Goal: Task Accomplishment & Management: Manage account settings

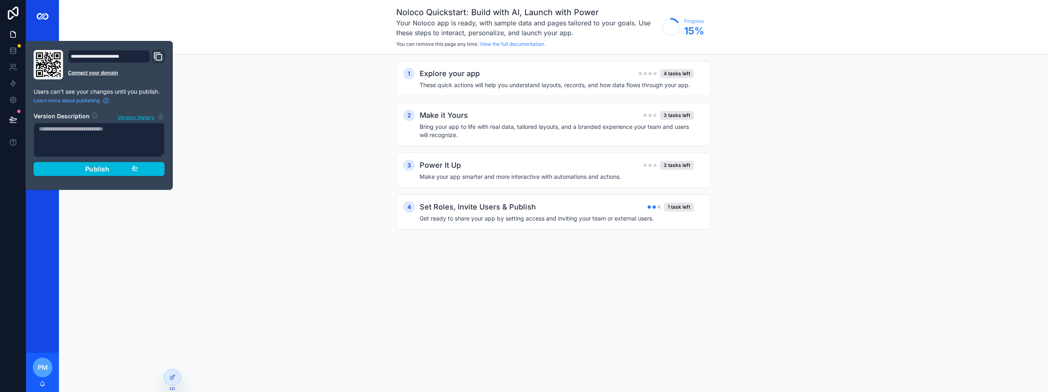
drag, startPoint x: 225, startPoint y: 120, endPoint x: 208, endPoint y: 115, distance: 17.5
click at [225, 120] on div "1 Explore your app 4 tasks left These quick actions will help you understand la…" at bounding box center [553, 153] width 989 height 198
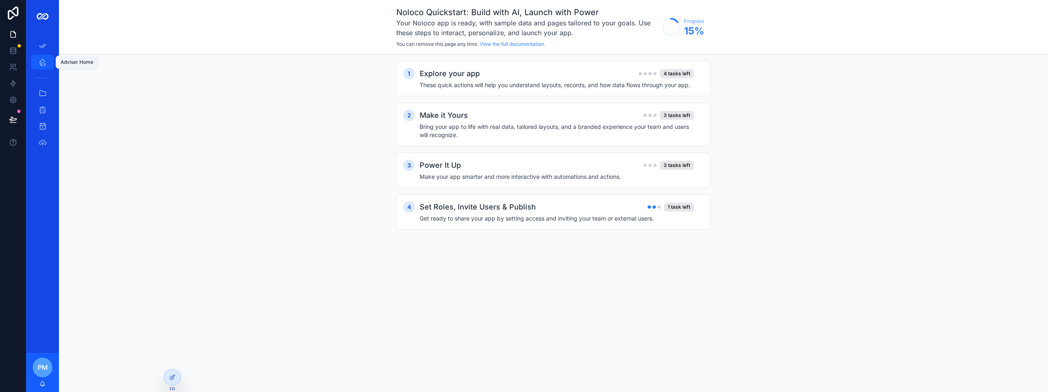
click at [41, 66] on icon "scrollable content" at bounding box center [42, 62] width 8 height 8
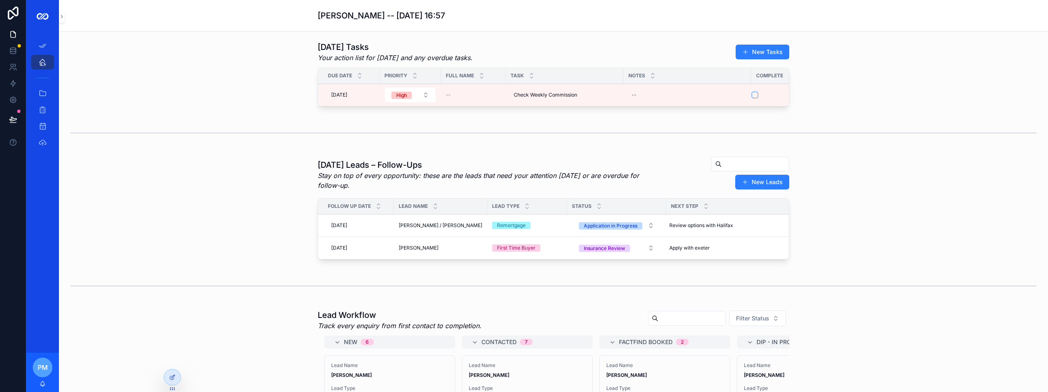
click at [428, 229] on span "[PERSON_NAME] / [PERSON_NAME]" at bounding box center [441, 225] width 84 height 7
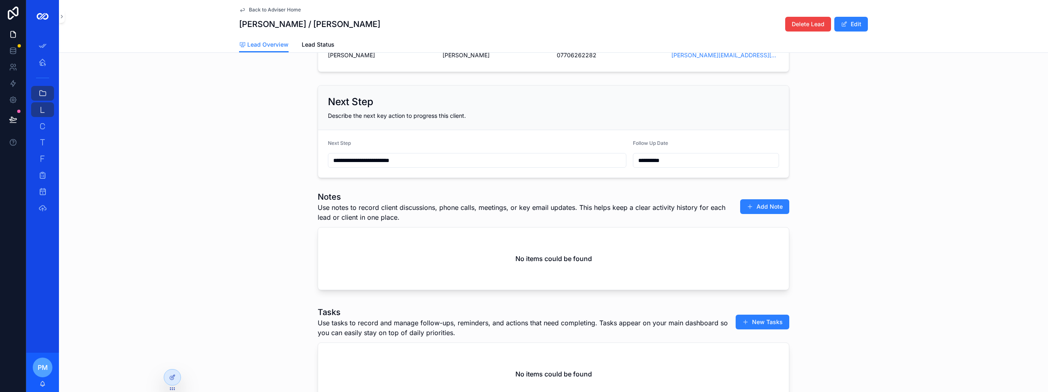
scroll to position [205, 0]
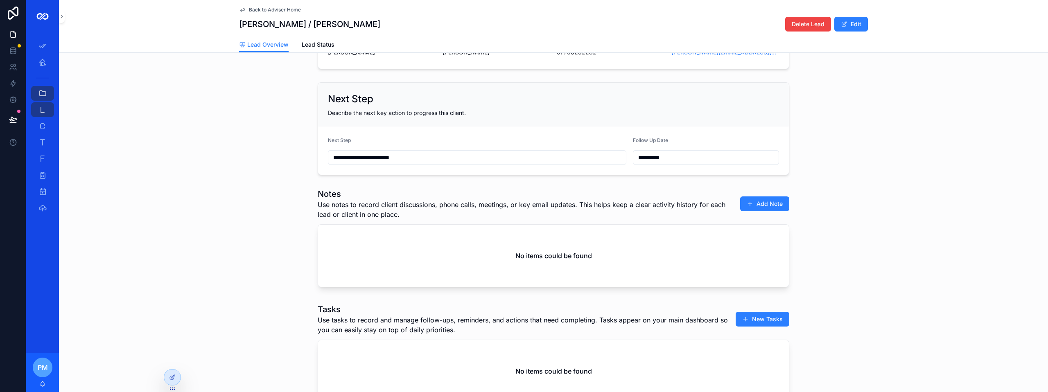
drag, startPoint x: 409, startPoint y: 157, endPoint x: 322, endPoint y: 162, distance: 86.6
click at [324, 158] on form "**********" at bounding box center [553, 151] width 471 height 48
type input "**********"
click at [282, 174] on div "**********" at bounding box center [553, 129] width 989 height 100
click at [764, 210] on button "Add Note" at bounding box center [764, 204] width 49 height 15
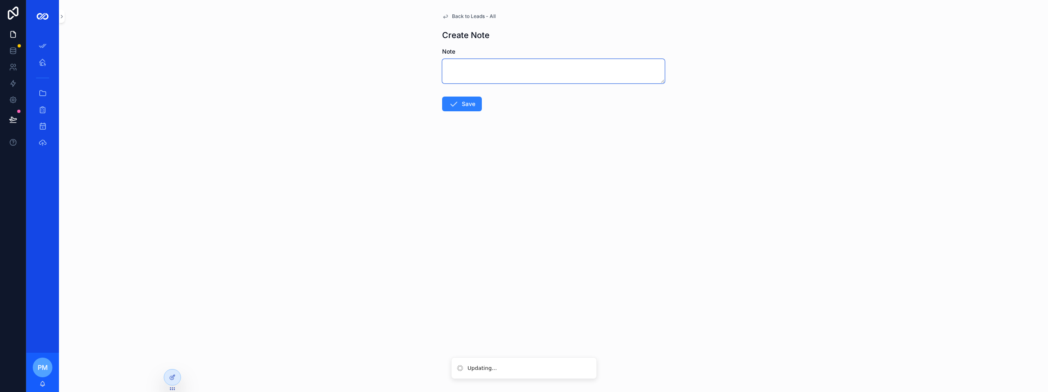
click at [498, 69] on textarea "scrollable content" at bounding box center [553, 71] width 223 height 25
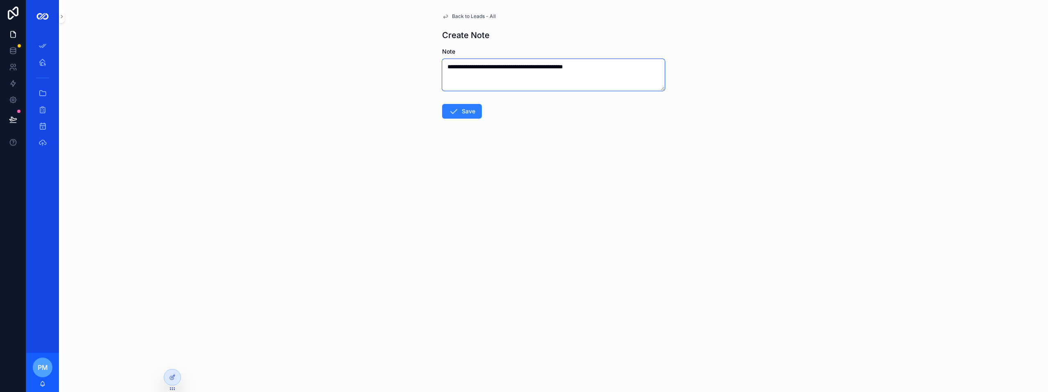
click at [589, 67] on textarea "**********" at bounding box center [553, 75] width 223 height 32
type textarea "**********"
click at [470, 122] on button "Save" at bounding box center [462, 119] width 40 height 15
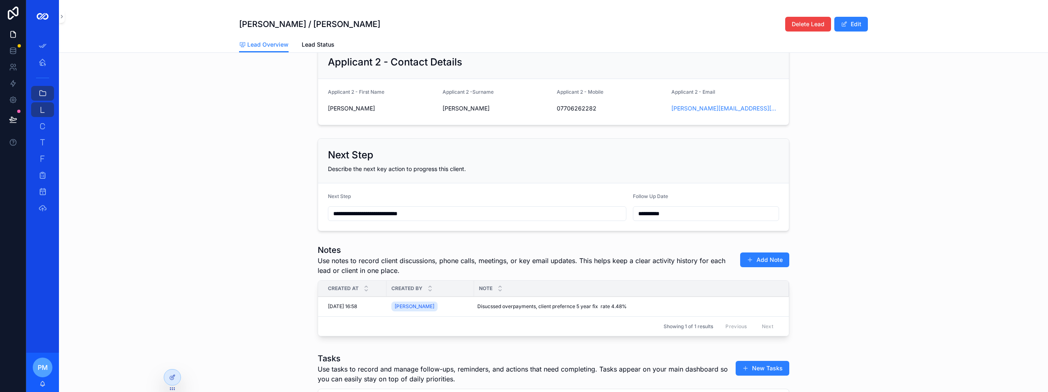
scroll to position [164, 0]
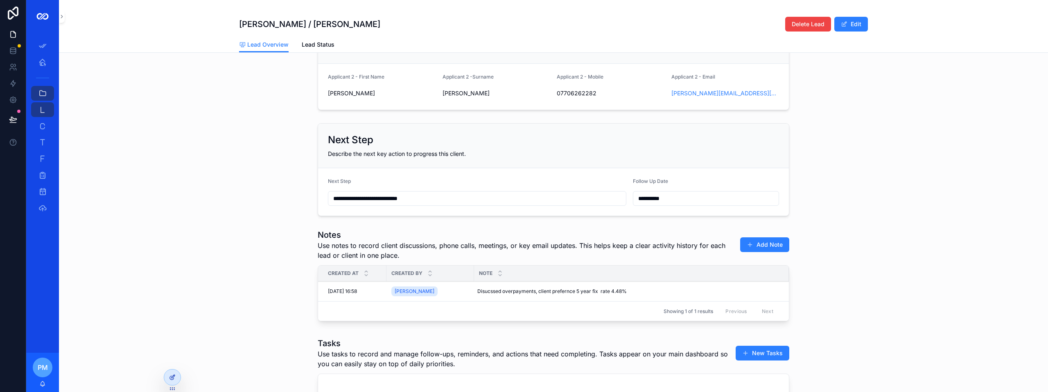
click at [176, 383] on div at bounding box center [172, 378] width 16 height 16
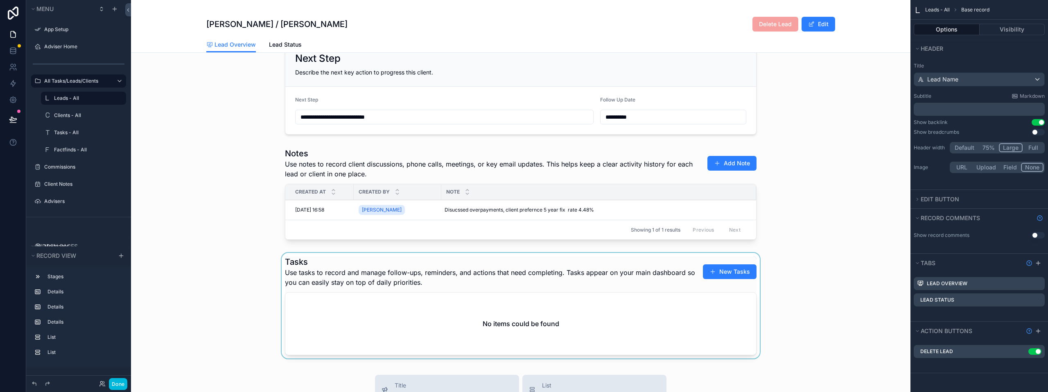
scroll to position [246, 0]
click at [840, 208] on div "scrollable content" at bounding box center [521, 195] width 780 height 102
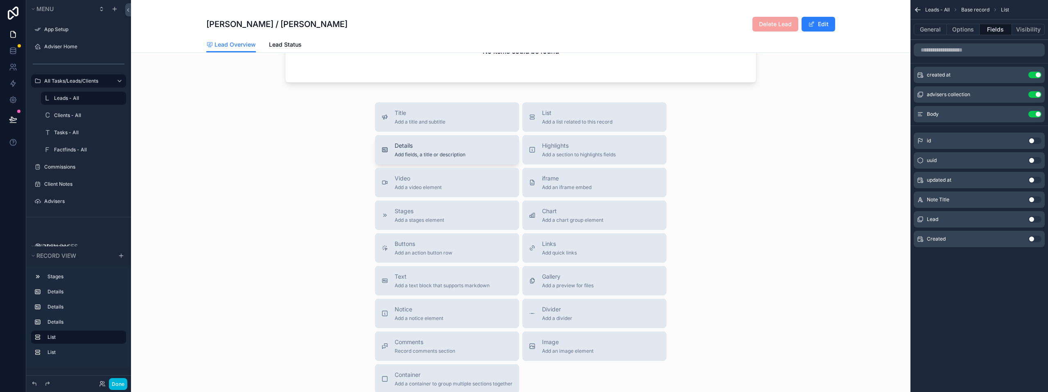
scroll to position [532, 0]
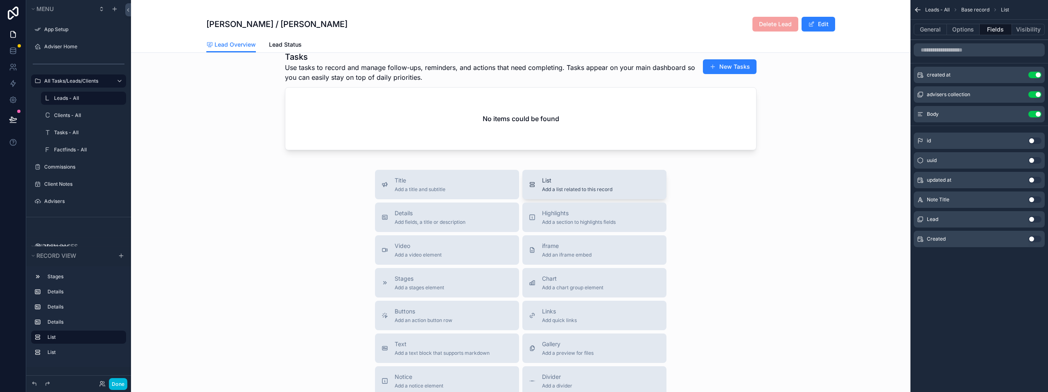
click at [590, 193] on span "Add a list related to this record" at bounding box center [577, 189] width 70 height 7
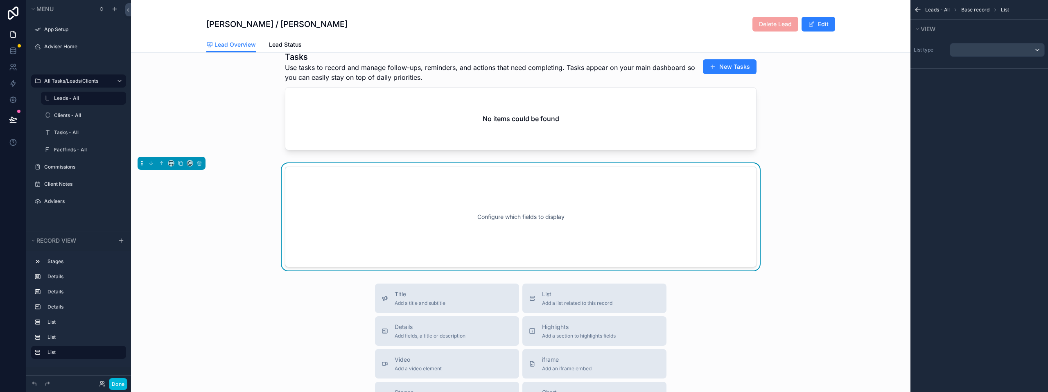
scroll to position [478, 0]
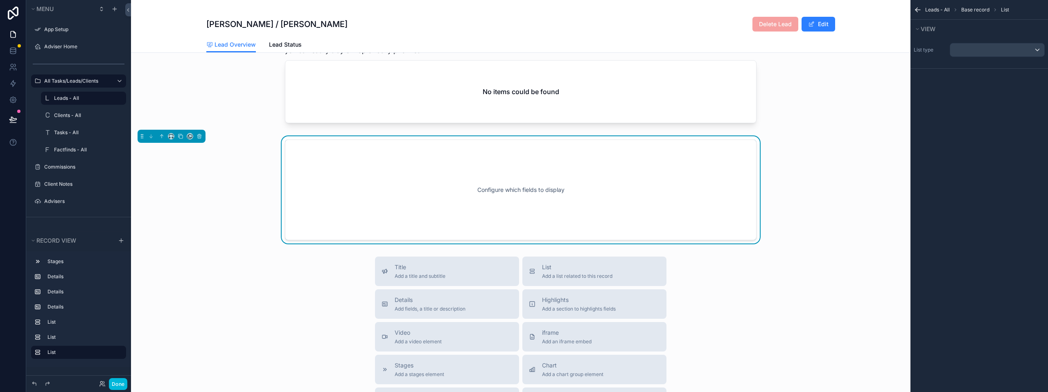
click at [576, 199] on div "Configure which fields to display" at bounding box center [521, 190] width 445 height 74
click at [963, 45] on div "scrollable content" at bounding box center [998, 49] width 94 height 13
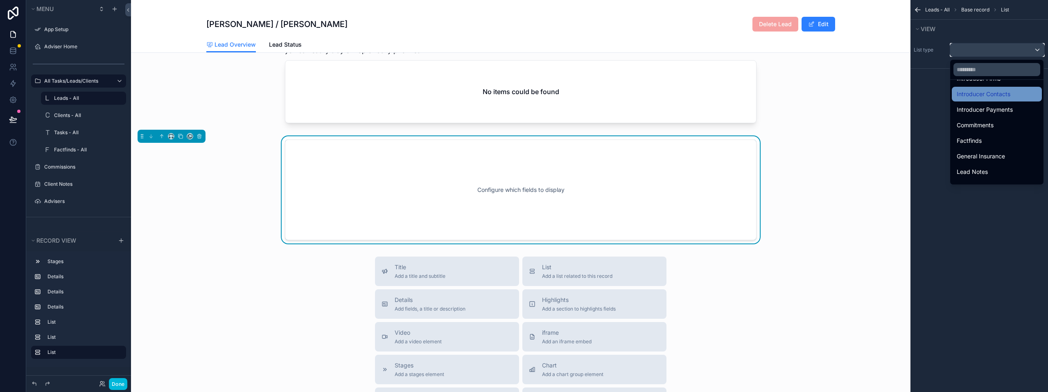
scroll to position [285, 0]
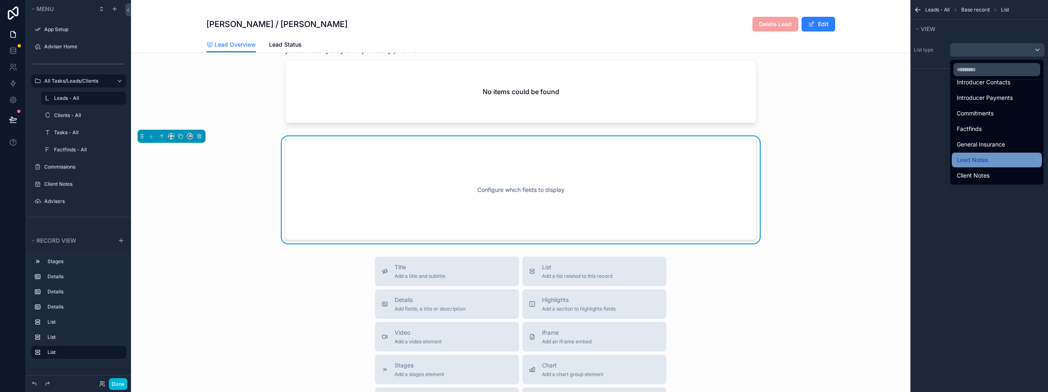
click at [979, 162] on span "Lead Notes" at bounding box center [972, 160] width 31 height 10
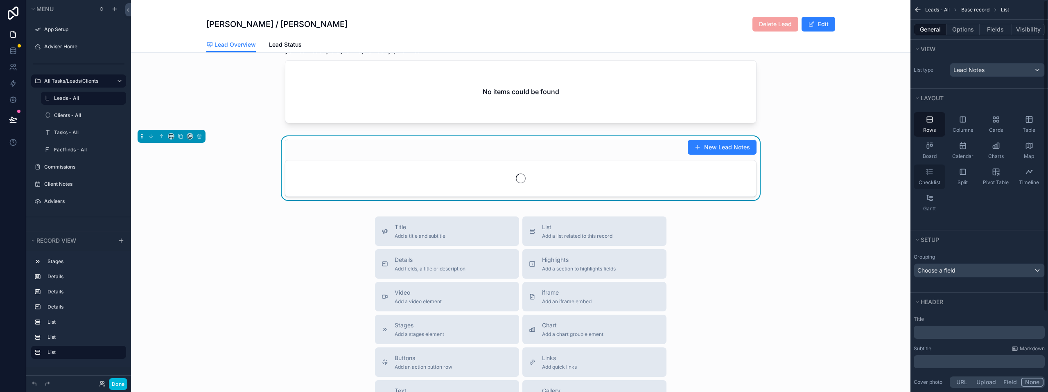
click at [928, 175] on icon "scrollable content" at bounding box center [930, 172] width 8 height 8
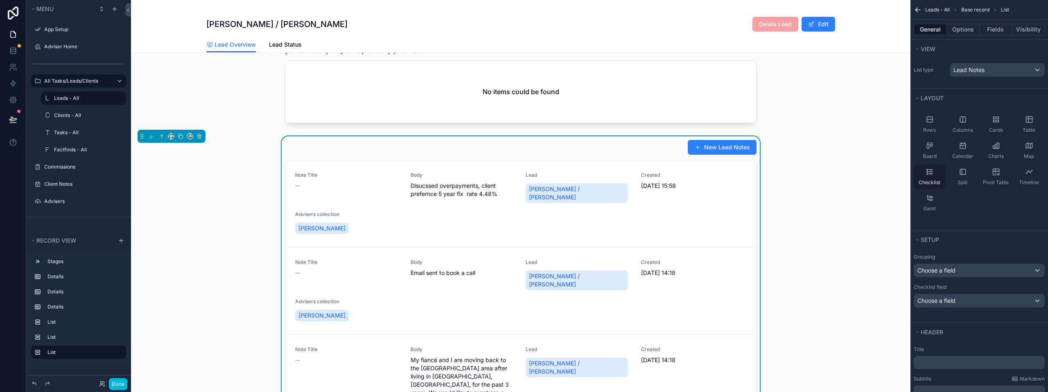
click at [924, 175] on div "Checklist" at bounding box center [930, 177] width 32 height 25
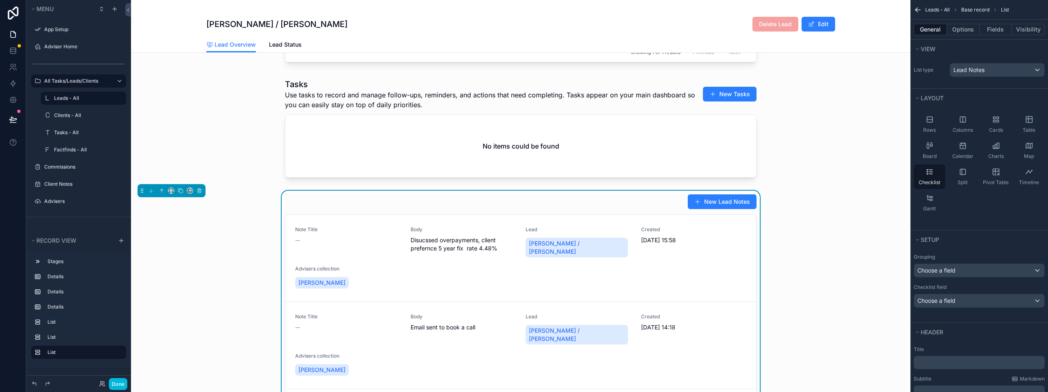
scroll to position [437, 0]
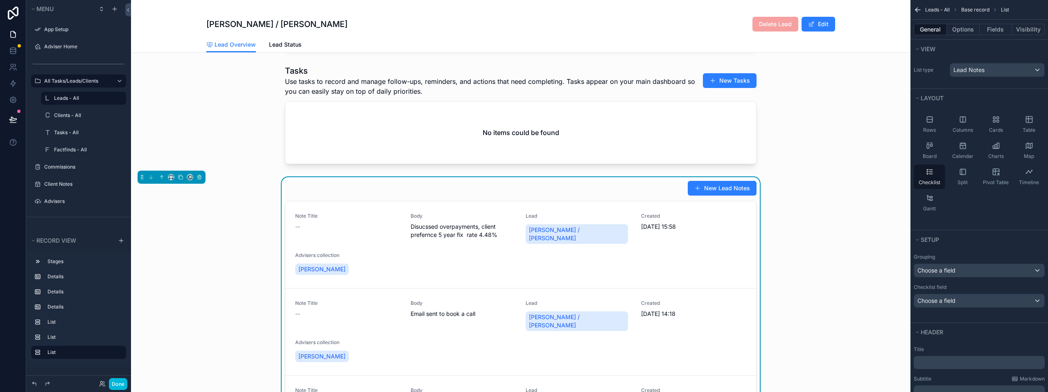
click at [455, 191] on div "New Lead Notes" at bounding box center [521, 189] width 472 height 16
drag, startPoint x: 931, startPoint y: 176, endPoint x: 916, endPoint y: 181, distance: 15.7
click at [932, 176] on div "Checklist" at bounding box center [930, 177] width 32 height 25
click at [929, 175] on icon "scrollable content" at bounding box center [930, 172] width 8 height 8
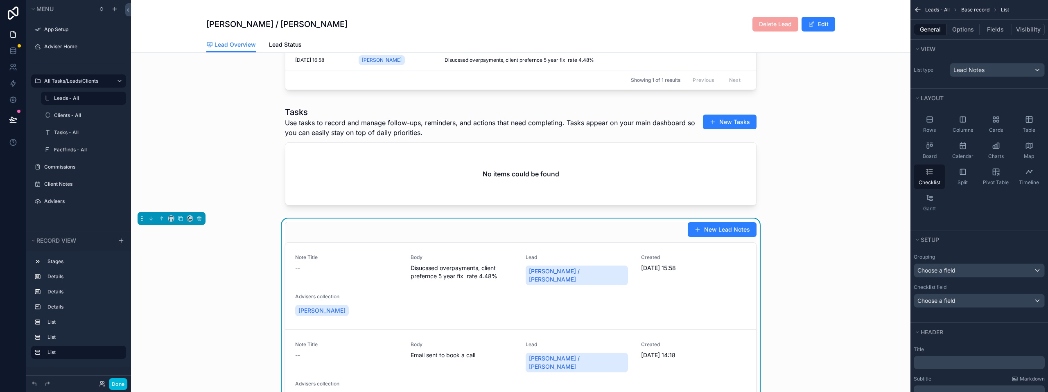
scroll to position [396, 0]
click at [962, 174] on icon "scrollable content" at bounding box center [963, 172] width 8 height 8
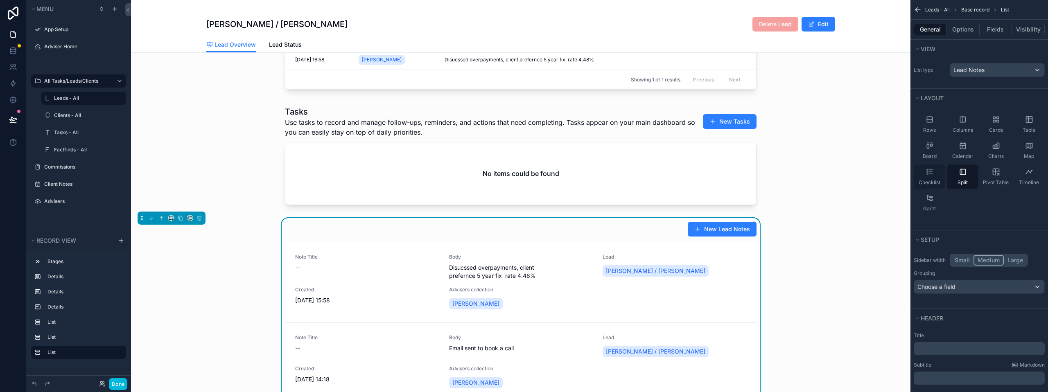
click at [926, 177] on div "Checklist" at bounding box center [930, 177] width 32 height 25
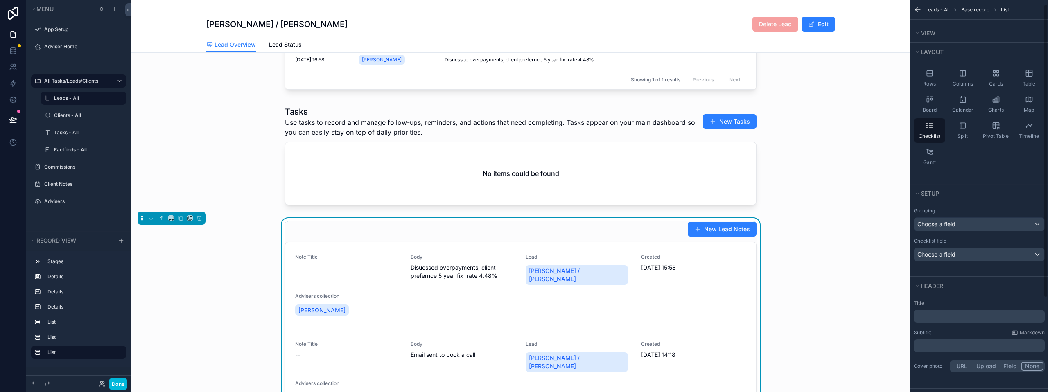
scroll to position [0, 0]
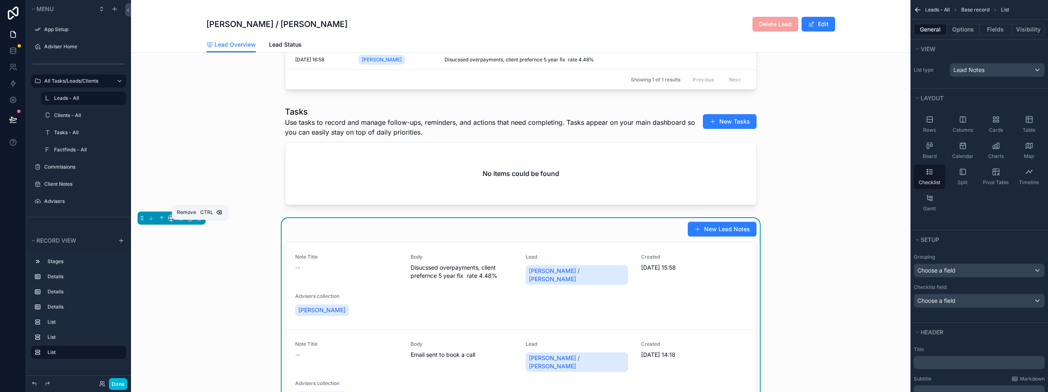
click at [201, 221] on icon "scrollable content" at bounding box center [200, 218] width 6 height 6
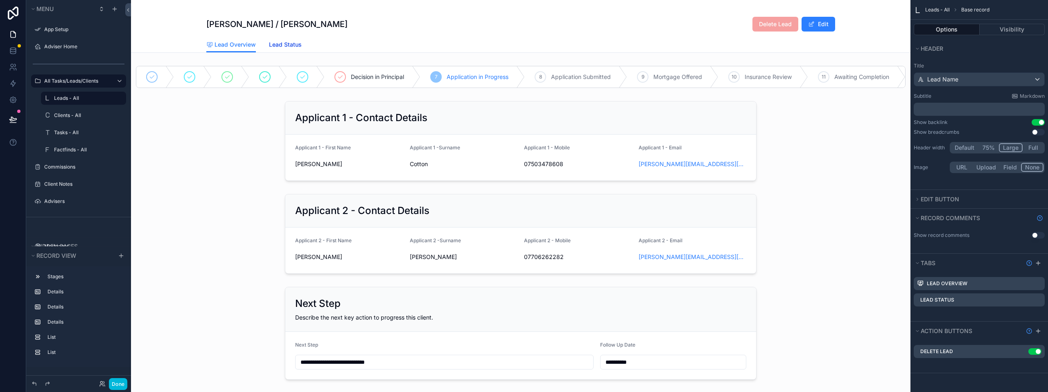
click at [285, 45] on span "Lead Status" at bounding box center [285, 45] width 33 height 8
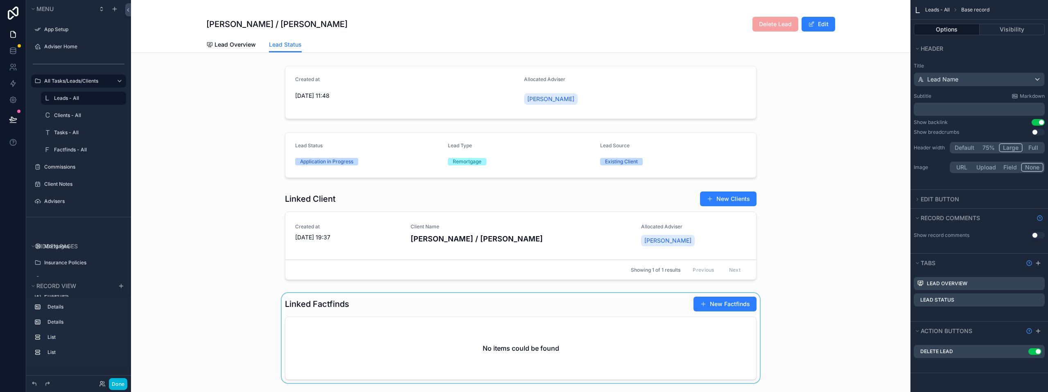
click at [742, 301] on div "scrollable content" at bounding box center [521, 339] width 780 height 93
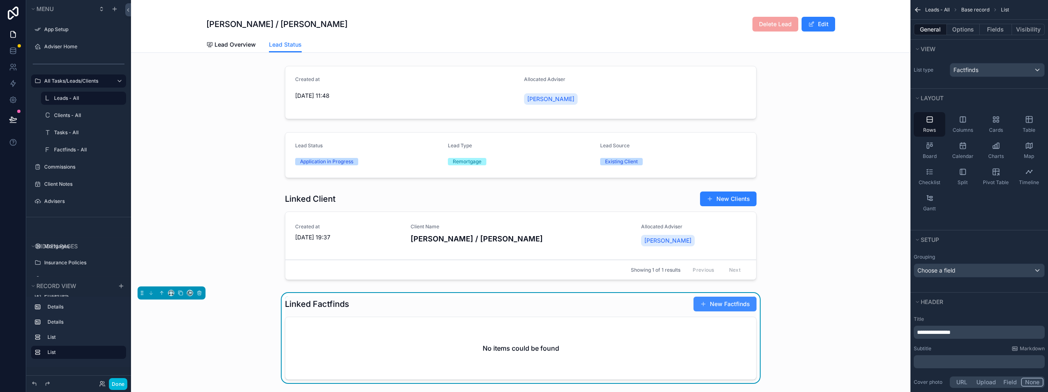
click at [719, 306] on button "New Factfinds" at bounding box center [725, 304] width 63 height 15
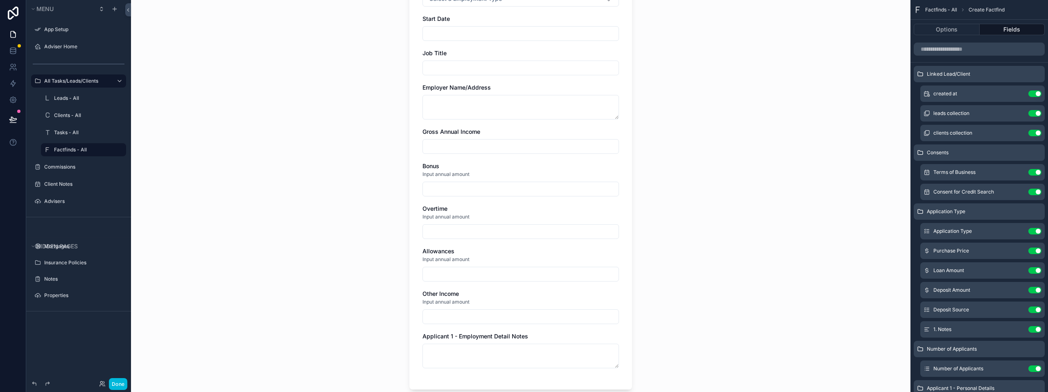
scroll to position [1927, 0]
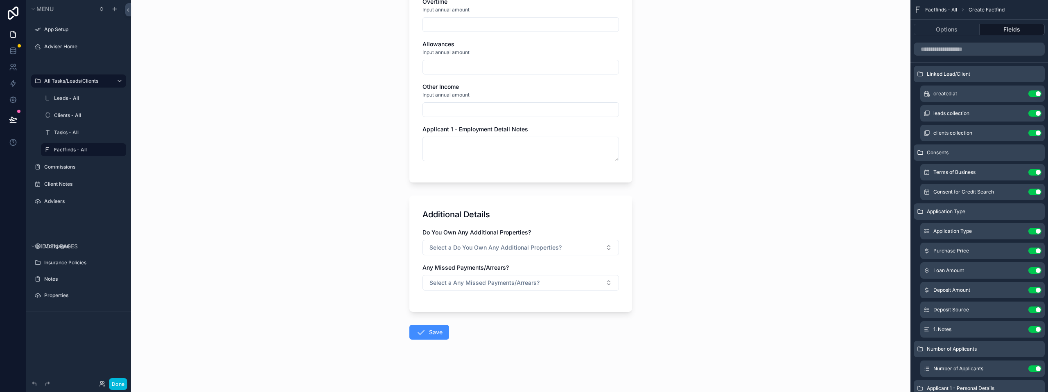
click at [427, 334] on button "Save" at bounding box center [430, 332] width 40 height 15
click at [416, 335] on icon "scrollable content" at bounding box center [421, 333] width 10 height 10
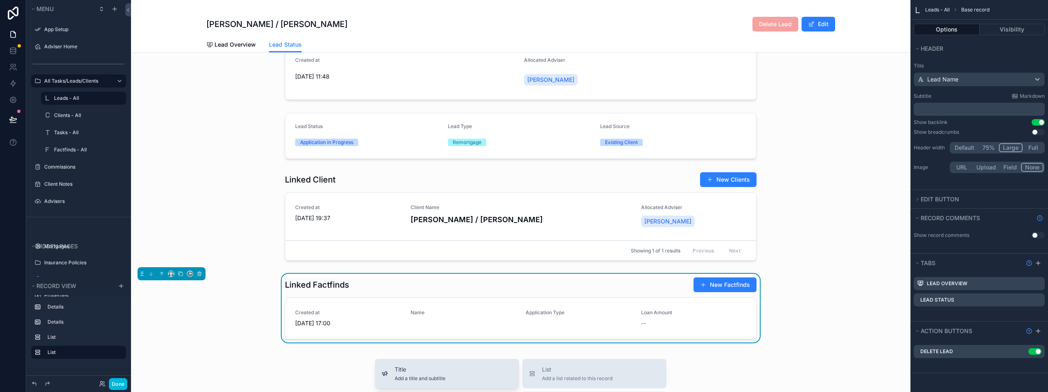
scroll to position [16, 0]
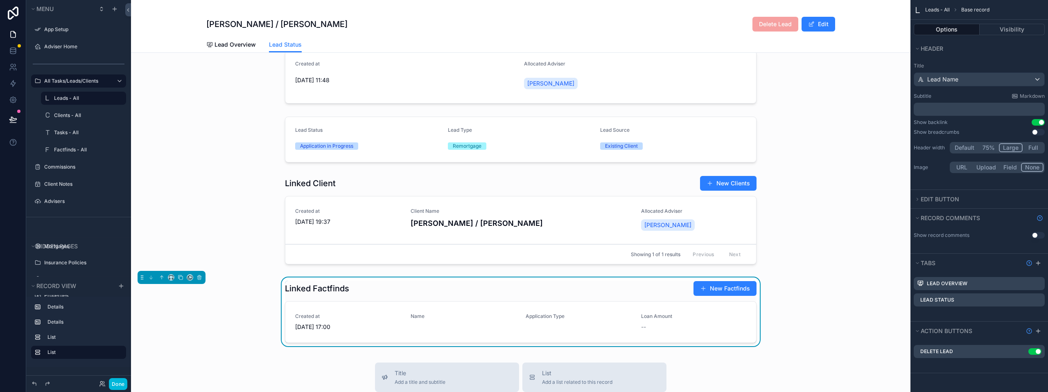
click at [613, 289] on div "Linked Factfinds New Factfinds" at bounding box center [521, 289] width 472 height 16
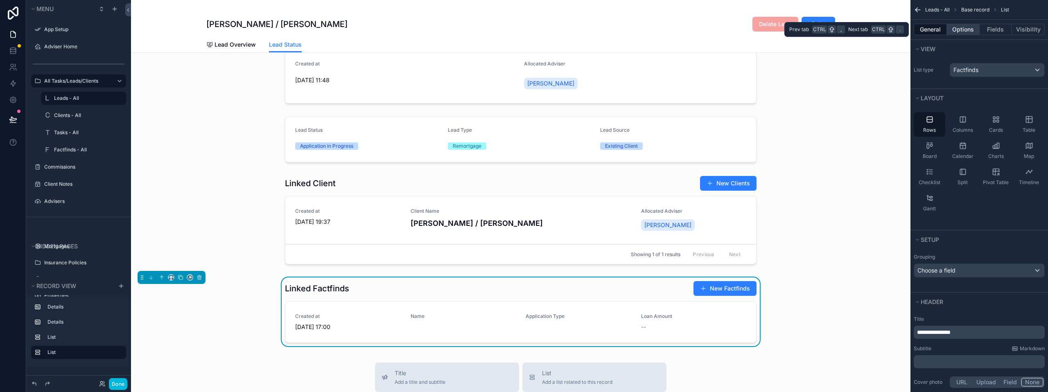
click at [971, 31] on button "Options" at bounding box center [963, 29] width 33 height 11
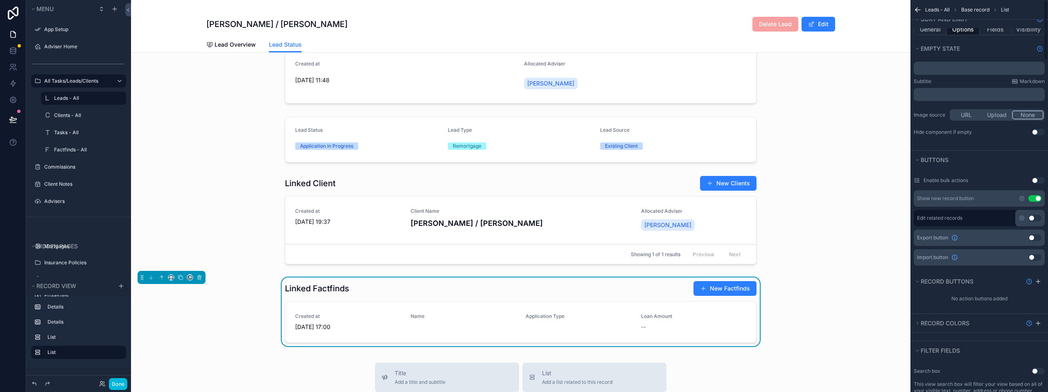
scroll to position [0, 0]
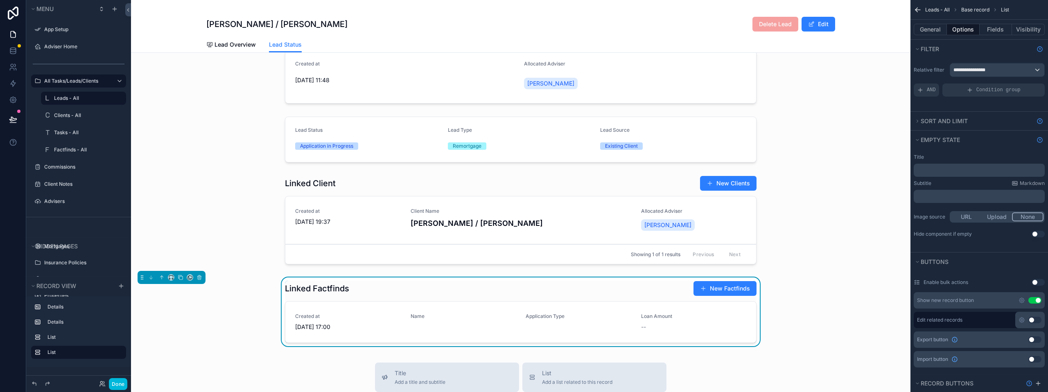
click at [251, 338] on div "Linked Factfinds New Factfinds Created at [DATE] 17:00 Name Application Type Lo…" at bounding box center [521, 314] width 780 height 72
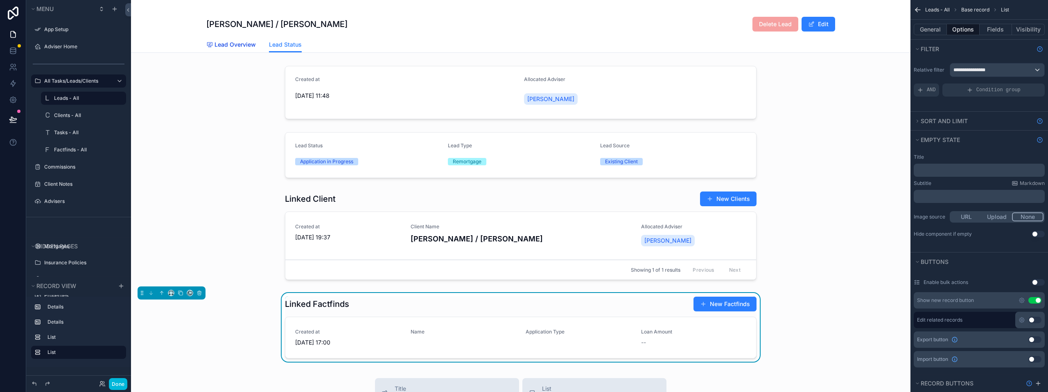
click at [221, 45] on span "Lead Overview" at bounding box center [235, 45] width 41 height 8
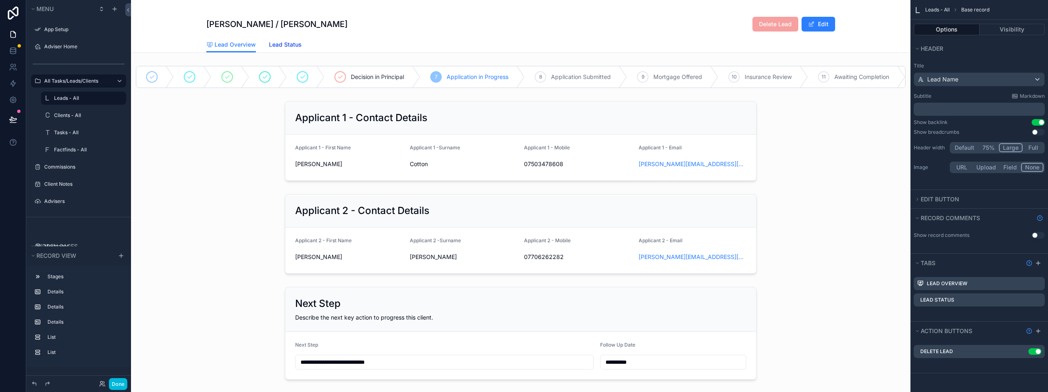
click at [295, 42] on span "Lead Status" at bounding box center [285, 45] width 33 height 8
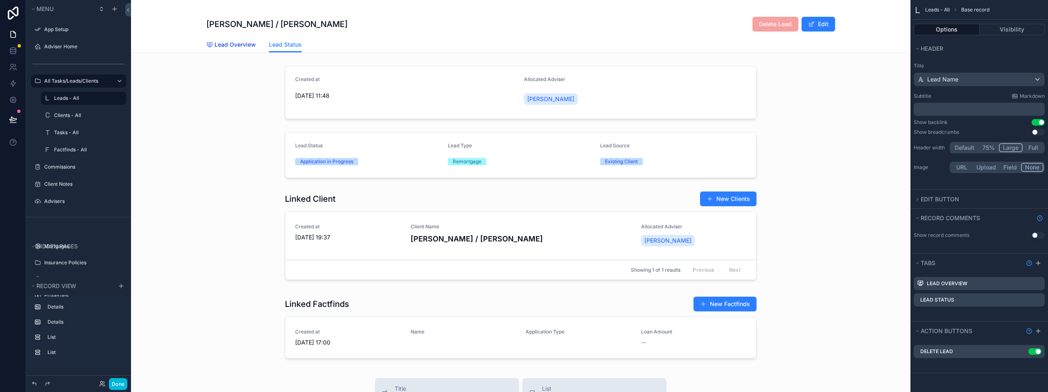
click at [212, 49] on link "Lead Overview" at bounding box center [231, 45] width 50 height 16
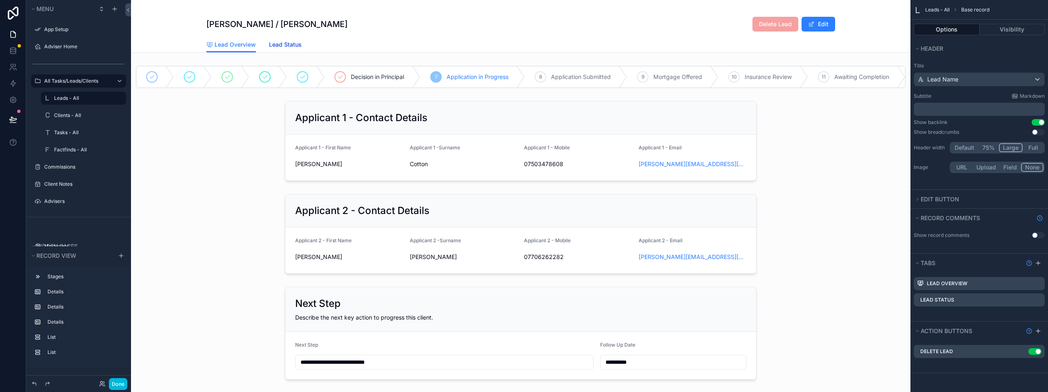
click at [278, 41] on span "Lead Status" at bounding box center [285, 45] width 33 height 8
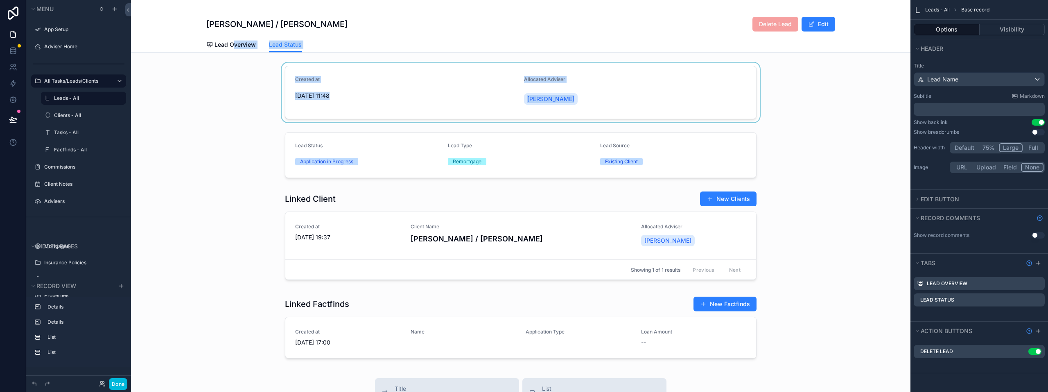
drag, startPoint x: 301, startPoint y: 86, endPoint x: 255, endPoint y: 67, distance: 49.7
click at [243, 59] on div "[PERSON_NAME] / [PERSON_NAME] Delete Lead Edit Lead Status Lead Overview Lead S…" at bounding box center [521, 368] width 780 height 736
click at [359, 92] on div "scrollable content" at bounding box center [521, 93] width 780 height 60
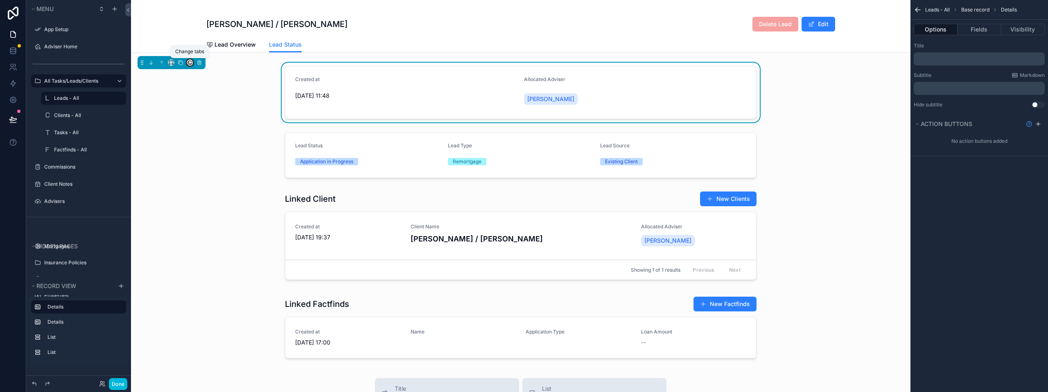
click at [189, 65] on icon "scrollable content" at bounding box center [189, 63] width 3 height 3
click at [204, 79] on span "Lead Overview" at bounding box center [219, 82] width 41 height 10
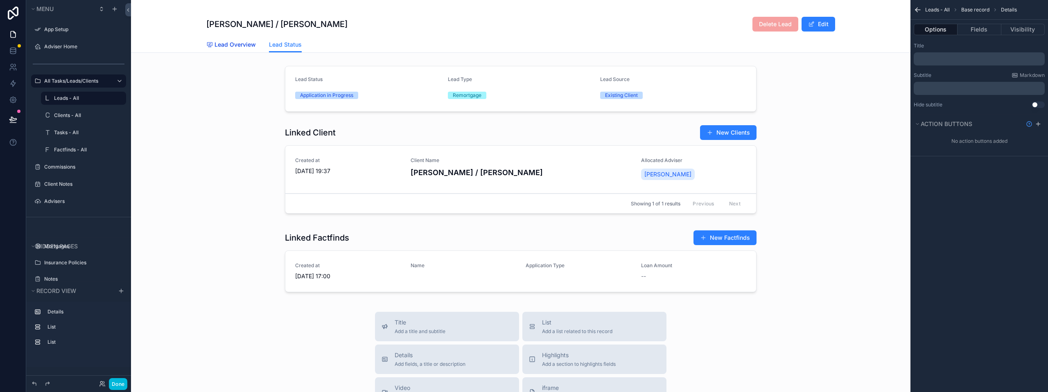
click at [226, 47] on span "Lead Overview" at bounding box center [235, 45] width 41 height 8
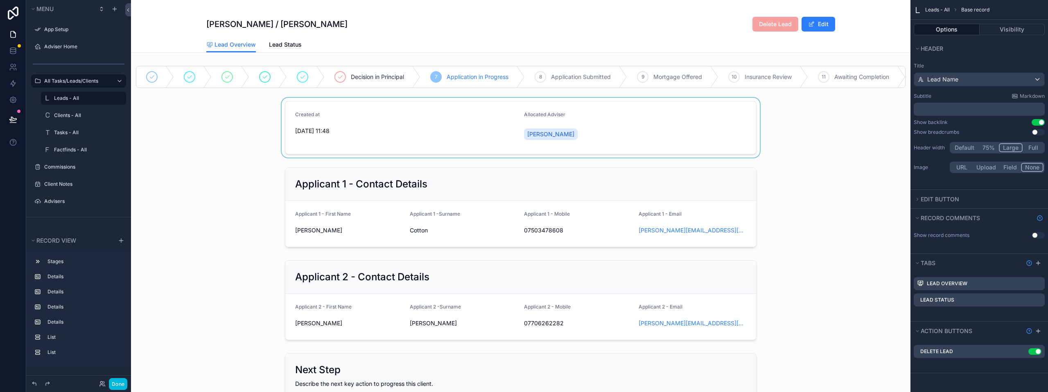
click at [225, 153] on div "scrollable content" at bounding box center [521, 128] width 780 height 60
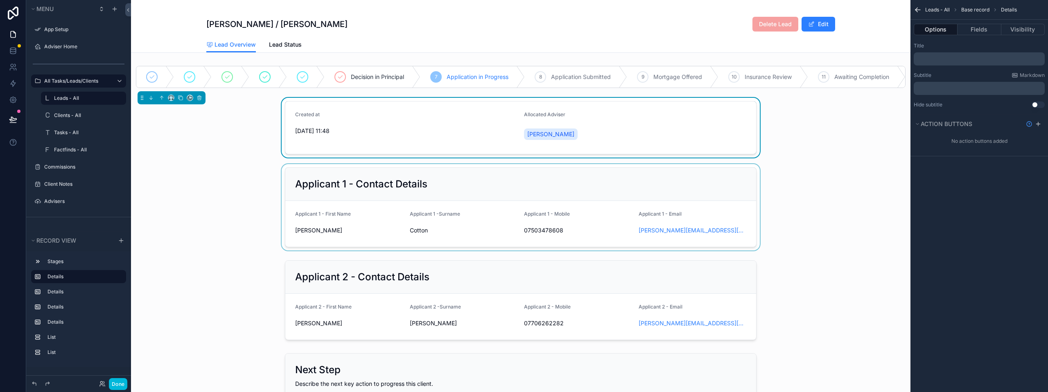
click at [232, 183] on div "scrollable content" at bounding box center [521, 207] width 780 height 86
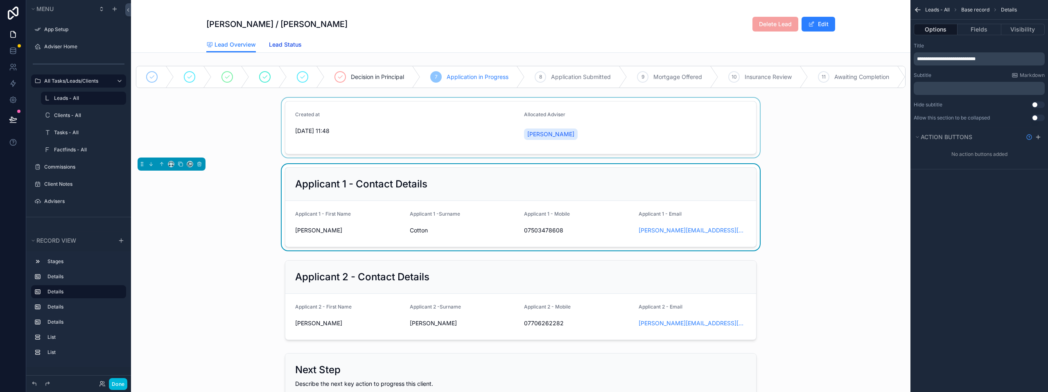
click at [281, 44] on span "Lead Status" at bounding box center [285, 45] width 33 height 8
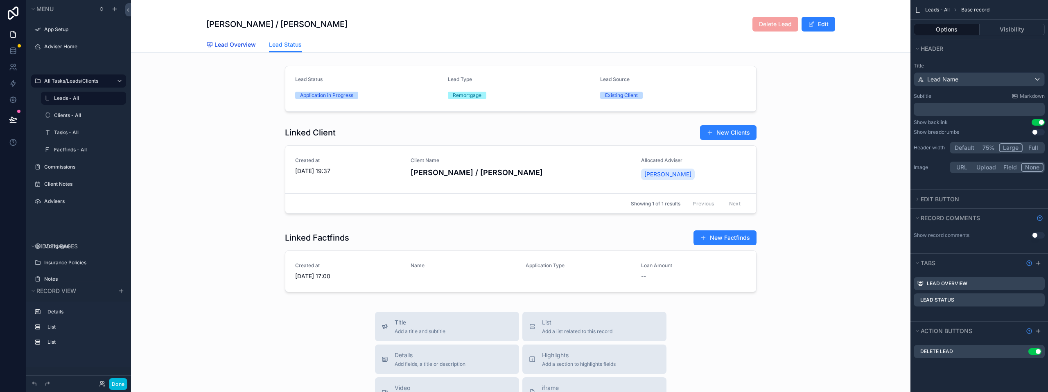
click at [246, 43] on span "Lead Overview" at bounding box center [235, 45] width 41 height 8
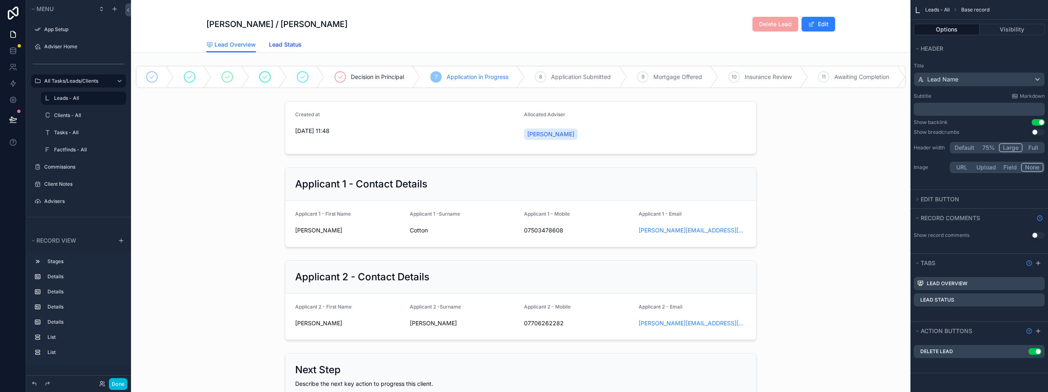
click at [280, 43] on span "Lead Status" at bounding box center [285, 45] width 33 height 8
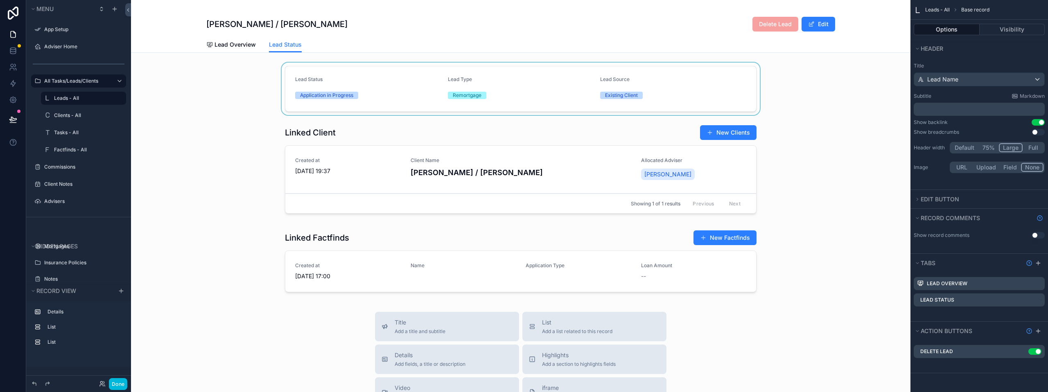
click at [312, 83] on div "scrollable content" at bounding box center [521, 89] width 780 height 52
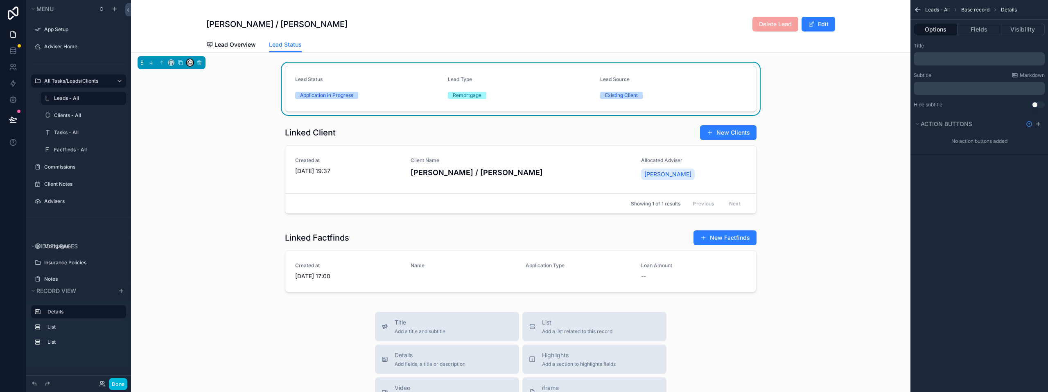
click at [188, 63] on button "scrollable content" at bounding box center [190, 62] width 7 height 7
click at [205, 82] on span "Lead Overview" at bounding box center [219, 82] width 41 height 10
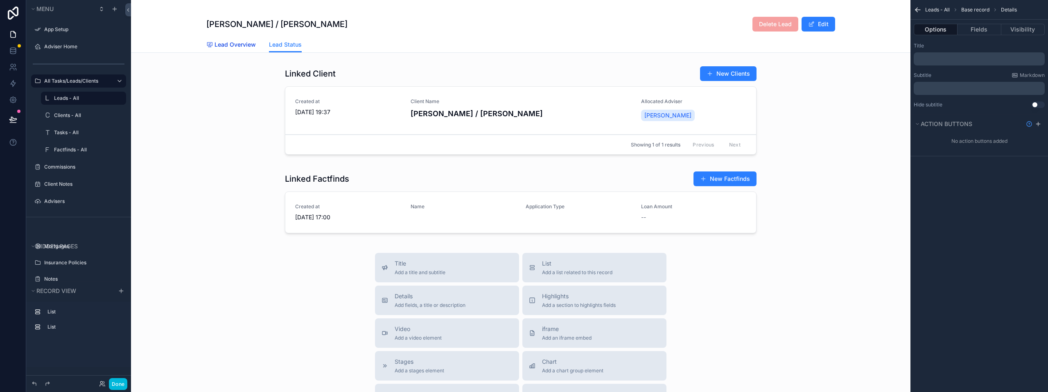
click at [227, 44] on span "Lead Overview" at bounding box center [235, 45] width 41 height 8
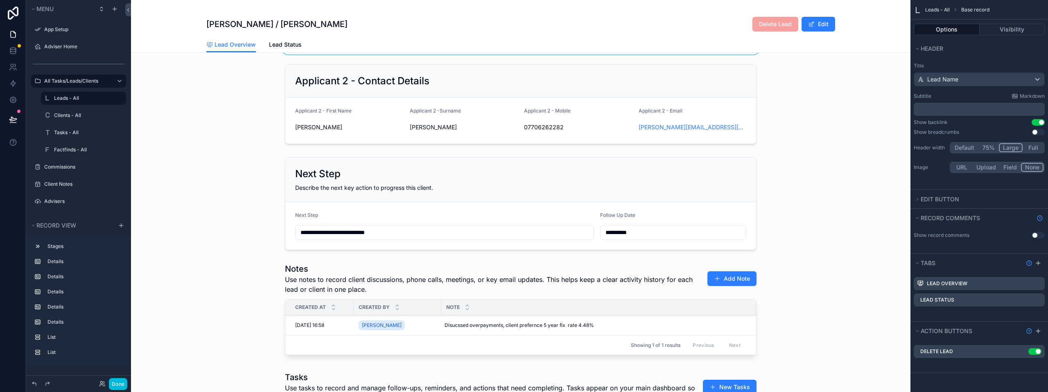
scroll to position [205, 0]
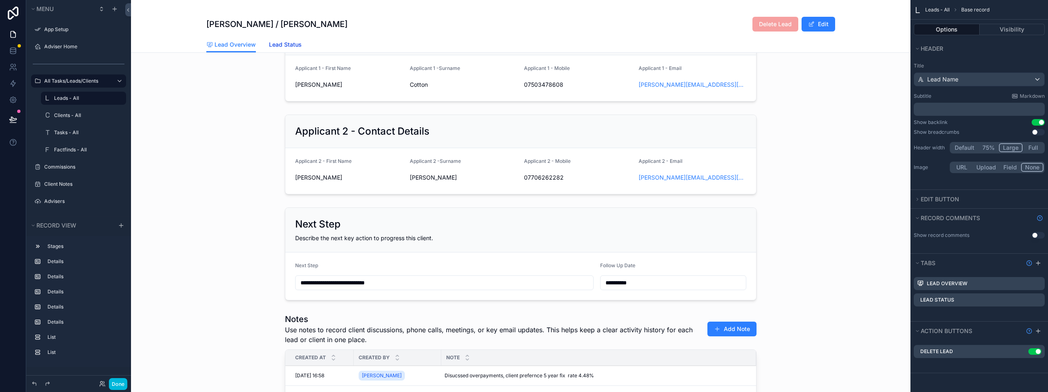
click at [280, 42] on span "Lead Status" at bounding box center [285, 45] width 33 height 8
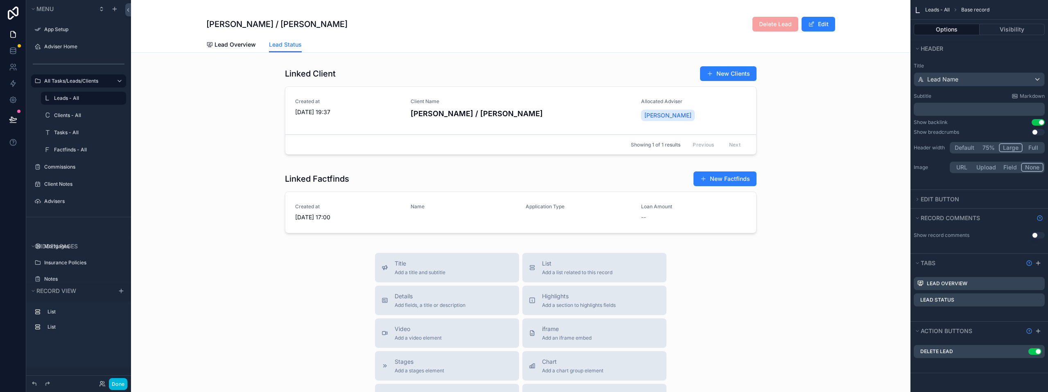
drag, startPoint x: 277, startPoint y: 43, endPoint x: 268, endPoint y: 62, distance: 20.7
click at [253, 76] on div "scrollable content" at bounding box center [521, 112] width 780 height 99
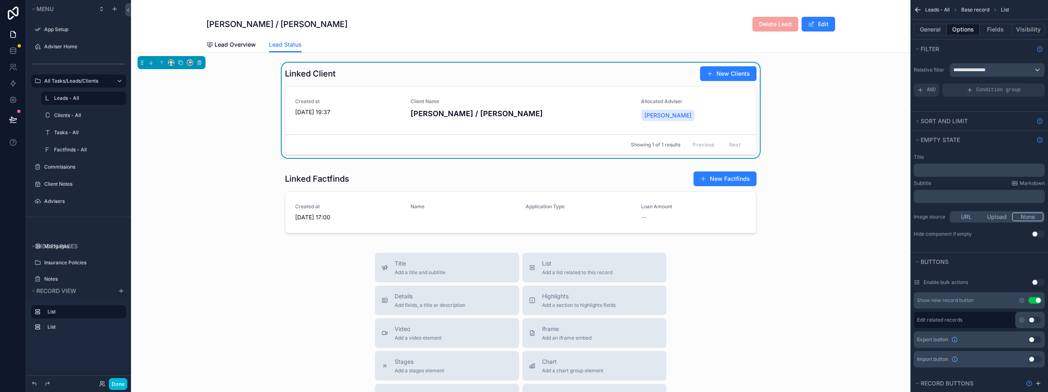
click at [383, 47] on div "Lead Overview Lead Status" at bounding box center [520, 45] width 629 height 16
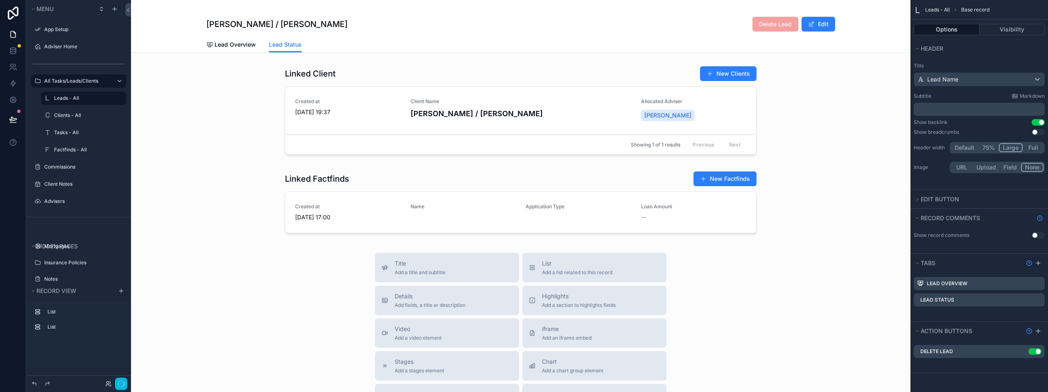
click at [494, 29] on div "[PERSON_NAME] / [PERSON_NAME] Delete Lead Edit" at bounding box center [520, 24] width 629 height 16
click at [254, 92] on div "scrollable content" at bounding box center [521, 112] width 780 height 99
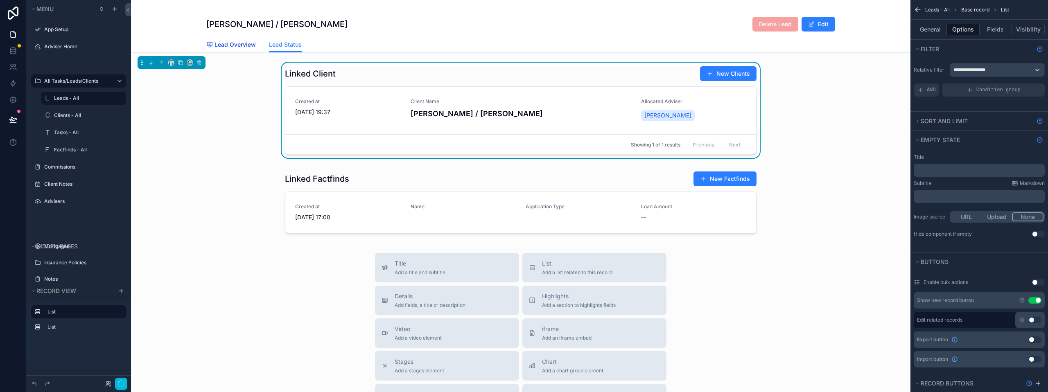
click at [227, 42] on span "Lead Overview" at bounding box center [235, 45] width 41 height 8
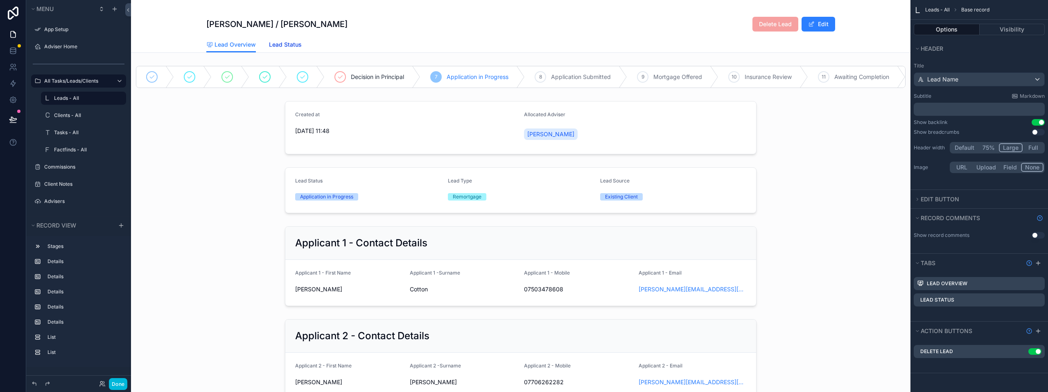
click at [289, 41] on span "Lead Status" at bounding box center [285, 45] width 33 height 8
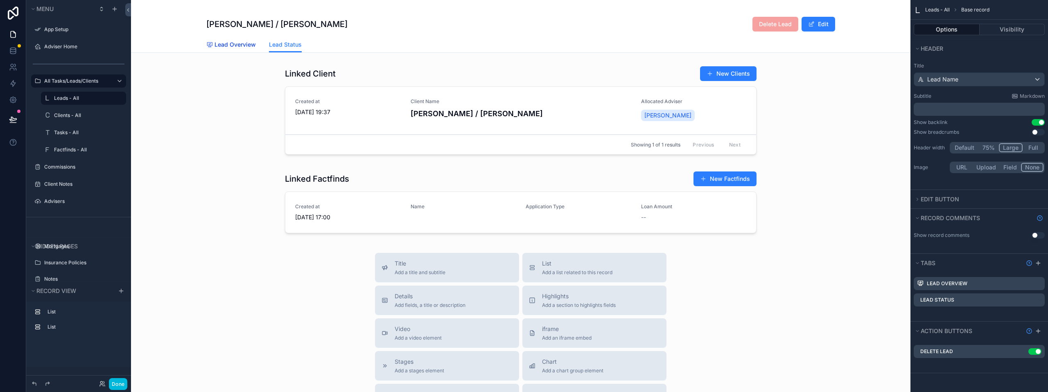
click at [244, 45] on span "Lead Overview" at bounding box center [235, 45] width 41 height 8
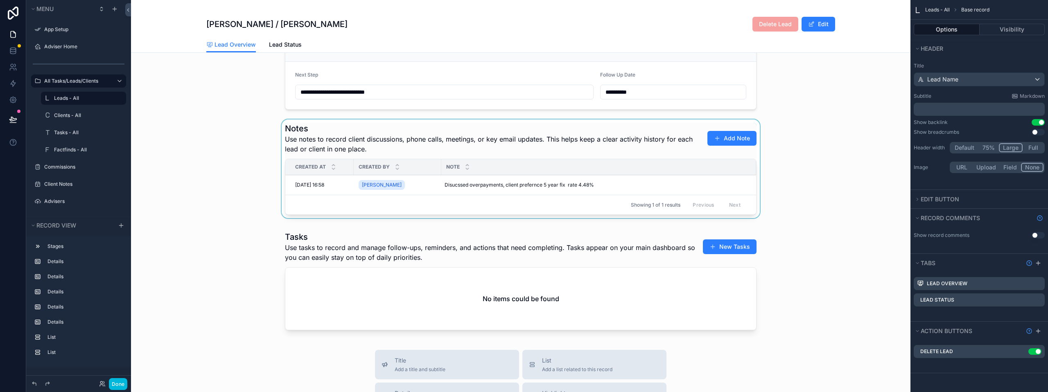
scroll to position [410, 0]
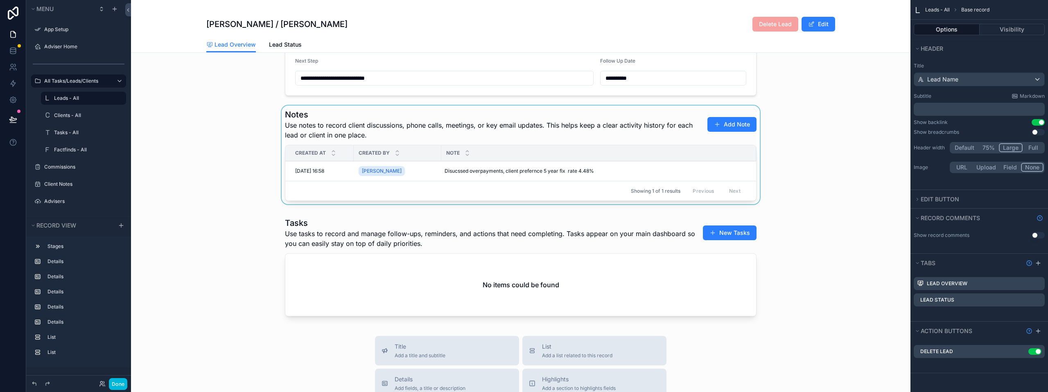
click at [207, 114] on div "scrollable content" at bounding box center [521, 157] width 780 height 102
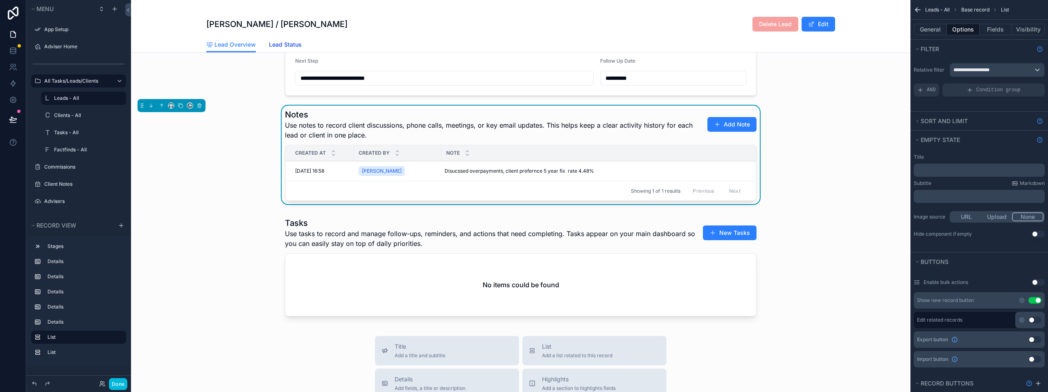
click at [291, 45] on span "Lead Status" at bounding box center [285, 45] width 33 height 8
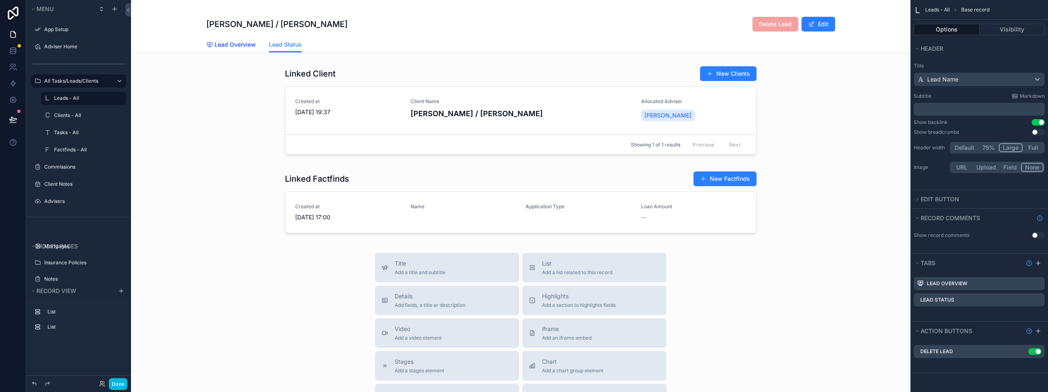
click at [236, 42] on span "Lead Overview" at bounding box center [235, 45] width 41 height 8
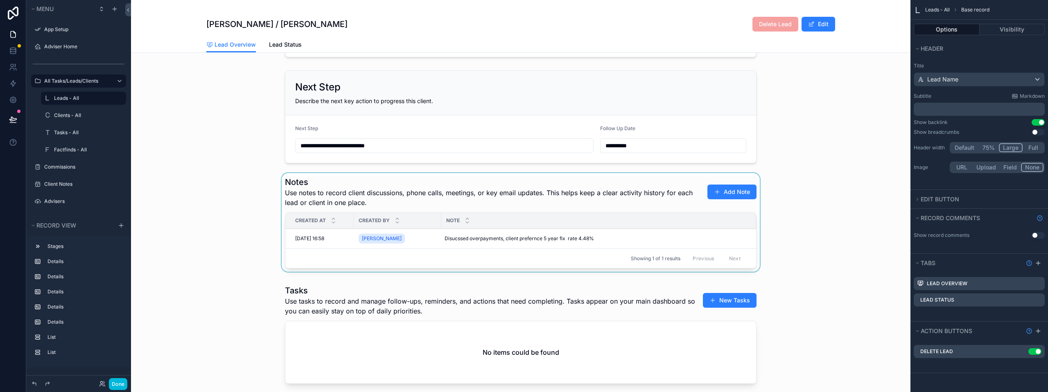
scroll to position [328, 0]
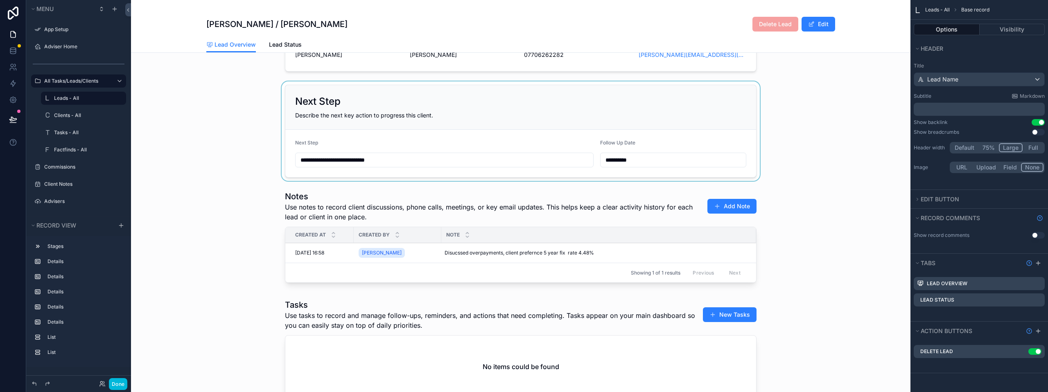
click at [838, 152] on div "scrollable content" at bounding box center [521, 131] width 780 height 100
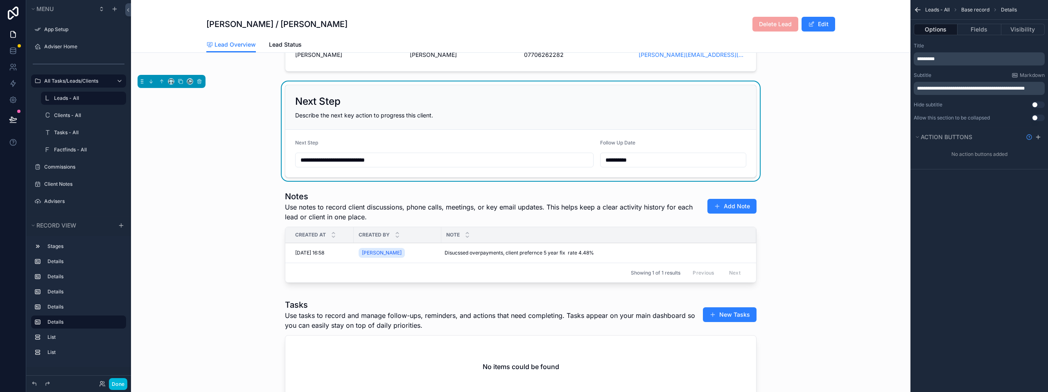
click at [935, 26] on button "Options" at bounding box center [936, 29] width 44 height 11
click at [935, 30] on button "Options" at bounding box center [936, 29] width 44 height 11
click at [829, 88] on div "**********" at bounding box center [521, 131] width 780 height 100
click at [210, 65] on div "scrollable content" at bounding box center [521, 32] width 780 height 86
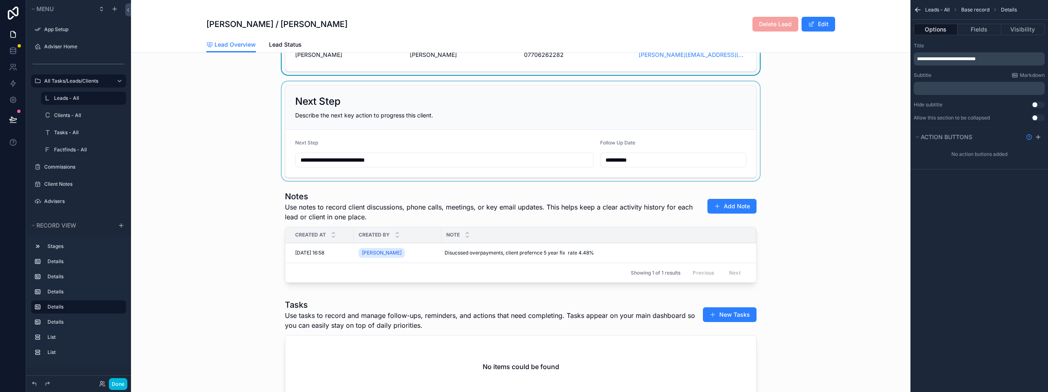
click at [185, 43] on div "Lead Overview Lead Status" at bounding box center [521, 45] width 770 height 16
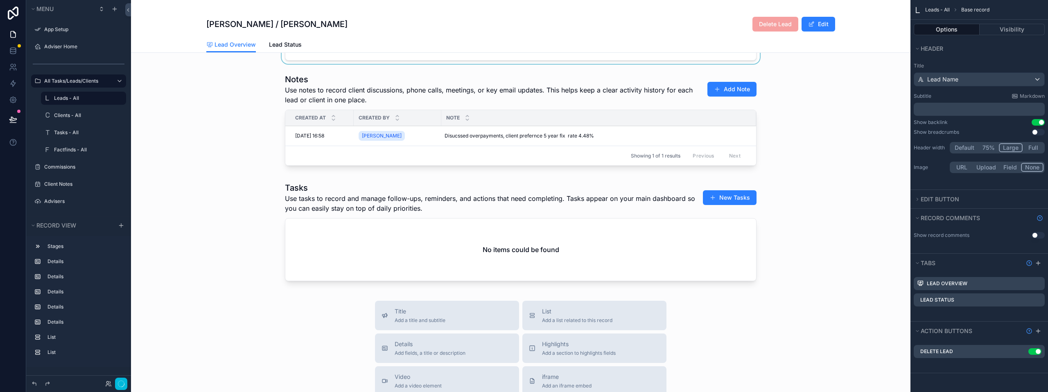
scroll to position [614, 0]
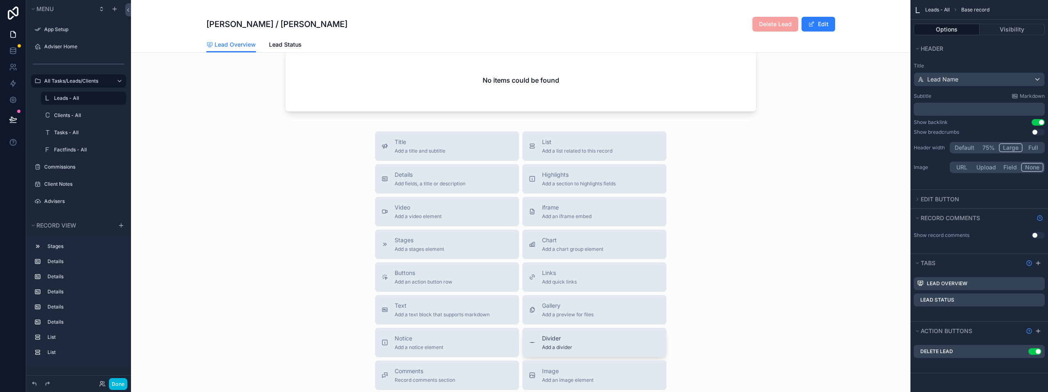
click at [552, 342] on span "Divider" at bounding box center [557, 339] width 30 height 8
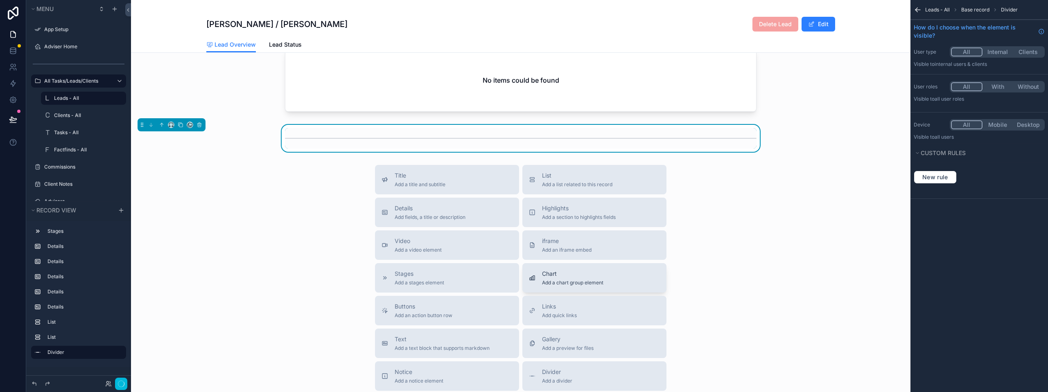
scroll to position [563, 0]
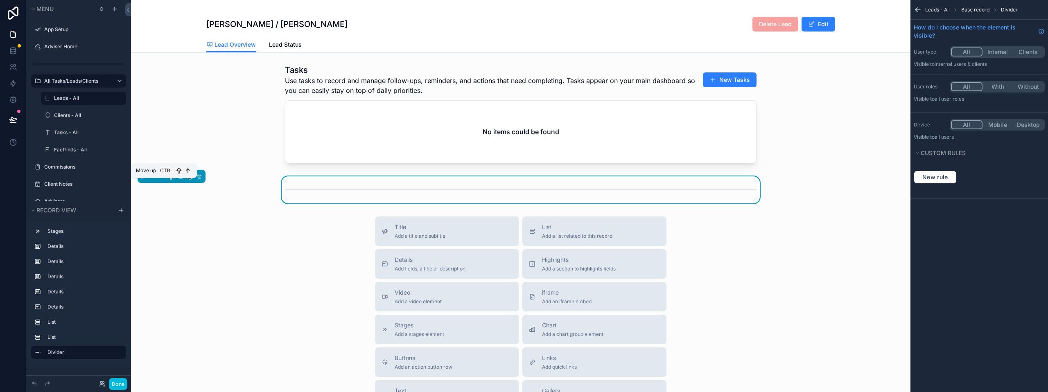
click at [163, 179] on icon "scrollable content" at bounding box center [162, 177] width 6 height 6
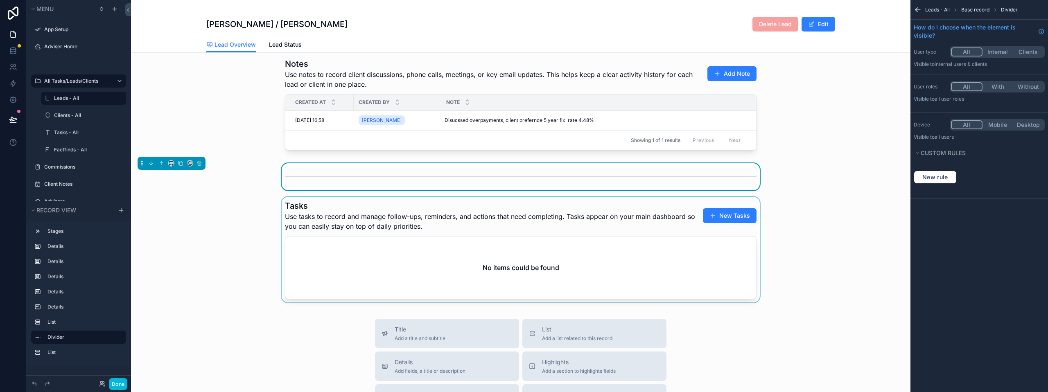
scroll to position [440, 0]
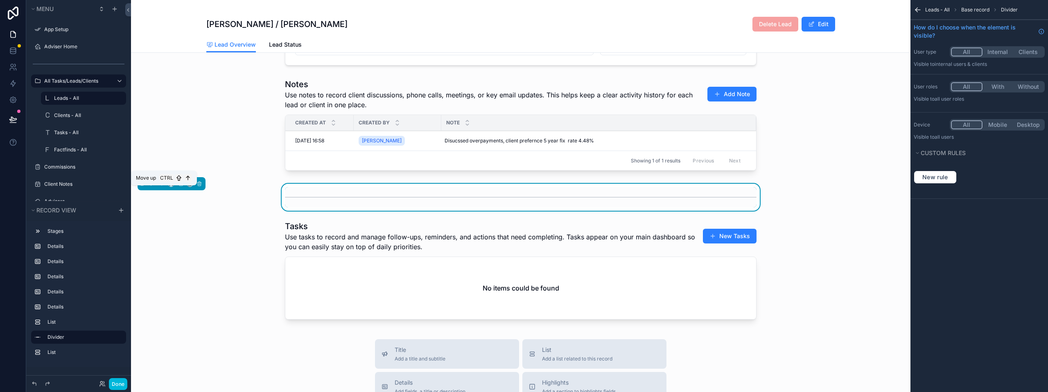
click at [163, 187] on icon "scrollable content" at bounding box center [162, 184] width 6 height 6
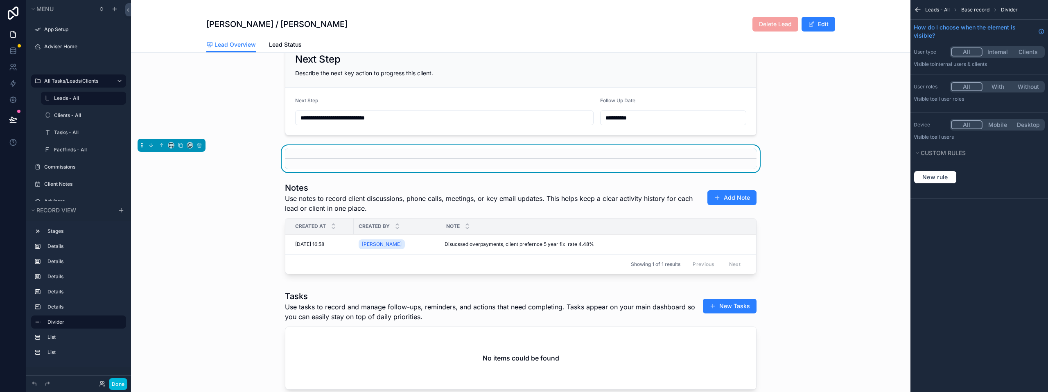
scroll to position [317, 0]
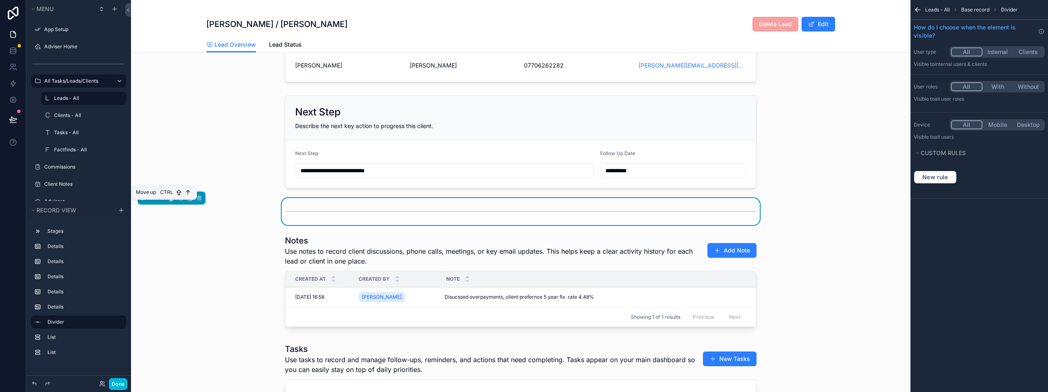
click at [163, 201] on icon "scrollable content" at bounding box center [162, 198] width 6 height 6
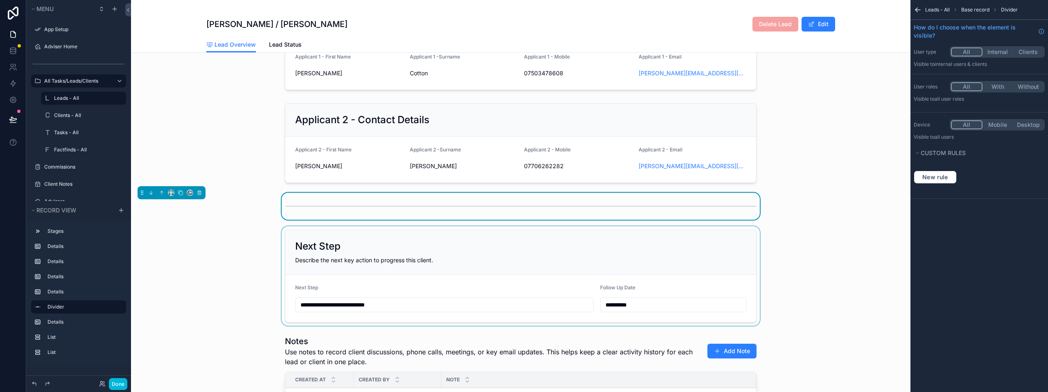
scroll to position [194, 0]
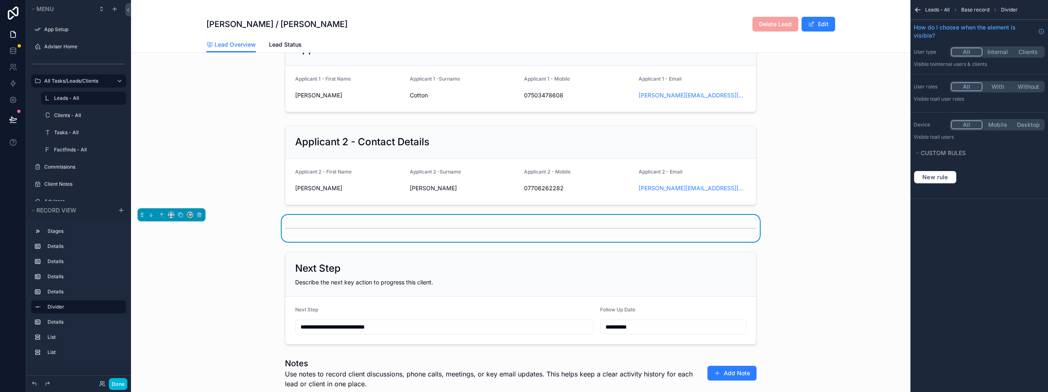
click at [324, 229] on div "scrollable content" at bounding box center [521, 228] width 472 height 20
click at [179, 216] on icon "scrollable content" at bounding box center [180, 214] width 3 height 3
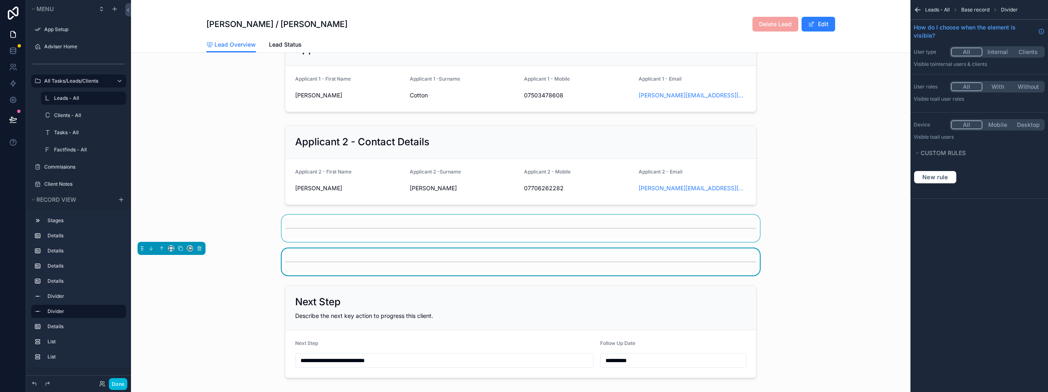
click at [298, 232] on div "scrollable content" at bounding box center [521, 228] width 780 height 27
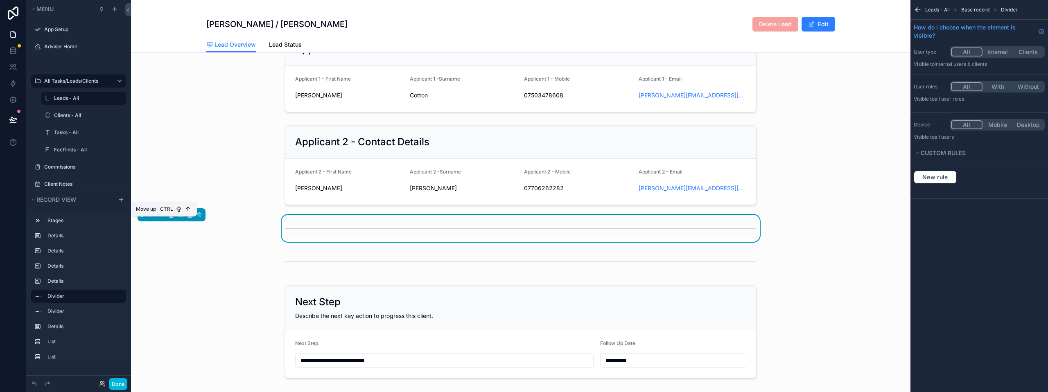
click at [160, 218] on icon "scrollable content" at bounding box center [162, 215] width 6 height 6
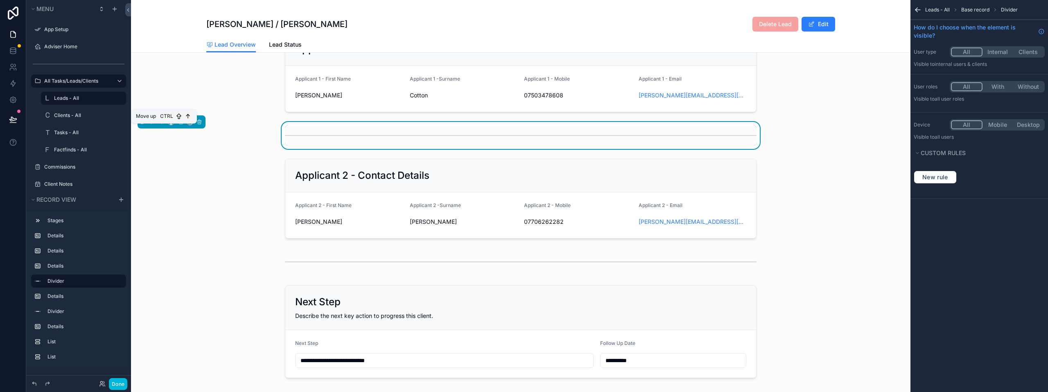
click at [160, 125] on icon "scrollable content" at bounding box center [162, 122] width 6 height 6
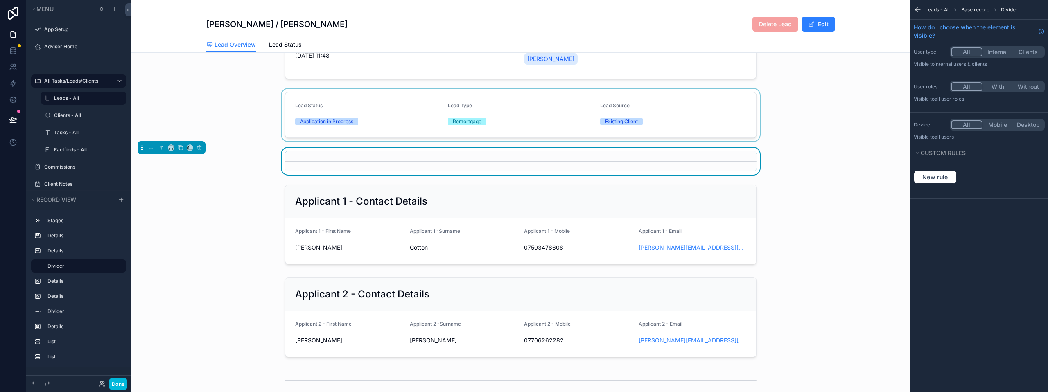
scroll to position [30, 0]
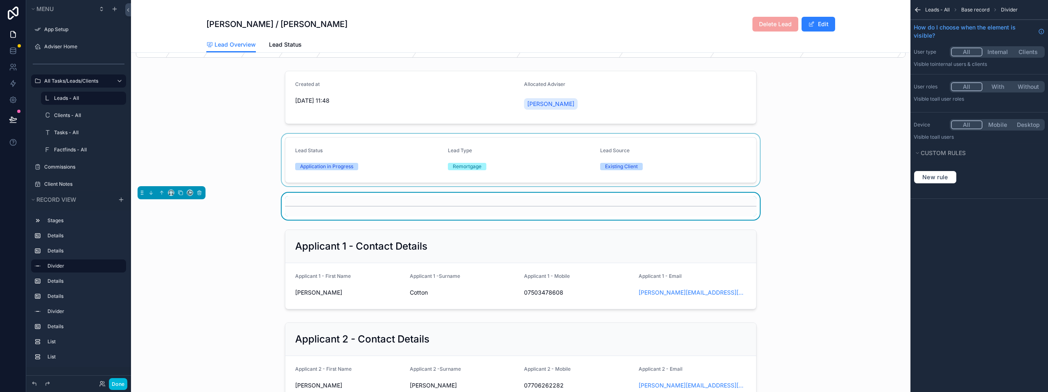
click at [245, 153] on div "scrollable content" at bounding box center [521, 160] width 780 height 52
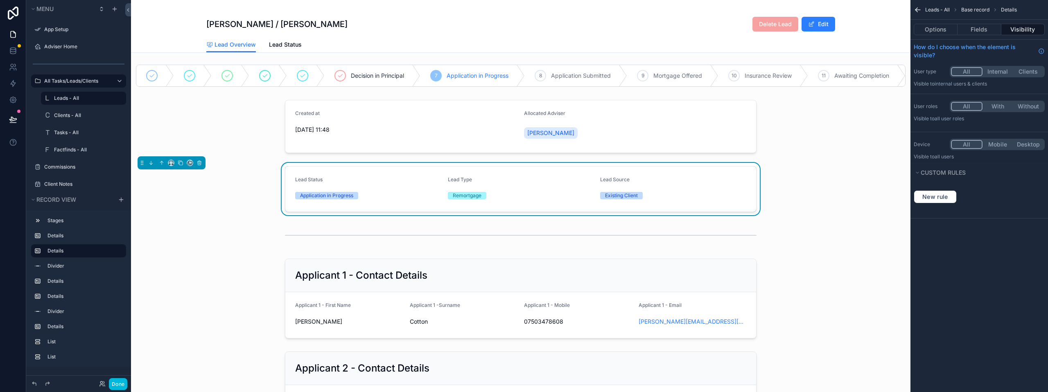
scroll to position [0, 0]
click at [111, 383] on button "Done" at bounding box center [118, 384] width 18 height 12
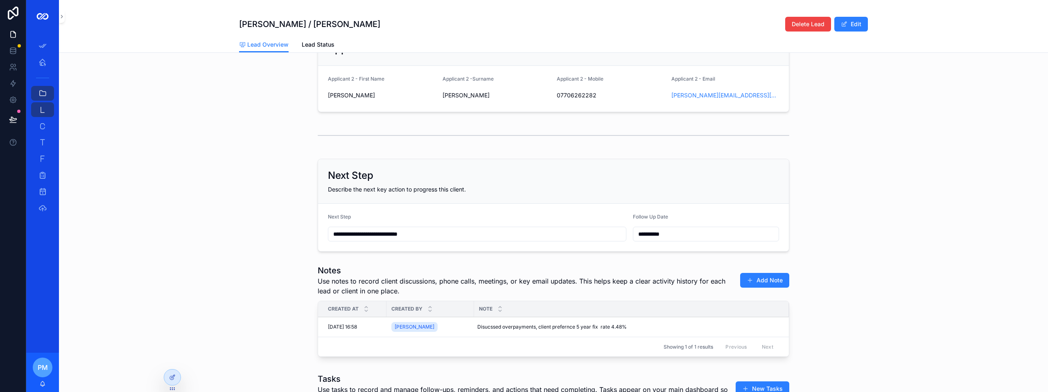
scroll to position [328, 0]
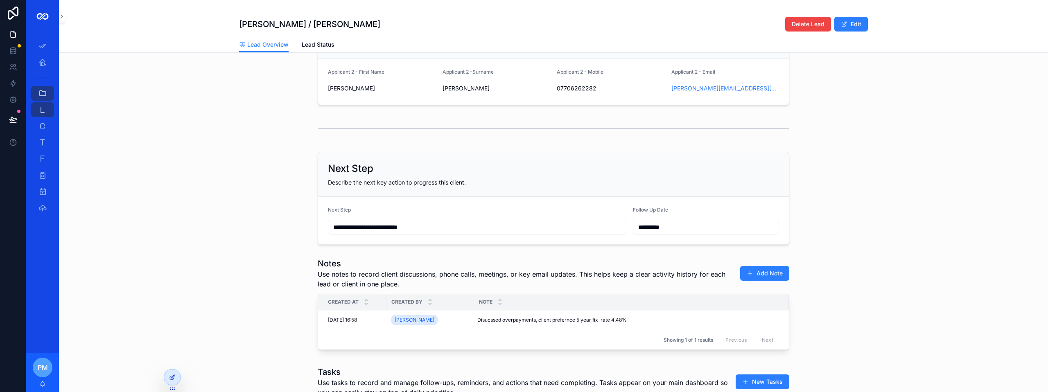
click at [173, 376] on icon at bounding box center [173, 376] width 3 height 3
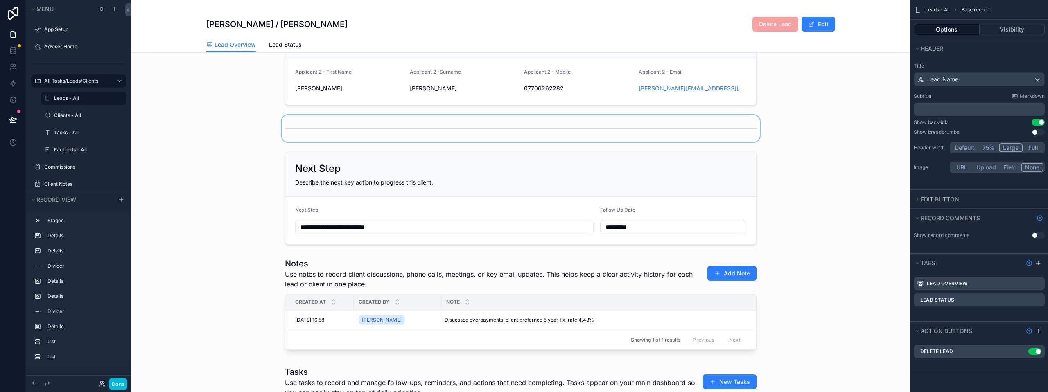
click at [323, 141] on div "scrollable content" at bounding box center [521, 128] width 780 height 27
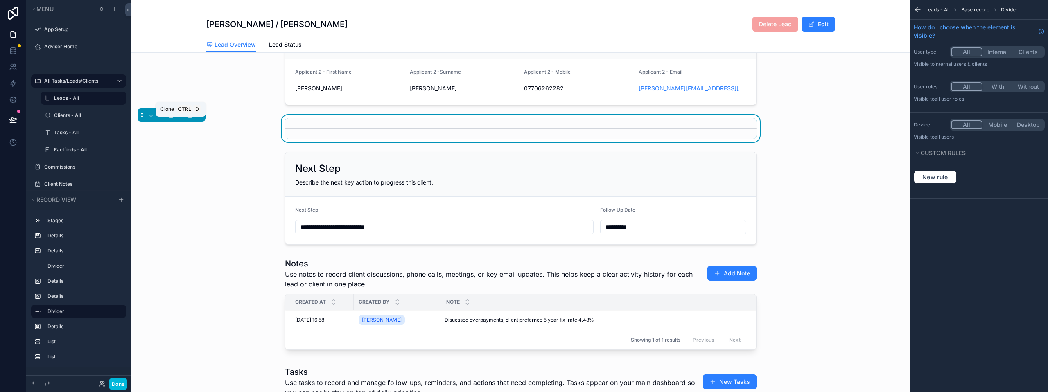
click at [182, 118] on icon "scrollable content" at bounding box center [181, 115] width 6 height 6
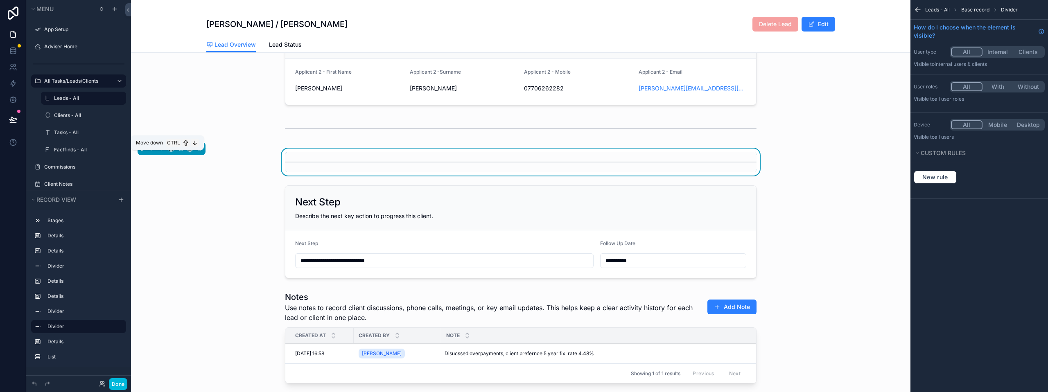
click at [151, 152] on icon "scrollable content" at bounding box center [151, 149] width 6 height 6
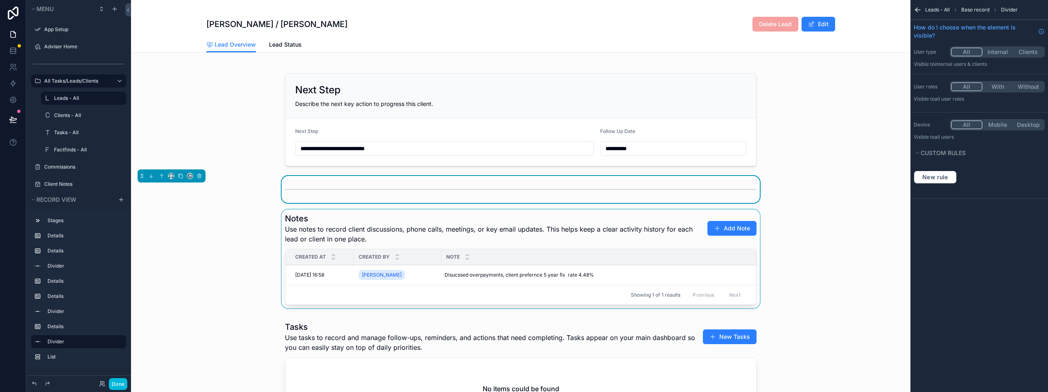
scroll to position [410, 0]
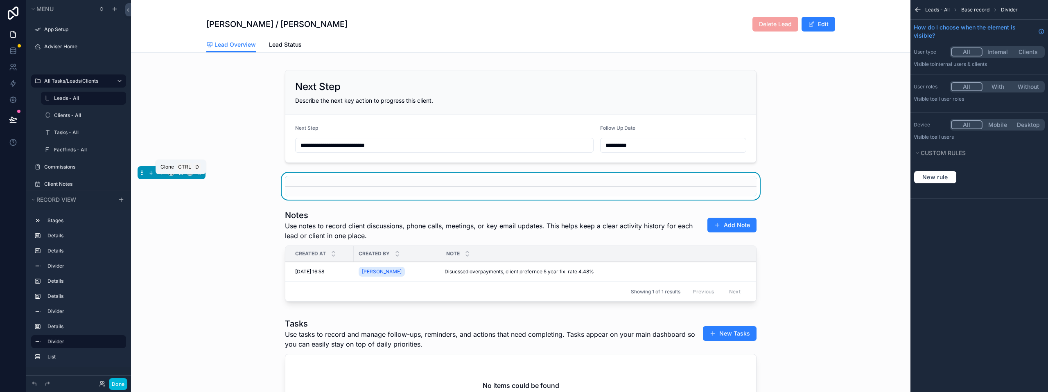
click at [180, 176] on icon "scrollable content" at bounding box center [181, 173] width 6 height 6
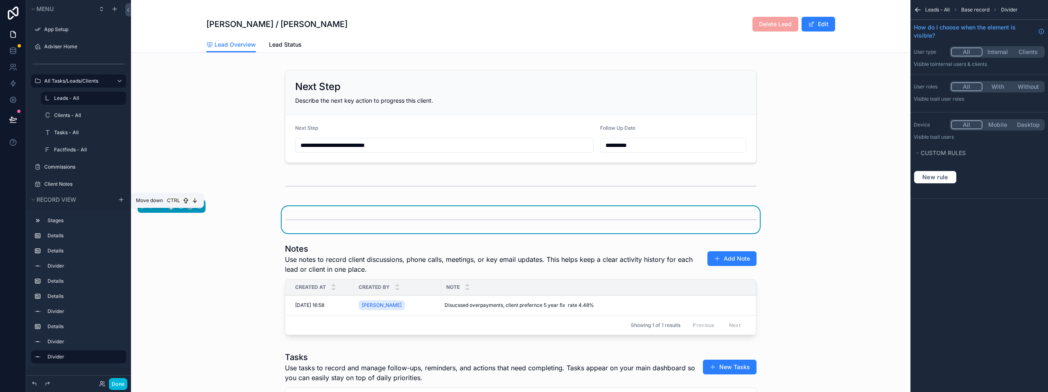
click at [152, 209] on icon "scrollable content" at bounding box center [151, 207] width 6 height 6
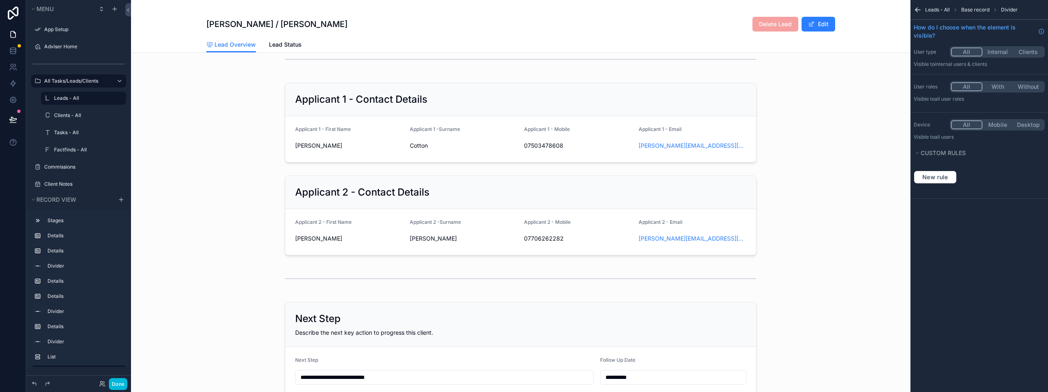
scroll to position [164, 0]
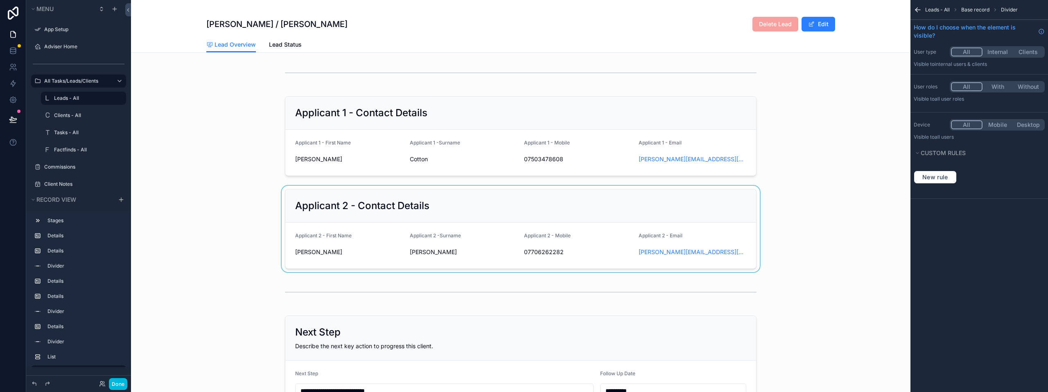
click at [223, 231] on div "scrollable content" at bounding box center [521, 229] width 780 height 86
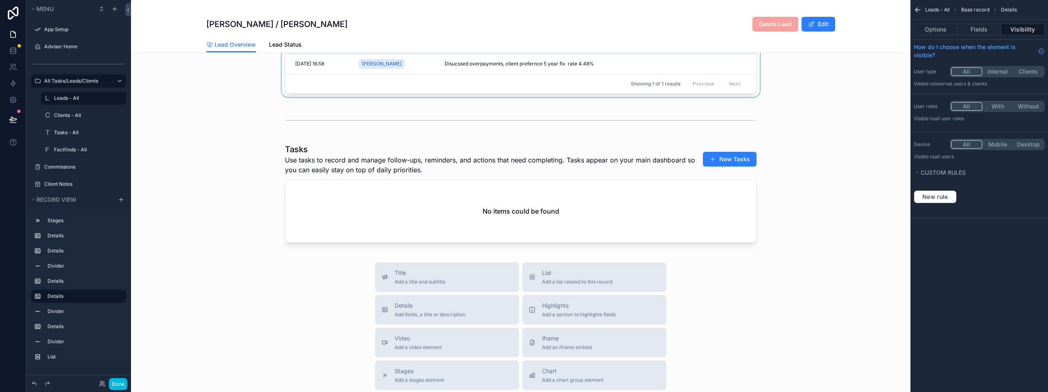
scroll to position [655, 0]
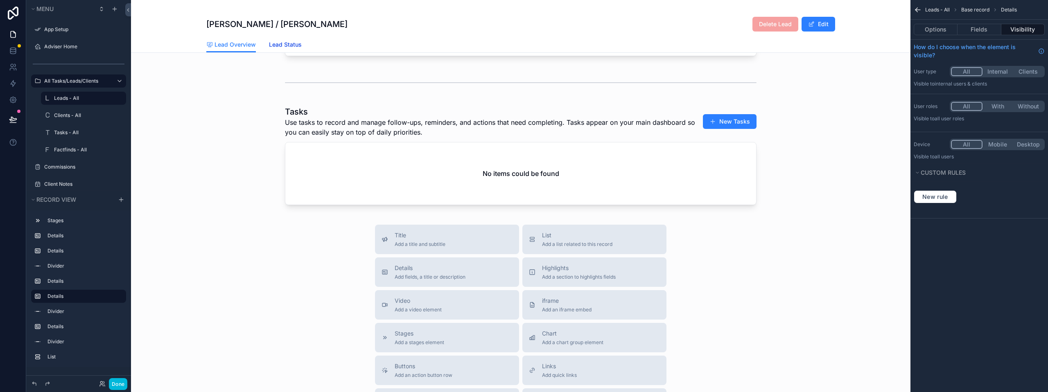
click at [292, 46] on span "Lead Status" at bounding box center [285, 45] width 33 height 8
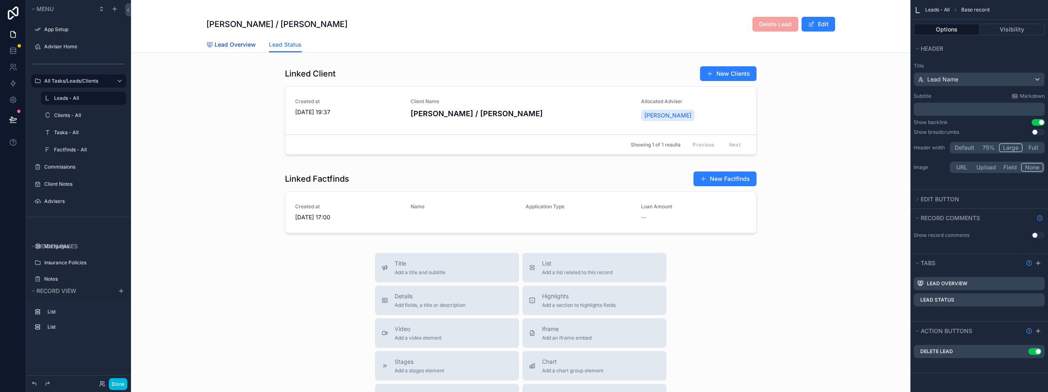
click at [226, 45] on span "Lead Overview" at bounding box center [235, 45] width 41 height 8
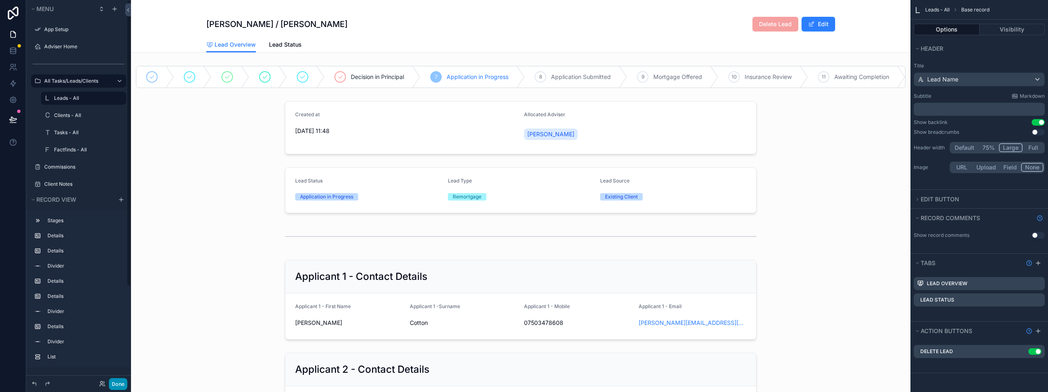
click at [120, 380] on button "Done" at bounding box center [118, 384] width 18 height 12
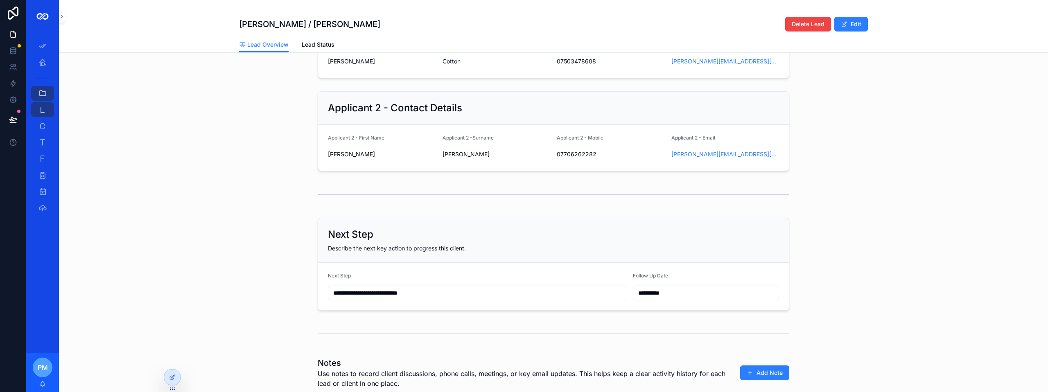
scroll to position [199, 0]
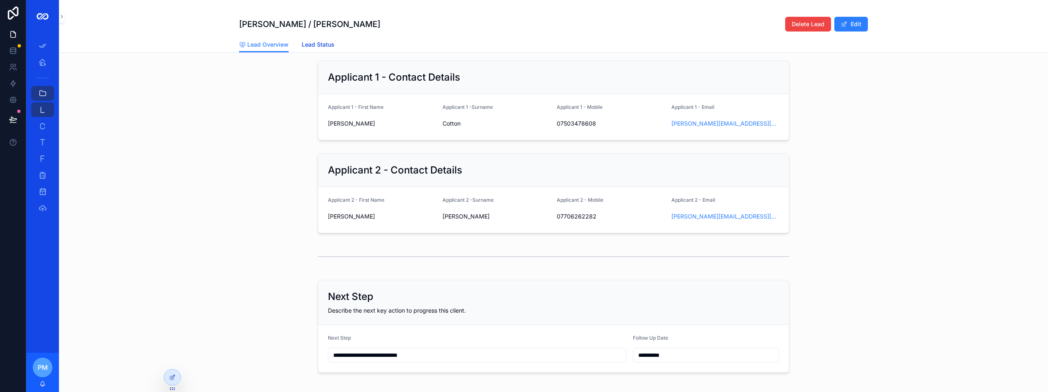
click at [312, 44] on span "Lead Status" at bounding box center [318, 45] width 33 height 8
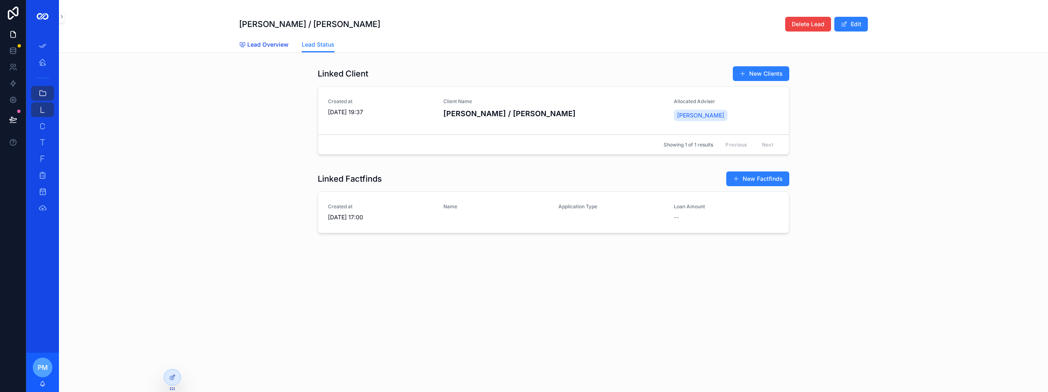
click at [267, 47] on span "Lead Overview" at bounding box center [267, 45] width 41 height 8
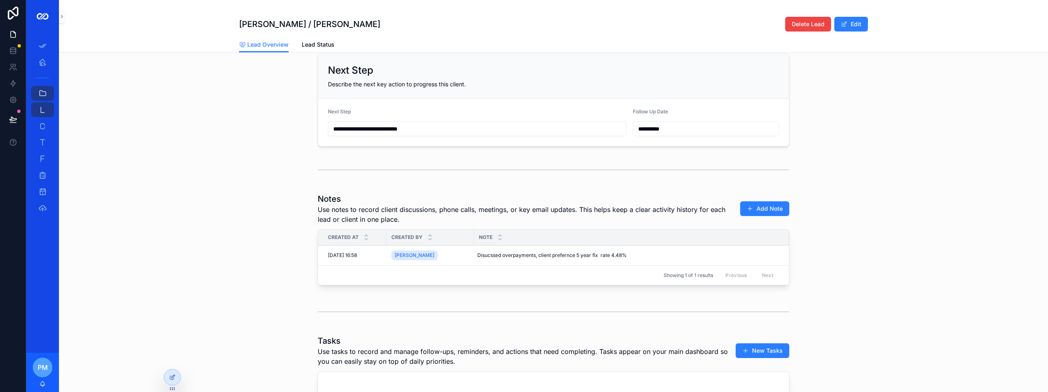
scroll to position [404, 0]
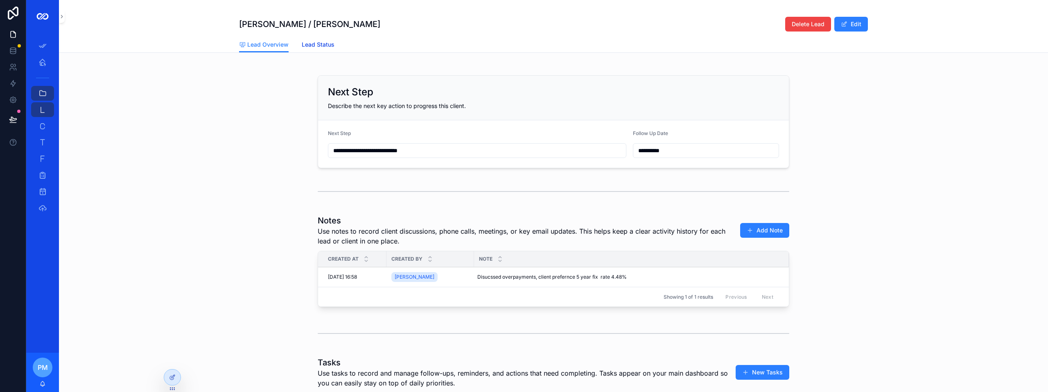
click at [310, 47] on span "Lead Status" at bounding box center [318, 45] width 33 height 8
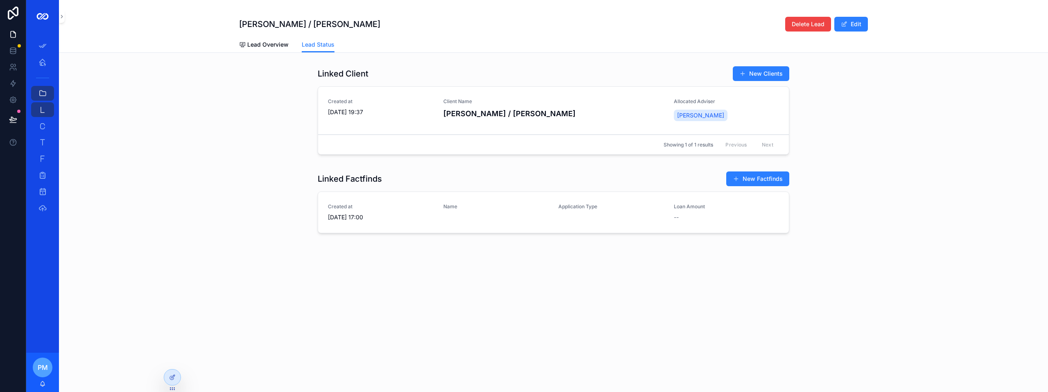
click at [427, 221] on span "[DATE] 17:00" at bounding box center [381, 217] width 106 height 8
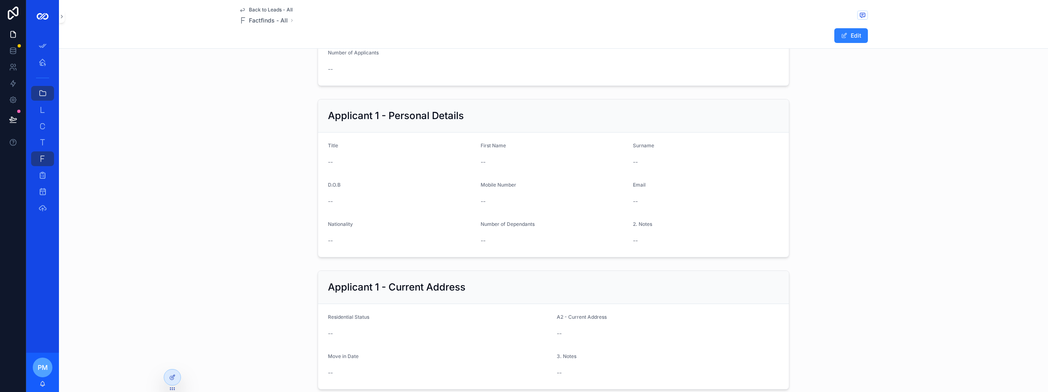
scroll to position [368, 0]
click at [267, 5] on div "Back to Leads - All Factfinds - All Edit" at bounding box center [553, 24] width 629 height 48
click at [267, 9] on span "Back to Leads - All" at bounding box center [271, 10] width 44 height 7
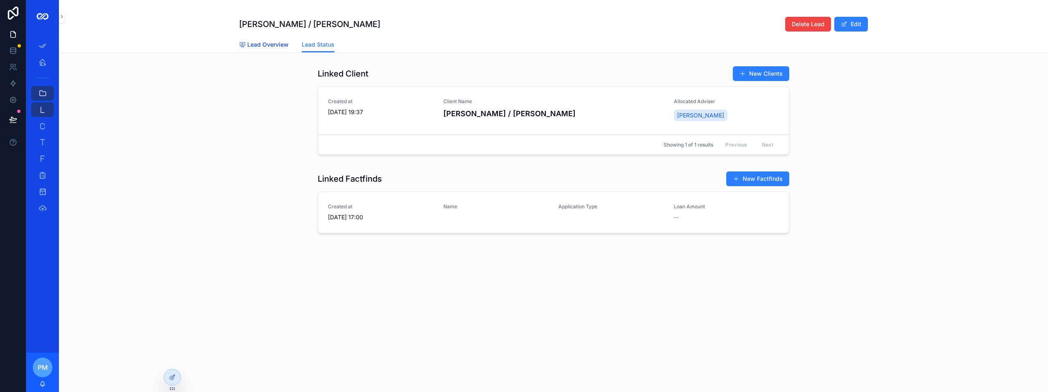
click at [258, 45] on span "Lead Overview" at bounding box center [267, 45] width 41 height 8
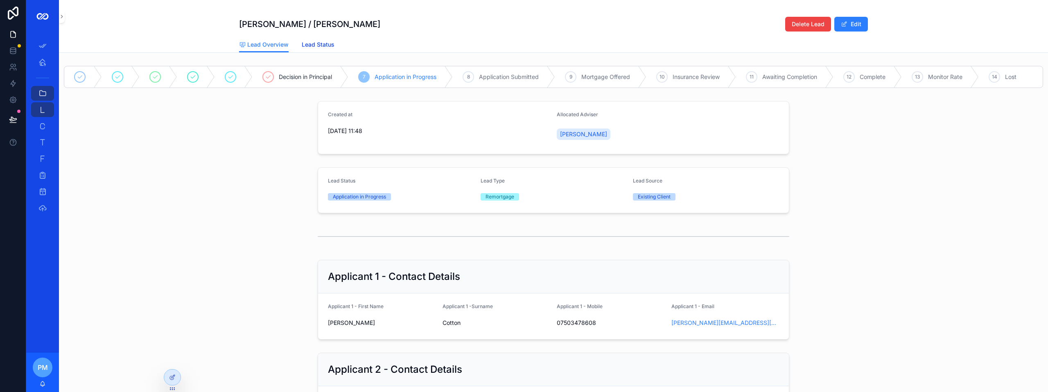
click at [324, 44] on span "Lead Status" at bounding box center [318, 45] width 33 height 8
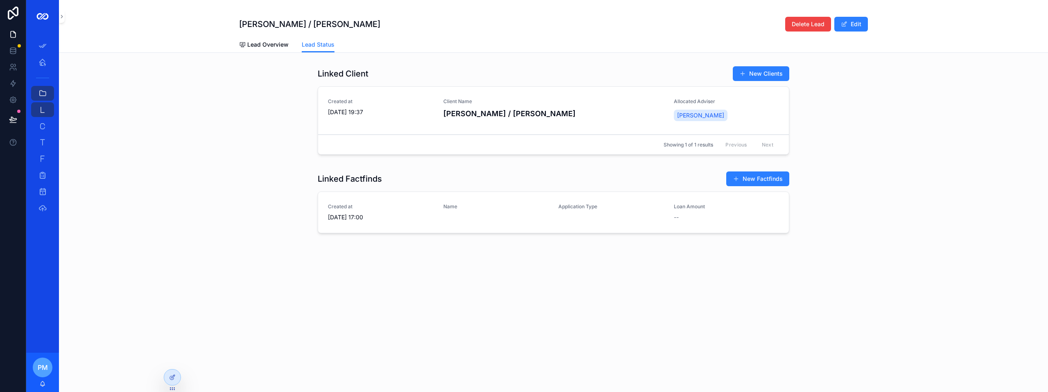
drag, startPoint x: 324, startPoint y: 44, endPoint x: 295, endPoint y: 58, distance: 32.1
click at [295, 58] on div "[PERSON_NAME] / [PERSON_NAME] Delete Lead Edit Lead Status Lead Overview Lead S…" at bounding box center [553, 146] width 989 height 292
click at [281, 47] on span "Lead Overview" at bounding box center [267, 45] width 41 height 8
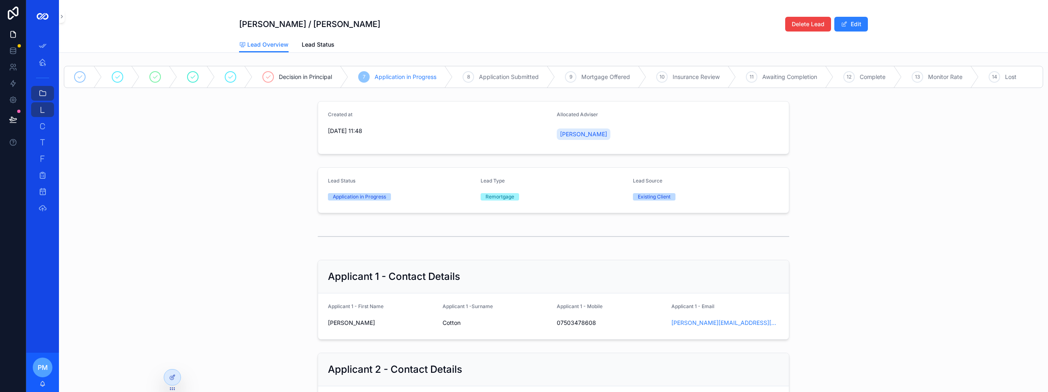
click at [332, 47] on div "Lead Overview Lead Status" at bounding box center [553, 45] width 629 height 16
click at [326, 45] on span "Lead Status" at bounding box center [318, 45] width 33 height 8
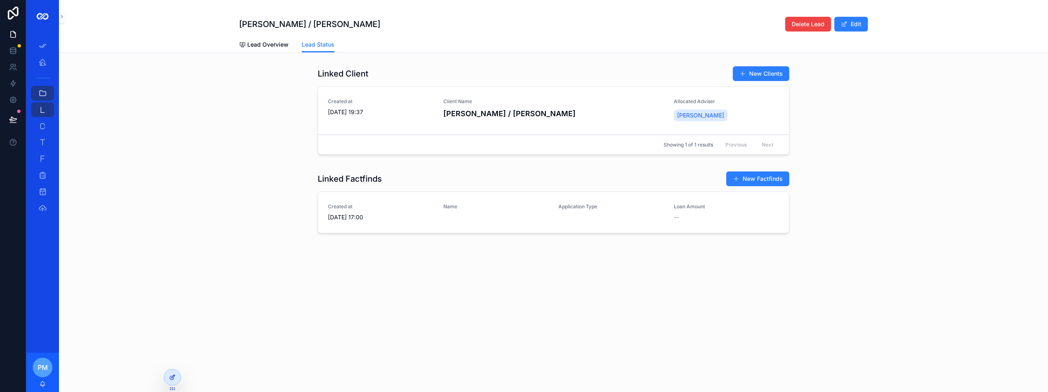
click at [171, 377] on icon at bounding box center [172, 377] width 7 height 7
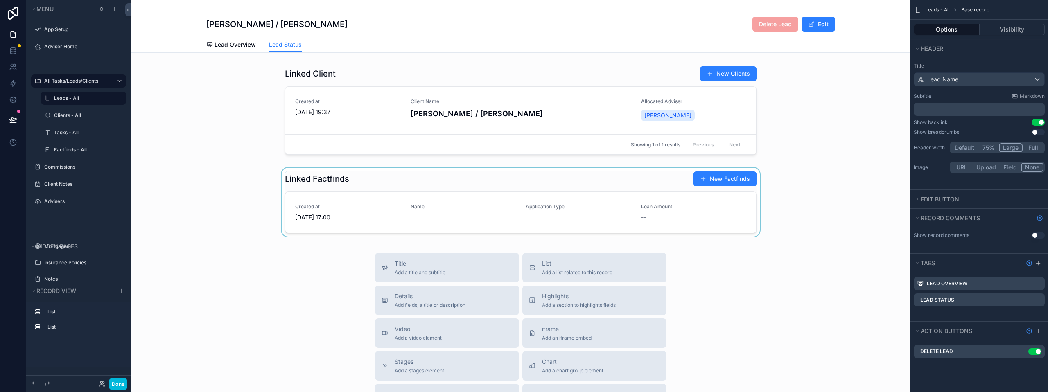
click at [338, 181] on div "scrollable content" at bounding box center [521, 204] width 780 height 72
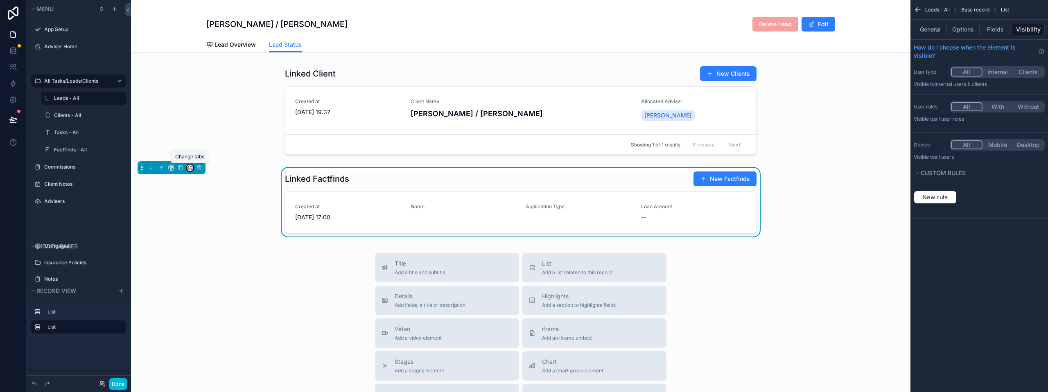
click at [192, 169] on icon "scrollable content" at bounding box center [190, 167] width 3 height 3
click at [208, 182] on div "Lead Overview" at bounding box center [219, 187] width 60 height 23
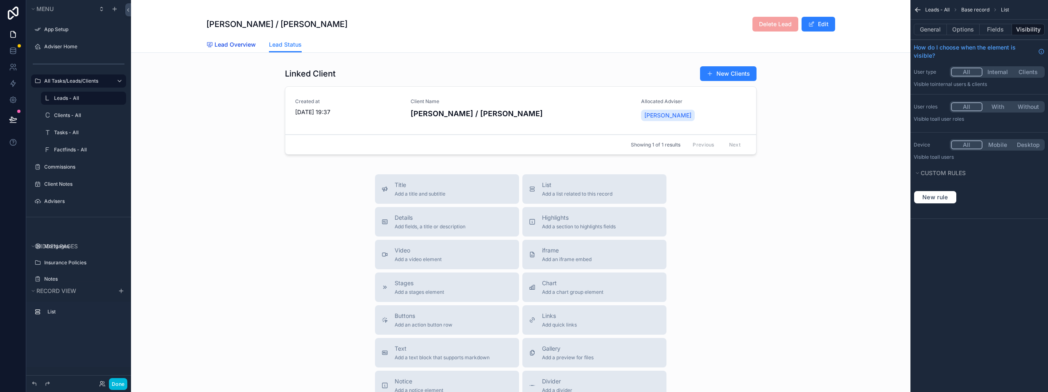
click at [232, 46] on span "Lead Overview" at bounding box center [235, 45] width 41 height 8
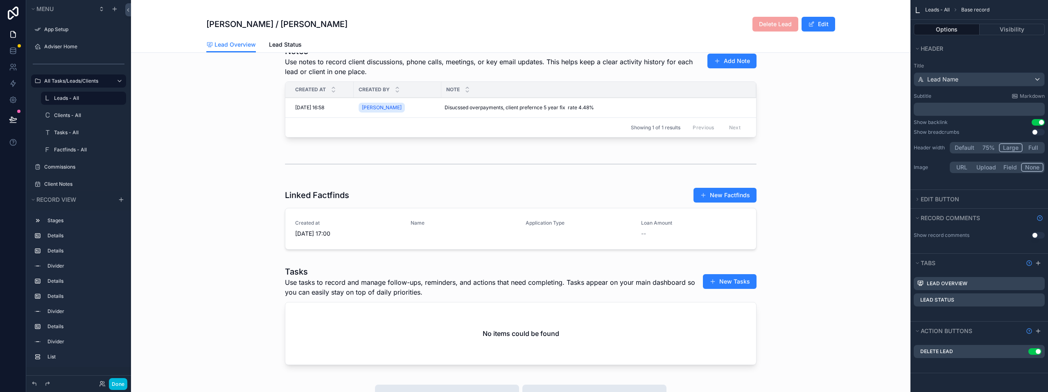
scroll to position [573, 0]
click at [290, 204] on div "scrollable content" at bounding box center [521, 221] width 780 height 72
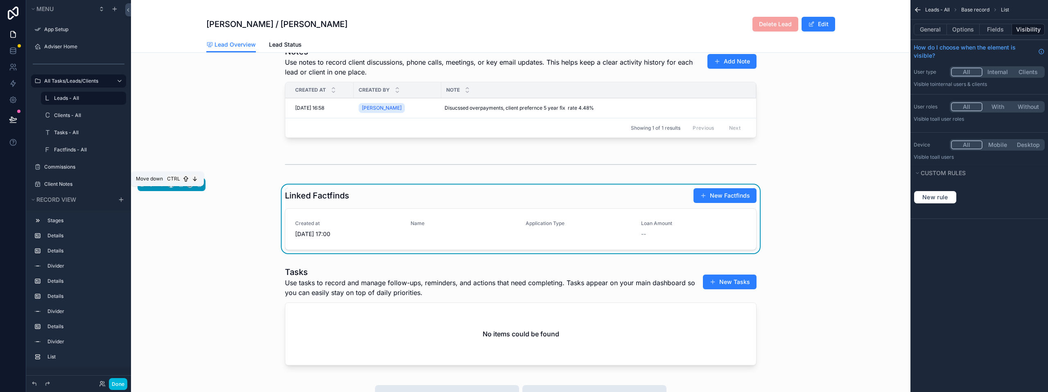
click at [154, 189] on button "scrollable content" at bounding box center [151, 184] width 9 height 9
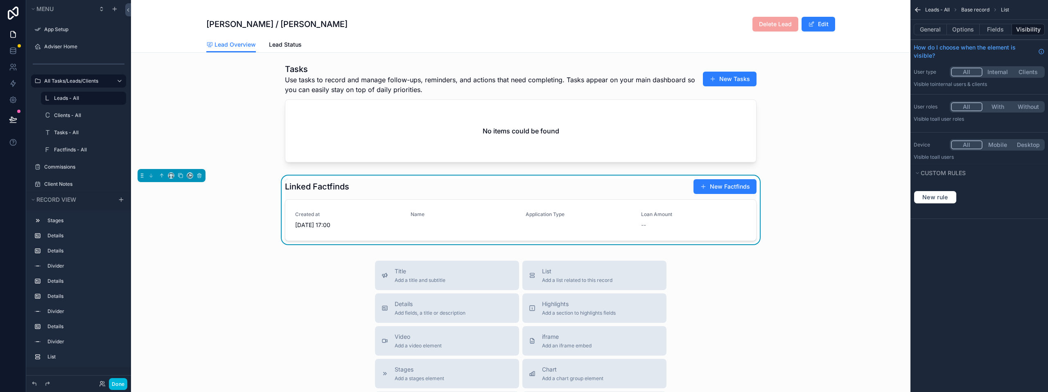
scroll to position [696, 0]
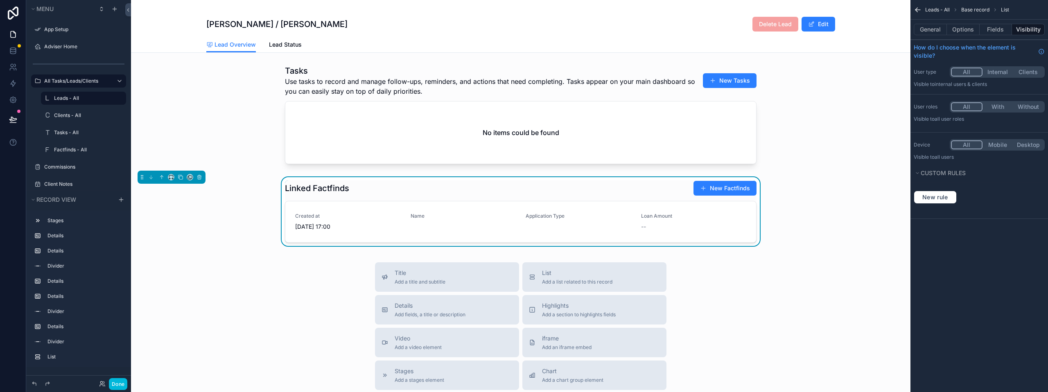
click at [512, 202] on div "Linked Factfinds New Factfinds Created at [DATE] 17:00 Name Application Type Lo…" at bounding box center [521, 212] width 472 height 62
click at [942, 30] on button "General" at bounding box center [930, 29] width 33 height 11
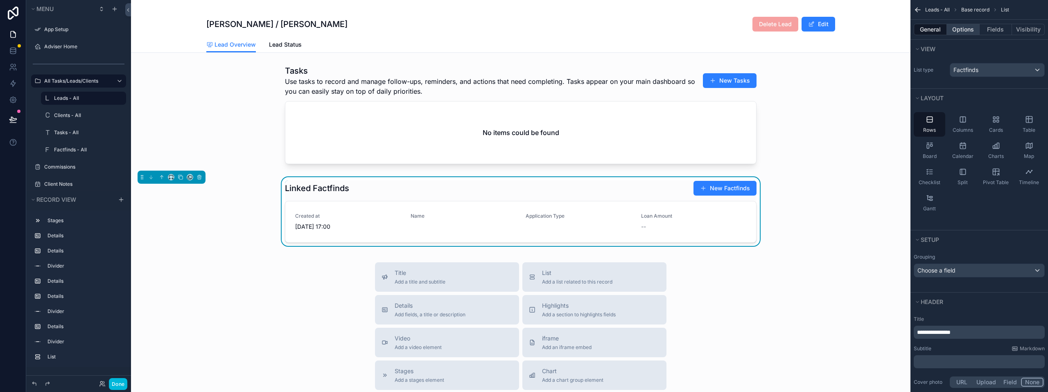
click at [959, 25] on button "Options" at bounding box center [963, 29] width 33 height 11
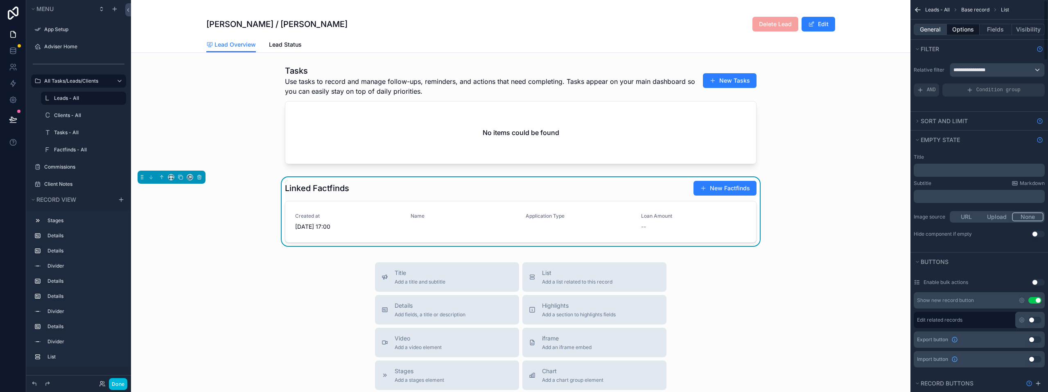
click at [936, 31] on button "General" at bounding box center [930, 29] width 33 height 11
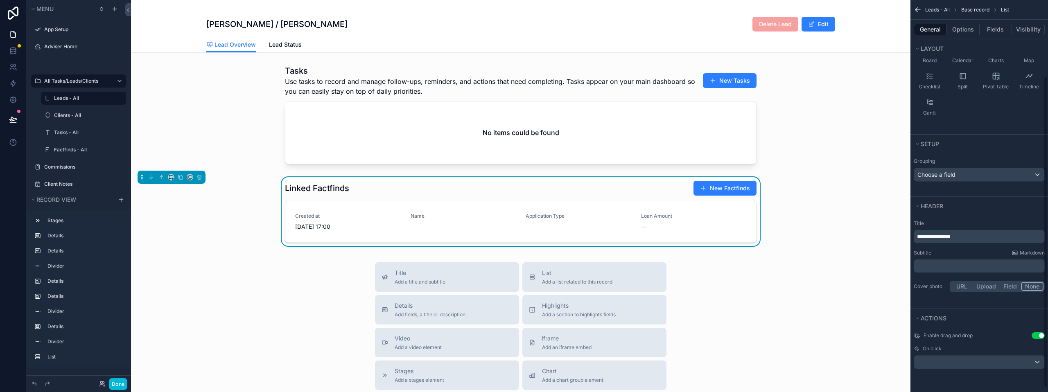
scroll to position [101, 0]
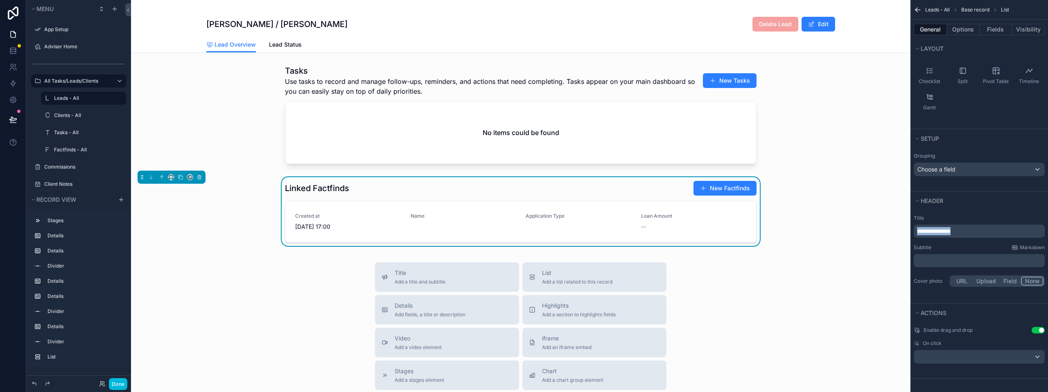
drag, startPoint x: 969, startPoint y: 232, endPoint x: 860, endPoint y: 231, distance: 108.5
click at [860, 231] on div "**********" at bounding box center [589, 196] width 917 height 392
click at [858, 220] on div "Factfind New Factfinds Created at [DATE] 17:00 Name Application Type Loan Amoun…" at bounding box center [521, 213] width 780 height 72
click at [658, 196] on div "Factfind New Factfinds" at bounding box center [521, 189] width 472 height 16
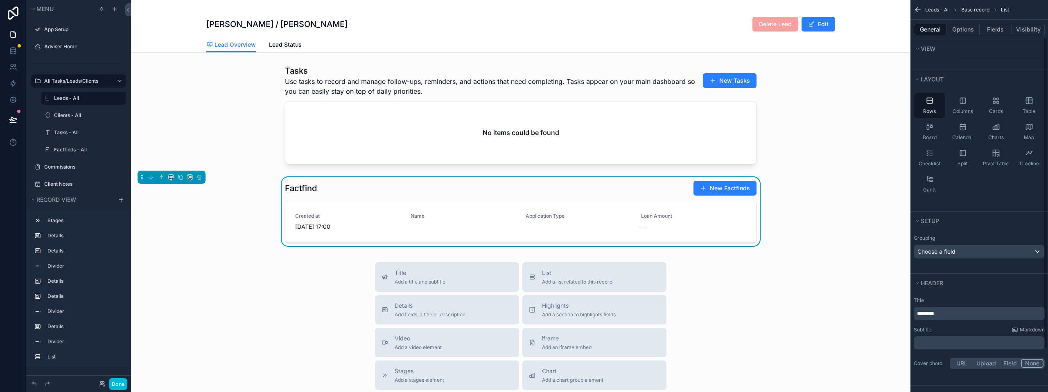
scroll to position [0, 0]
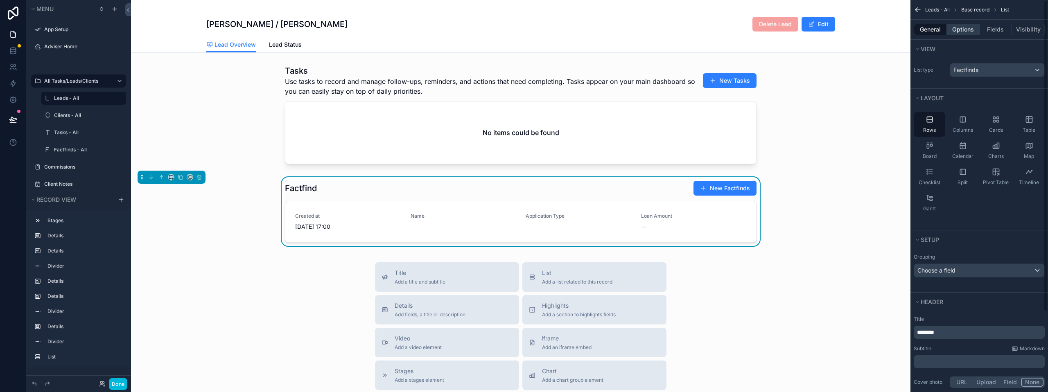
click at [967, 26] on button "Options" at bounding box center [963, 29] width 33 height 11
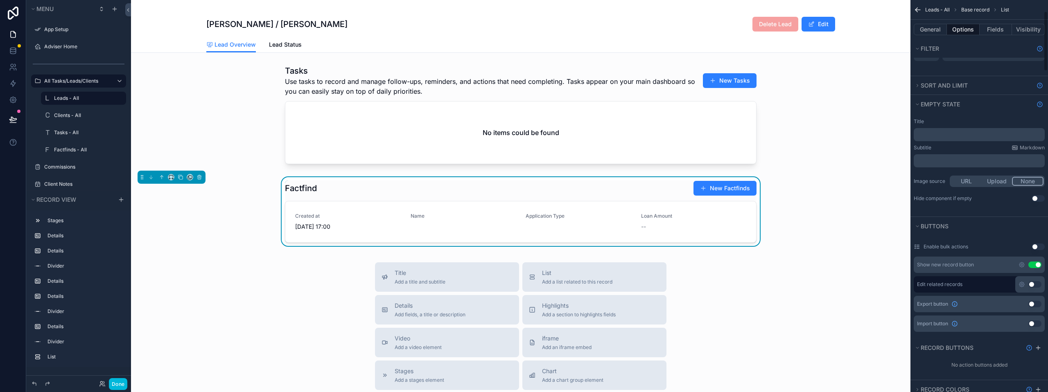
scroll to position [82, 0]
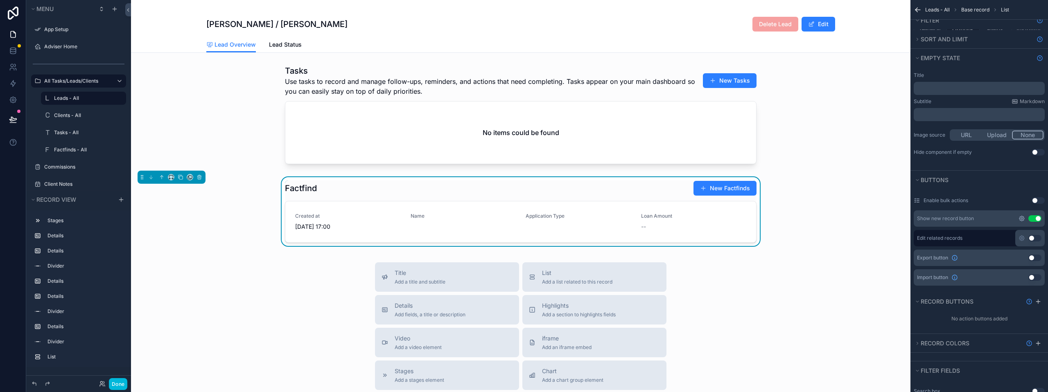
click at [1021, 220] on icon "scrollable content" at bounding box center [1022, 218] width 7 height 7
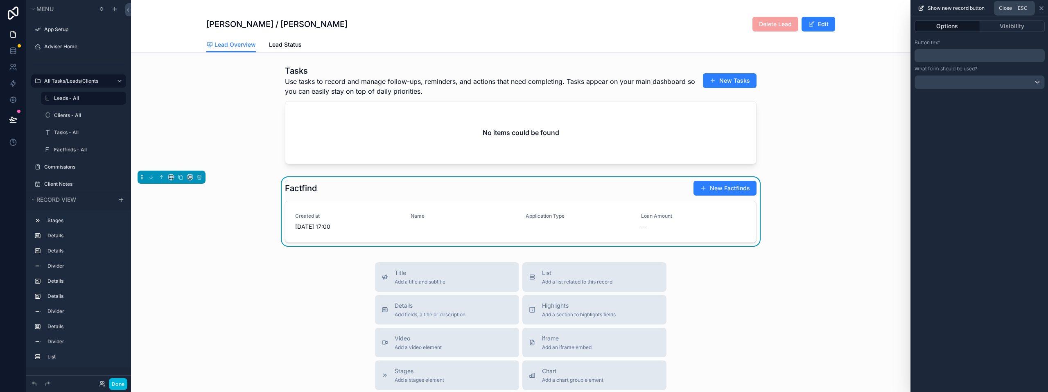
click at [1043, 7] on icon at bounding box center [1041, 8] width 3 height 3
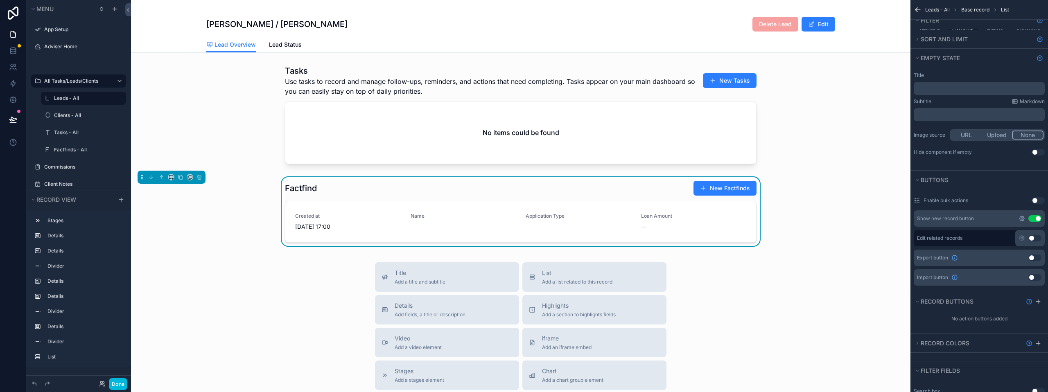
click at [1022, 217] on icon "scrollable content" at bounding box center [1022, 218] width 7 height 7
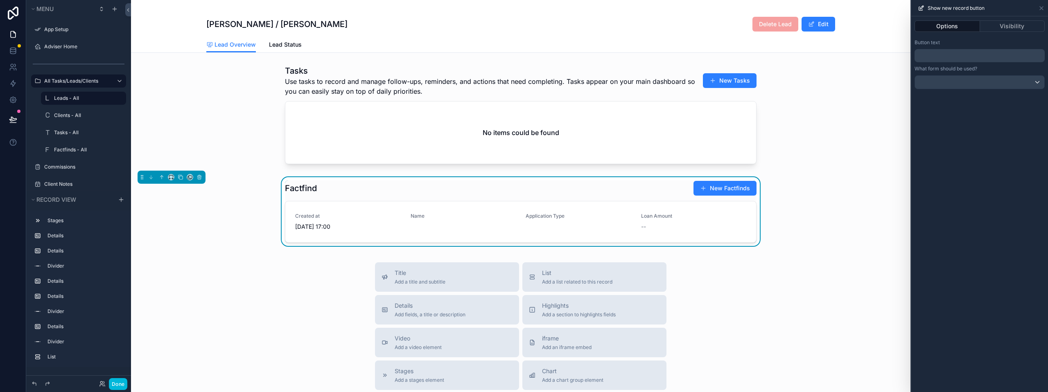
click at [118, 384] on button "Done" at bounding box center [118, 384] width 18 height 12
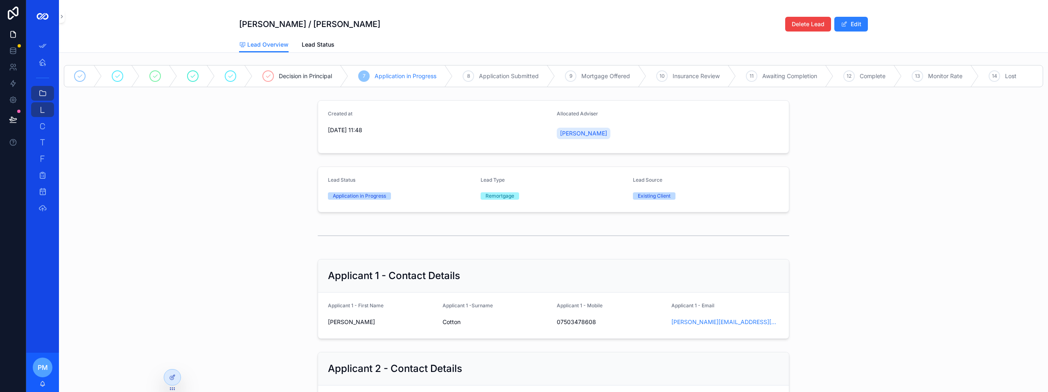
scroll to position [0, 0]
click at [302, 44] on span "Lead Status" at bounding box center [318, 45] width 33 height 8
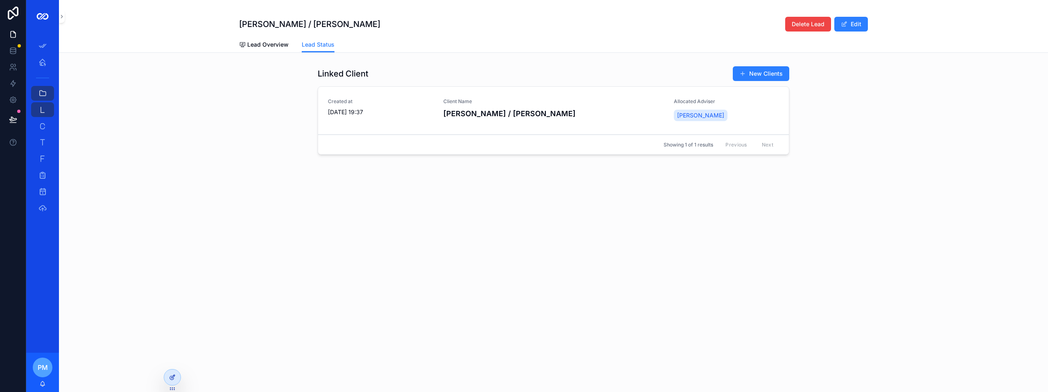
drag, startPoint x: 321, startPoint y: 45, endPoint x: 173, endPoint y: 379, distance: 365.4
click at [173, 379] on icon at bounding box center [172, 377] width 7 height 7
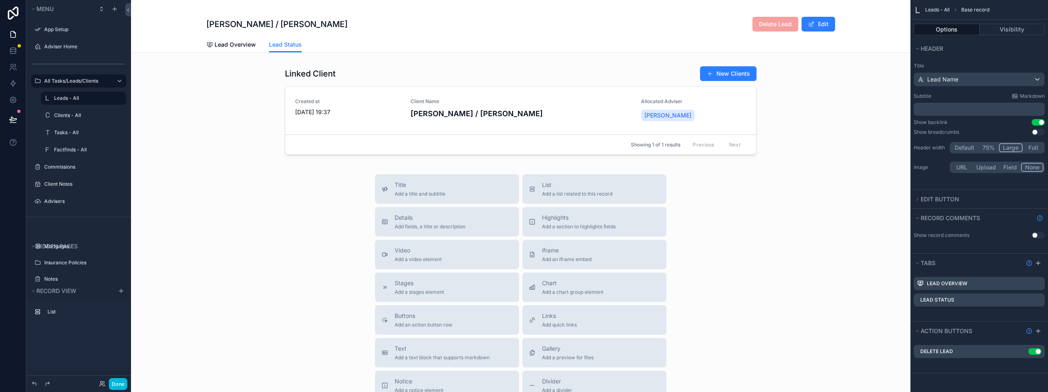
click at [0, 0] on icon "scrollable content" at bounding box center [0, 0] width 0 height 0
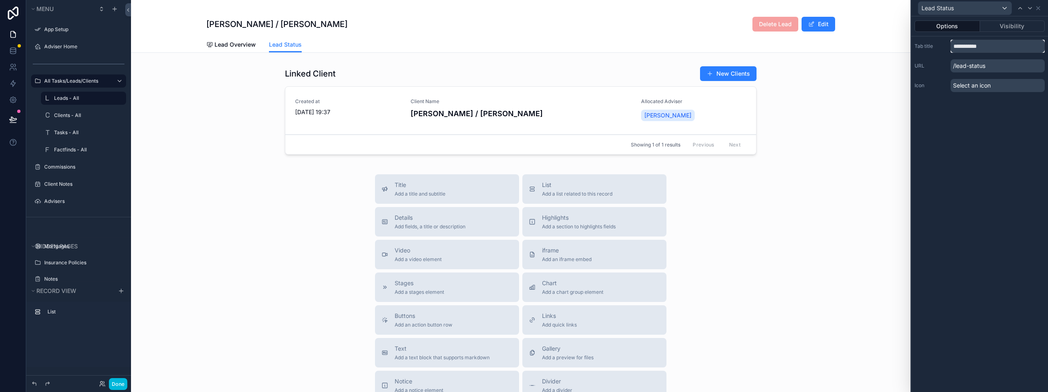
drag, startPoint x: 990, startPoint y: 46, endPoint x: 926, endPoint y: 45, distance: 63.9
click at [937, 50] on div "**********" at bounding box center [980, 46] width 130 height 13
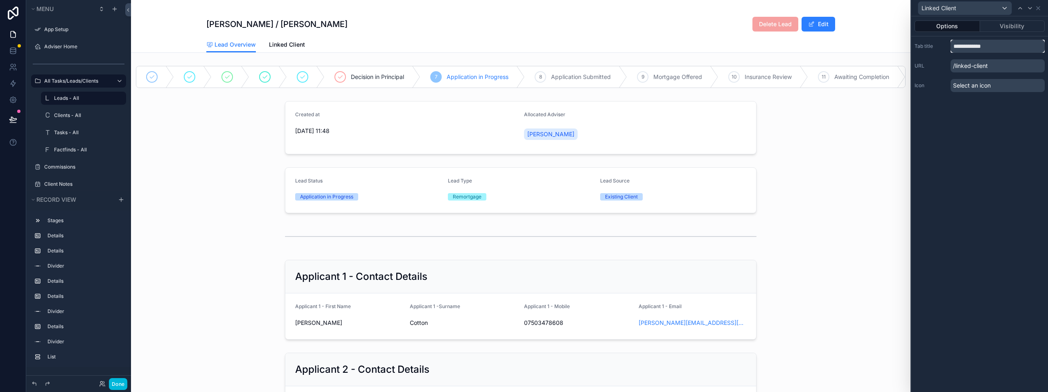
type input "**********"
click at [970, 135] on div "**********" at bounding box center [980, 204] width 137 height 376
click at [818, 158] on div "scrollable content" at bounding box center [521, 128] width 780 height 60
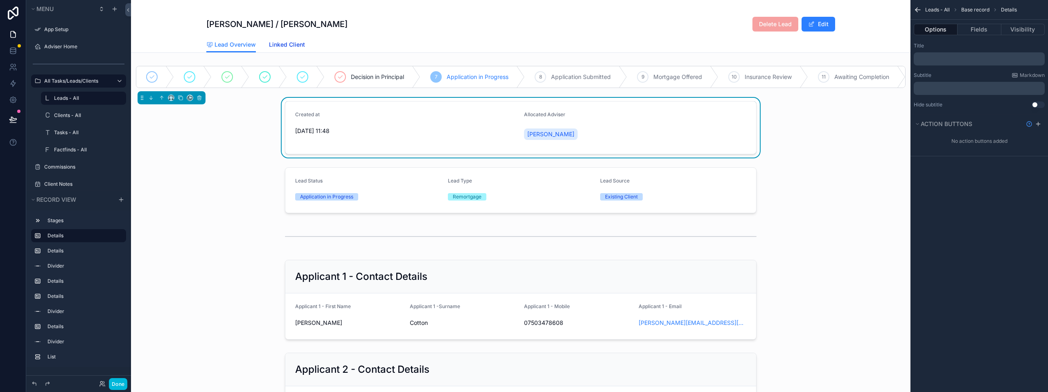
click at [272, 46] on span "Linked Client" at bounding box center [287, 45] width 36 height 8
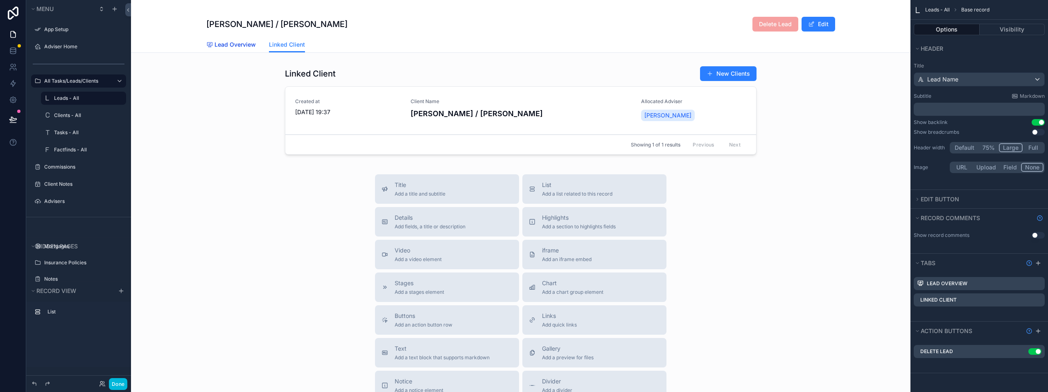
click at [230, 48] on span "Lead Overview" at bounding box center [235, 45] width 41 height 8
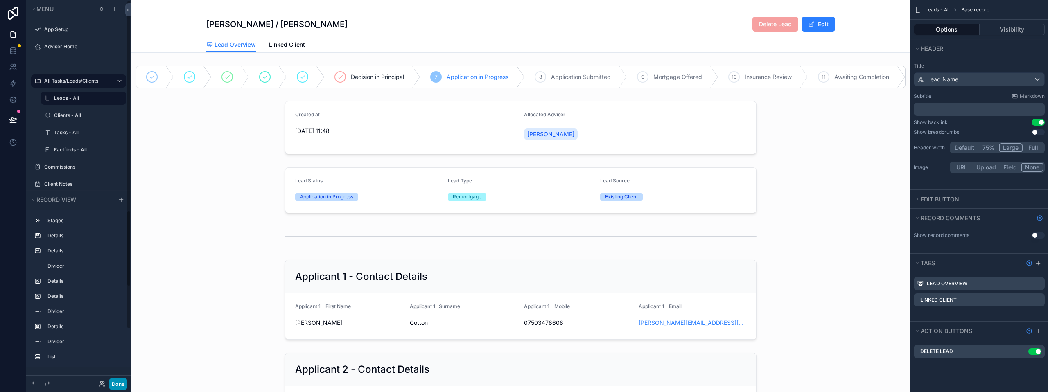
click at [122, 385] on button "Done" at bounding box center [118, 384] width 18 height 12
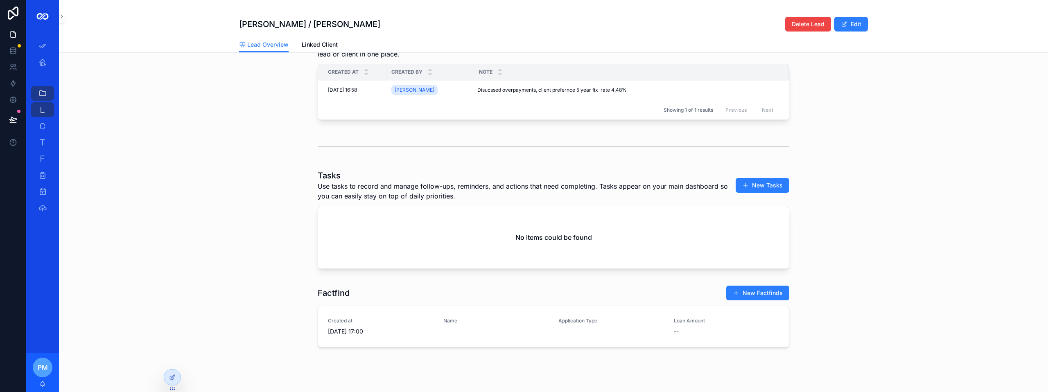
scroll to position [606, 0]
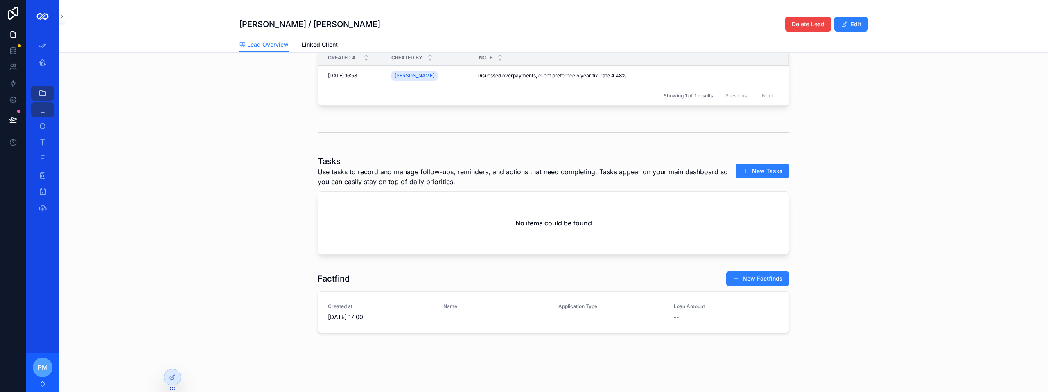
click at [265, 218] on div "Tasks Use tasks to record and manage follow-ups, reminders, and actions that ne…" at bounding box center [553, 206] width 989 height 109
click at [172, 379] on icon at bounding box center [172, 377] width 7 height 7
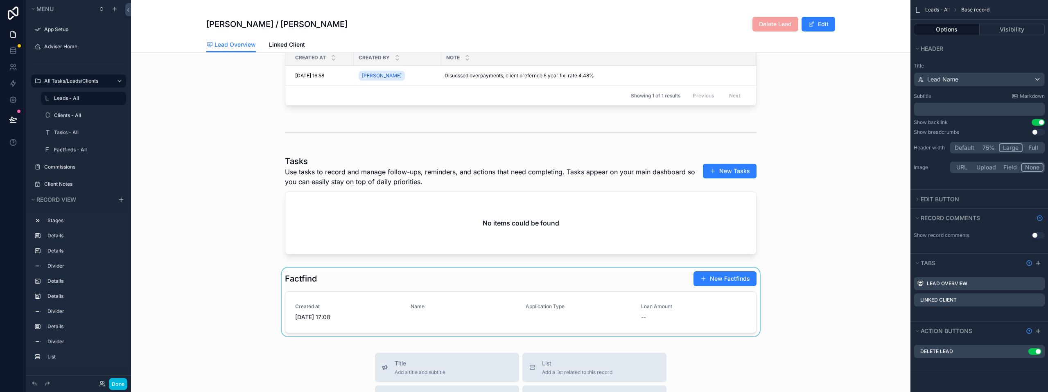
click at [358, 291] on div "scrollable content" at bounding box center [521, 304] width 780 height 72
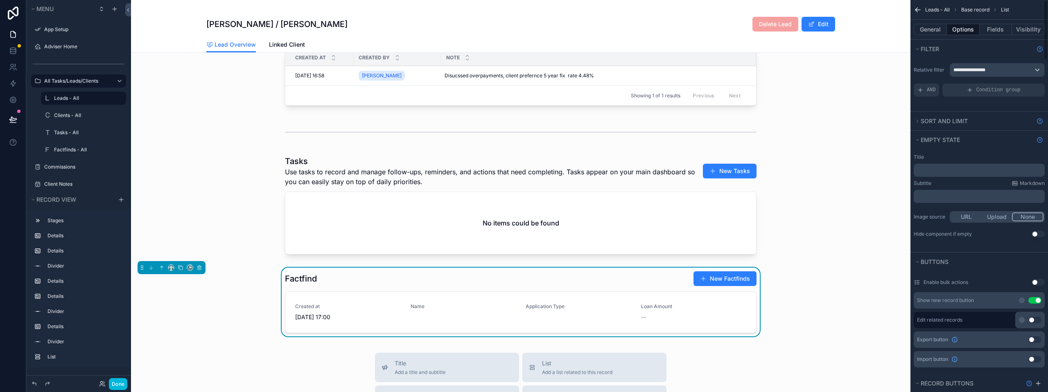
drag, startPoint x: 944, startPoint y: 32, endPoint x: 942, endPoint y: 38, distance: 6.4
click at [944, 31] on button "General" at bounding box center [930, 29] width 33 height 11
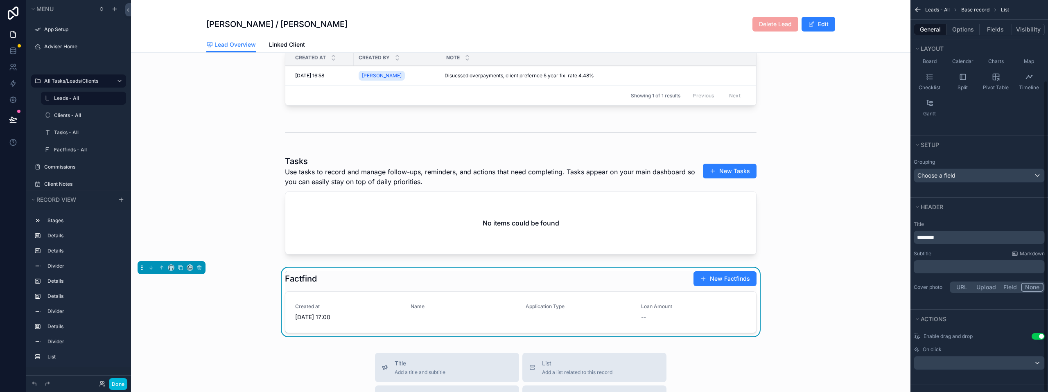
scroll to position [101, 0]
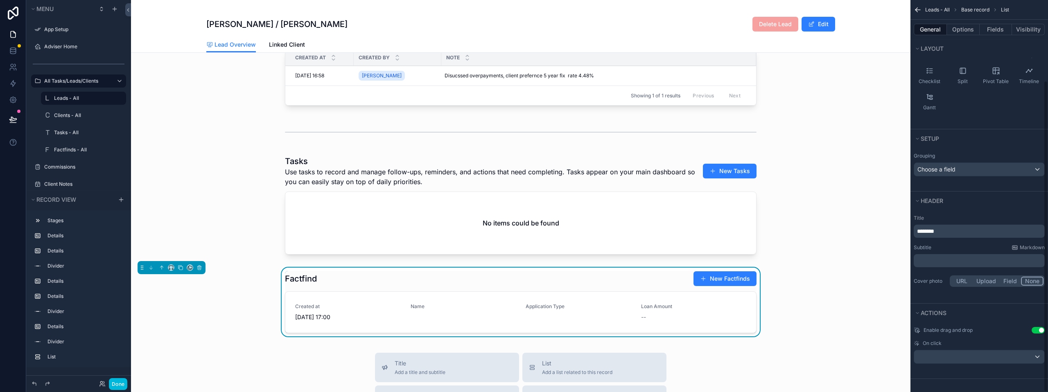
click at [938, 264] on p "﻿" at bounding box center [980, 261] width 126 height 8
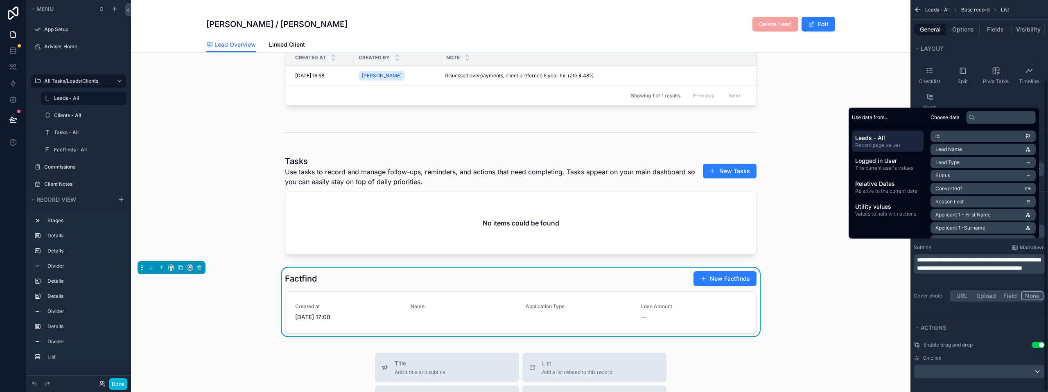
scroll to position [115, 0]
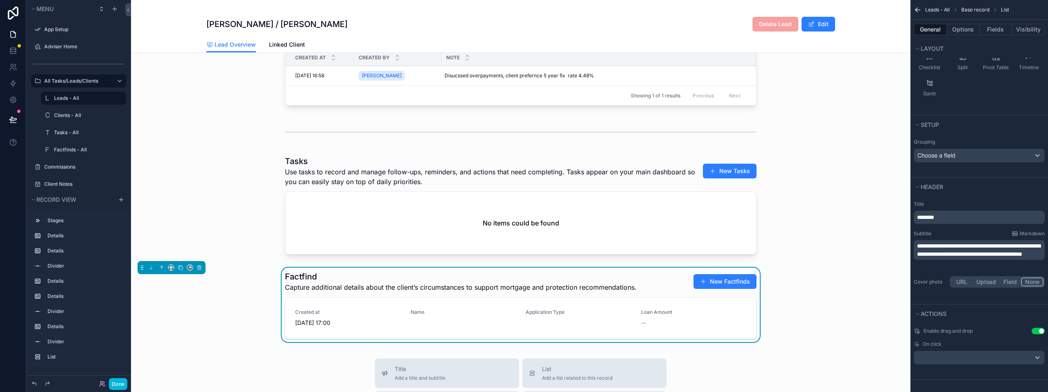
click at [841, 306] on div "Factfind Capture additional details about the client’s circumstances to support…" at bounding box center [521, 307] width 780 height 78
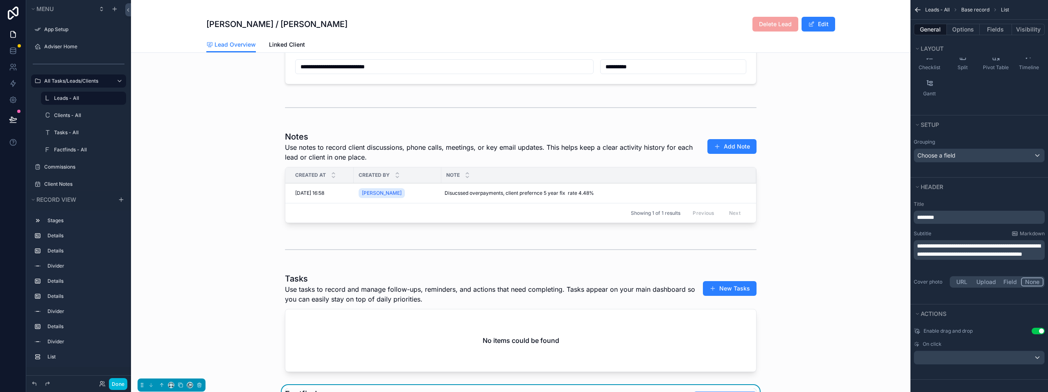
scroll to position [491, 0]
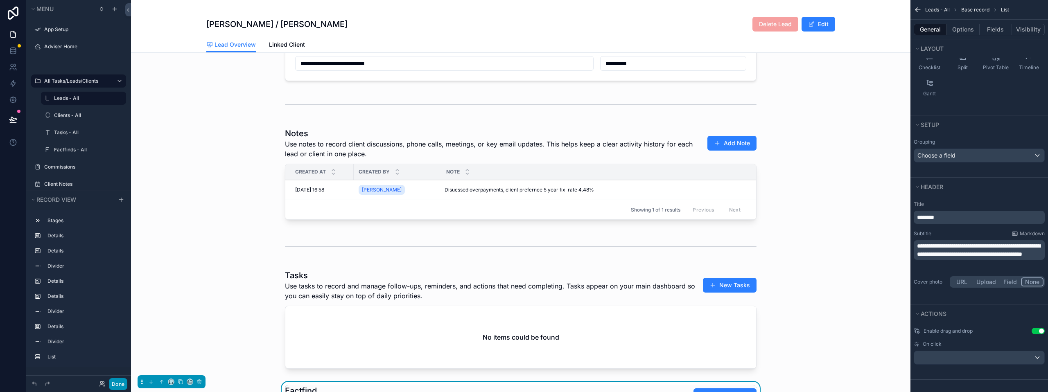
click at [122, 387] on button "Done" at bounding box center [118, 384] width 18 height 12
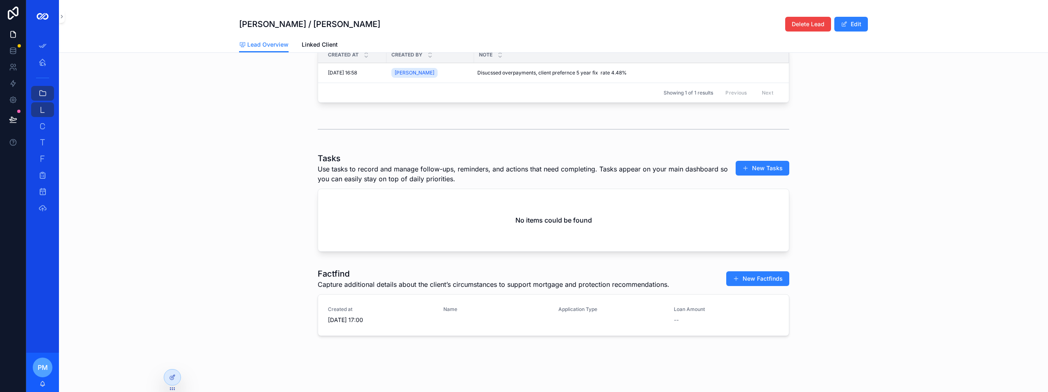
scroll to position [611, 0]
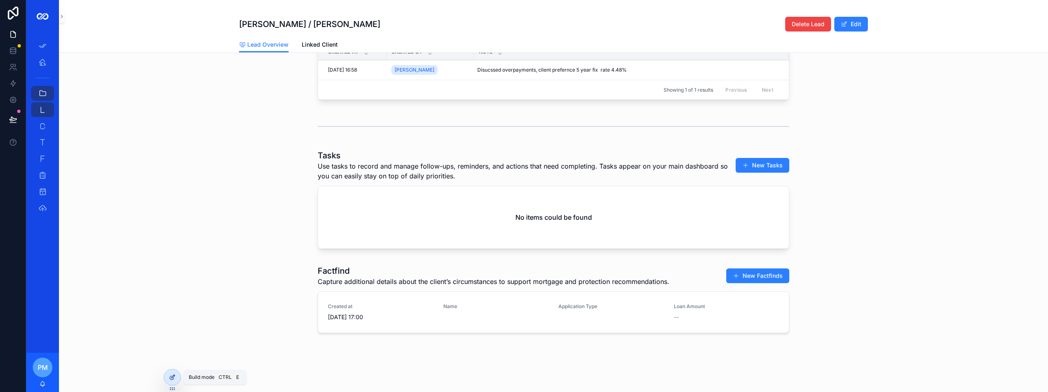
click at [171, 374] on div at bounding box center [172, 378] width 16 height 16
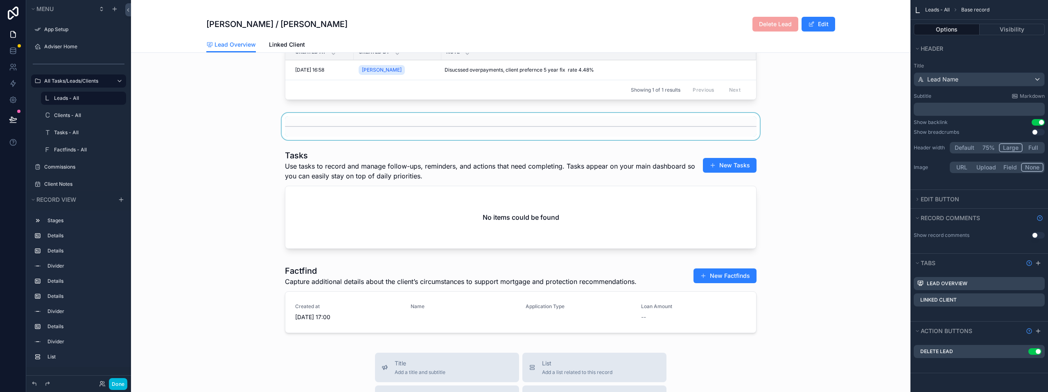
click at [294, 136] on div "scrollable content" at bounding box center [521, 126] width 780 height 27
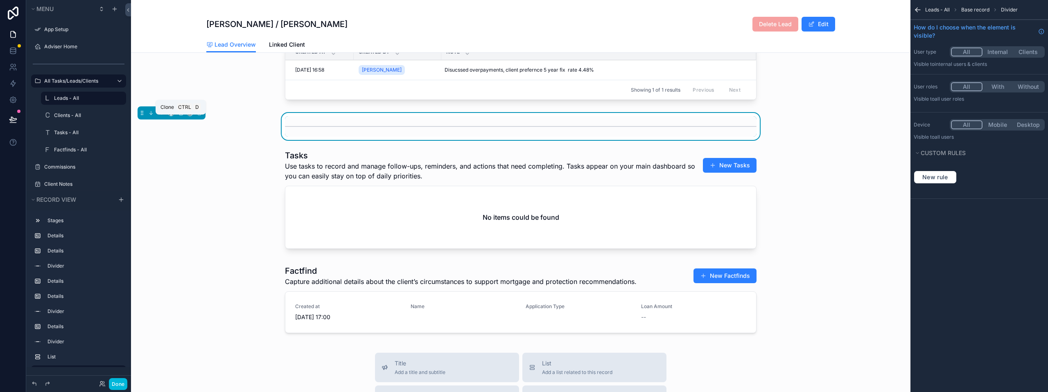
click at [180, 116] on icon "scrollable content" at bounding box center [181, 113] width 6 height 6
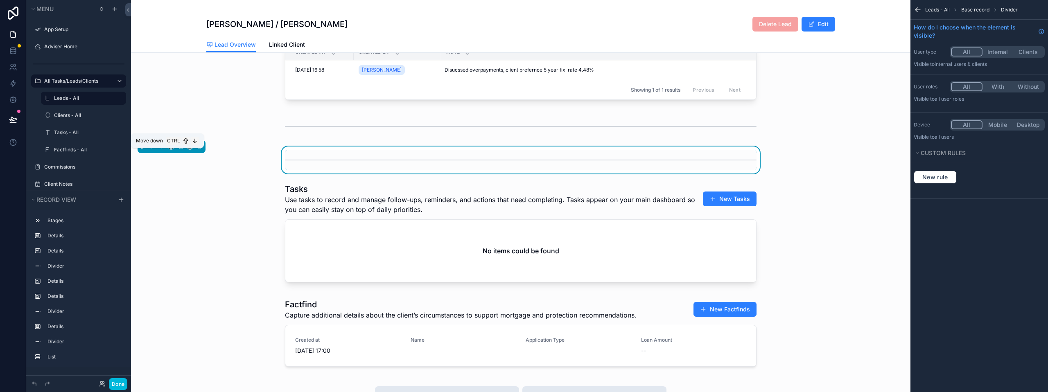
click at [152, 149] on icon "scrollable content" at bounding box center [152, 148] width 2 height 2
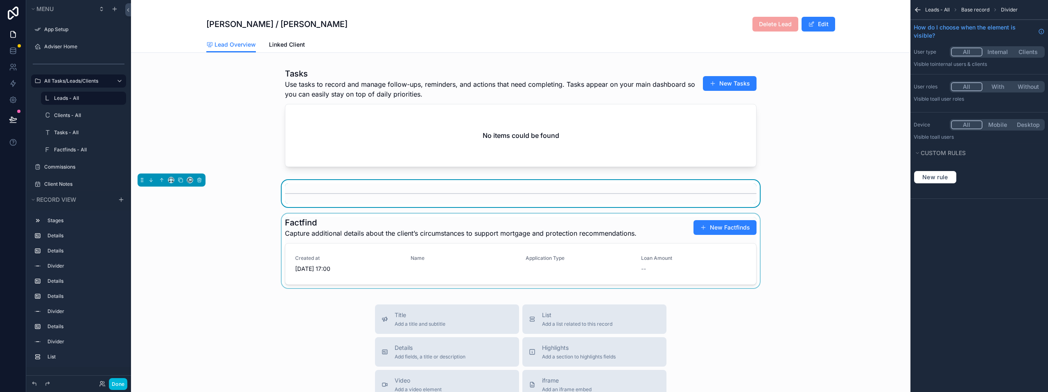
click at [229, 256] on div "scrollable content" at bounding box center [521, 253] width 780 height 78
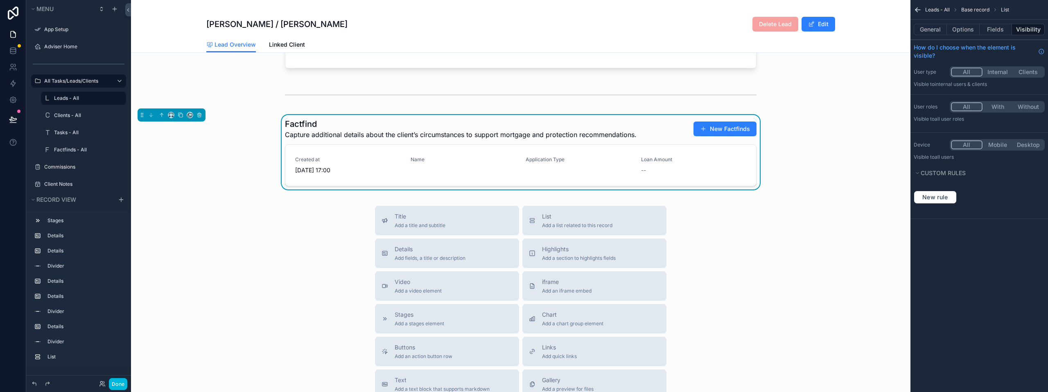
scroll to position [693, 0]
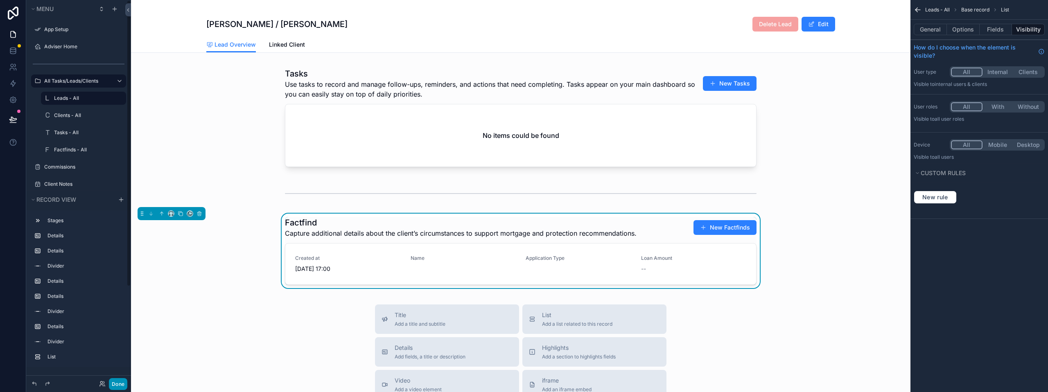
click at [120, 380] on button "Done" at bounding box center [118, 384] width 18 height 12
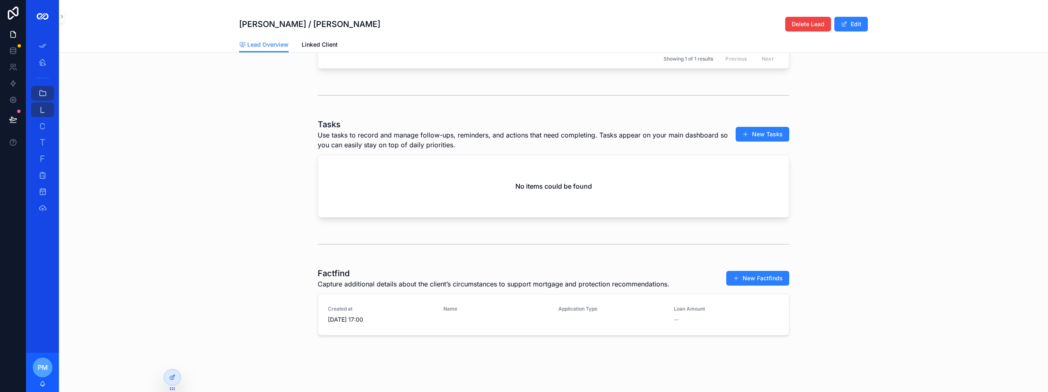
scroll to position [645, 0]
drag, startPoint x: 776, startPoint y: 269, endPoint x: 757, endPoint y: 275, distance: 19.3
click at [776, 269] on button "New Factfinds" at bounding box center [758, 276] width 63 height 15
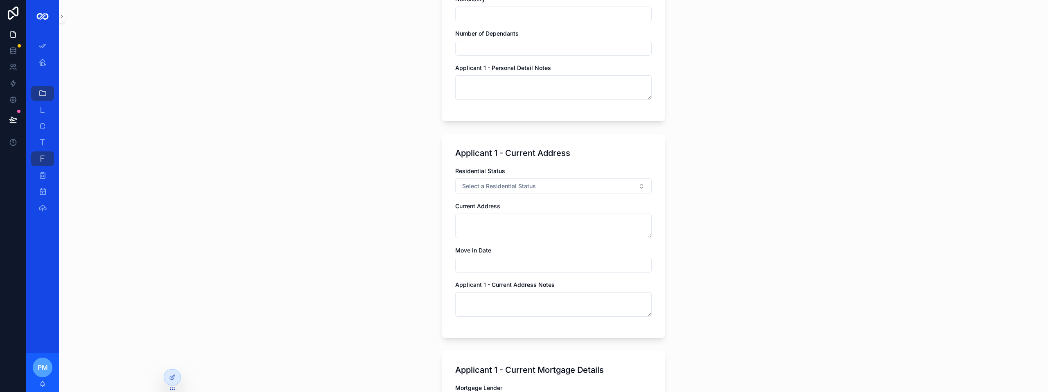
scroll to position [901, 0]
click at [498, 189] on span "Select a Residential Status" at bounding box center [499, 187] width 74 height 8
click at [515, 243] on div "Owner" at bounding box center [510, 244] width 16 height 7
click at [500, 184] on button "Owner" at bounding box center [553, 187] width 197 height 16
click at [509, 248] on div "Tenant" at bounding box center [551, 244] width 114 height 12
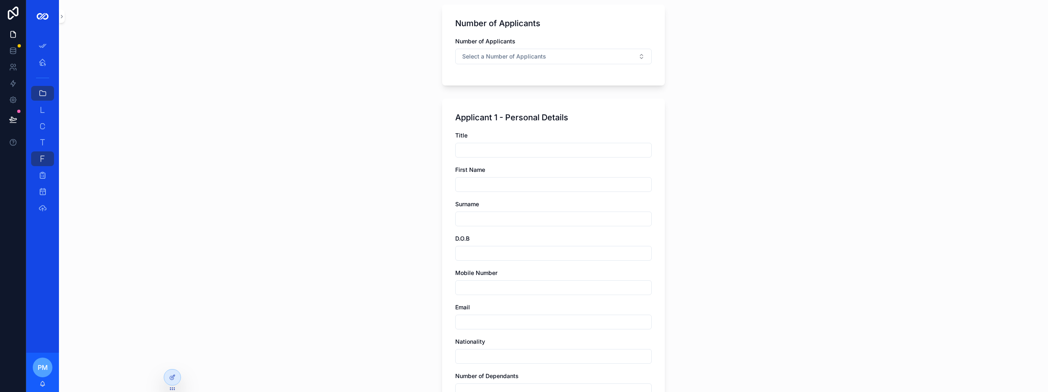
scroll to position [573, 0]
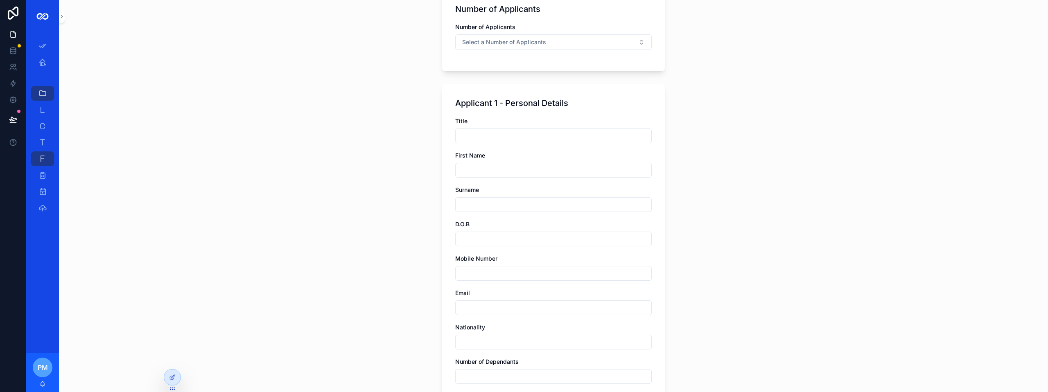
click at [156, 380] on div "**********" at bounding box center [553, 196] width 989 height 392
click at [168, 375] on div at bounding box center [172, 378] width 16 height 16
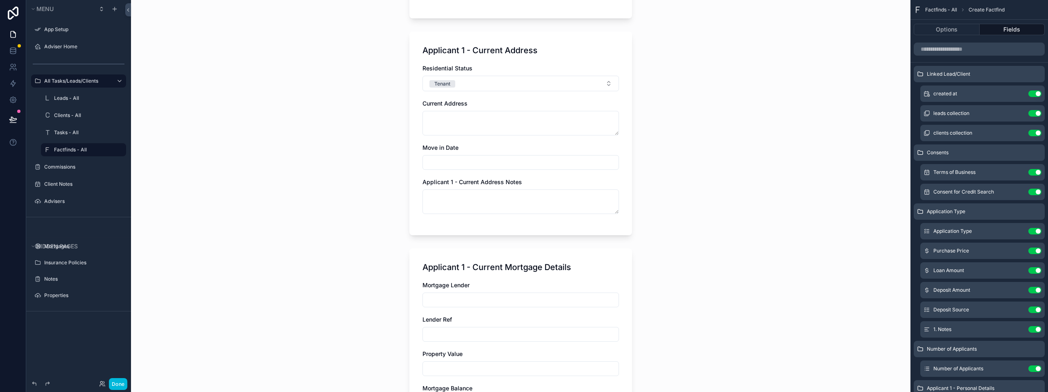
scroll to position [1065, 0]
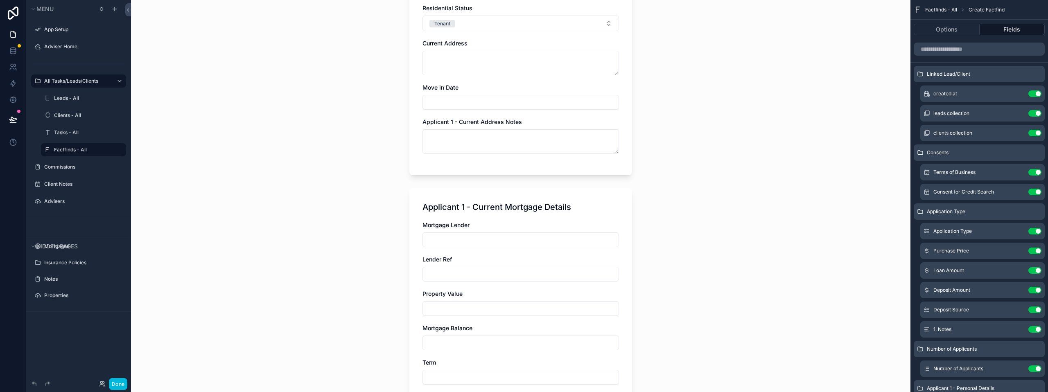
click at [511, 223] on div "Mortgage Lender" at bounding box center [521, 225] width 197 height 8
click at [582, 221] on div "Applicant 1 - Current Mortgage Details Mortgage Lender Lender Ref Property Valu…" at bounding box center [521, 370] width 223 height 365
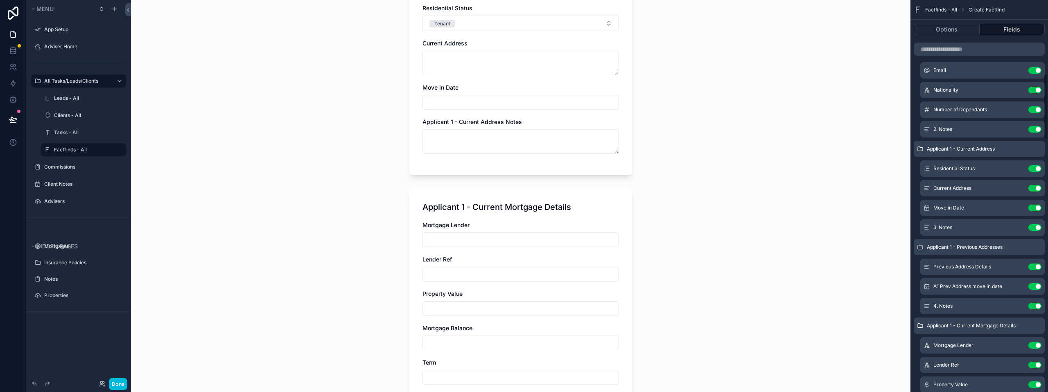
scroll to position [491, 0]
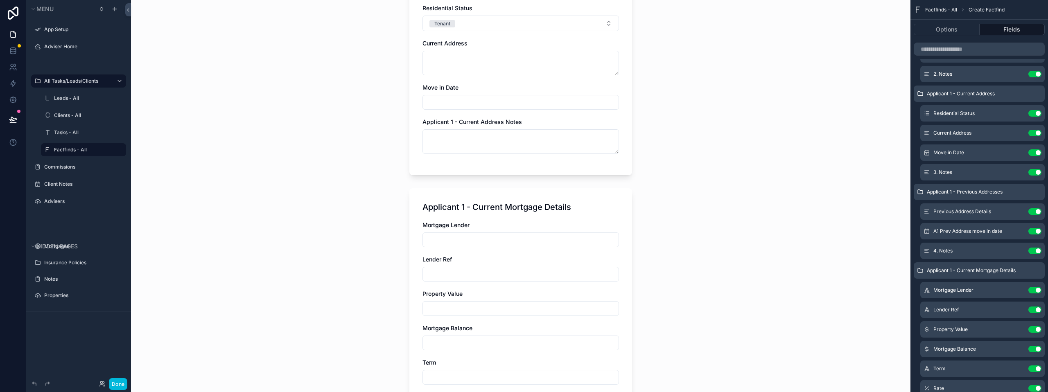
click at [0, 0] on icon "scrollable content" at bounding box center [0, 0] width 0 height 0
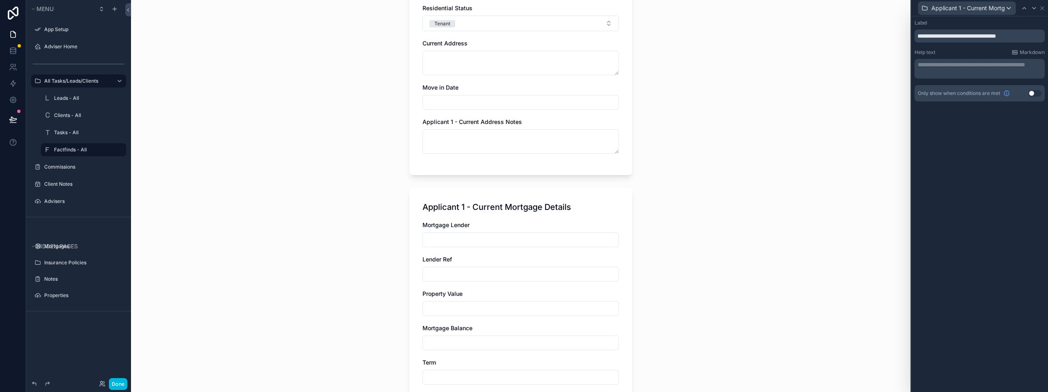
click at [1035, 93] on button "Use setting" at bounding box center [1035, 93] width 13 height 7
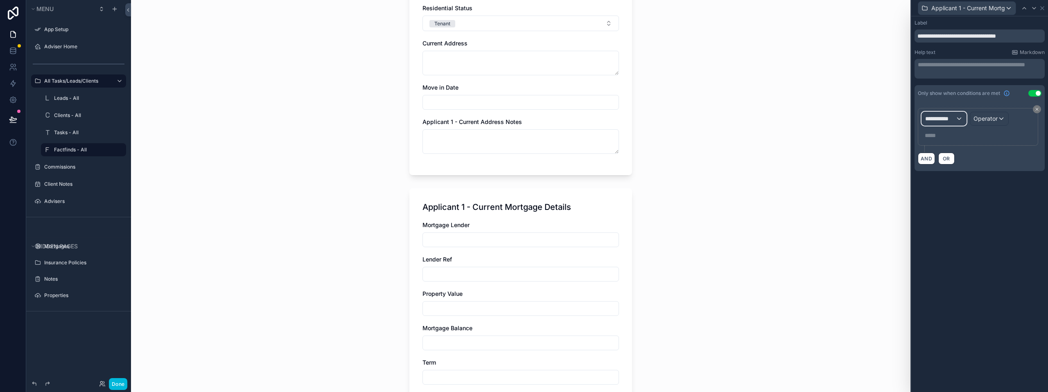
click at [958, 115] on div "**********" at bounding box center [944, 118] width 44 height 13
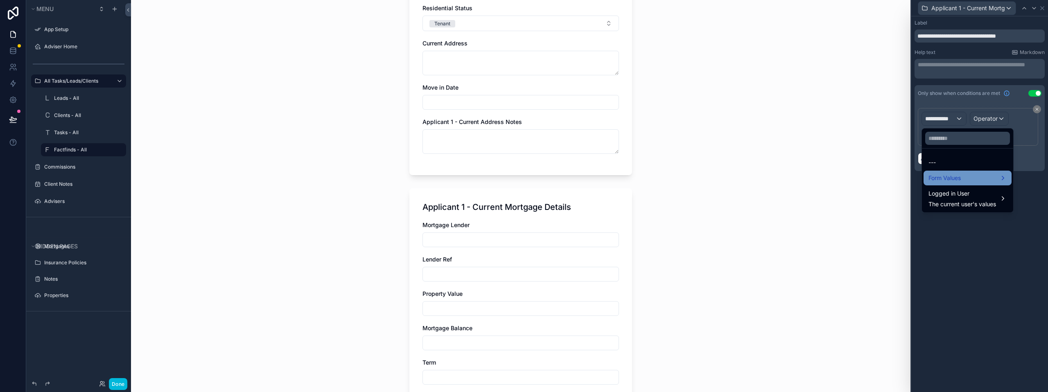
click at [955, 177] on span "Form Values" at bounding box center [945, 178] width 32 height 10
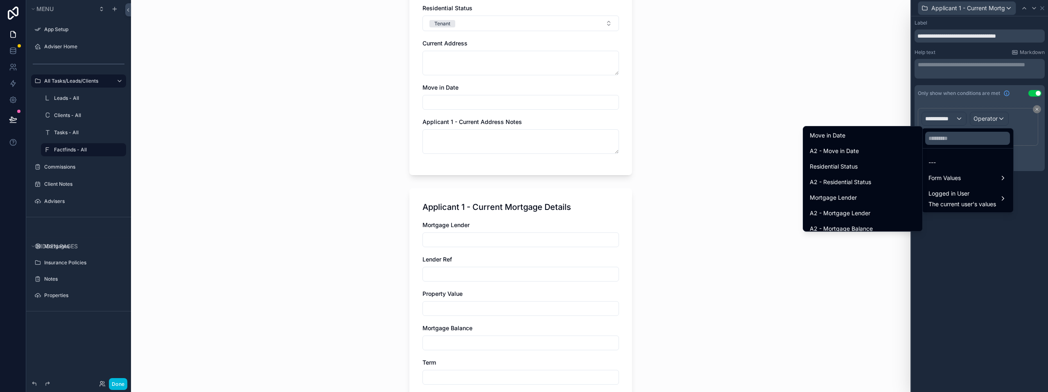
scroll to position [614, 0]
click at [825, 158] on span "Residential Status" at bounding box center [834, 159] width 48 height 10
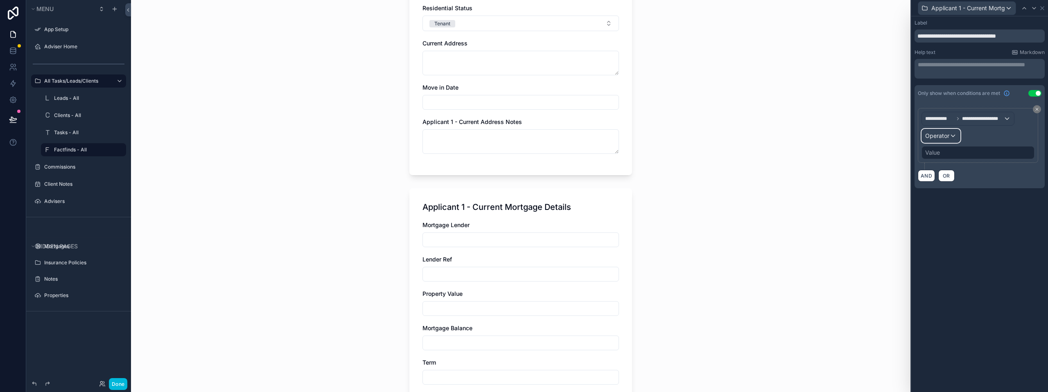
click at [946, 135] on span "Operator" at bounding box center [938, 135] width 24 height 7
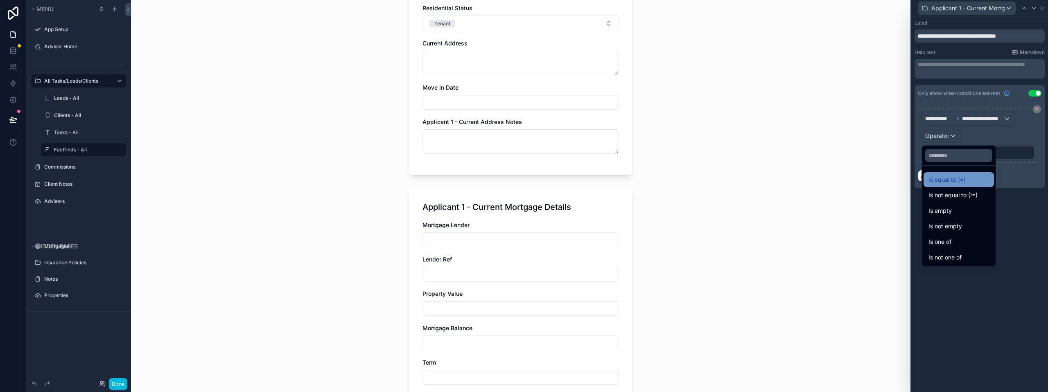
click at [951, 178] on span "Is equal to (=)" at bounding box center [947, 180] width 37 height 10
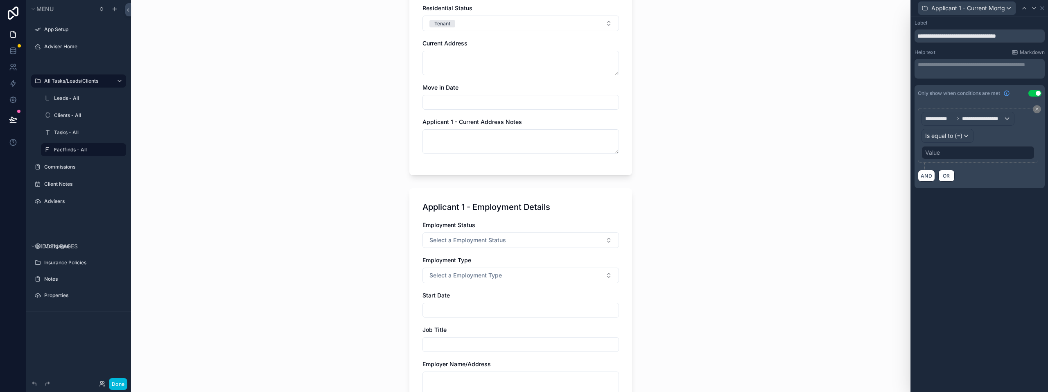
click at [956, 153] on div "Value" at bounding box center [978, 152] width 113 height 13
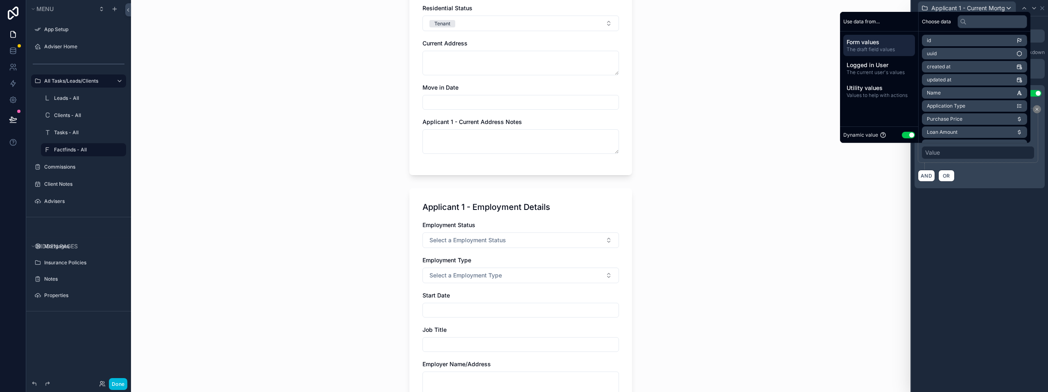
click at [903, 134] on button "Use setting" at bounding box center [908, 135] width 13 height 7
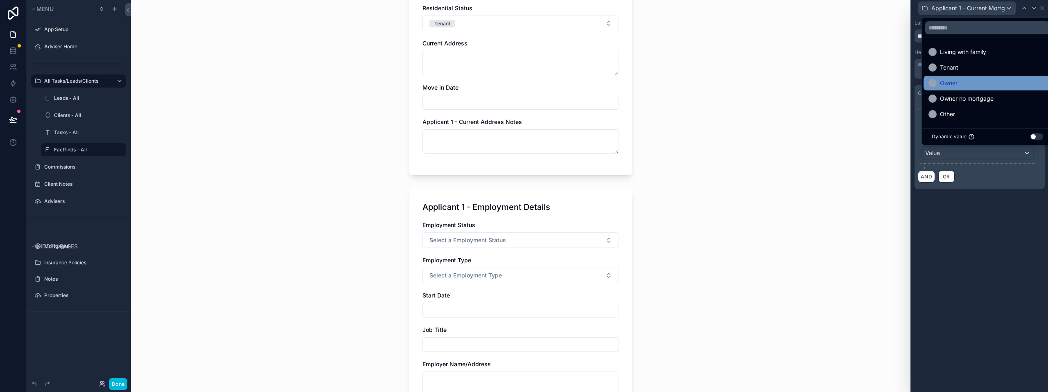
click at [949, 82] on span "Owner" at bounding box center [949, 83] width 18 height 10
click at [983, 205] on div "**********" at bounding box center [980, 112] width 137 height 192
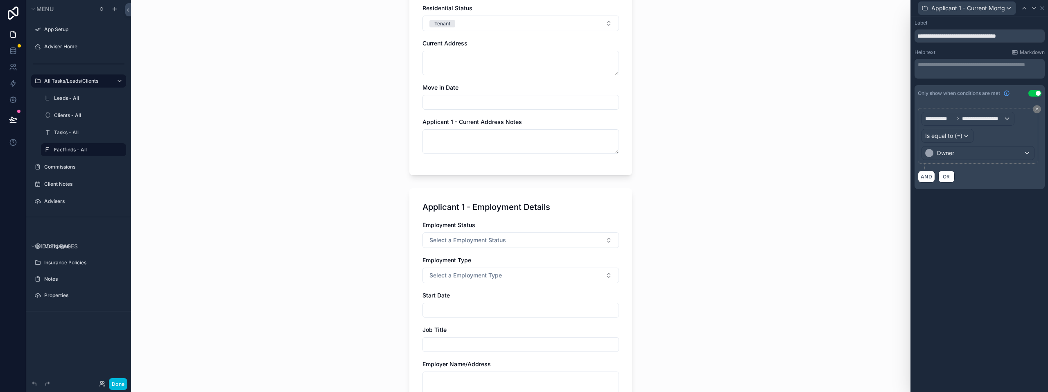
click at [875, 81] on div "**********" at bounding box center [521, 196] width 780 height 392
click at [120, 383] on button "Done" at bounding box center [118, 384] width 18 height 12
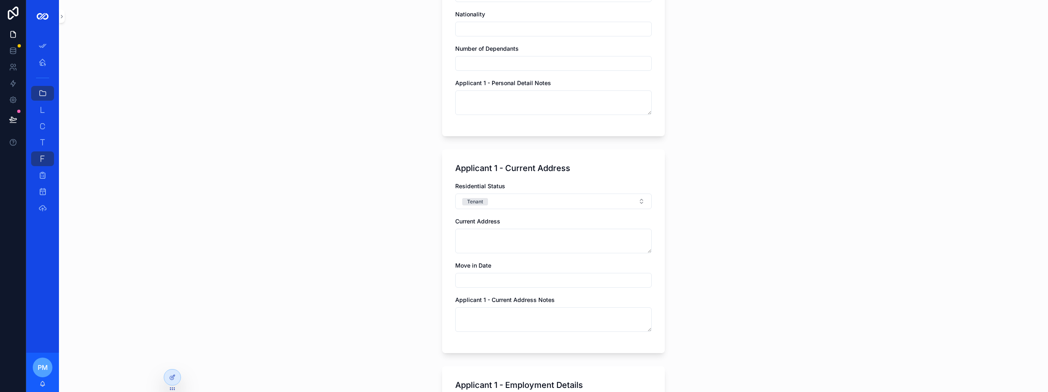
scroll to position [942, 0]
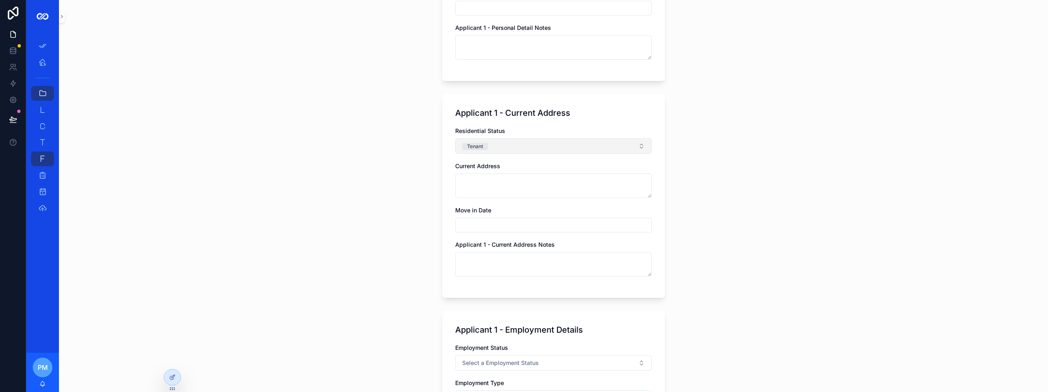
click at [505, 141] on button "Tenant" at bounding box center [553, 146] width 197 height 16
click at [510, 215] on div "Owner" at bounding box center [510, 215] width 16 height 7
click at [514, 148] on button "Owner" at bounding box center [553, 146] width 197 height 16
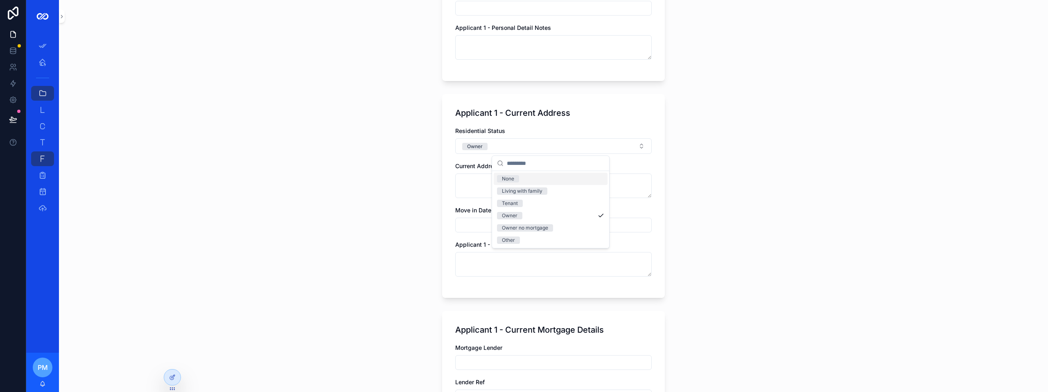
click at [507, 177] on div "None" at bounding box center [508, 178] width 12 height 7
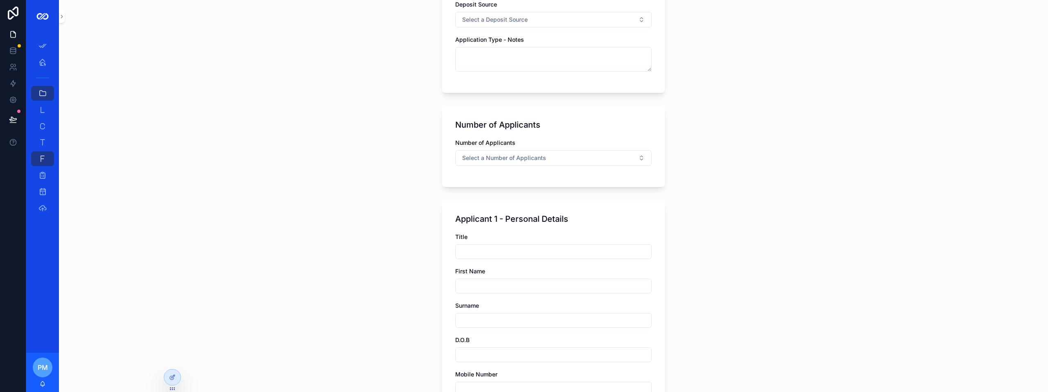
scroll to position [443, 0]
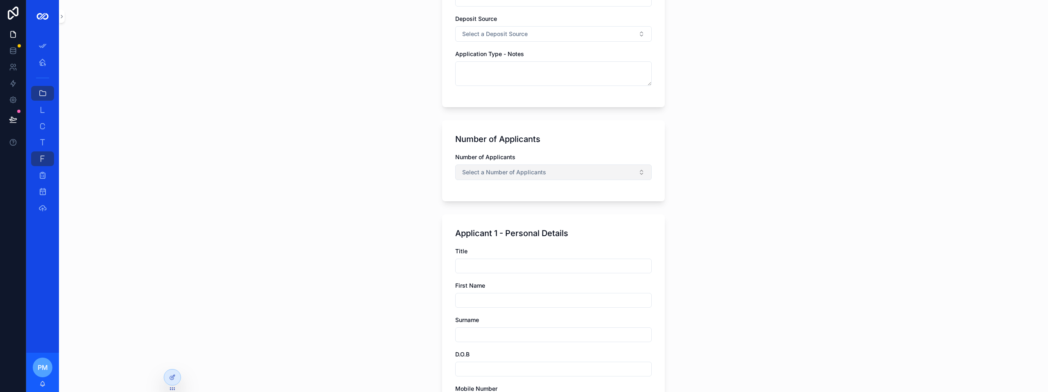
click at [500, 172] on span "Select a Number of Applicants" at bounding box center [504, 172] width 84 height 8
click at [505, 216] on div "2" at bounding box center [503, 217] width 3 height 7
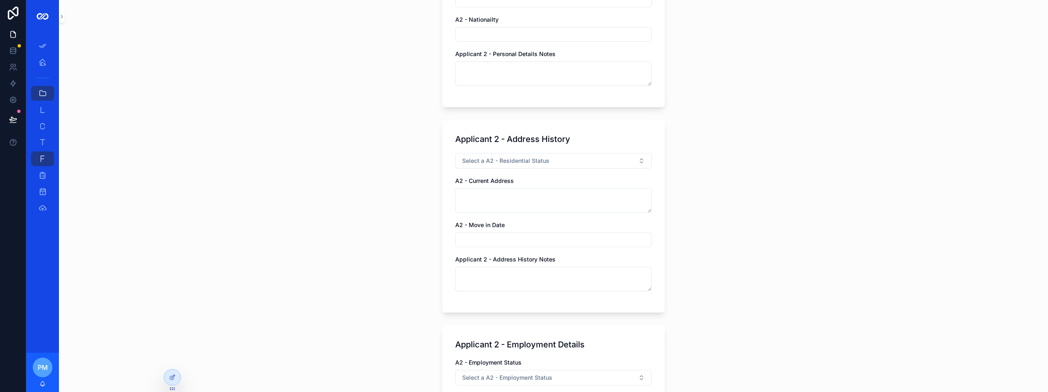
scroll to position [1999, 0]
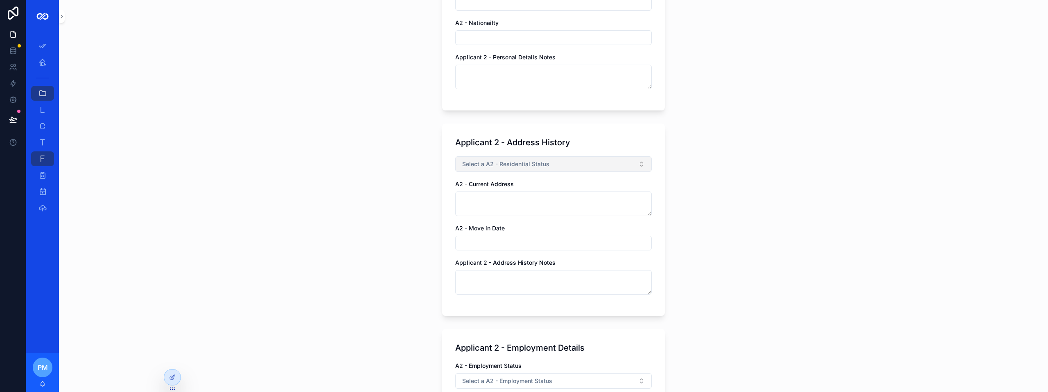
click at [515, 163] on span "Select a A2 - Residential Status" at bounding box center [505, 164] width 87 height 8
click at [516, 219] on div "Owner" at bounding box center [510, 221] width 16 height 7
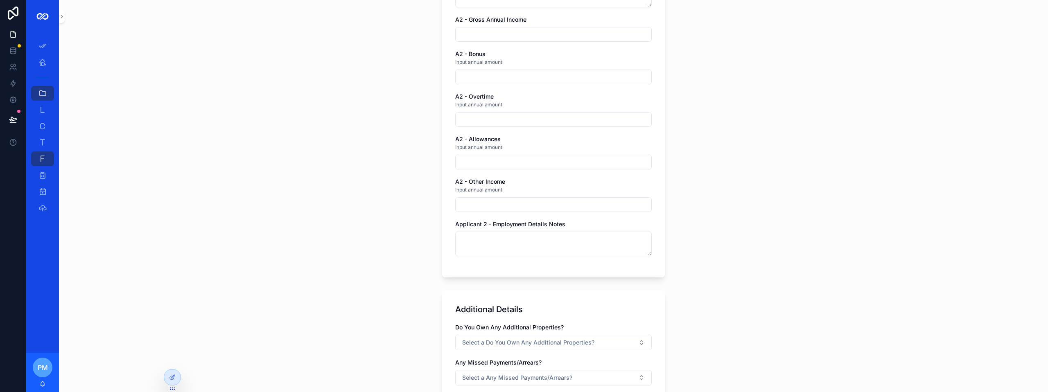
scroll to position [2982, 0]
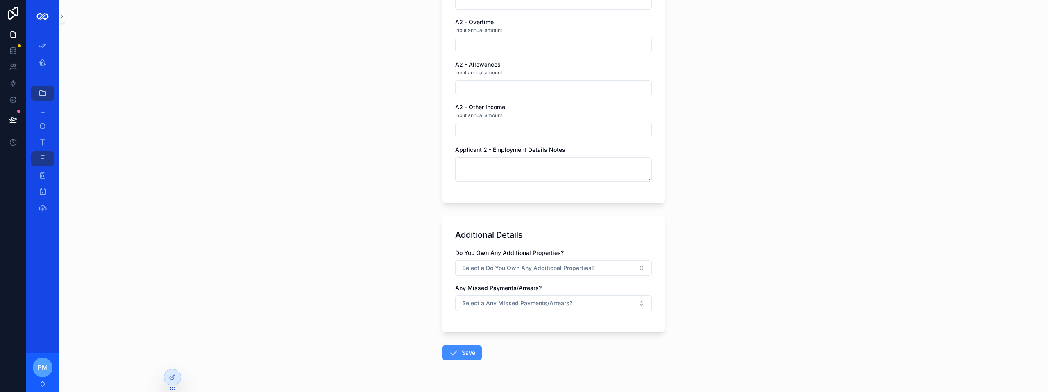
click at [466, 353] on button "Save" at bounding box center [462, 353] width 40 height 15
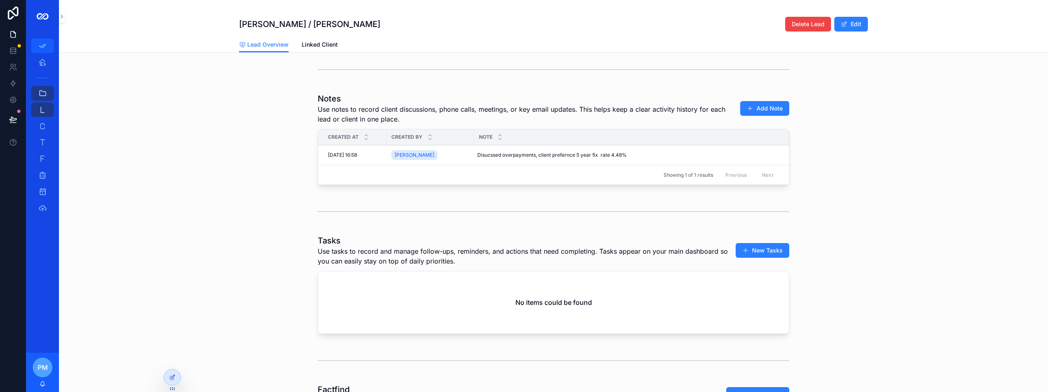
scroll to position [523, 0]
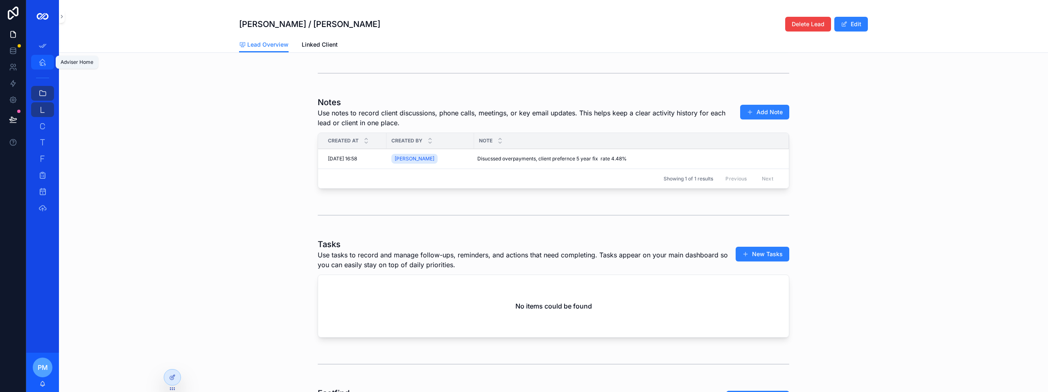
click at [41, 62] on icon "scrollable content" at bounding box center [42, 62] width 8 height 8
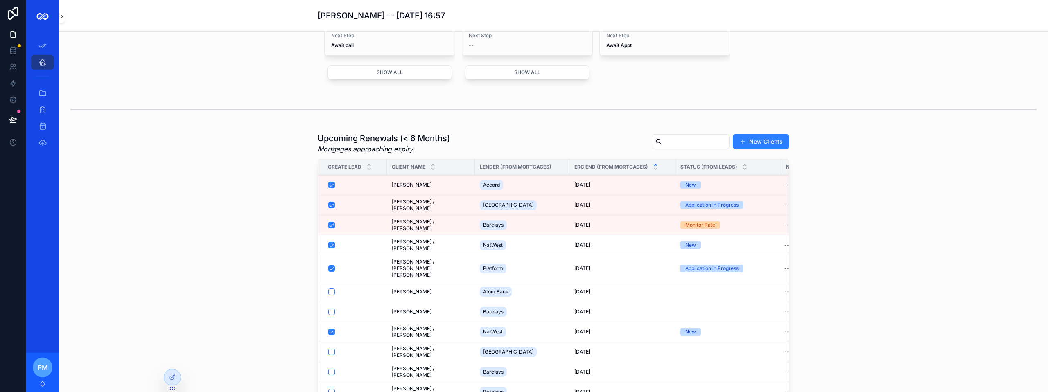
click at [59, 20] on div "scrollable content" at bounding box center [42, 16] width 33 height 33
click at [61, 20] on button "scrollable content" at bounding box center [62, 16] width 6 height 13
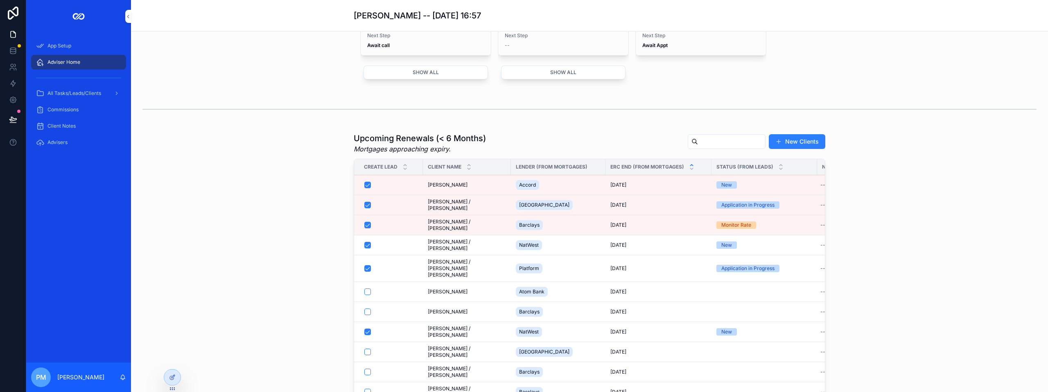
click at [70, 63] on span "Adviser Home" at bounding box center [64, 62] width 33 height 7
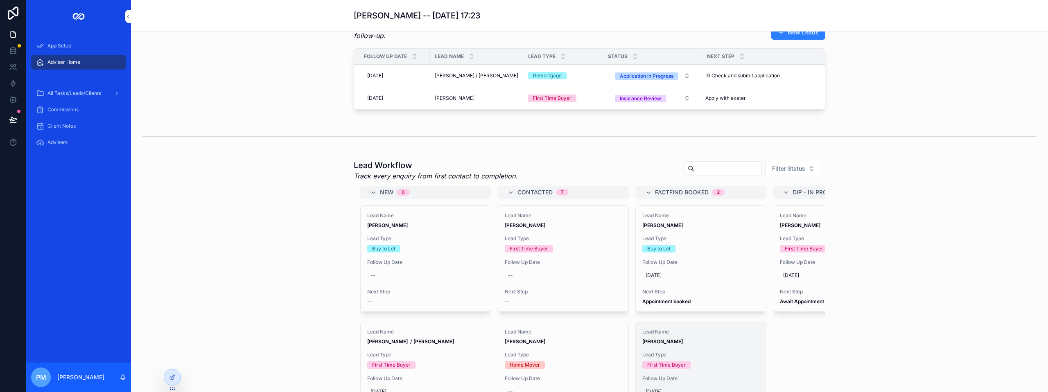
scroll to position [154, 0]
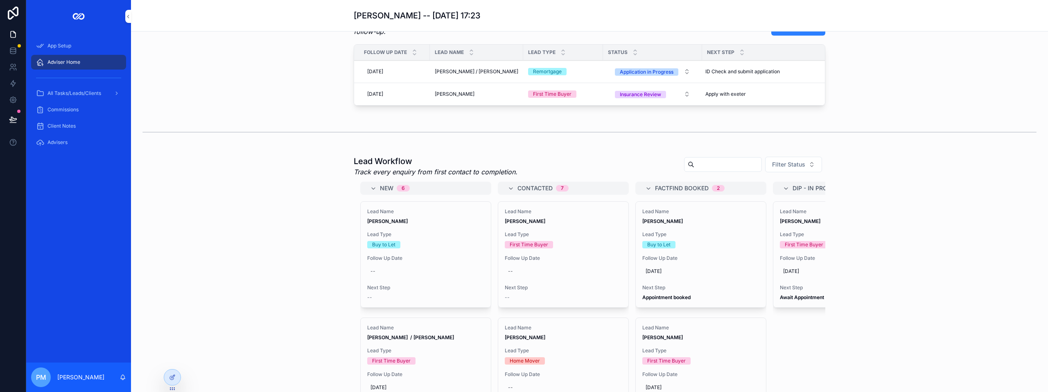
click at [707, 170] on input "scrollable content" at bounding box center [728, 164] width 67 height 11
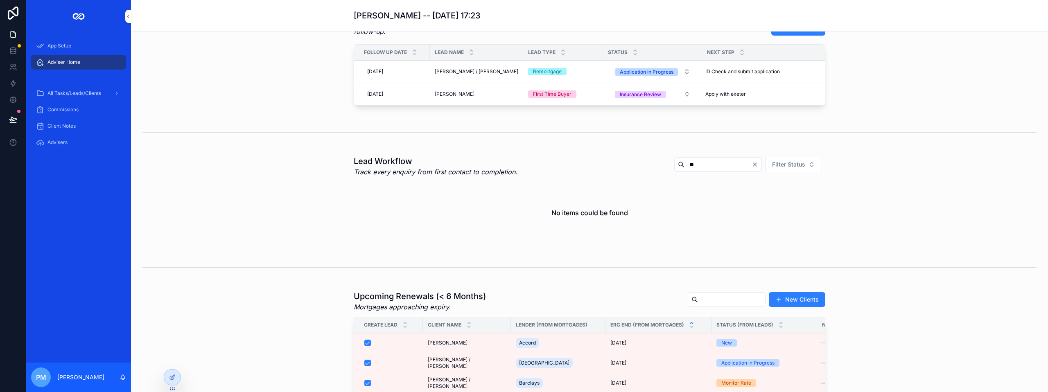
type input "*"
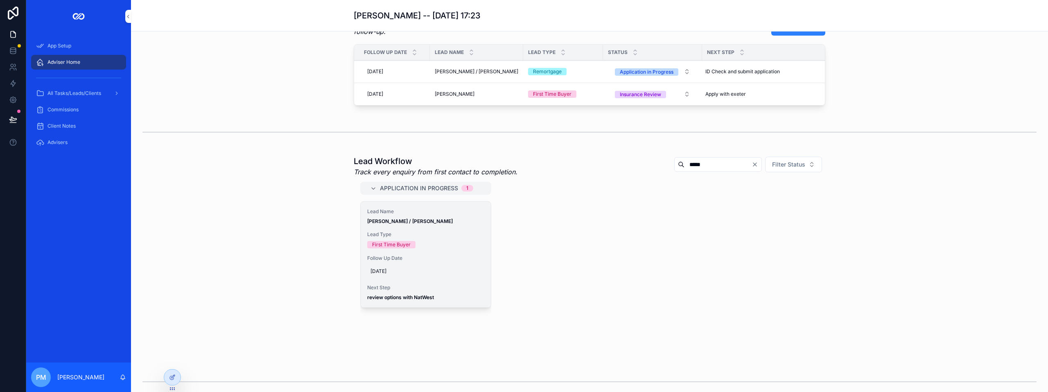
type input "*****"
click at [384, 275] on span "[DATE]" at bounding box center [426, 271] width 111 height 7
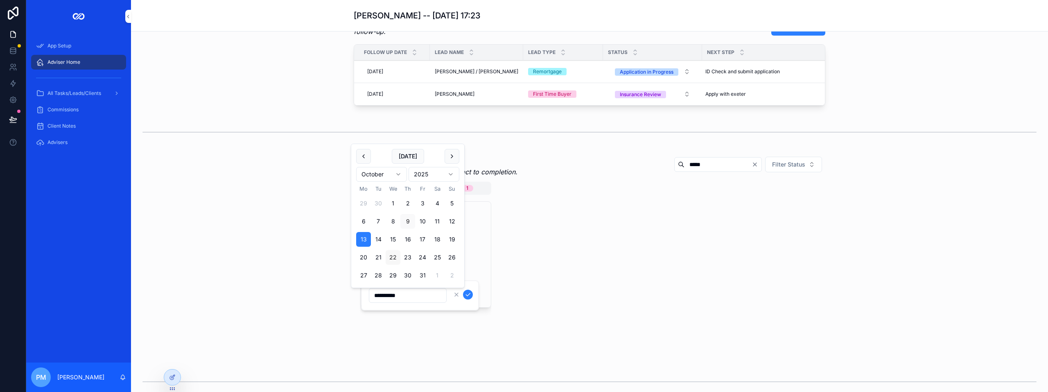
click at [394, 256] on button "22" at bounding box center [393, 257] width 15 height 15
type input "**********"
click at [468, 294] on icon "scrollable content" at bounding box center [468, 295] width 7 height 7
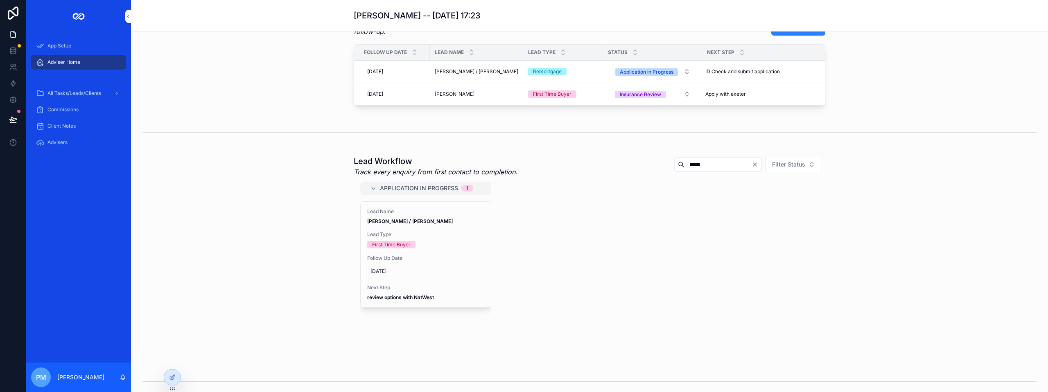
click at [636, 251] on div "Application in Progress 1 Lead Name [PERSON_NAME] / [PERSON_NAME] Lead Type Fir…" at bounding box center [590, 270] width 472 height 177
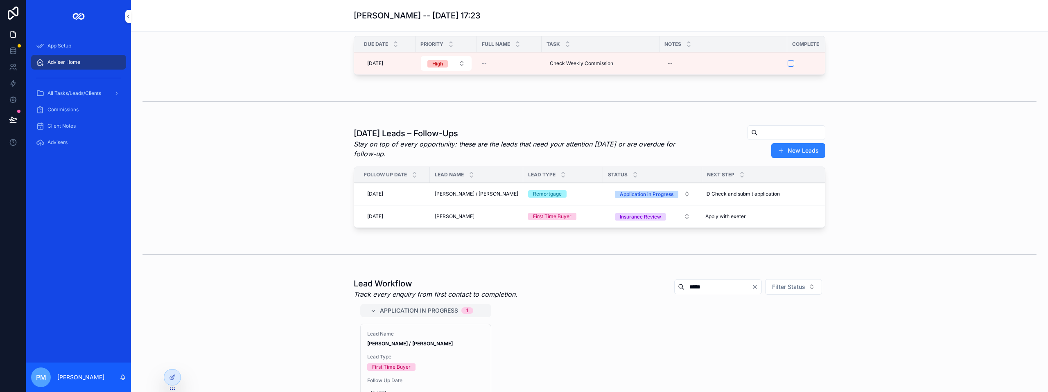
scroll to position [31, 0]
click at [751, 295] on div "*****" at bounding box center [719, 287] width 88 height 15
click at [752, 291] on icon "Clear" at bounding box center [755, 287] width 7 height 7
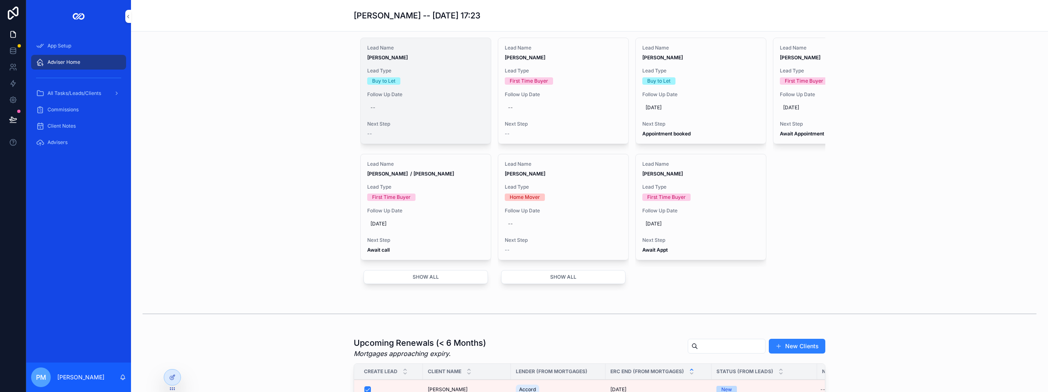
scroll to position [277, 0]
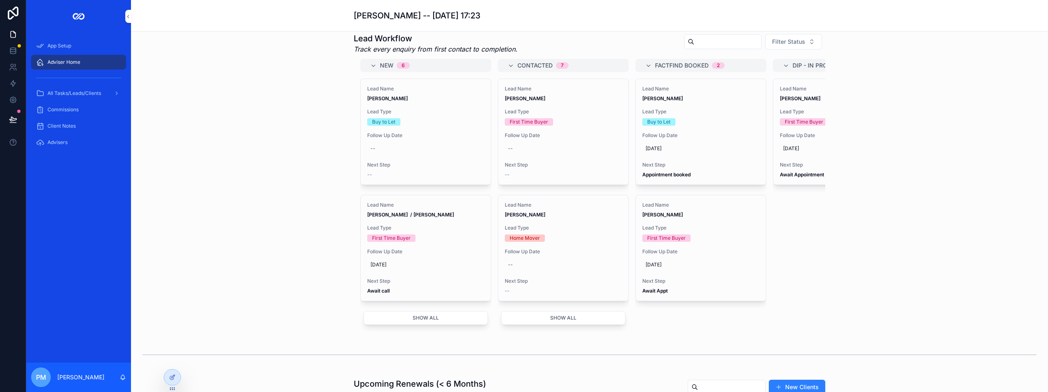
click at [453, 301] on div "Lead Name [PERSON_NAME] / [PERSON_NAME] Lead Type First Time Buyer Follow Up Da…" at bounding box center [426, 248] width 130 height 106
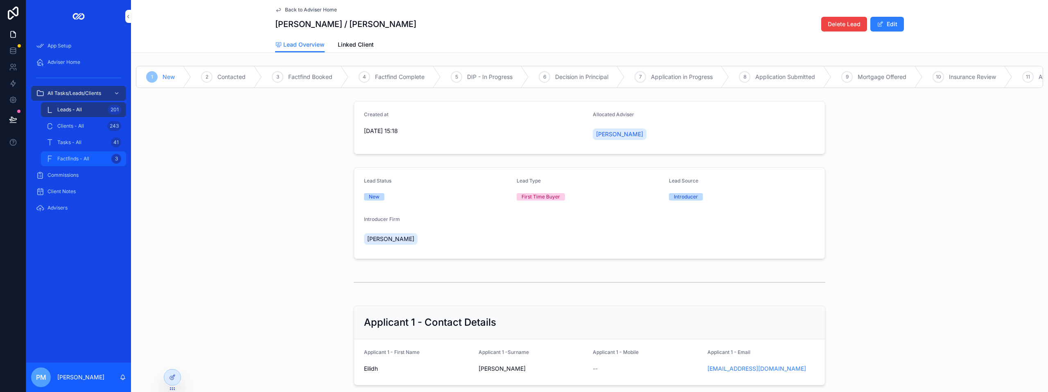
click at [83, 160] on span "Factfinds - All" at bounding box center [73, 159] width 32 height 7
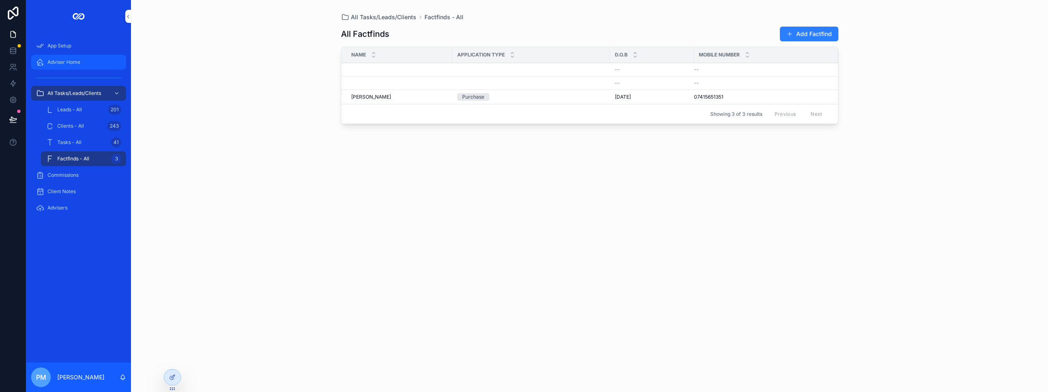
click at [59, 63] on span "Adviser Home" at bounding box center [64, 62] width 33 height 7
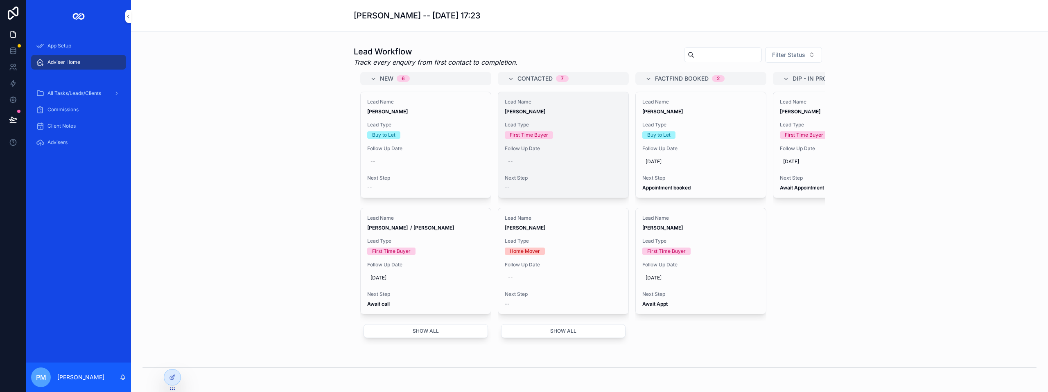
scroll to position [246, 0]
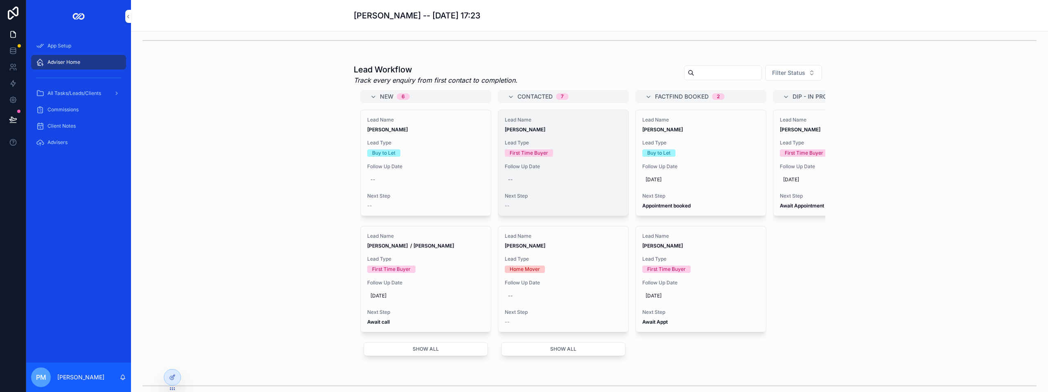
click at [554, 157] on div "Lead Type First Time Buyer" at bounding box center [563, 148] width 117 height 17
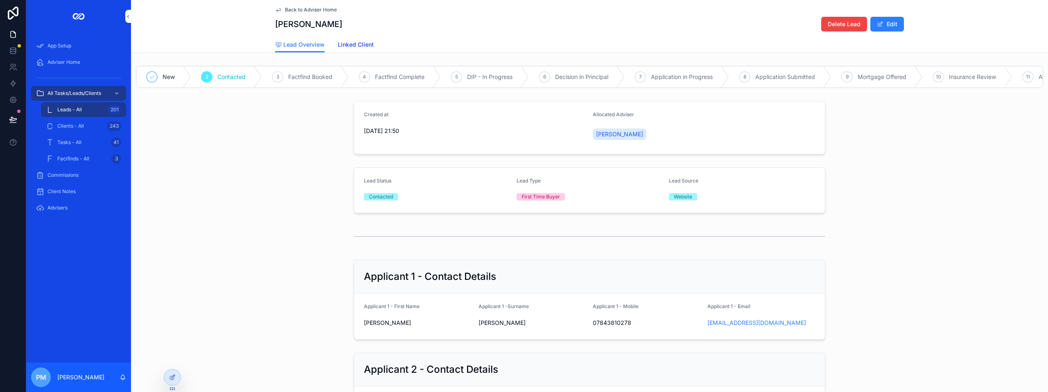
click at [363, 45] on span "Linked Client" at bounding box center [356, 45] width 36 height 8
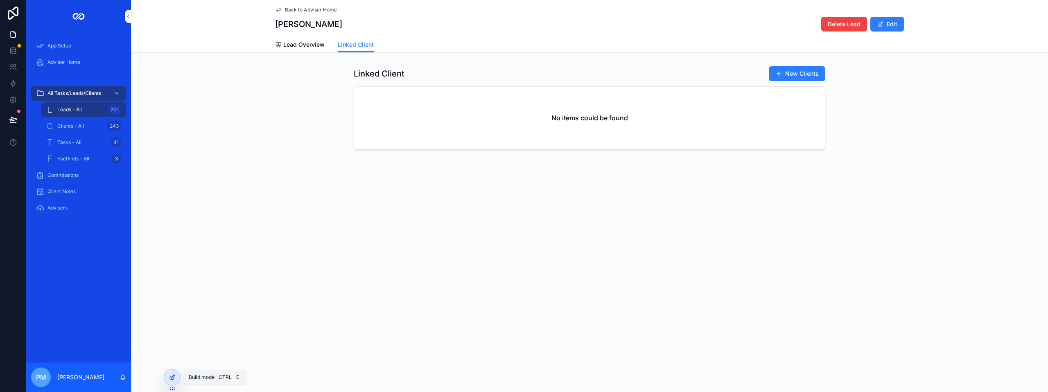
click at [174, 378] on icon at bounding box center [172, 377] width 7 height 7
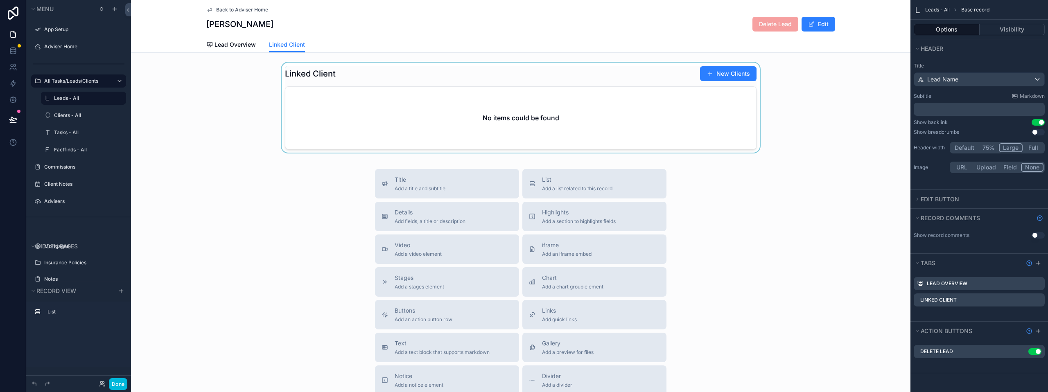
click at [834, 131] on div "scrollable content" at bounding box center [521, 109] width 780 height 93
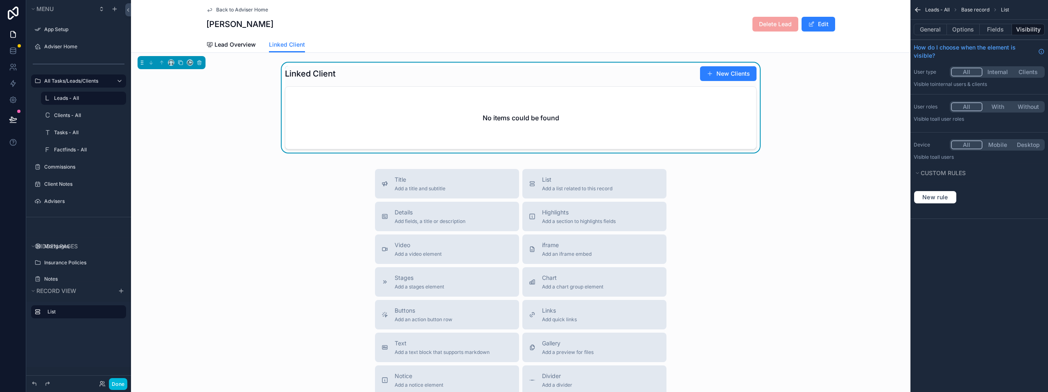
click at [702, 43] on div "Lead Overview Linked Client" at bounding box center [520, 45] width 629 height 16
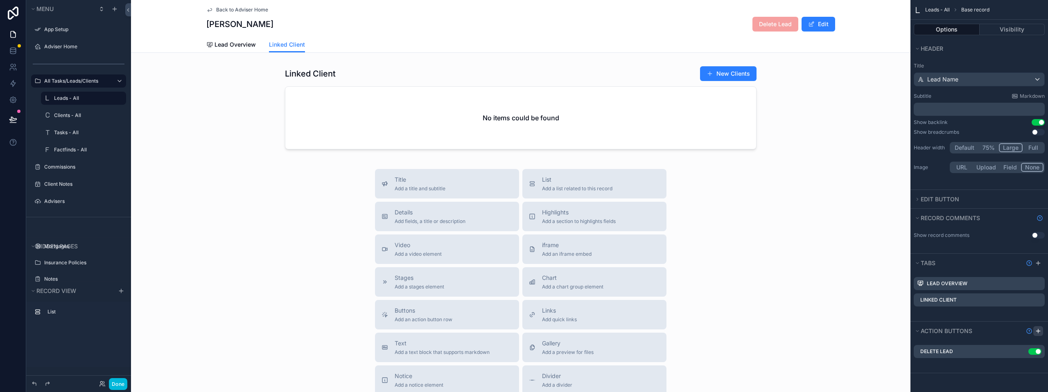
click at [1037, 331] on icon "scrollable content" at bounding box center [1039, 331] width 4 height 0
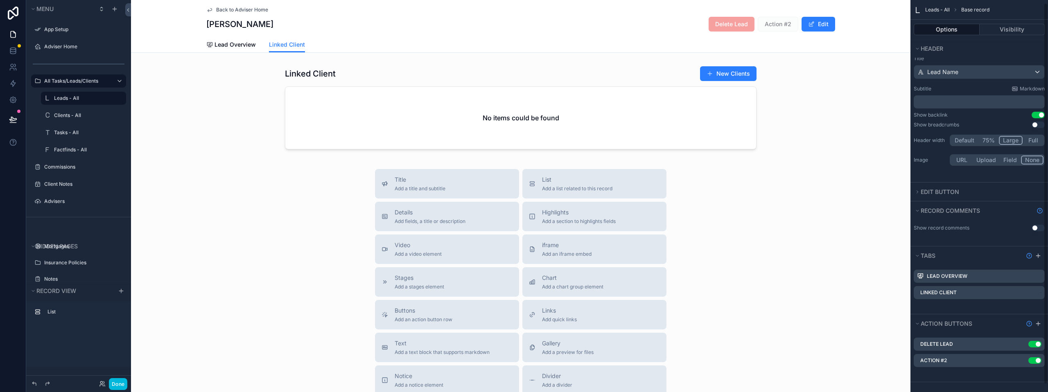
scroll to position [11, 0]
click at [0, 0] on icon "scrollable content" at bounding box center [0, 0] width 0 height 0
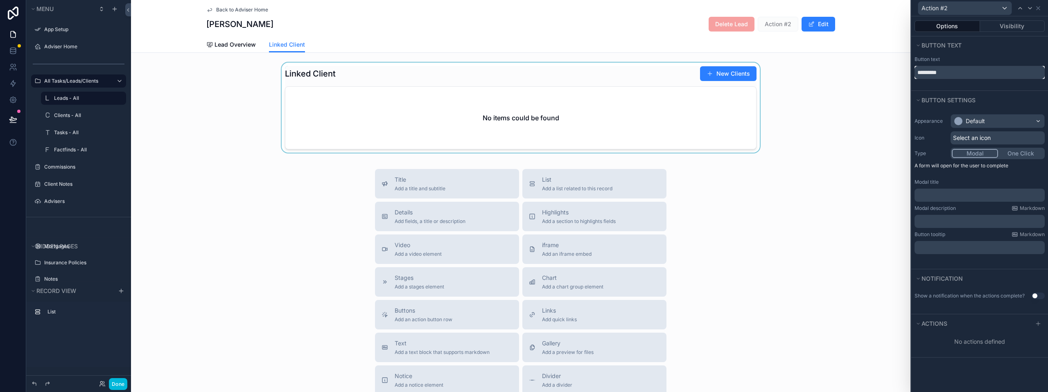
drag, startPoint x: 948, startPoint y: 73, endPoint x: 903, endPoint y: 72, distance: 45.1
click at [903, 72] on div "Action #2 Options Visibility Button text Button text ********* Button settings …" at bounding box center [524, 196] width 1048 height 392
type input "**********"
click at [1017, 152] on button "One Click" at bounding box center [1021, 153] width 46 height 9
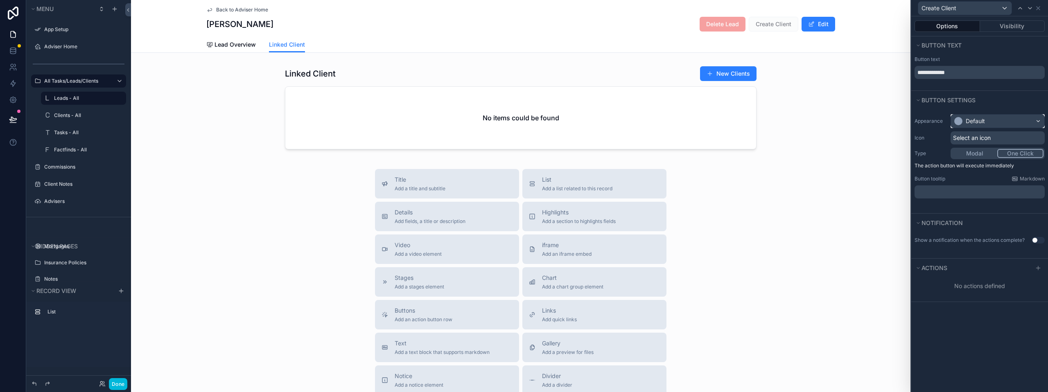
click at [996, 118] on div "Default" at bounding box center [997, 121] width 93 height 13
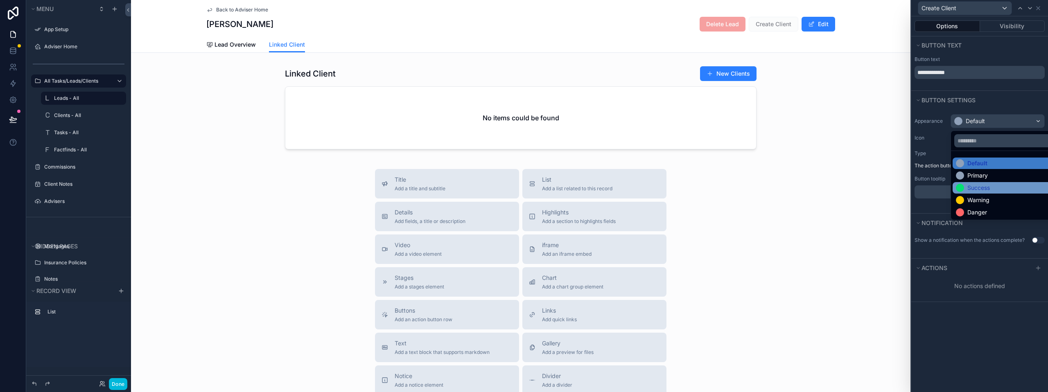
click at [981, 186] on div "Success" at bounding box center [979, 188] width 23 height 8
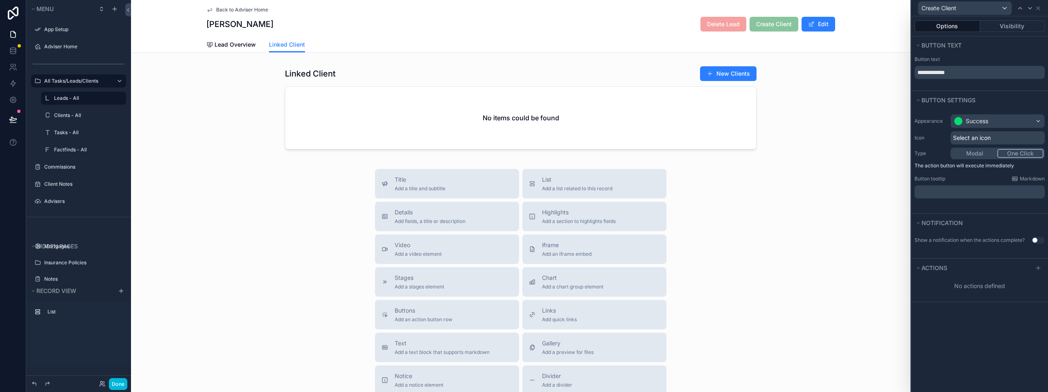
click at [963, 170] on div "Appearance Success Icon Select an icon Type Modal One Click The action button w…" at bounding box center [980, 156] width 137 height 91
click at [1033, 271] on div at bounding box center [1038, 268] width 13 height 10
click at [1038, 269] on icon at bounding box center [1038, 268] width 7 height 7
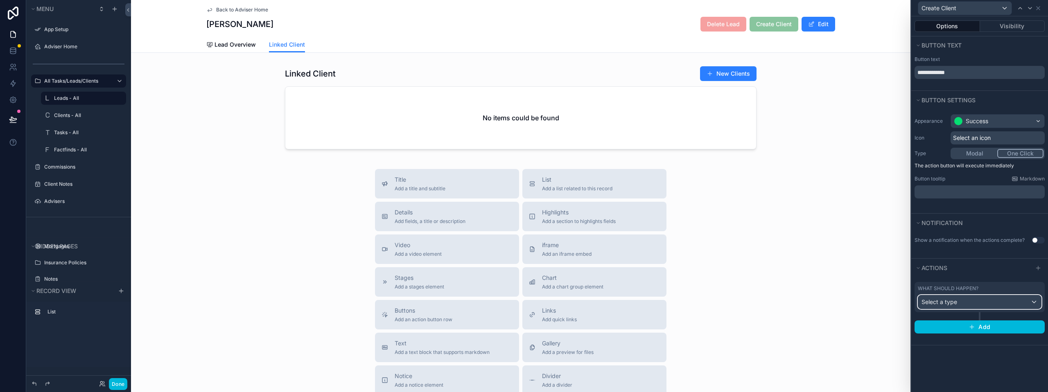
click at [966, 301] on div "Select a type" at bounding box center [980, 302] width 123 height 13
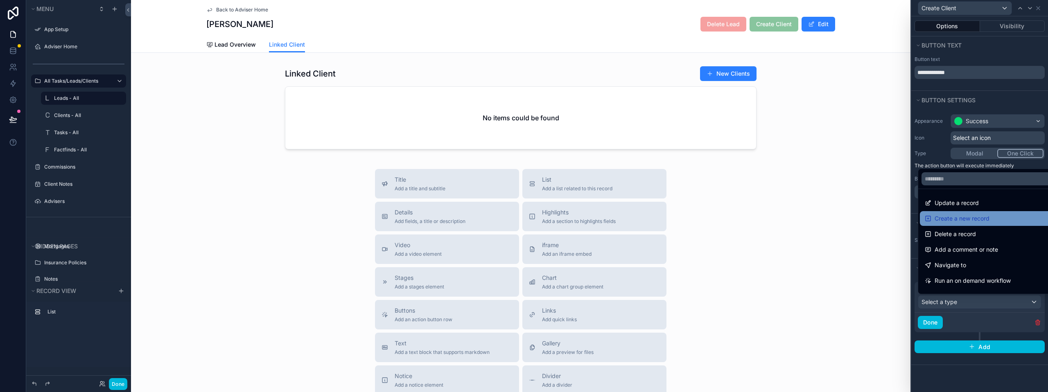
click at [960, 220] on span "Create a new record" at bounding box center [962, 219] width 55 height 10
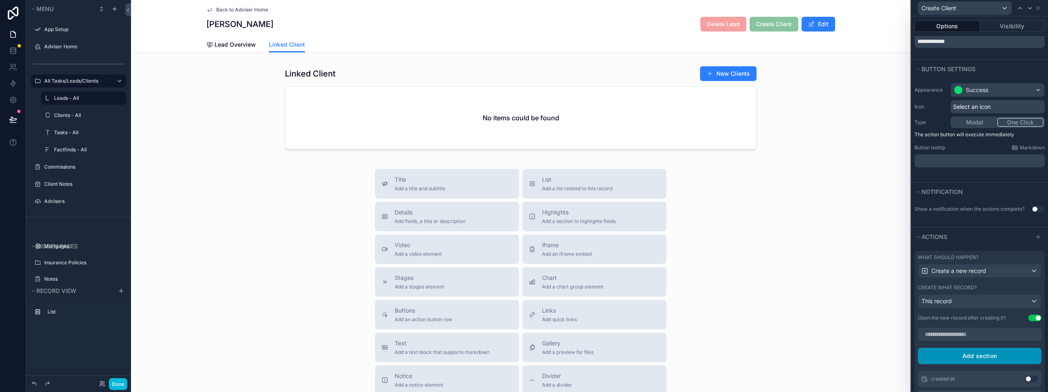
scroll to position [82, 0]
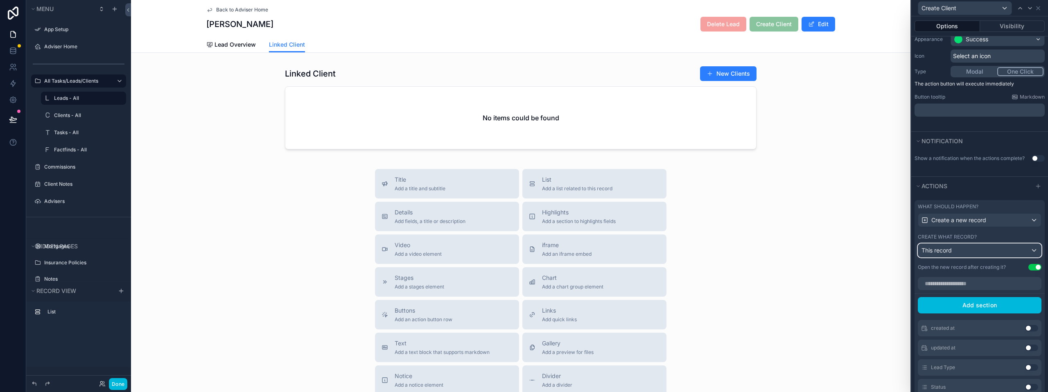
click at [995, 249] on div "This record" at bounding box center [980, 250] width 123 height 13
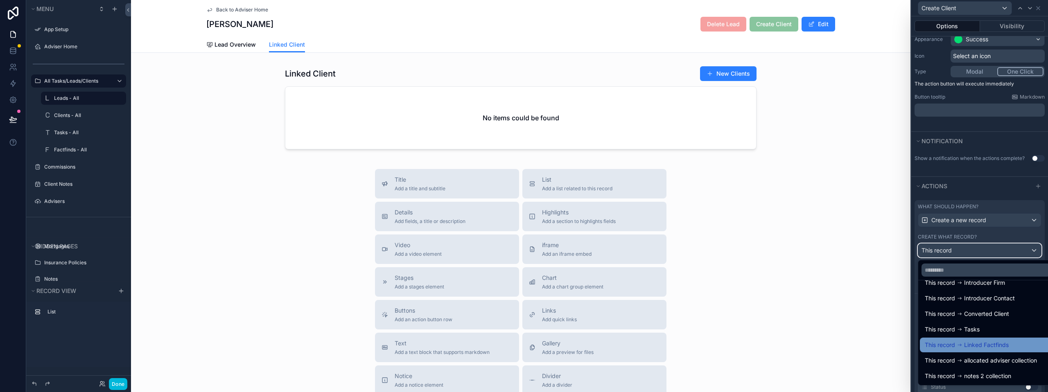
scroll to position [0, 0]
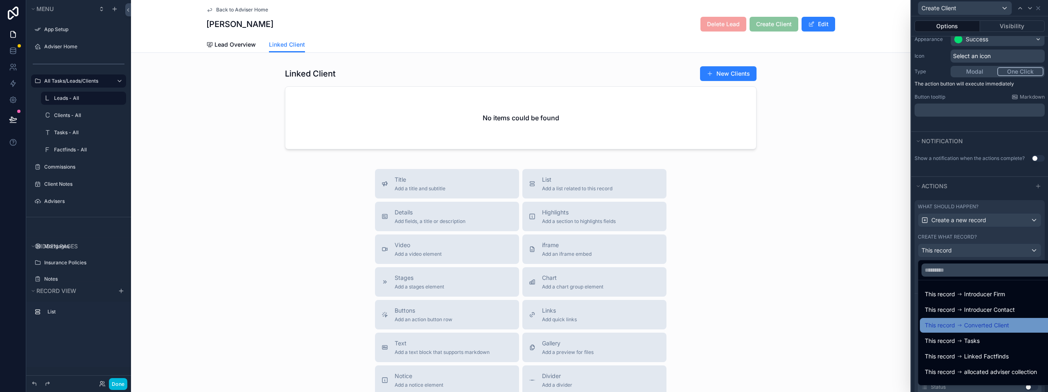
click at [968, 327] on span "Converted Client" at bounding box center [986, 326] width 45 height 10
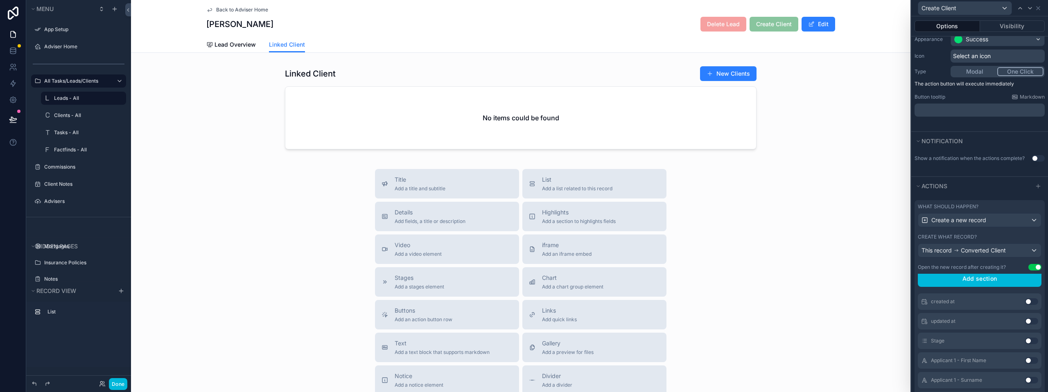
scroll to position [41, 0]
click at [1025, 288] on button "Use setting" at bounding box center [1031, 287] width 13 height 7
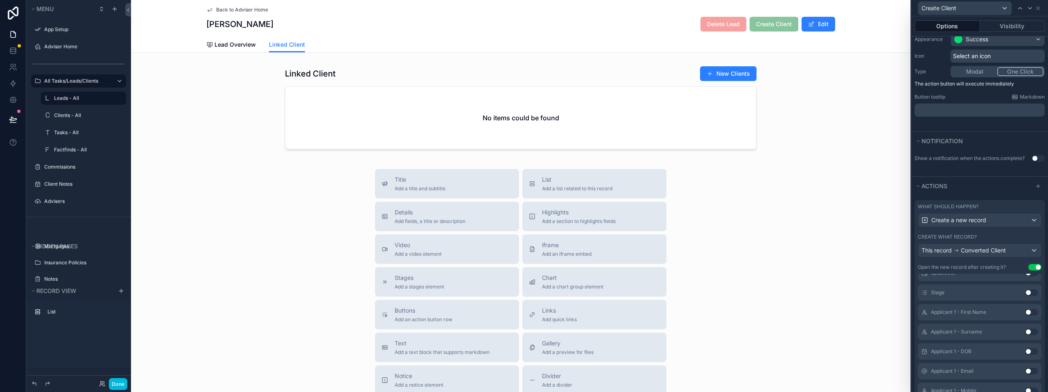
click at [1025, 312] on button "Use setting" at bounding box center [1031, 312] width 13 height 7
click at [1025, 314] on button "Use setting" at bounding box center [1031, 312] width 13 height 7
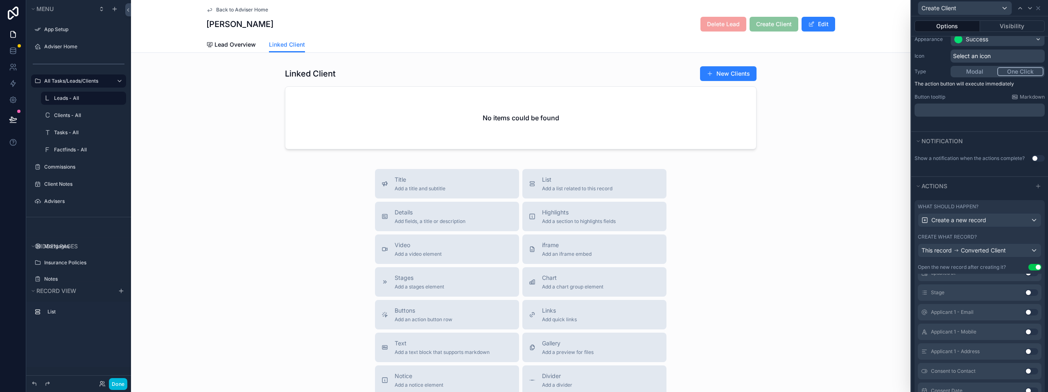
click at [1019, 316] on div "Applicant 1 - Email Use setting" at bounding box center [980, 312] width 124 height 16
click at [1025, 313] on button "Use setting" at bounding box center [1031, 312] width 13 height 7
click at [1025, 314] on button "Use setting" at bounding box center [1031, 312] width 13 height 7
click at [1025, 311] on button "Use setting" at bounding box center [1031, 309] width 13 height 7
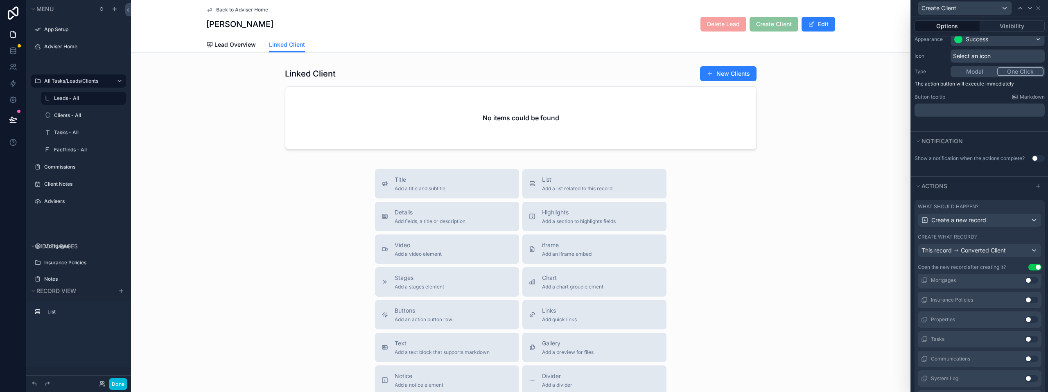
scroll to position [323, 0]
click at [1025, 328] on button "Use setting" at bounding box center [1031, 327] width 13 height 7
click at [1025, 302] on button "Use setting" at bounding box center [1031, 302] width 13 height 7
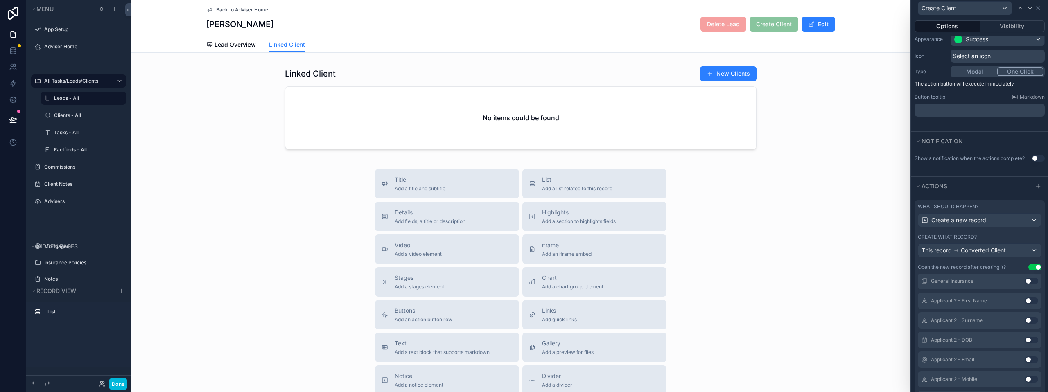
click at [1019, 305] on div "Applicant 2 - First Name Use setting" at bounding box center [980, 301] width 124 height 16
click at [1025, 302] on button "Use setting" at bounding box center [1031, 301] width 13 height 7
click at [1025, 303] on button "Use setting" at bounding box center [1031, 301] width 13 height 7
click at [1025, 315] on button "Use setting" at bounding box center [1031, 314] width 13 height 7
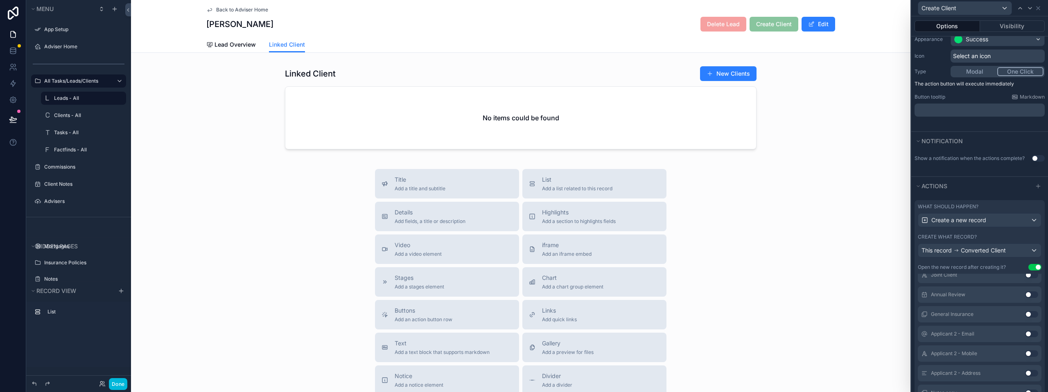
click at [1025, 334] on button "Use setting" at bounding box center [1031, 334] width 13 height 7
click at [1025, 354] on button "Use setting" at bounding box center [1031, 354] width 13 height 7
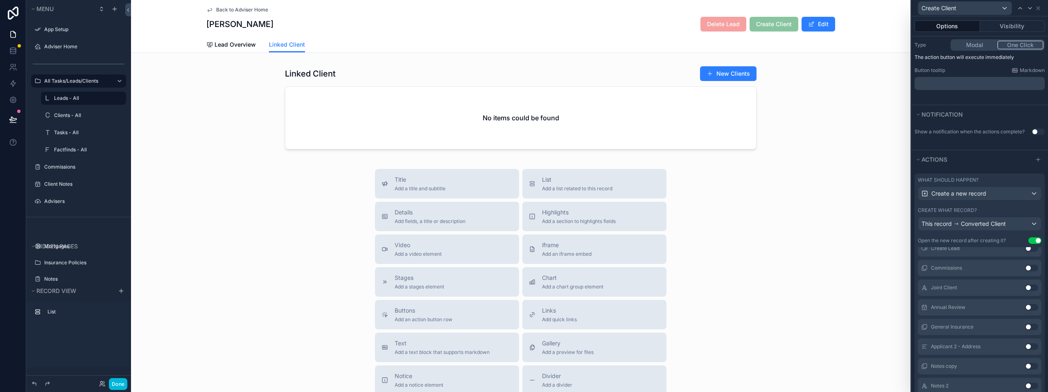
scroll to position [123, 0]
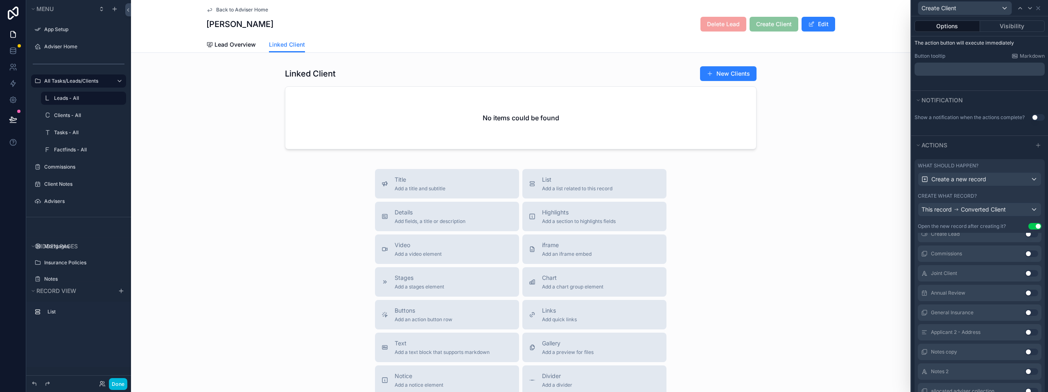
click at [1025, 330] on button "Use setting" at bounding box center [1031, 332] width 13 height 7
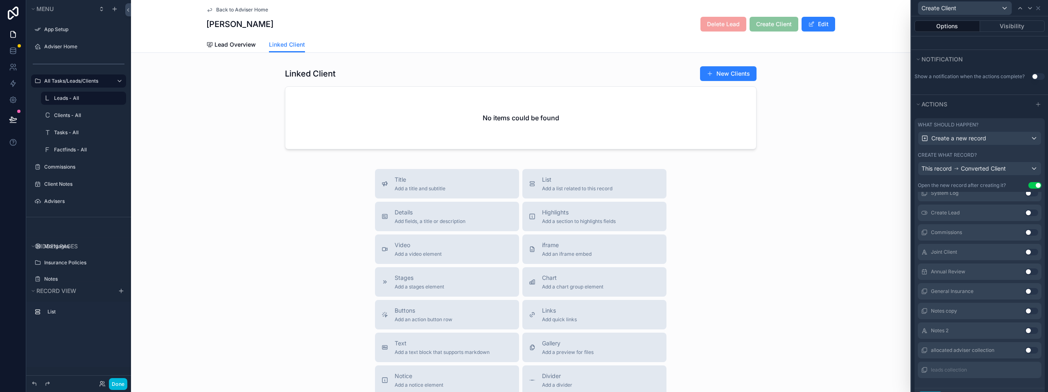
click at [1025, 312] on button "Use setting" at bounding box center [1031, 311] width 13 height 7
click at [1025, 328] on button "Use setting" at bounding box center [1031, 331] width 13 height 7
click at [1025, 352] on button "Use setting" at bounding box center [1031, 350] width 13 height 7
click at [1025, 258] on button "Use setting" at bounding box center [1031, 259] width 13 height 7
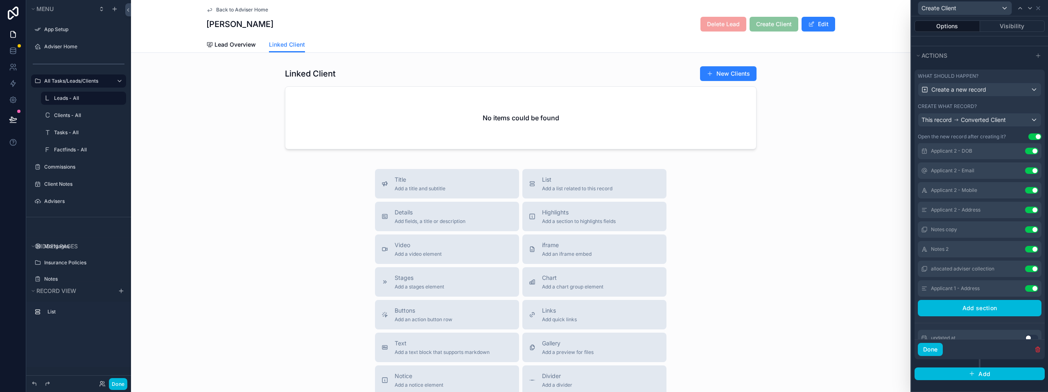
scroll to position [326, 0]
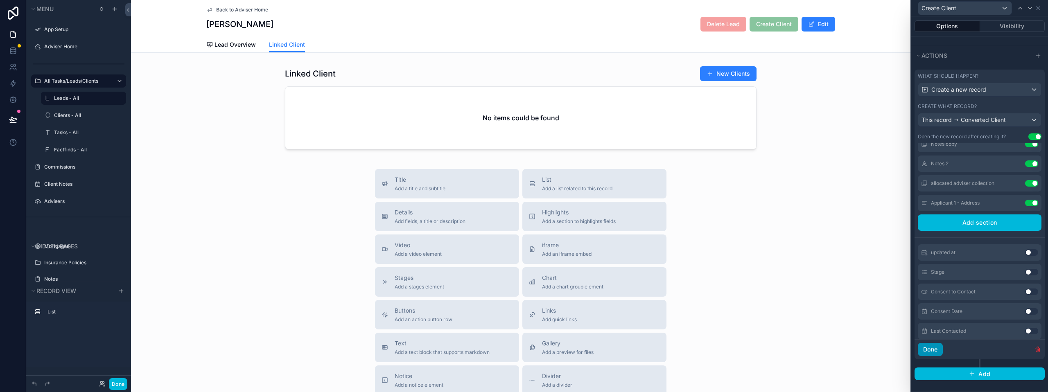
click at [928, 355] on button "Done" at bounding box center [930, 349] width 25 height 13
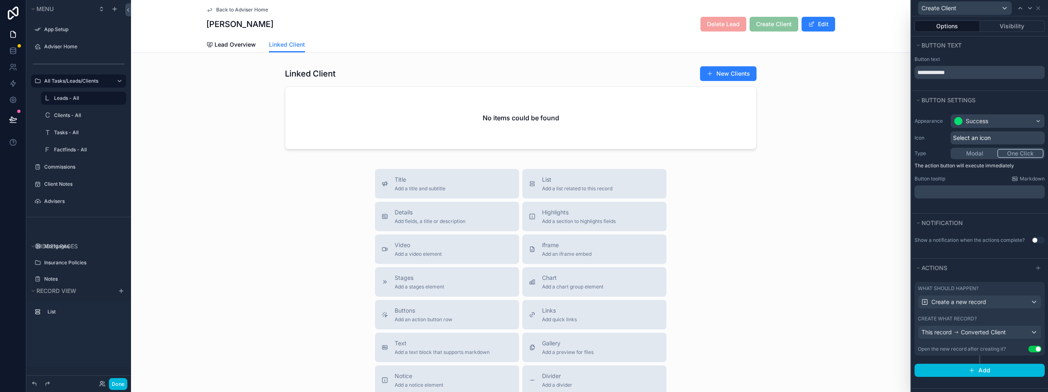
scroll to position [0, 0]
click at [872, 321] on div "Title Add a title and subtitle List Add a list related to this record Details A…" at bounding box center [521, 315] width 780 height 292
click at [868, 318] on div "Title Add a title and subtitle List Add a list related to this record Details A…" at bounding box center [521, 315] width 780 height 292
click at [120, 385] on button "Done" at bounding box center [118, 384] width 18 height 12
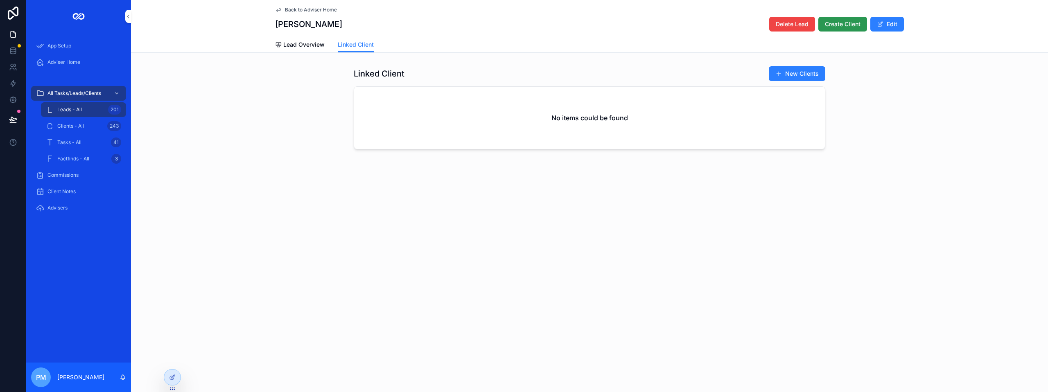
click at [840, 25] on span "Create Client" at bounding box center [843, 24] width 36 height 8
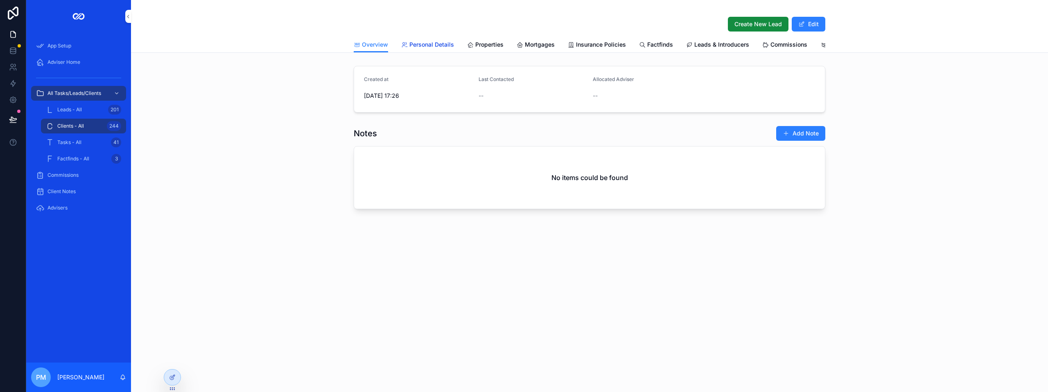
click at [417, 46] on span "Personal Details" at bounding box center [432, 45] width 45 height 8
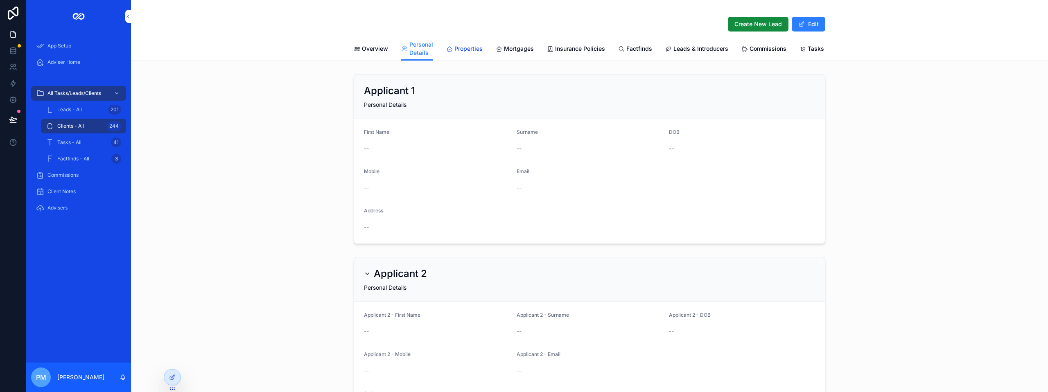
click at [462, 51] on span "Properties" at bounding box center [469, 49] width 28 height 8
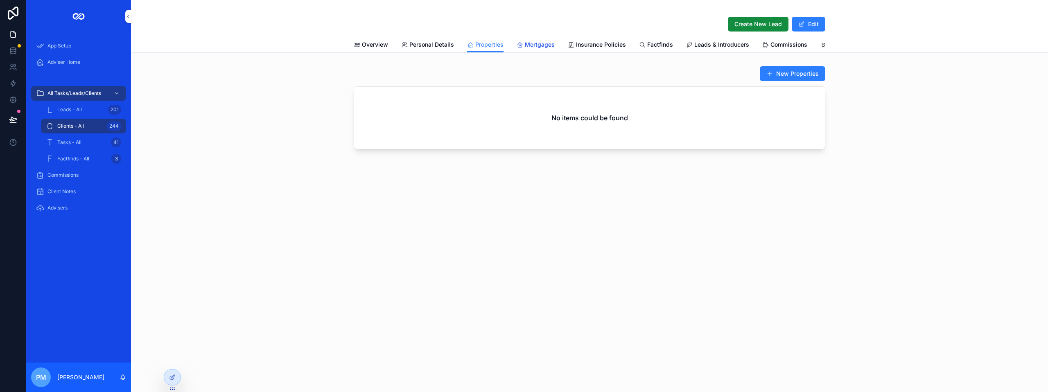
click at [517, 41] on div "Mortgages" at bounding box center [536, 45] width 38 height 8
click at [596, 47] on span "Insurance Policies" at bounding box center [601, 45] width 50 height 8
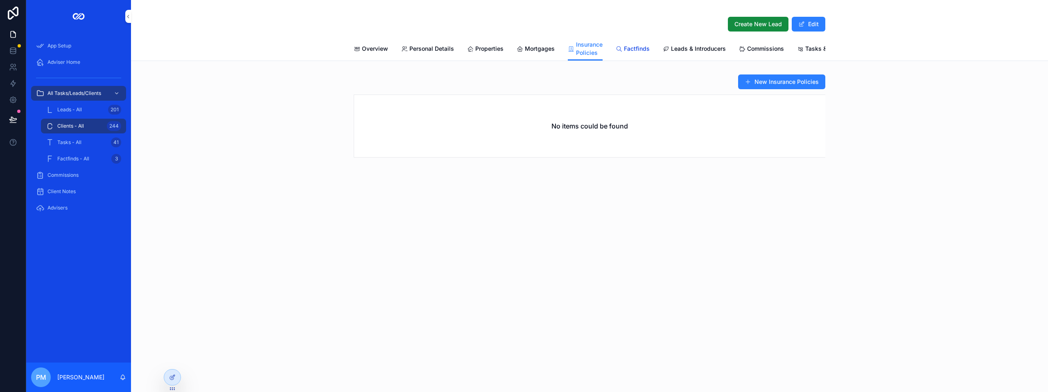
click at [629, 45] on span "Factfinds" at bounding box center [637, 49] width 26 height 8
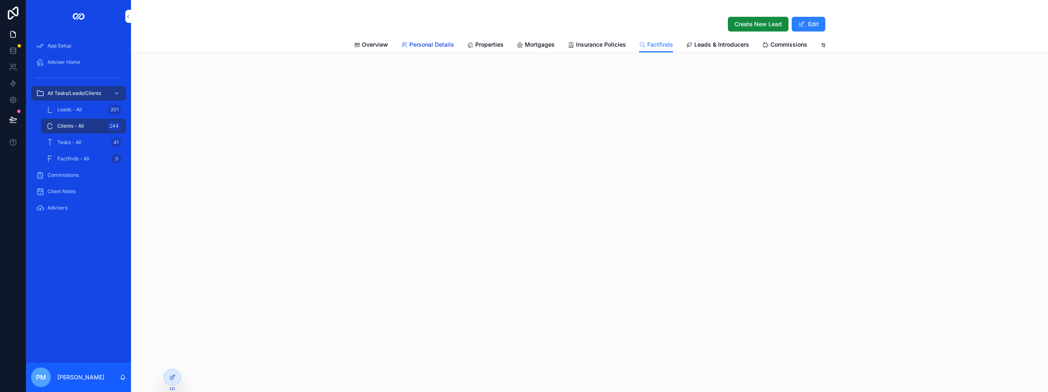
click at [421, 43] on span "Personal Details" at bounding box center [432, 45] width 45 height 8
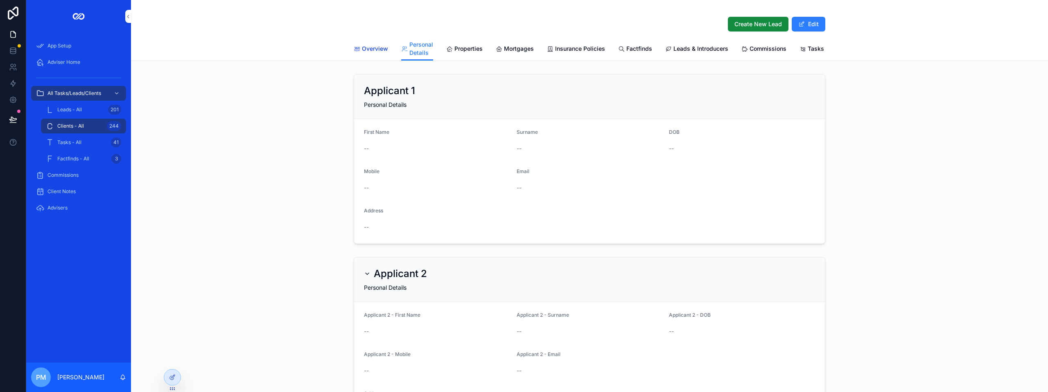
click at [377, 50] on span "Overview" at bounding box center [375, 49] width 26 height 8
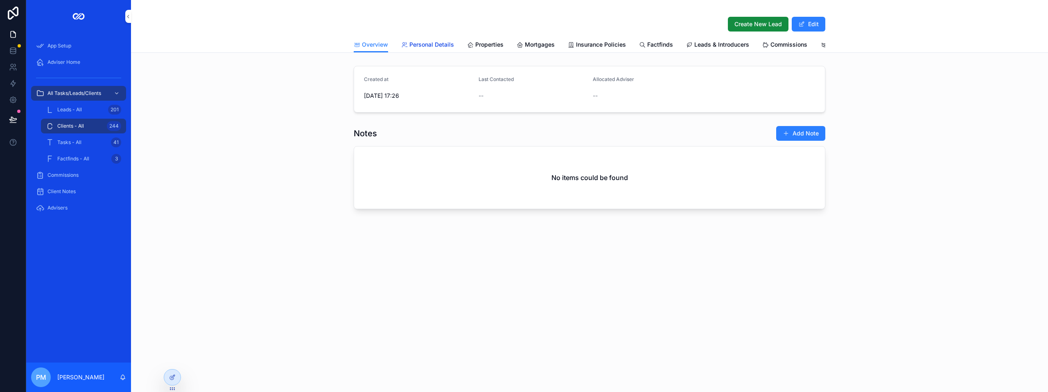
click at [419, 45] on span "Personal Details" at bounding box center [432, 45] width 45 height 8
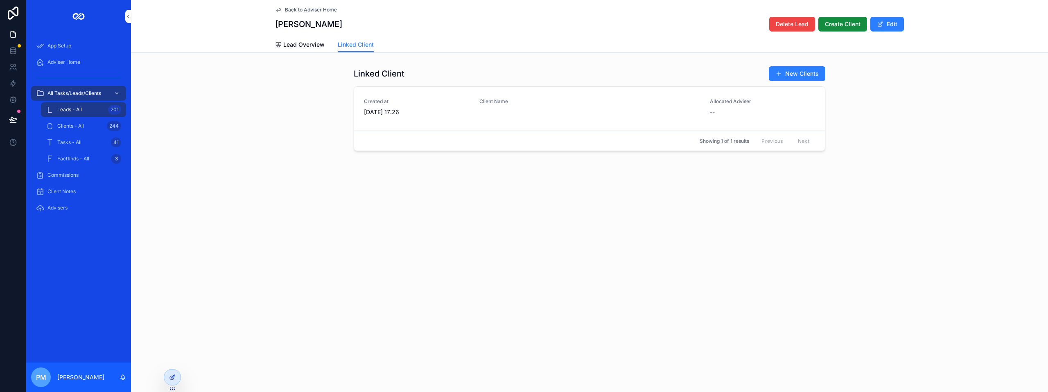
click at [172, 384] on div at bounding box center [172, 378] width 16 height 16
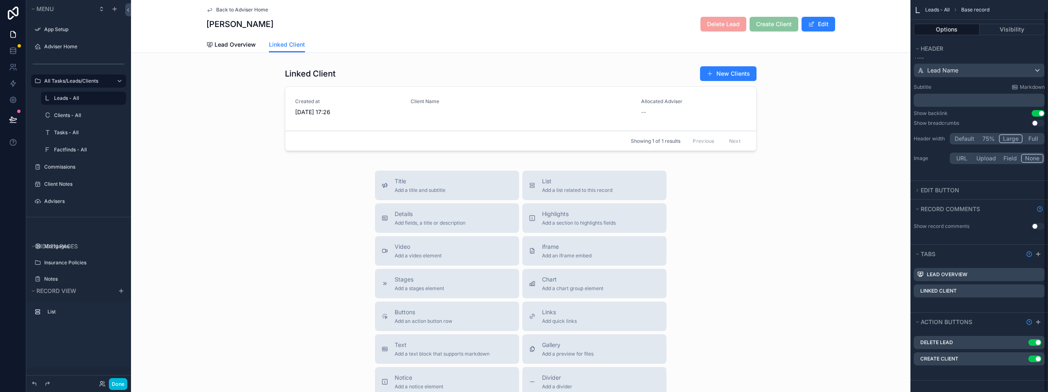
scroll to position [11, 0]
click at [0, 0] on icon "scrollable content" at bounding box center [0, 0] width 0 height 0
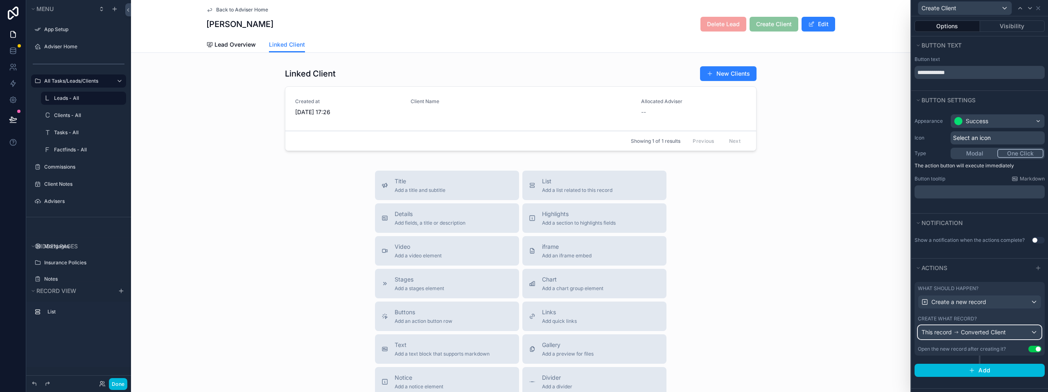
click at [1032, 331] on div "This record Converted Client" at bounding box center [980, 332] width 123 height 13
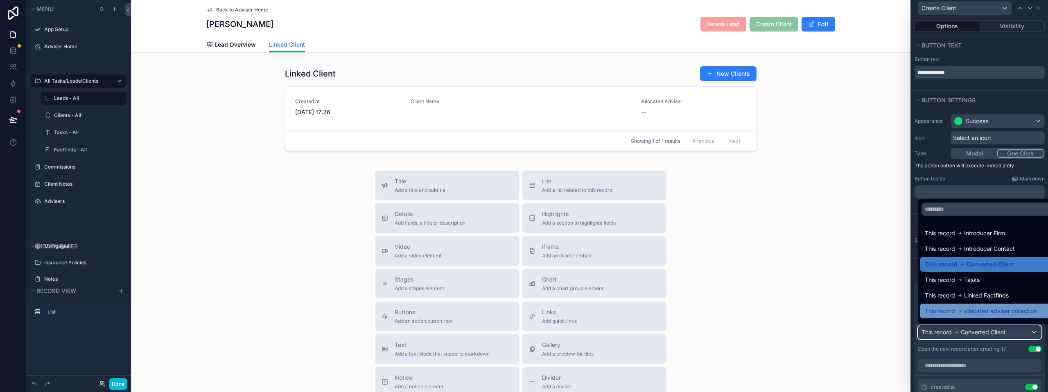
scroll to position [11, 0]
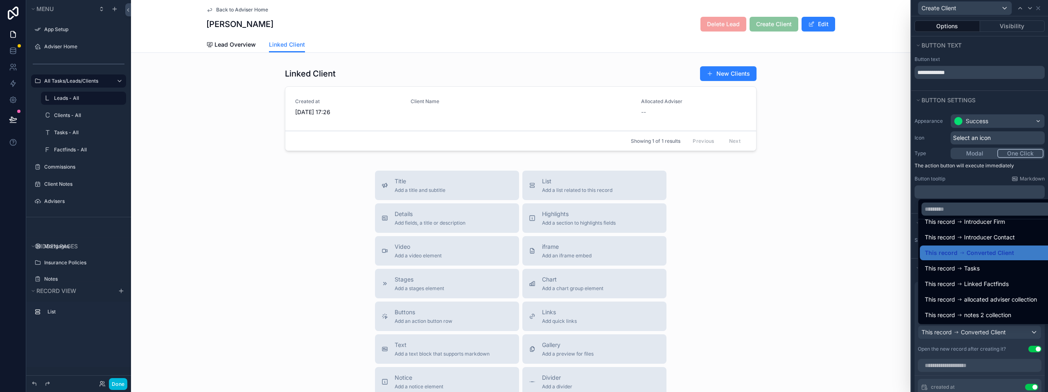
click at [876, 217] on div "Title Add a title and subtitle List Add a list related to this record Details A…" at bounding box center [521, 317] width 780 height 292
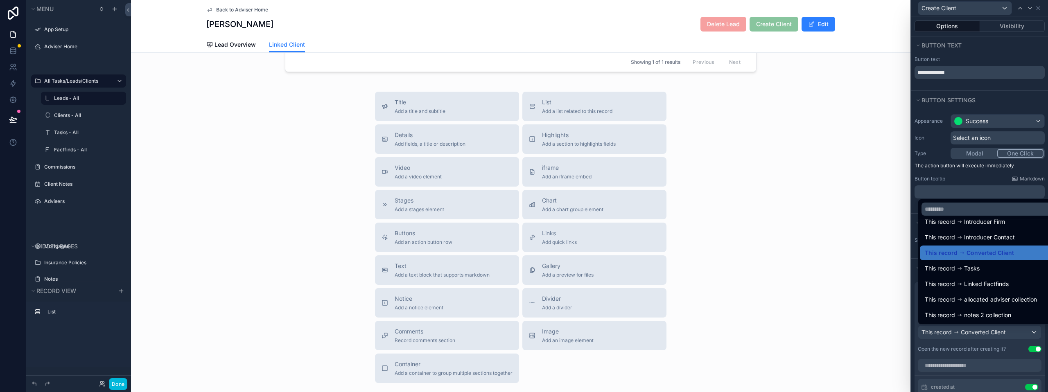
scroll to position [82, 0]
click at [1003, 369] on div at bounding box center [980, 196] width 137 height 392
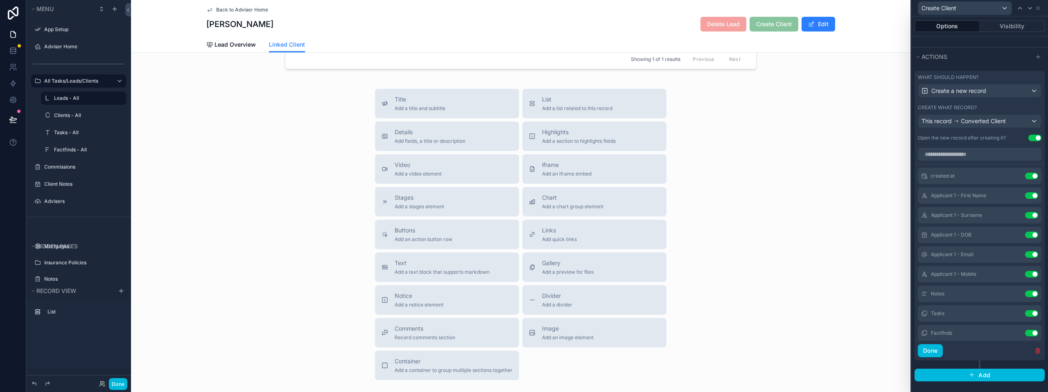
scroll to position [170, 0]
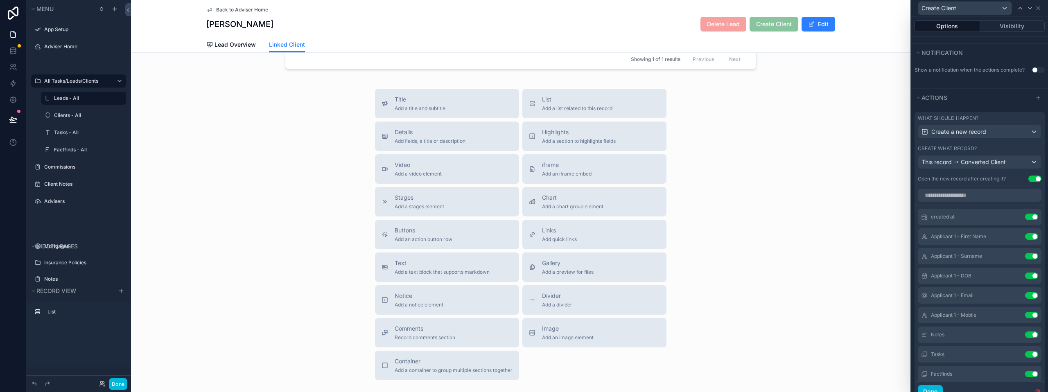
click at [0, 0] on icon at bounding box center [0, 0] width 0 height 0
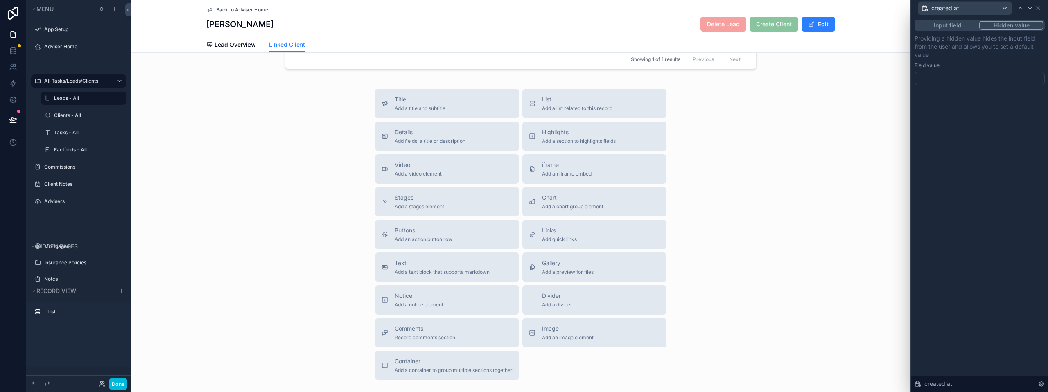
click at [939, 28] on button "Input field" at bounding box center [947, 25] width 63 height 9
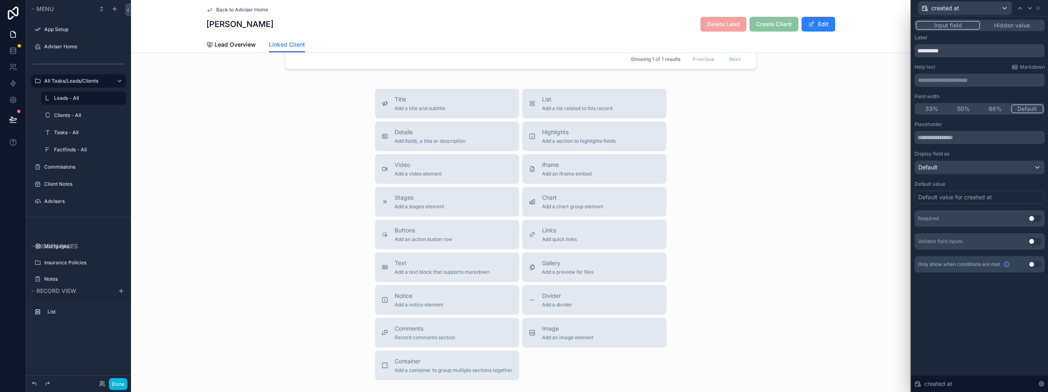
scroll to position [226, 0]
click at [1010, 25] on button "Hidden value" at bounding box center [1011, 25] width 63 height 9
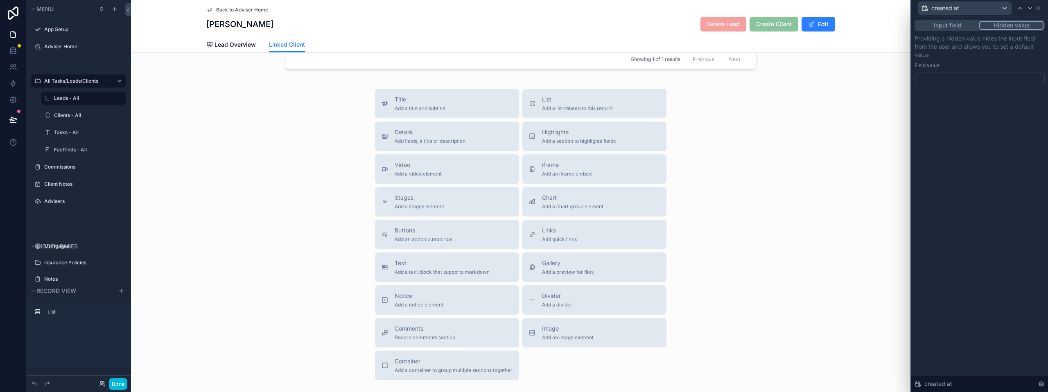
click at [969, 73] on div at bounding box center [980, 78] width 130 height 13
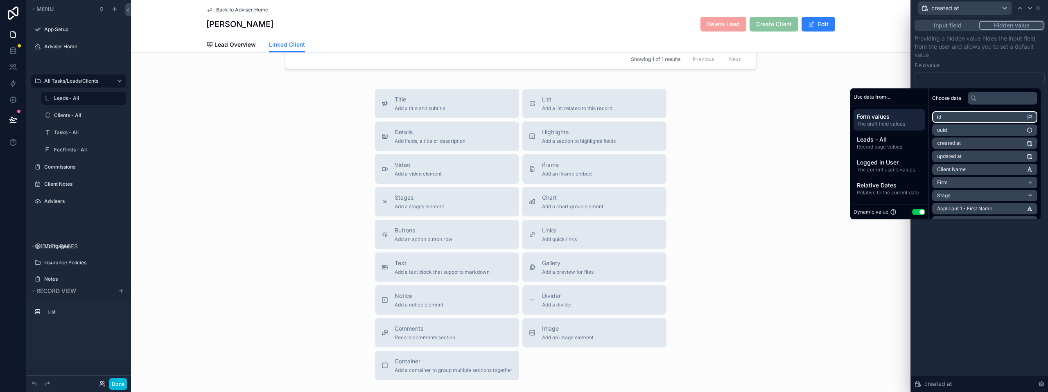
click at [965, 118] on li "id" at bounding box center [985, 116] width 105 height 11
click at [978, 280] on div "**********" at bounding box center [980, 204] width 137 height 376
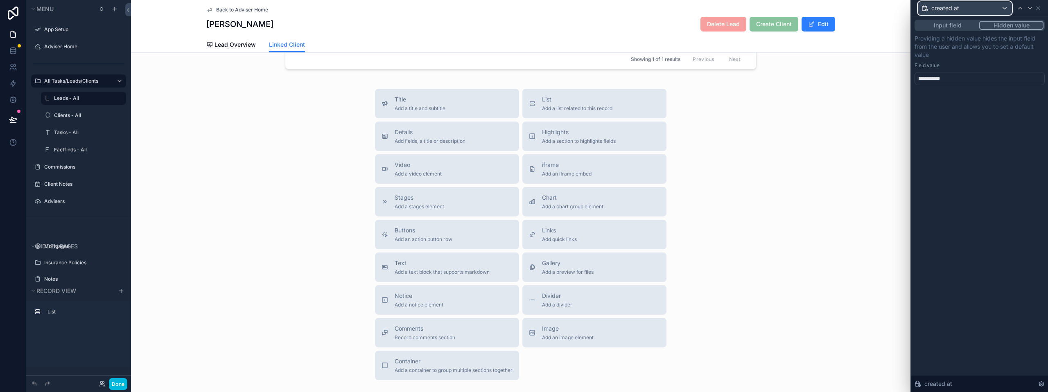
click at [998, 7] on div "created at" at bounding box center [965, 8] width 93 height 13
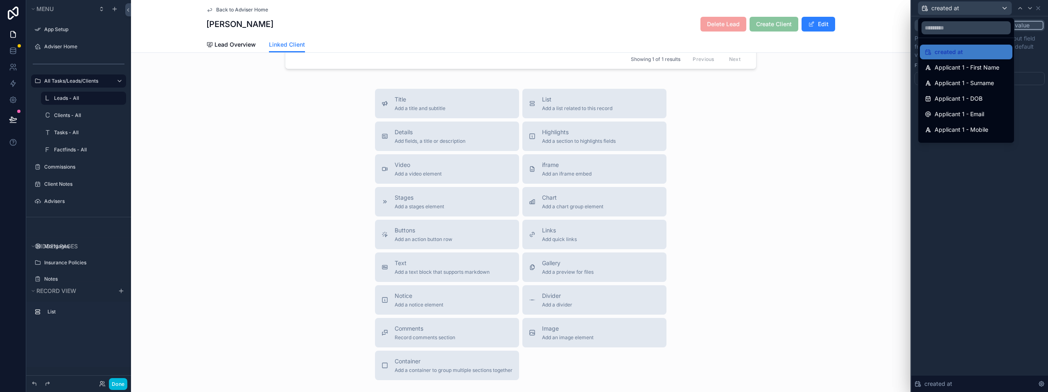
click at [974, 63] on span "Applicant 1 - First Name" at bounding box center [967, 68] width 65 height 10
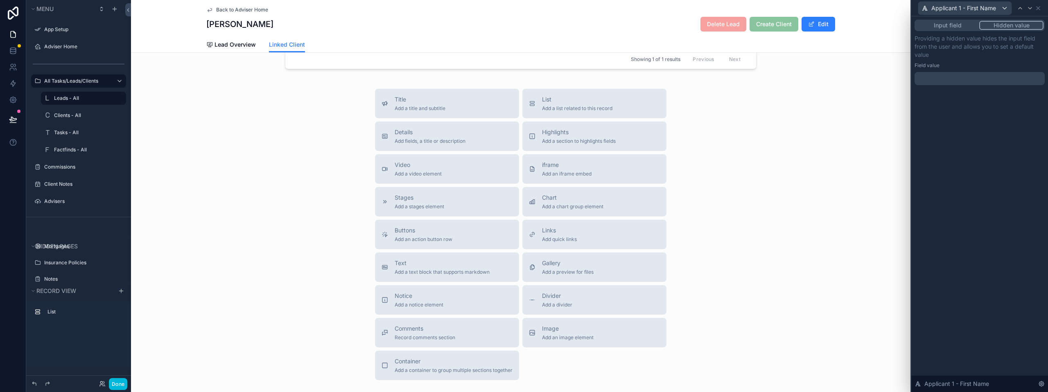
click at [974, 77] on p "﻿" at bounding box center [980, 79] width 125 height 8
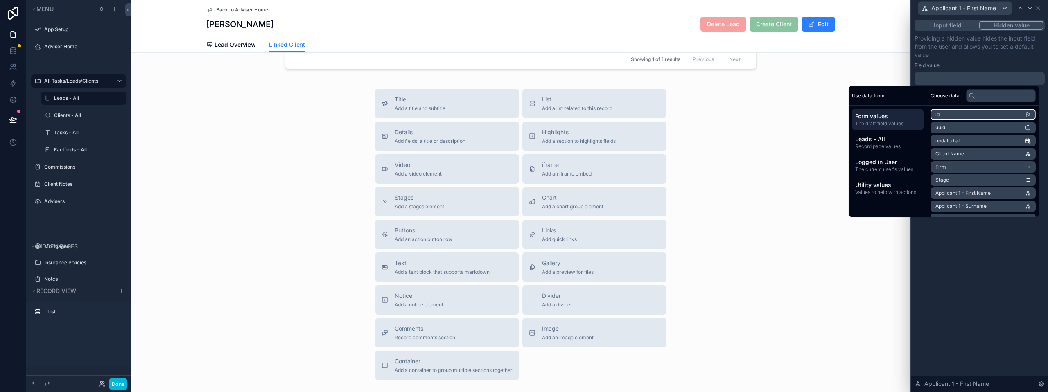
click at [965, 117] on li "id" at bounding box center [983, 114] width 105 height 11
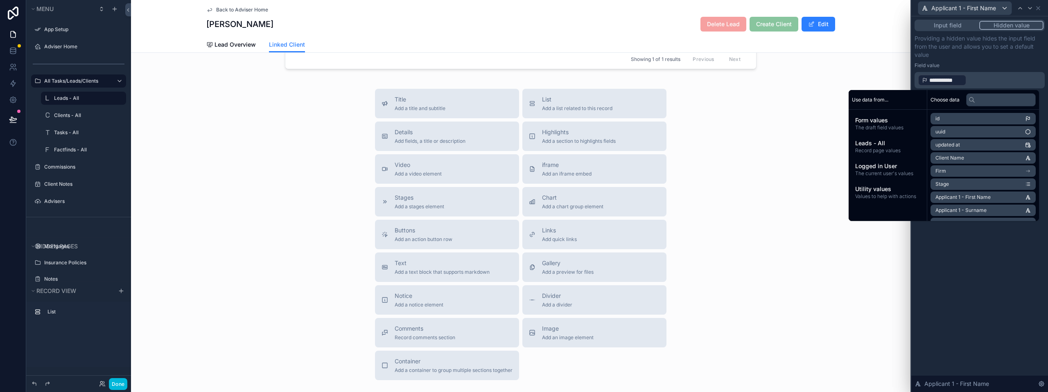
click at [968, 53] on p "Providing a hidden value hides the input field from the user and allows you to …" at bounding box center [980, 46] width 130 height 25
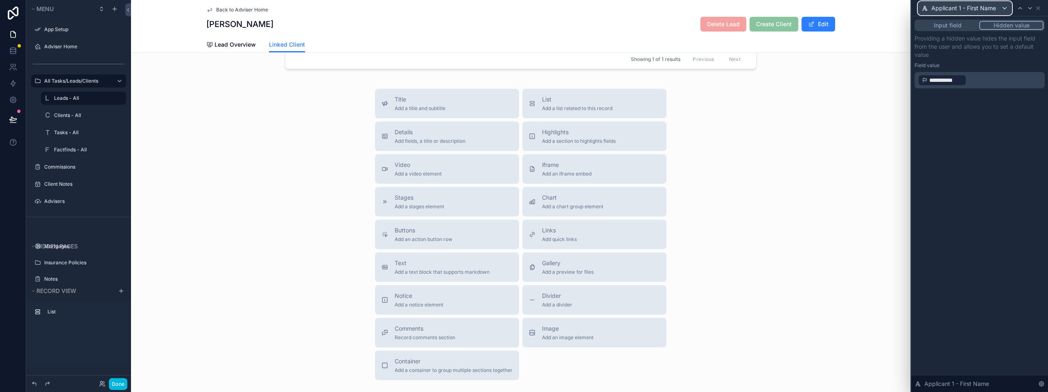
click at [985, 6] on span "Applicant 1 - First Name" at bounding box center [964, 8] width 65 height 8
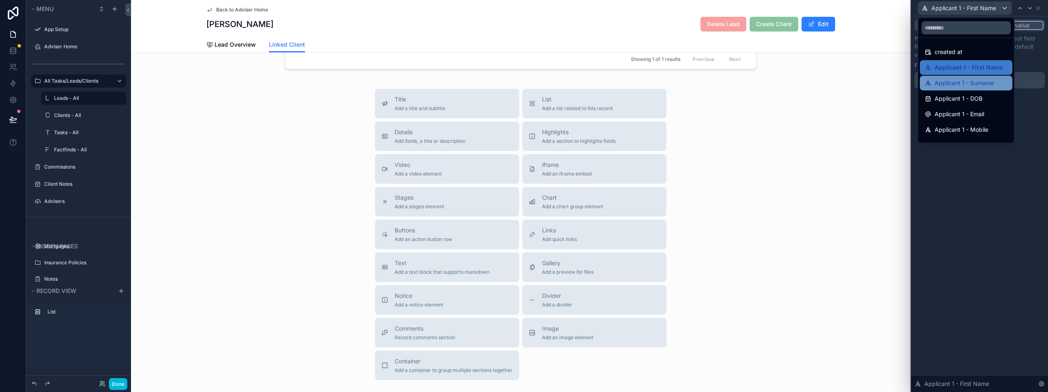
click at [960, 78] on div "Applicant 1 - Surname" at bounding box center [966, 83] width 93 height 15
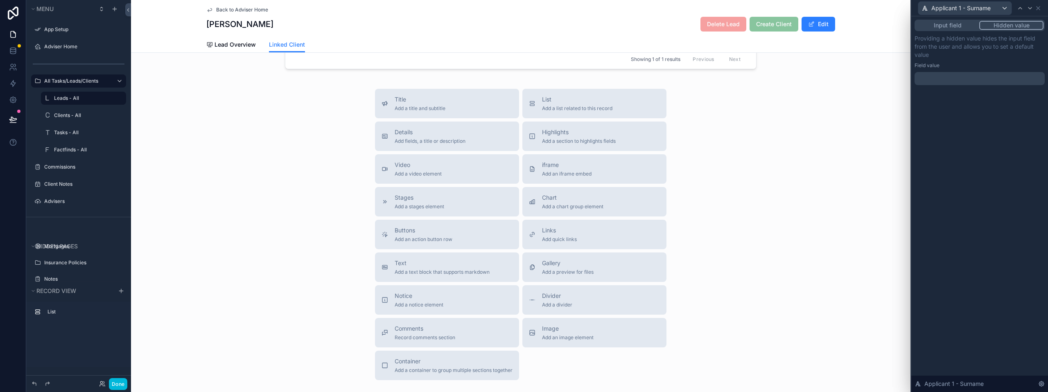
click at [960, 78] on p "﻿" at bounding box center [980, 79] width 125 height 8
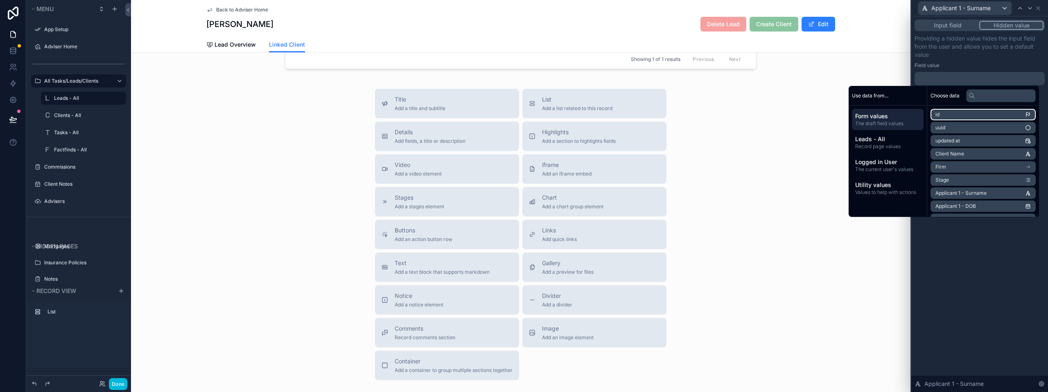
click at [951, 114] on li "id" at bounding box center [983, 114] width 105 height 11
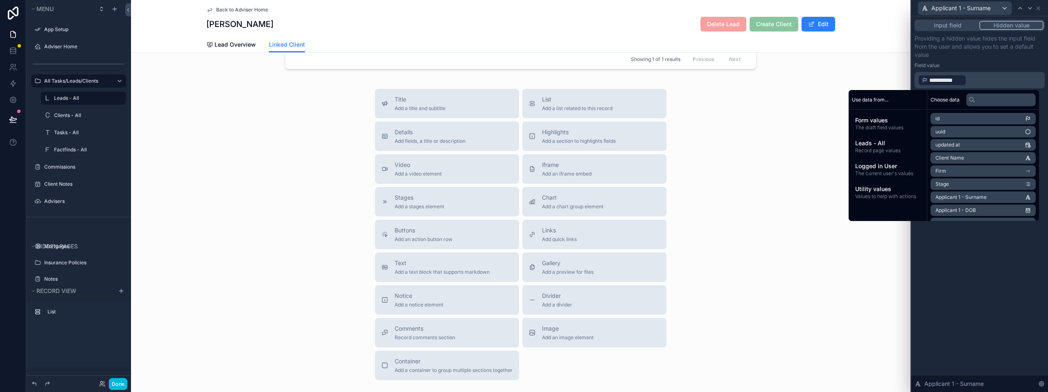
click at [981, 248] on div "**********" at bounding box center [980, 204] width 137 height 376
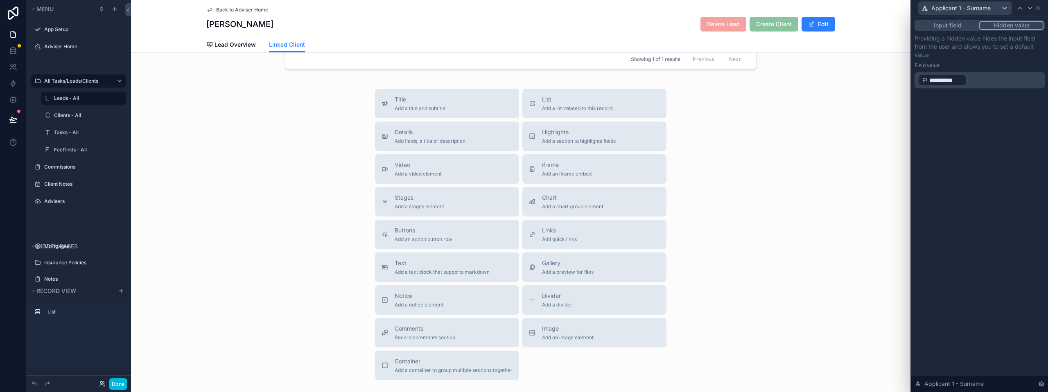
click at [873, 121] on div "Title Add a title and subtitle List Add a list related to this record Details A…" at bounding box center [521, 235] width 780 height 292
click at [824, 146] on div "Title Add a title and subtitle List Add a list related to this record Details A…" at bounding box center [521, 235] width 780 height 292
click at [127, 386] on button "Done" at bounding box center [118, 384] width 18 height 12
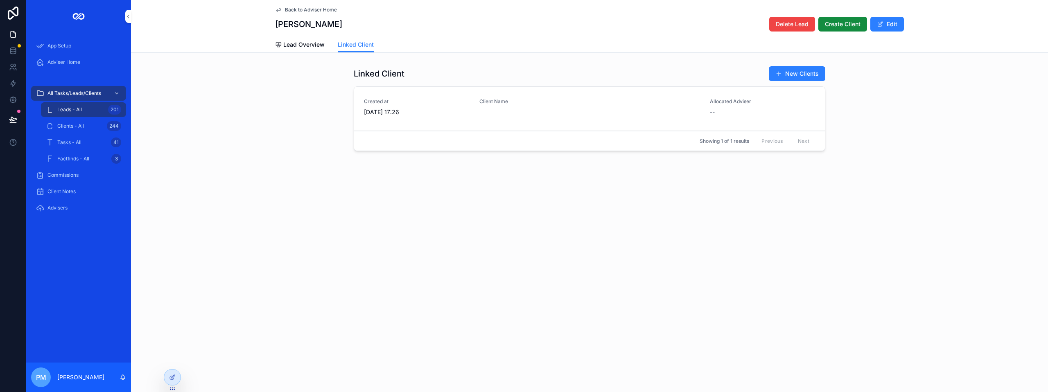
scroll to position [0, 0]
click at [843, 24] on span "Create Client" at bounding box center [843, 24] width 36 height 8
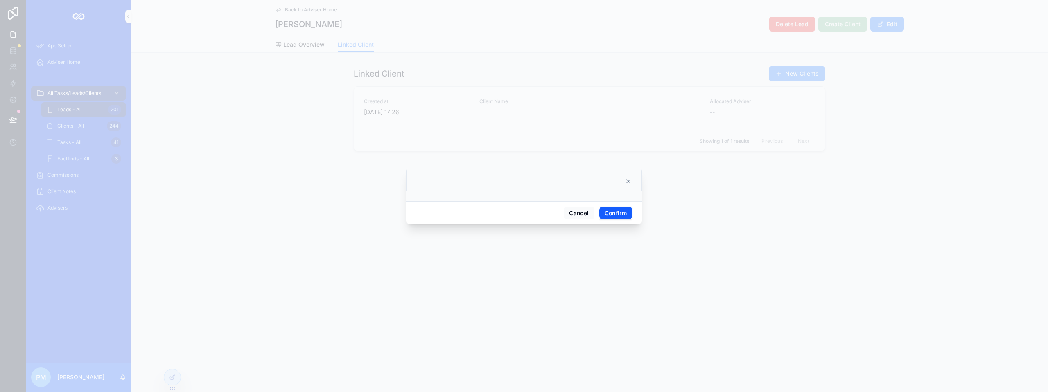
click at [612, 213] on button "Confirm" at bounding box center [616, 213] width 33 height 13
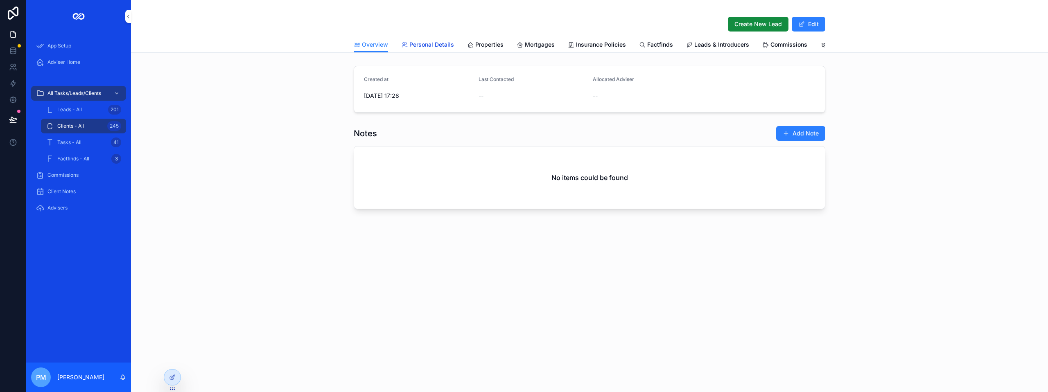
click at [435, 45] on span "Personal Details" at bounding box center [432, 45] width 45 height 8
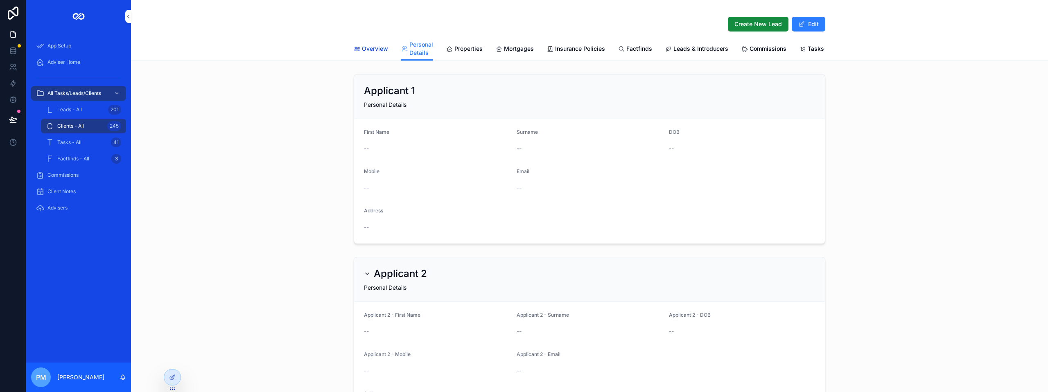
click at [368, 45] on span "Overview" at bounding box center [375, 49] width 26 height 8
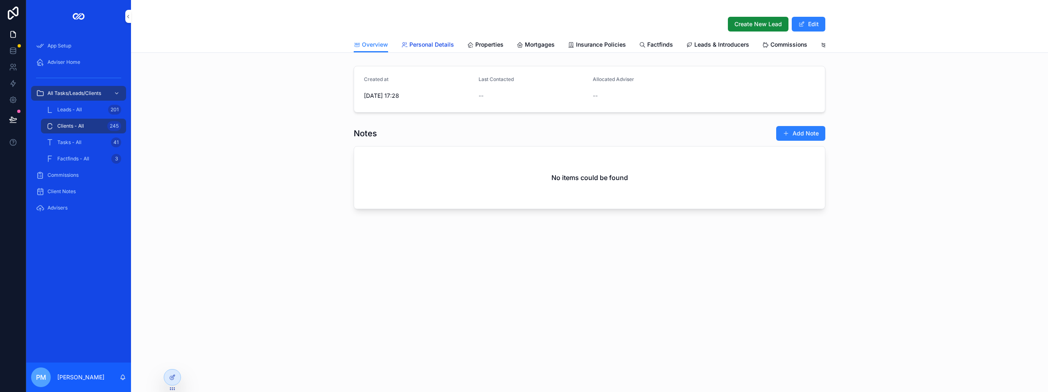
click at [410, 46] on span "Personal Details" at bounding box center [432, 45] width 45 height 8
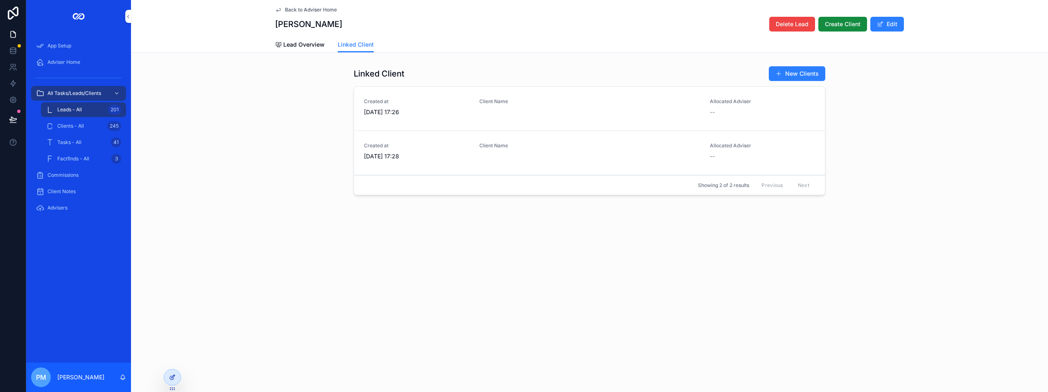
click at [174, 374] on div at bounding box center [172, 378] width 16 height 16
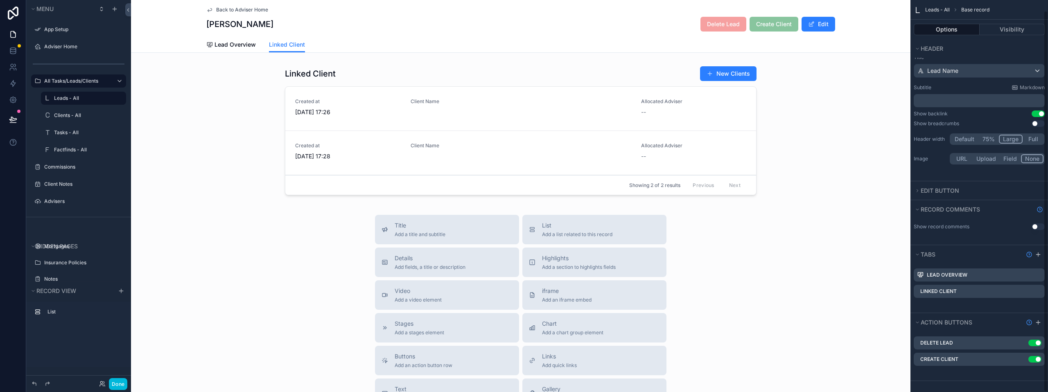
scroll to position [11, 0]
click at [0, 0] on icon "scrollable content" at bounding box center [0, 0] width 0 height 0
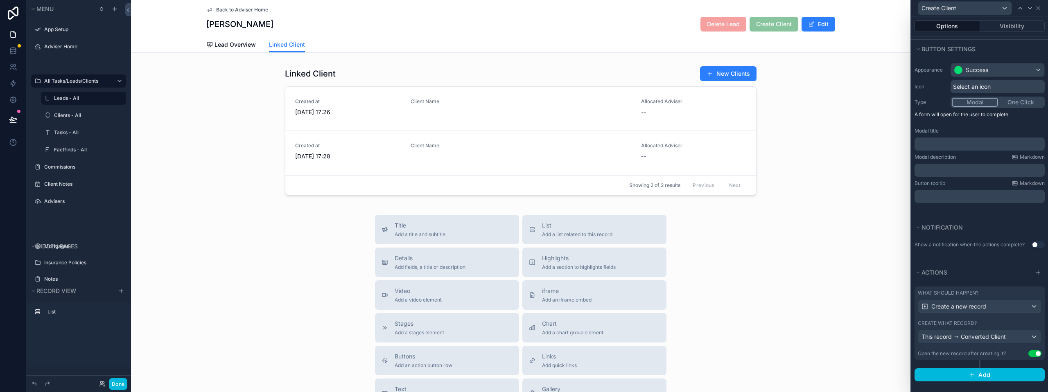
scroll to position [52, 0]
click at [1015, 337] on div "This record Converted Client" at bounding box center [980, 335] width 123 height 13
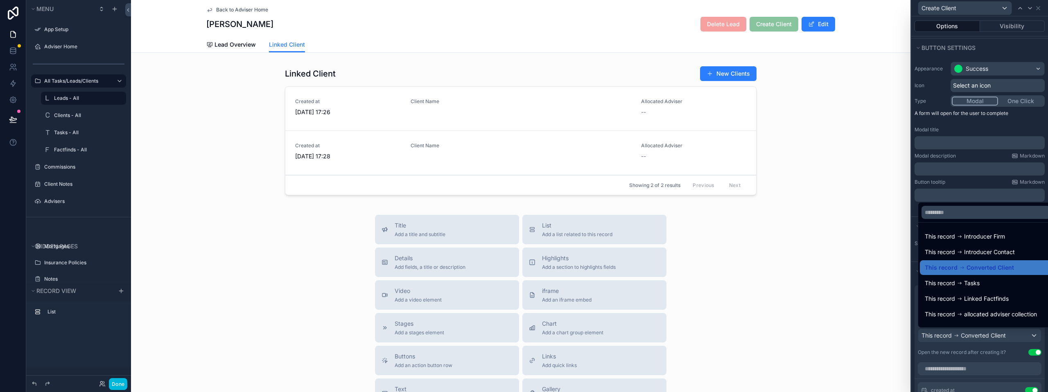
click at [883, 338] on div "Title Add a title and subtitle List Add a list related to this record Details A…" at bounding box center [521, 361] width 780 height 292
click at [912, 357] on div at bounding box center [980, 196] width 137 height 392
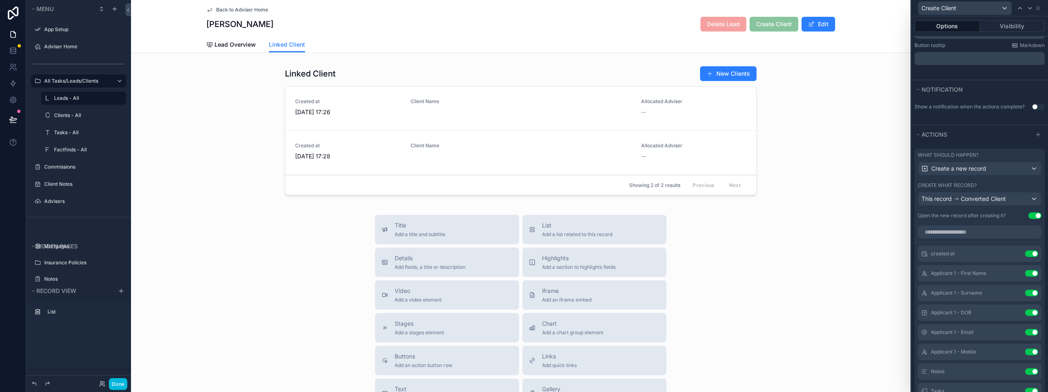
scroll to position [198, 0]
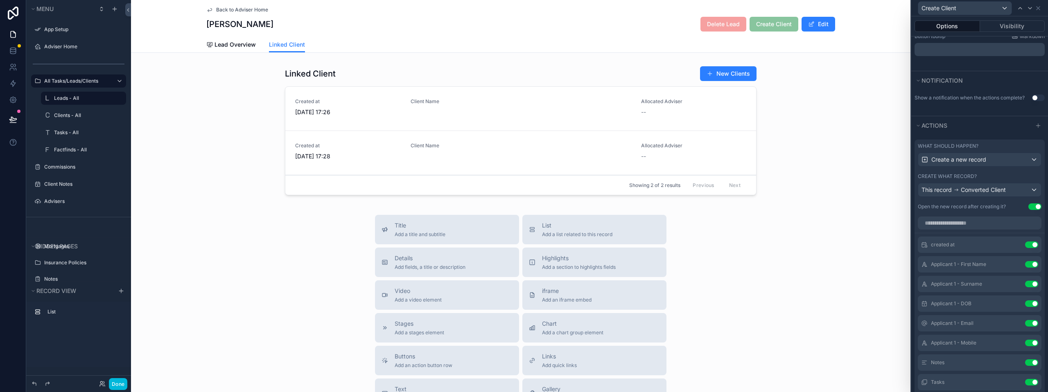
click at [0, 0] on icon at bounding box center [0, 0] width 0 height 0
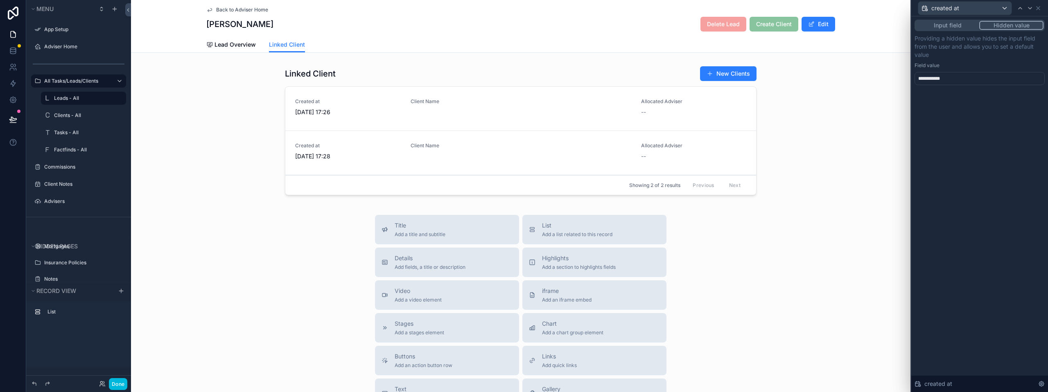
click at [959, 76] on div "**********" at bounding box center [980, 78] width 130 height 13
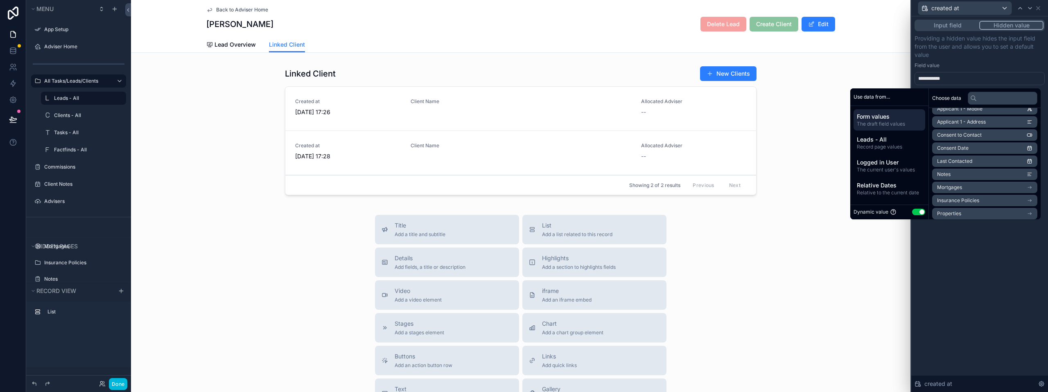
scroll to position [0, 0]
click at [1031, 142] on icon "scrollable content" at bounding box center [1031, 141] width 0 height 1
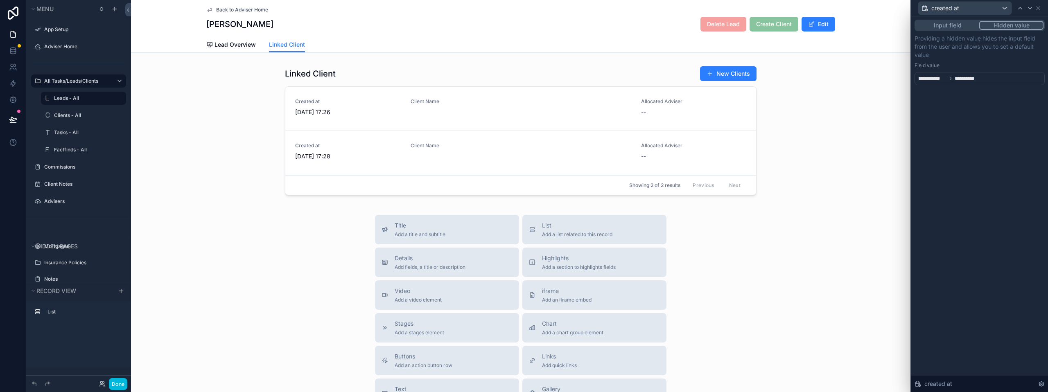
click at [1021, 58] on p "Providing a hidden value hides the input field from the user and allows you to …" at bounding box center [980, 46] width 130 height 25
click at [997, 11] on div "created at" at bounding box center [965, 8] width 93 height 13
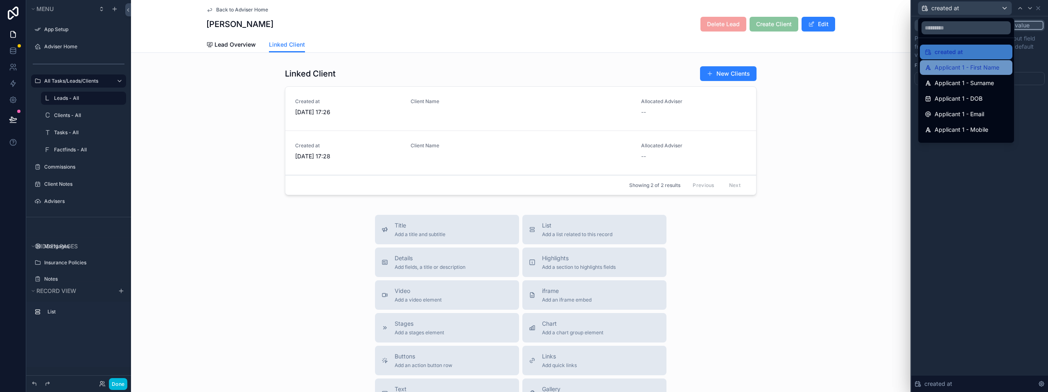
click at [974, 65] on span "Applicant 1 - First Name" at bounding box center [967, 68] width 65 height 10
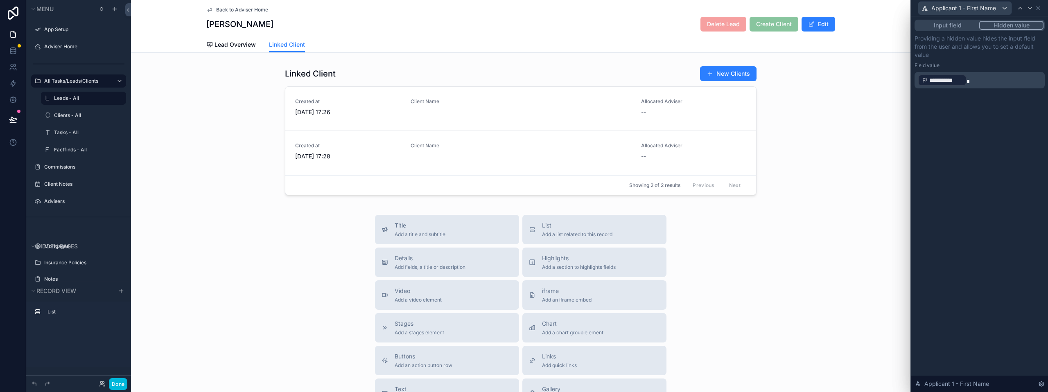
click at [974, 81] on p "**********" at bounding box center [980, 80] width 125 height 13
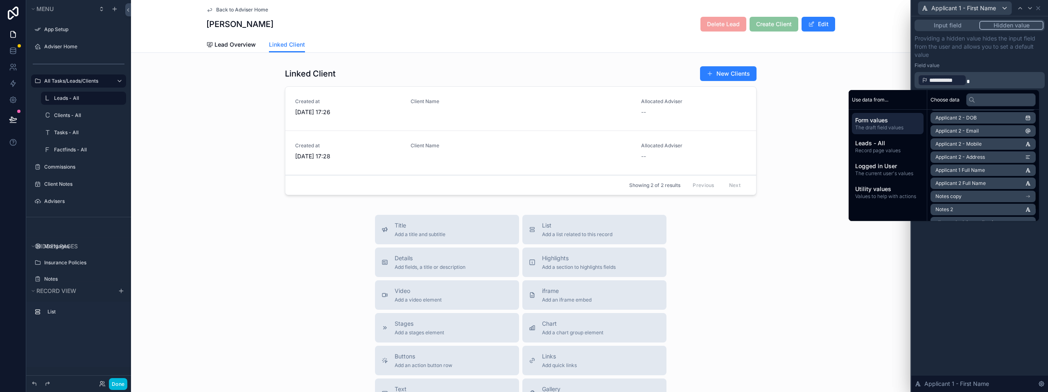
scroll to position [441, 0]
click at [1005, 175] on li "Applicant 1 Full Name" at bounding box center [983, 175] width 105 height 11
click at [993, 62] on div "Field value" at bounding box center [980, 65] width 130 height 7
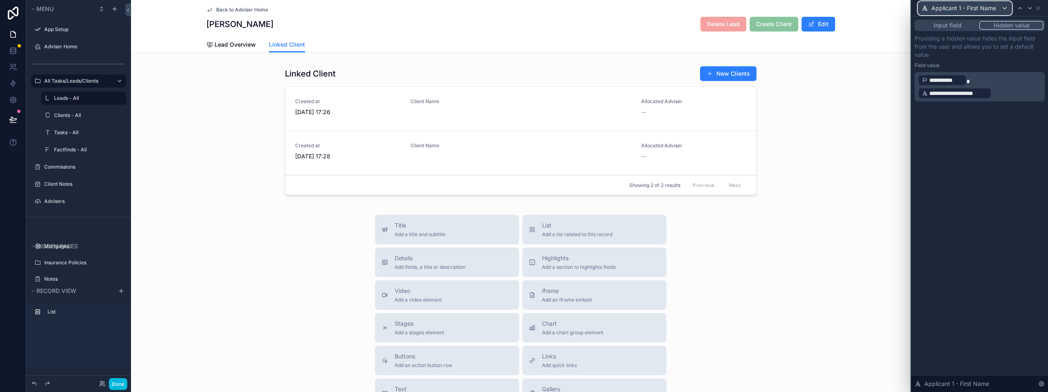
click at [987, 11] on span "Applicant 1 - First Name" at bounding box center [964, 8] width 65 height 8
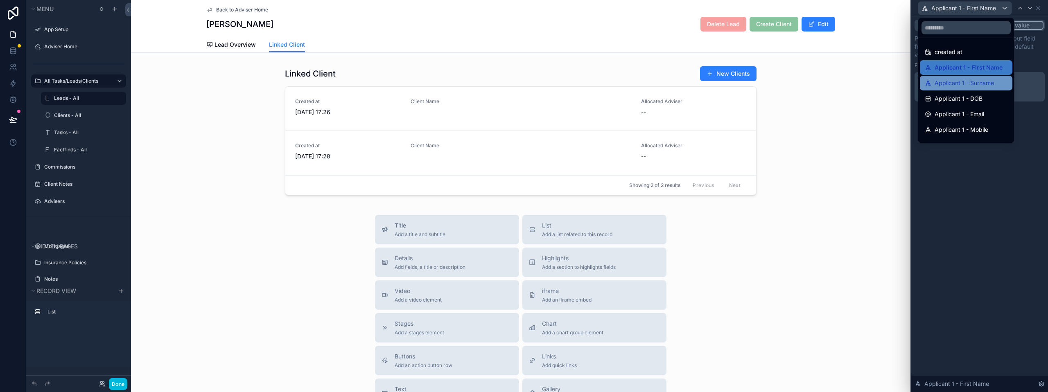
click at [984, 81] on span "Applicant 1 - Surname" at bounding box center [964, 83] width 59 height 10
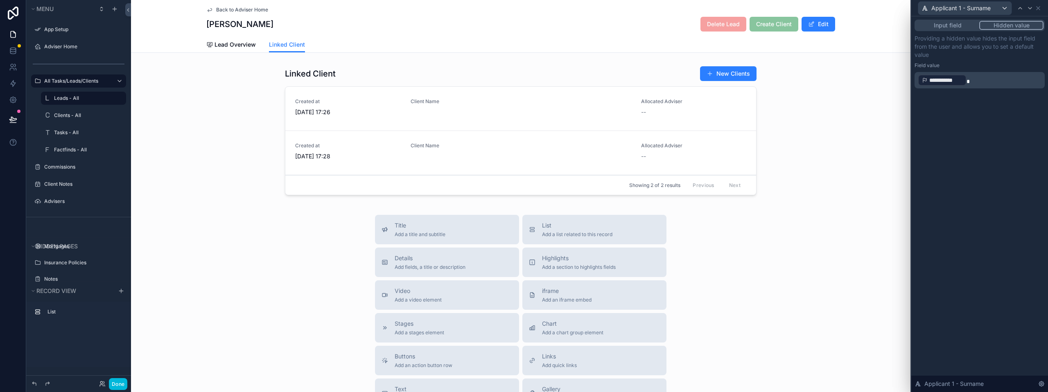
click at [970, 79] on p "**********" at bounding box center [980, 80] width 125 height 13
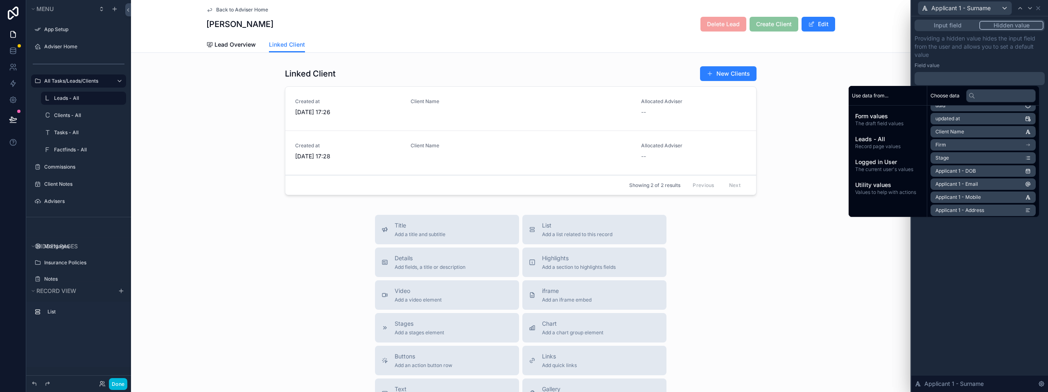
scroll to position [41, 0]
click at [980, 97] on input "text" at bounding box center [1002, 95] width 70 height 13
type input "****"
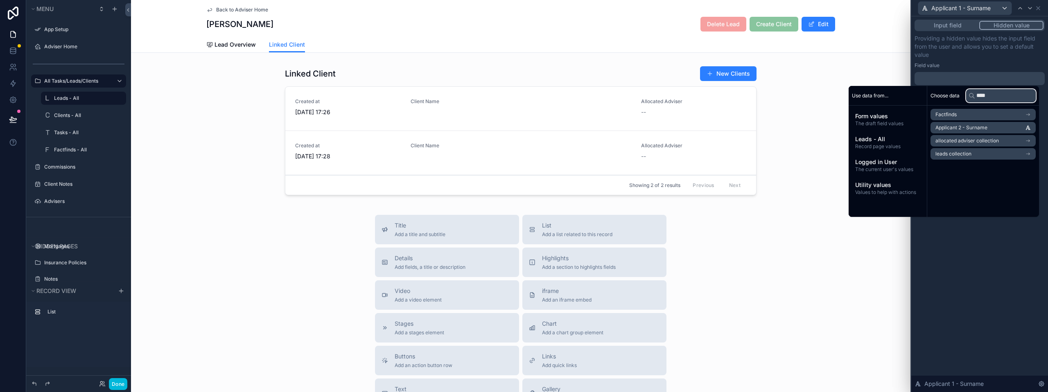
drag, startPoint x: 991, startPoint y: 98, endPoint x: 956, endPoint y: 96, distance: 34.5
click at [956, 96] on div "Choose data ****" at bounding box center [984, 96] width 112 height 20
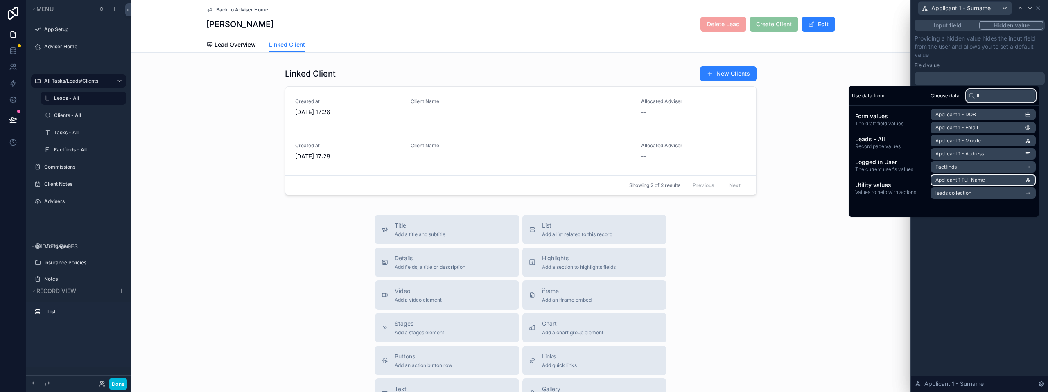
type input "*"
click at [969, 180] on span "Applicant 1 Full Name" at bounding box center [961, 180] width 50 height 7
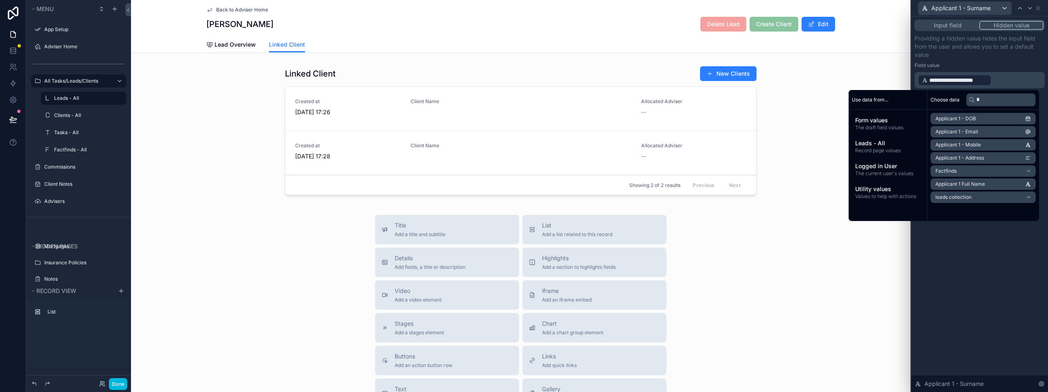
click at [969, 241] on div "**********" at bounding box center [980, 204] width 137 height 376
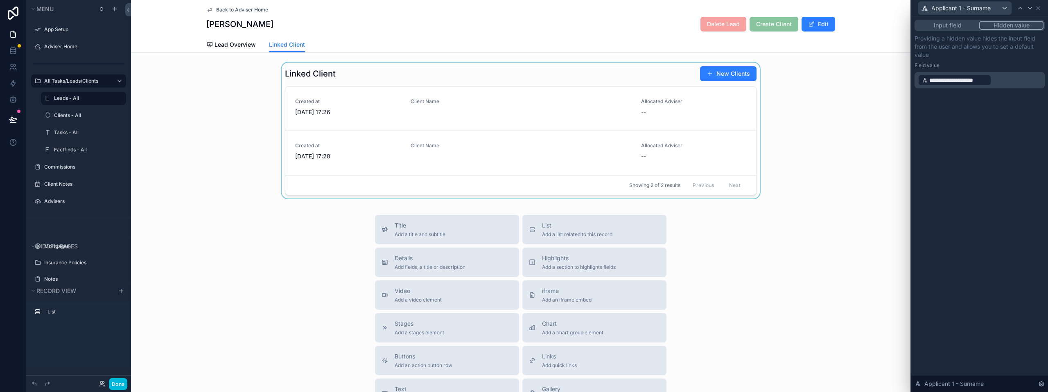
click at [862, 149] on div "scrollable content" at bounding box center [521, 132] width 780 height 139
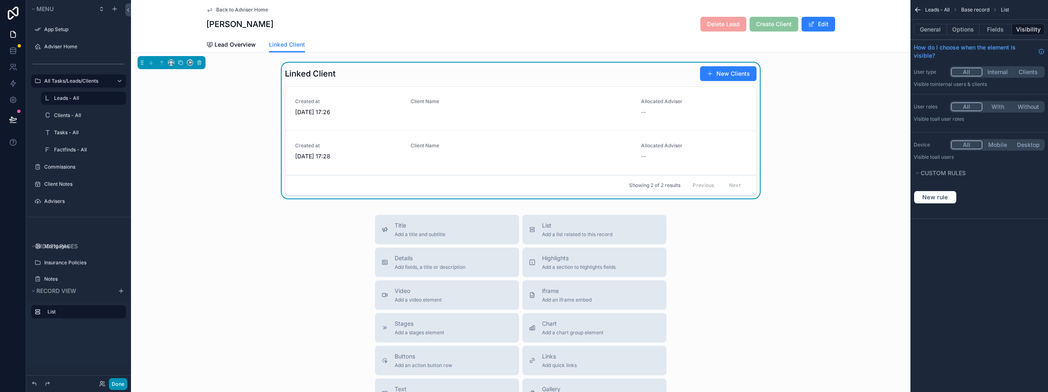
click at [121, 381] on button "Done" at bounding box center [118, 384] width 18 height 12
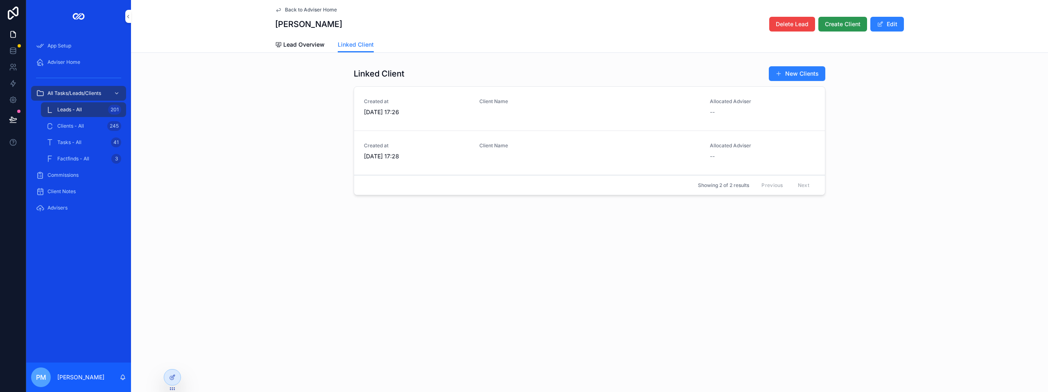
click at [835, 24] on span "Create Client" at bounding box center [843, 24] width 36 height 8
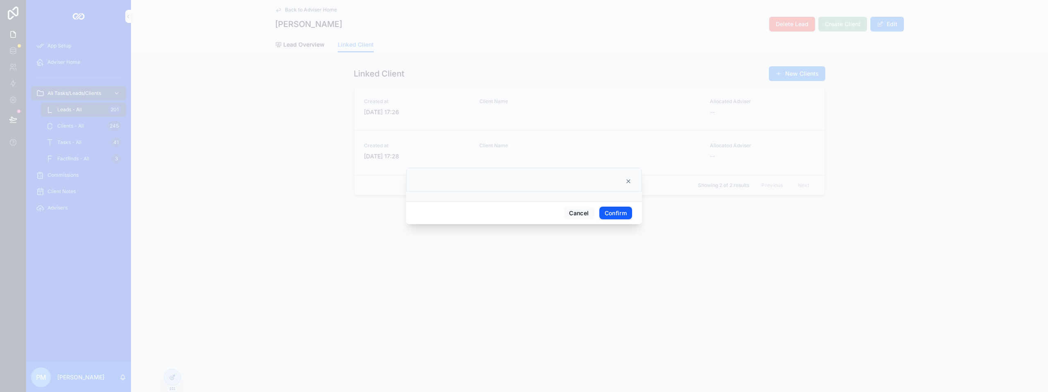
click at [616, 213] on button "Confirm" at bounding box center [616, 213] width 33 height 13
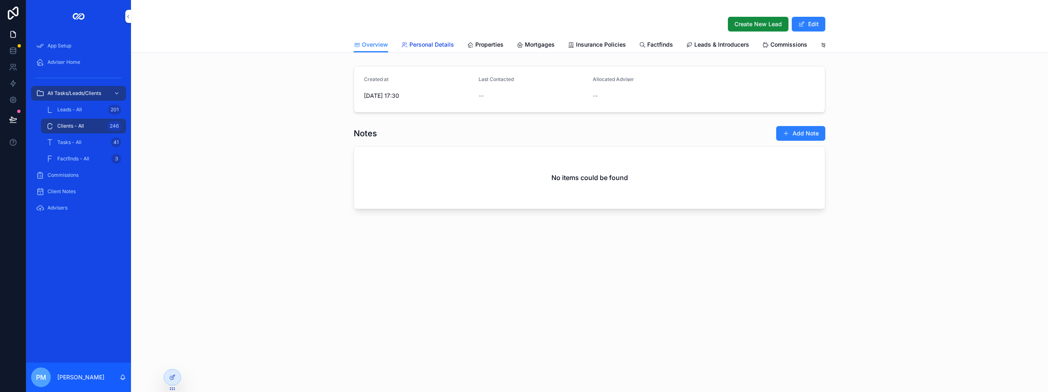
click at [426, 47] on span "Personal Details" at bounding box center [432, 45] width 45 height 8
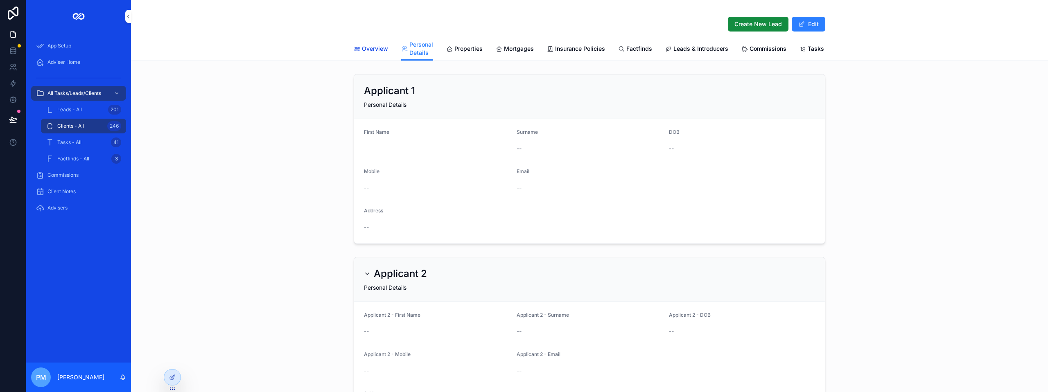
click at [356, 48] on icon "scrollable content" at bounding box center [357, 49] width 7 height 7
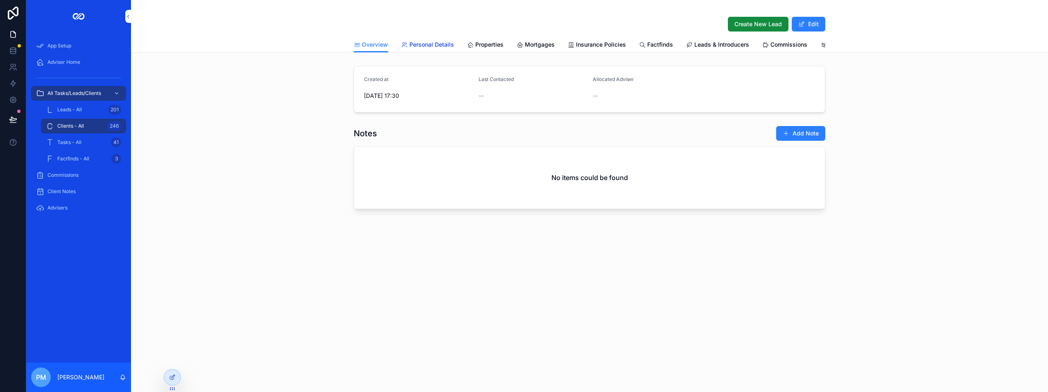
click at [426, 44] on span "Personal Details" at bounding box center [432, 45] width 45 height 8
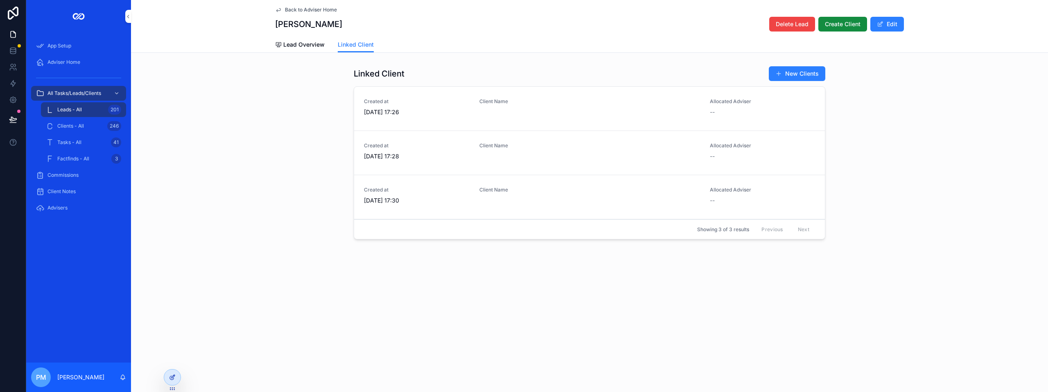
click at [174, 378] on icon at bounding box center [172, 377] width 7 height 7
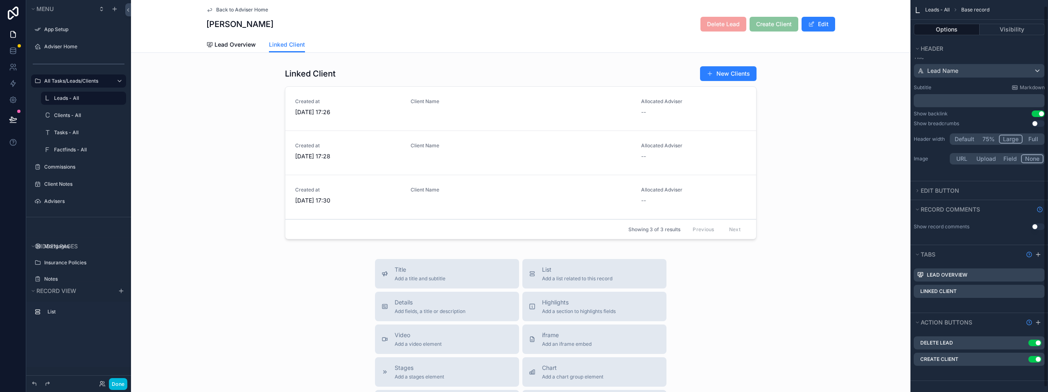
scroll to position [11, 0]
click at [0, 0] on icon "scrollable content" at bounding box center [0, 0] width 0 height 0
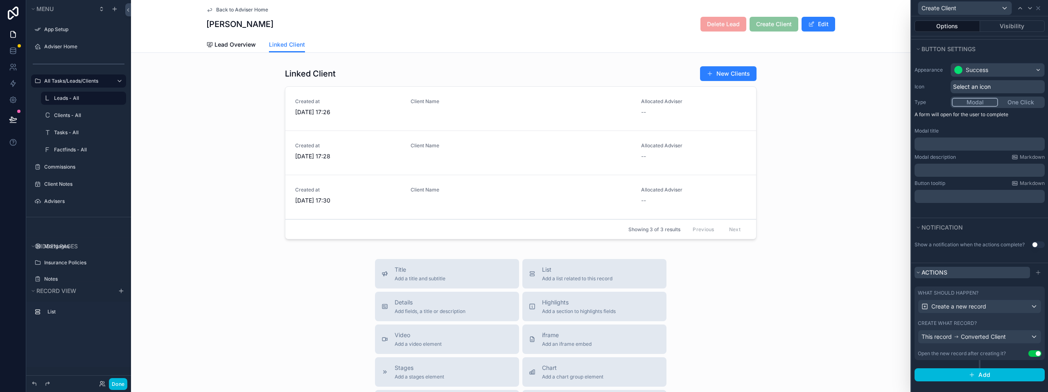
scroll to position [52, 0]
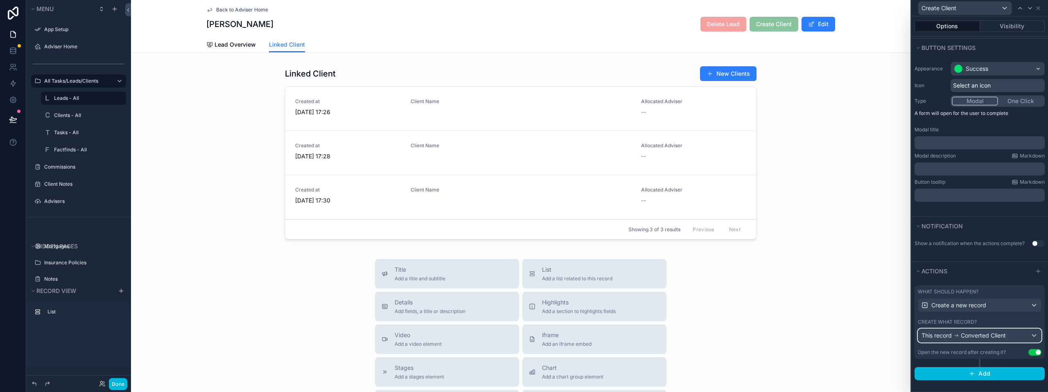
click at [1003, 339] on span "Converted Client" at bounding box center [983, 336] width 45 height 8
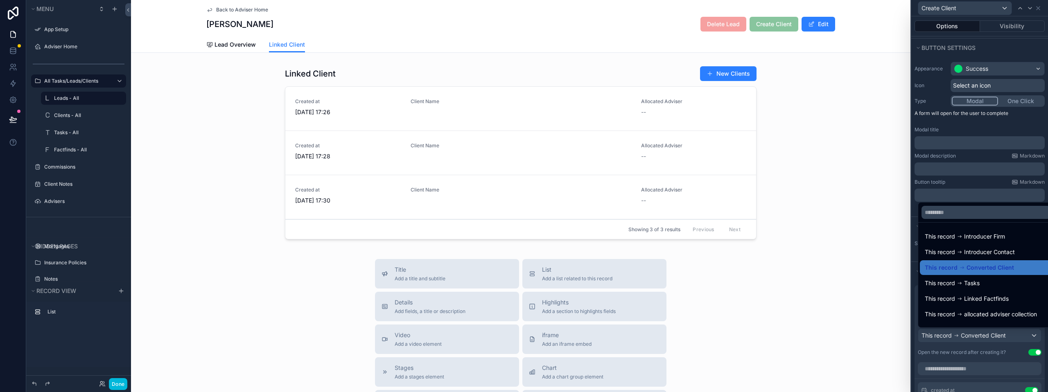
click at [1046, 340] on div at bounding box center [980, 196] width 137 height 392
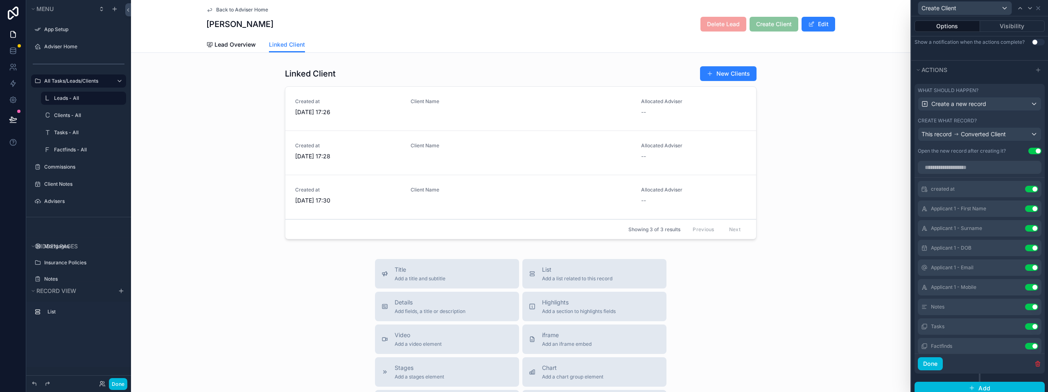
scroll to position [257, 0]
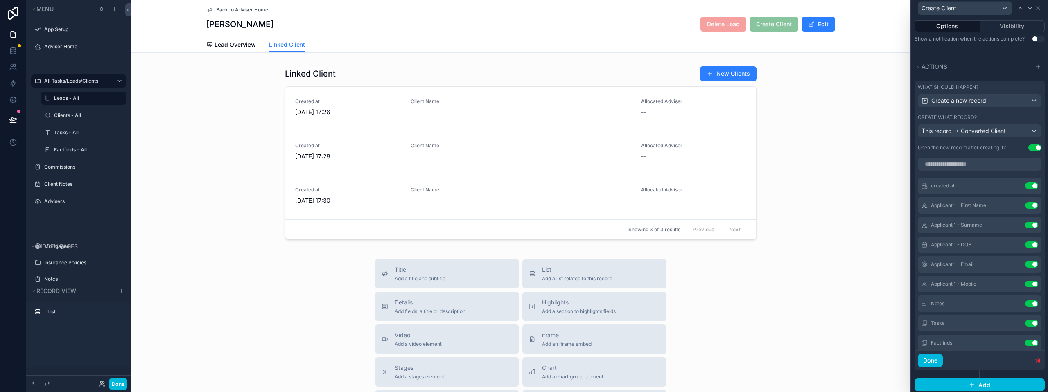
click at [0, 0] on icon at bounding box center [0, 0] width 0 height 0
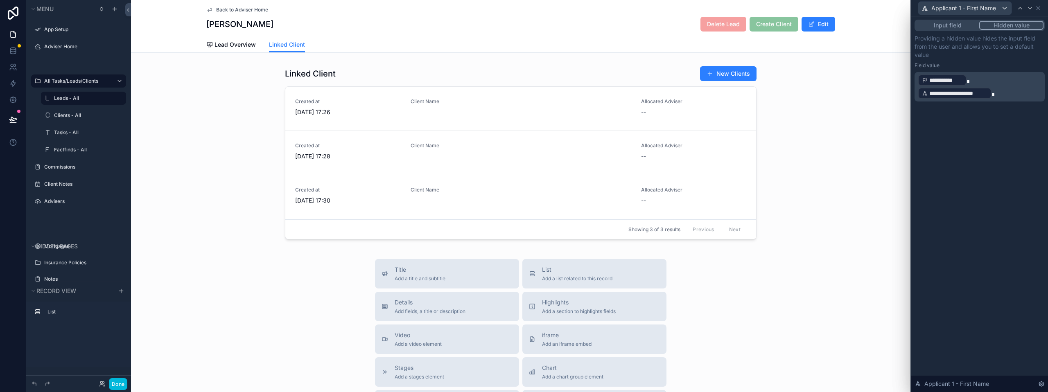
click at [965, 82] on div "**********" at bounding box center [942, 80] width 49 height 11
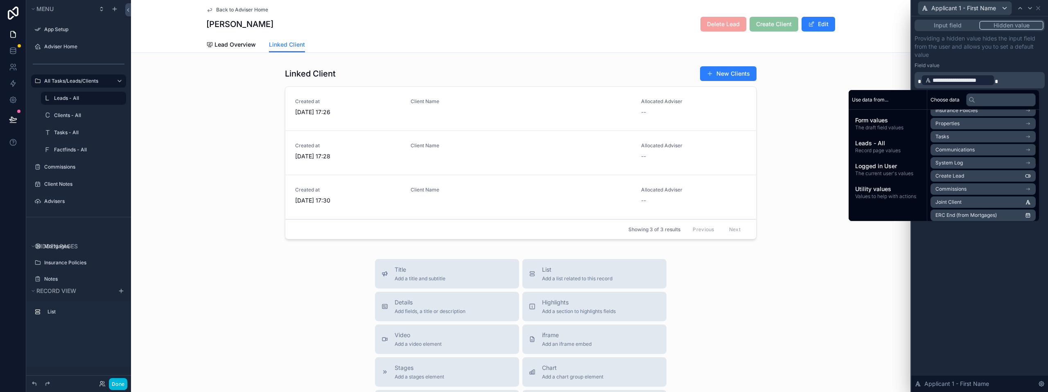
scroll to position [246, 0]
click at [973, 101] on input "text" at bounding box center [1002, 99] width 70 height 13
type input "*"
click at [990, 254] on div "**********" at bounding box center [980, 204] width 137 height 376
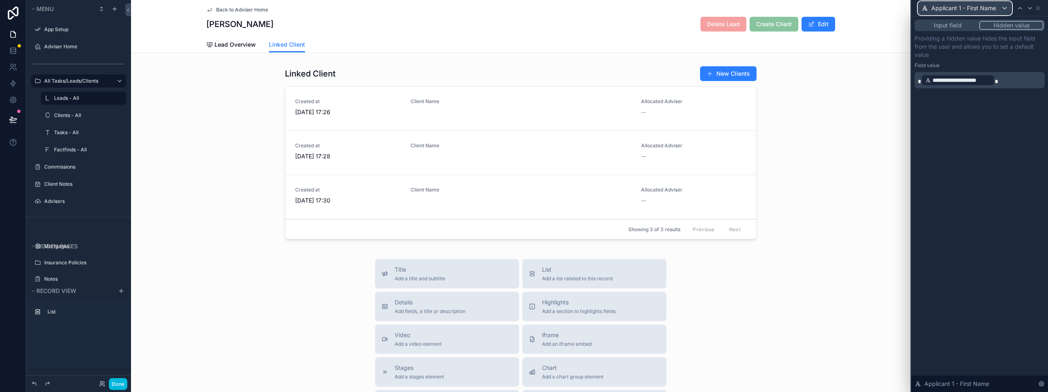
click at [994, 9] on span "Applicant 1 - First Name" at bounding box center [964, 8] width 65 height 8
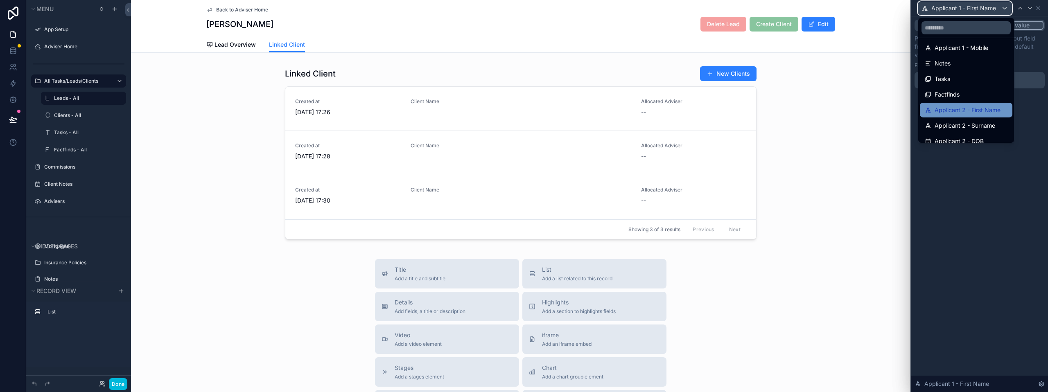
scroll to position [41, 0]
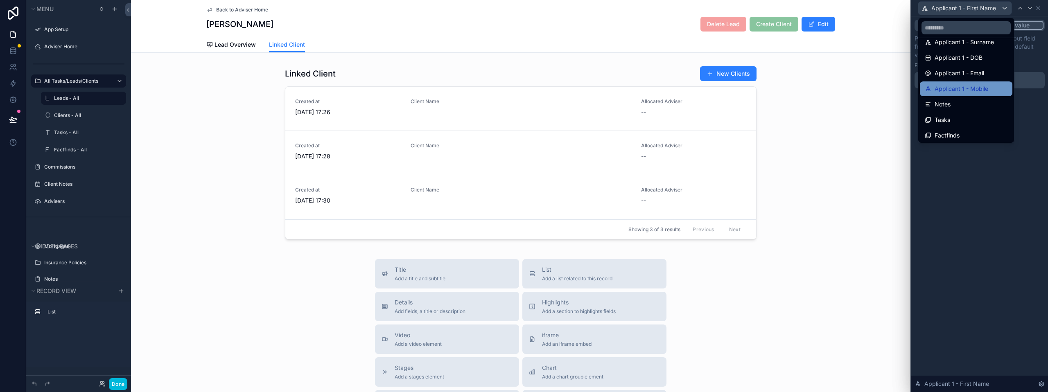
click at [970, 88] on span "Applicant 1 - Mobile" at bounding box center [962, 89] width 54 height 10
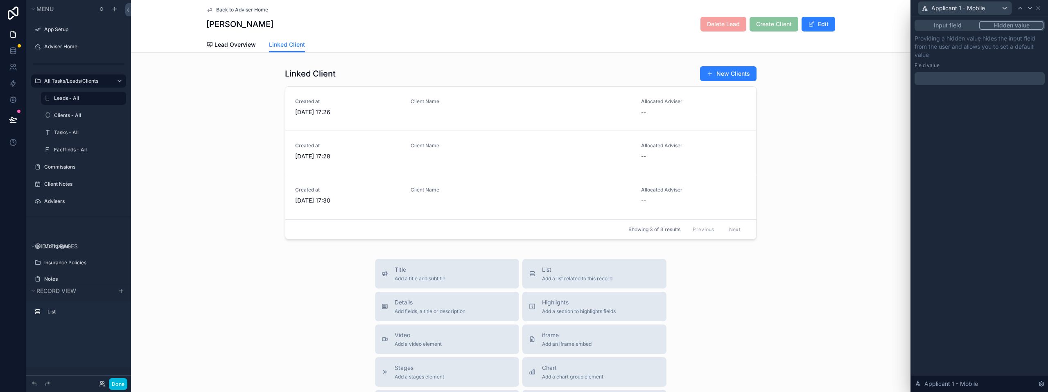
click at [949, 75] on p "﻿" at bounding box center [980, 79] width 125 height 8
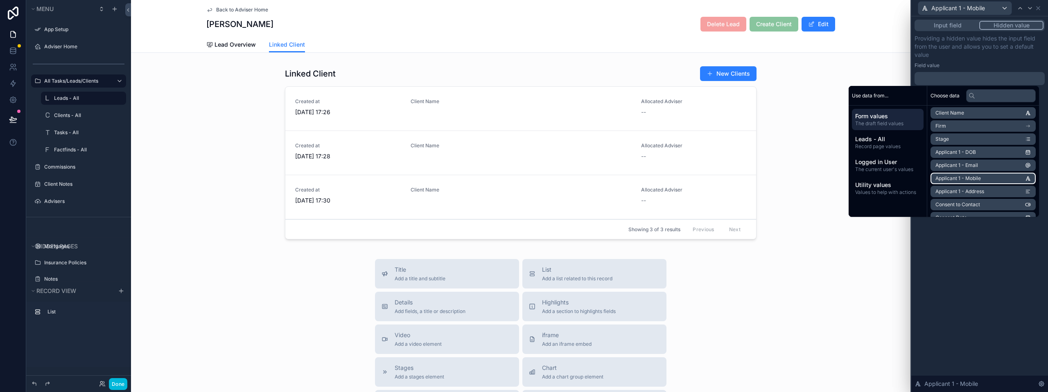
click at [1009, 178] on li "Applicant 1 - Mobile" at bounding box center [983, 178] width 105 height 11
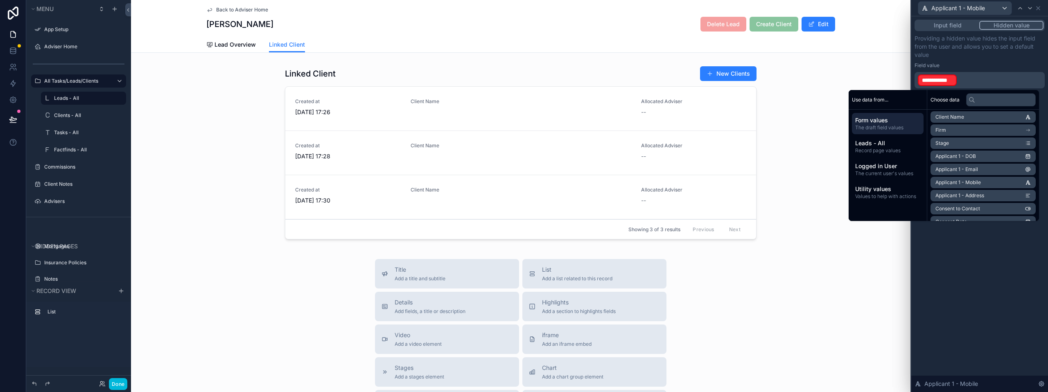
click at [883, 119] on span "Form values" at bounding box center [888, 120] width 65 height 8
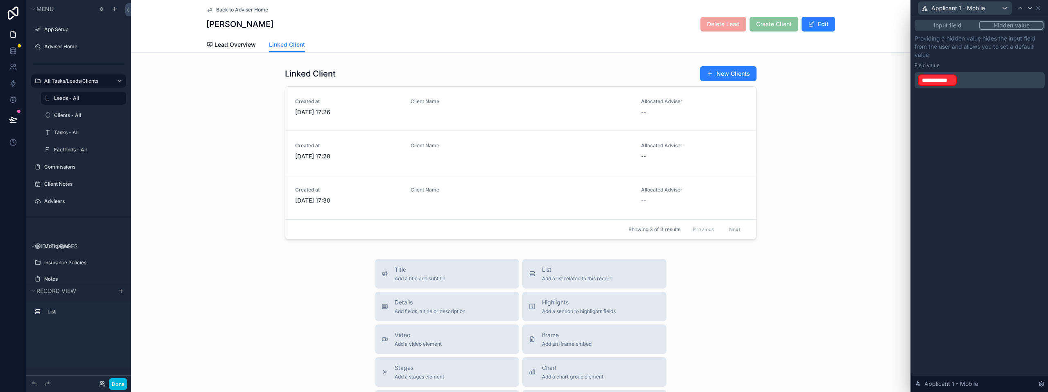
click at [966, 79] on p "**********" at bounding box center [980, 80] width 125 height 13
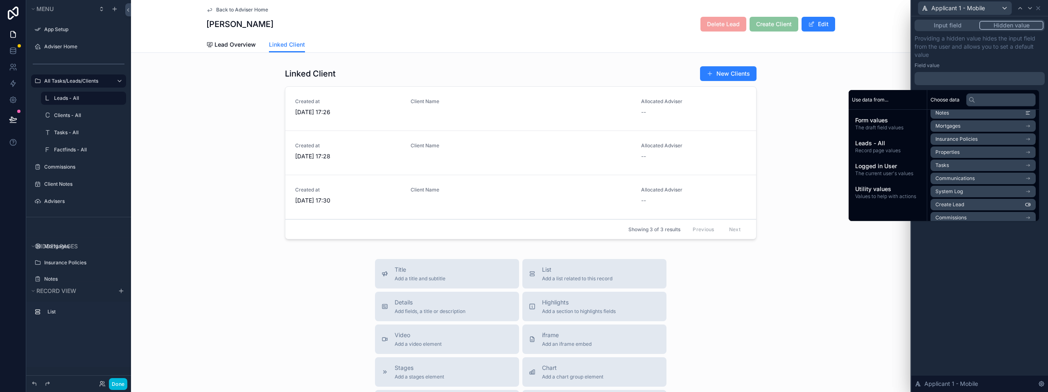
scroll to position [164, 0]
click at [977, 102] on input "text" at bounding box center [1002, 99] width 70 height 13
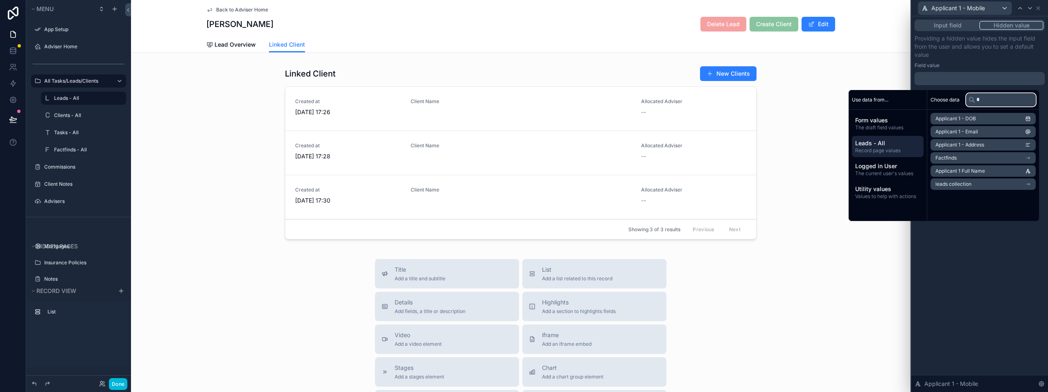
type input "*"
click at [886, 146] on span "Leads - All" at bounding box center [888, 143] width 65 height 8
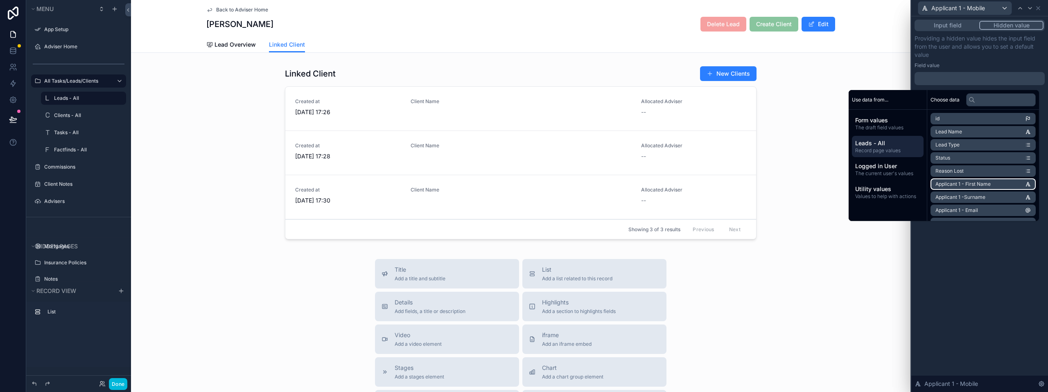
scroll to position [41, 0]
click at [976, 179] on li "Applicant 1 - Mobile" at bounding box center [983, 182] width 105 height 11
click at [967, 243] on div "**********" at bounding box center [980, 204] width 137 height 376
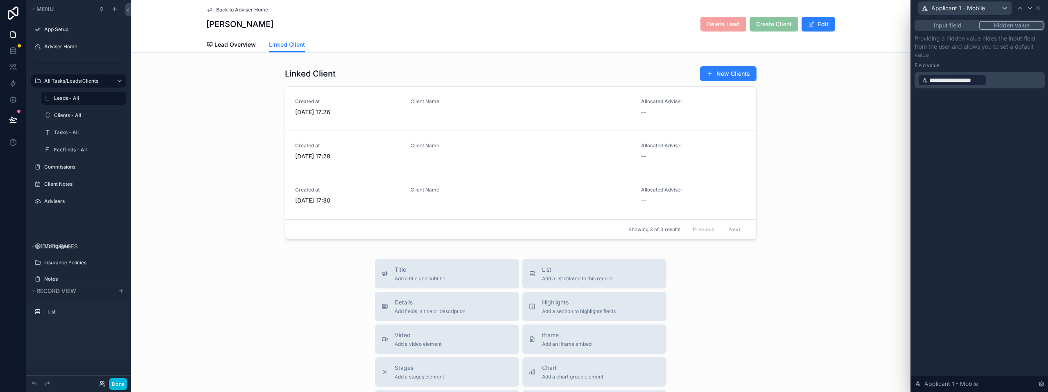
click at [125, 387] on div "Done" at bounding box center [78, 384] width 105 height 16
click at [118, 388] on button "Done" at bounding box center [118, 384] width 18 height 12
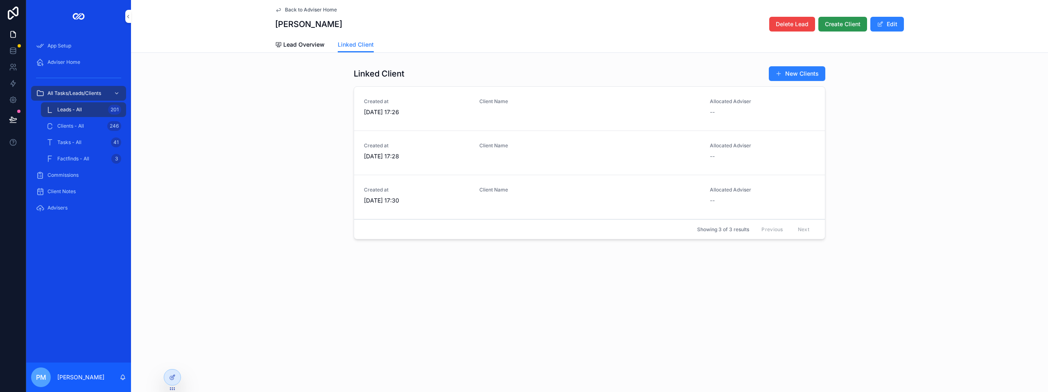
click at [851, 22] on span "Create Client" at bounding box center [843, 24] width 36 height 8
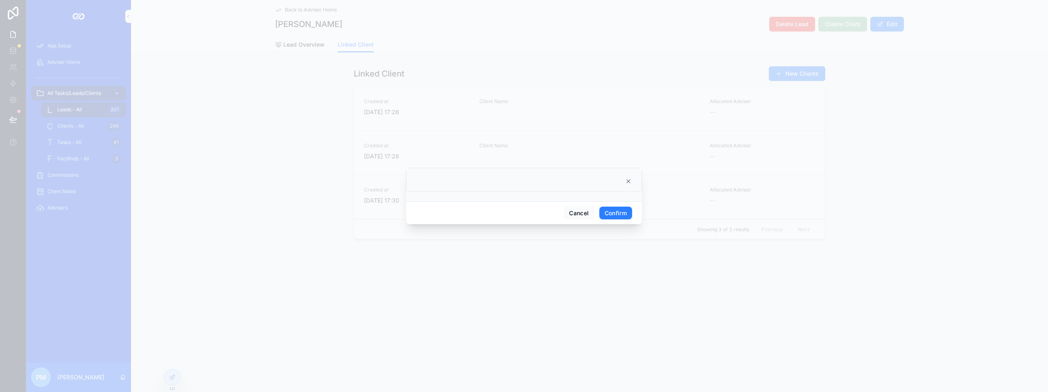
click at [627, 210] on button "Confirm" at bounding box center [616, 213] width 33 height 13
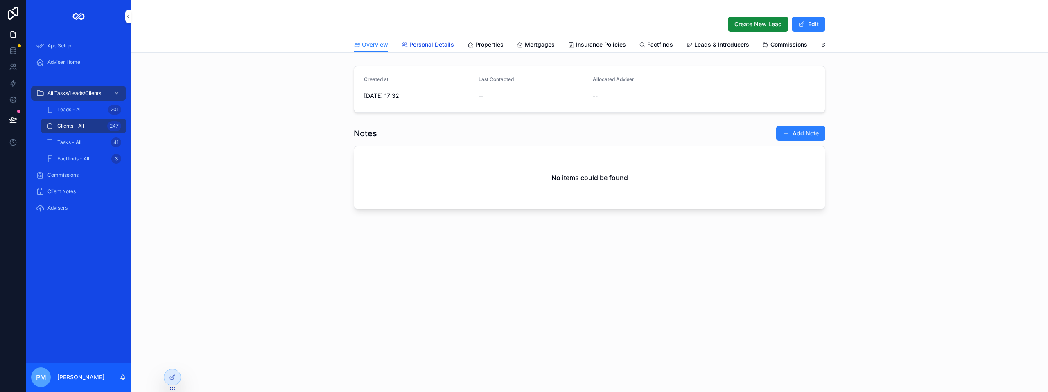
click at [435, 51] on link "Personal Details" at bounding box center [427, 45] width 53 height 16
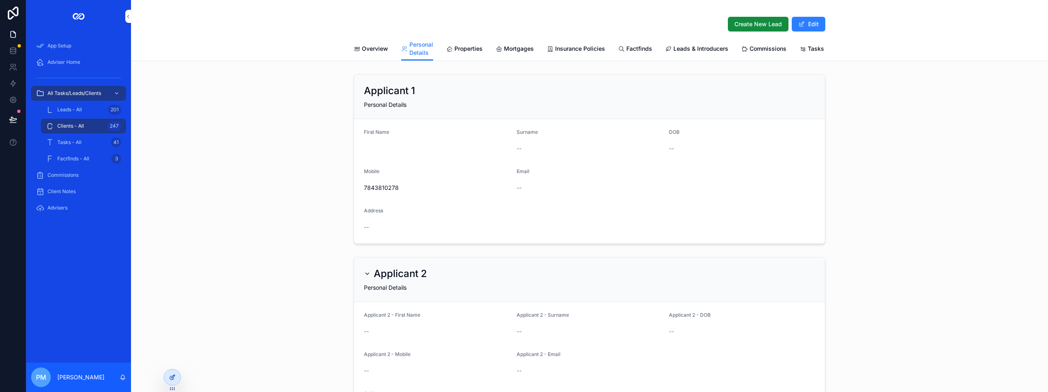
click at [170, 378] on icon at bounding box center [172, 377] width 7 height 7
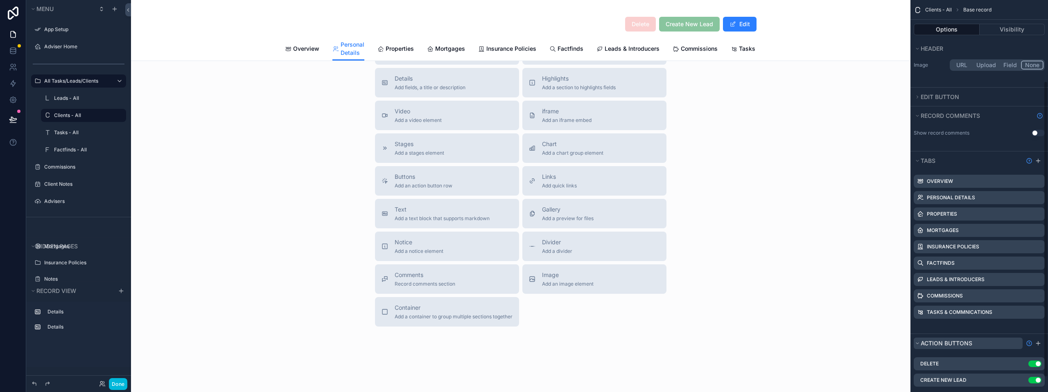
scroll to position [125, 0]
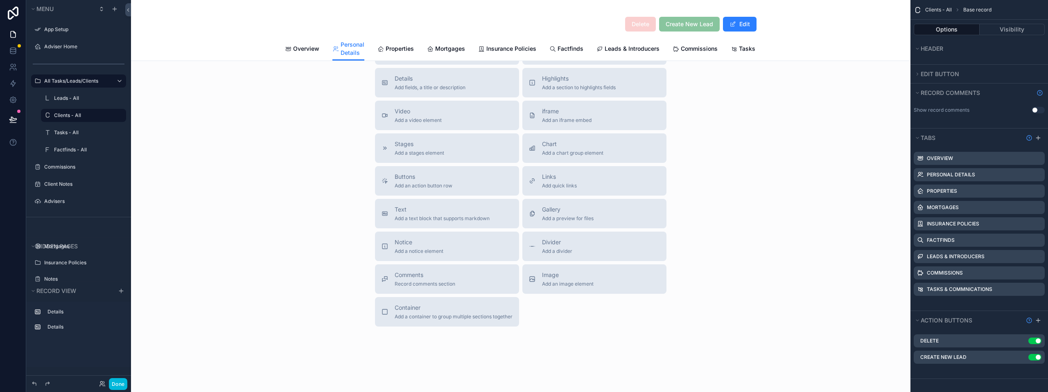
click at [0, 0] on icon "scrollable content" at bounding box center [0, 0] width 0 height 0
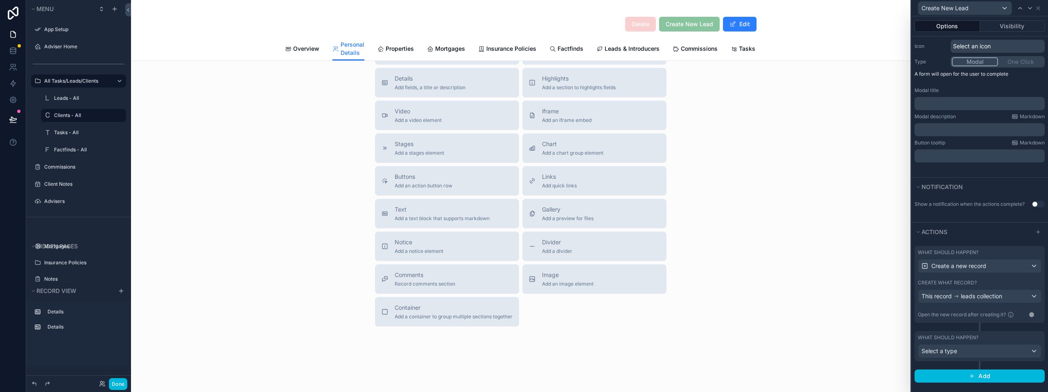
scroll to position [94, 0]
click at [1029, 295] on div "This record leads collection" at bounding box center [980, 293] width 123 height 13
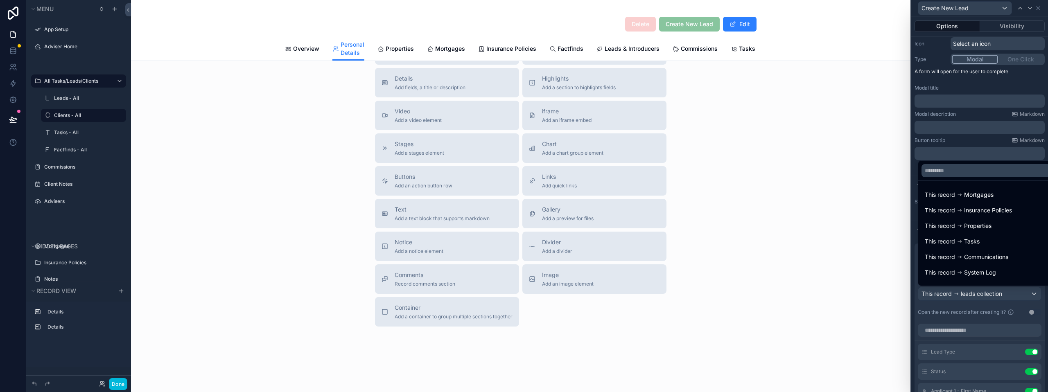
click at [1029, 295] on div at bounding box center [980, 196] width 137 height 392
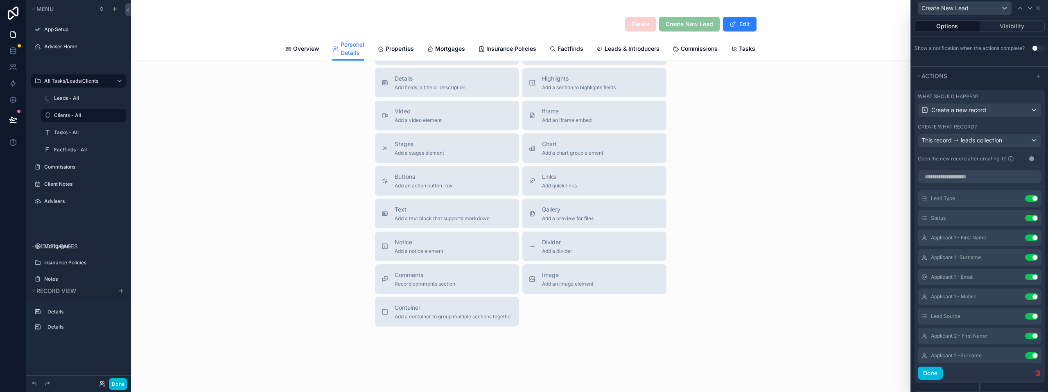
scroll to position [255, 0]
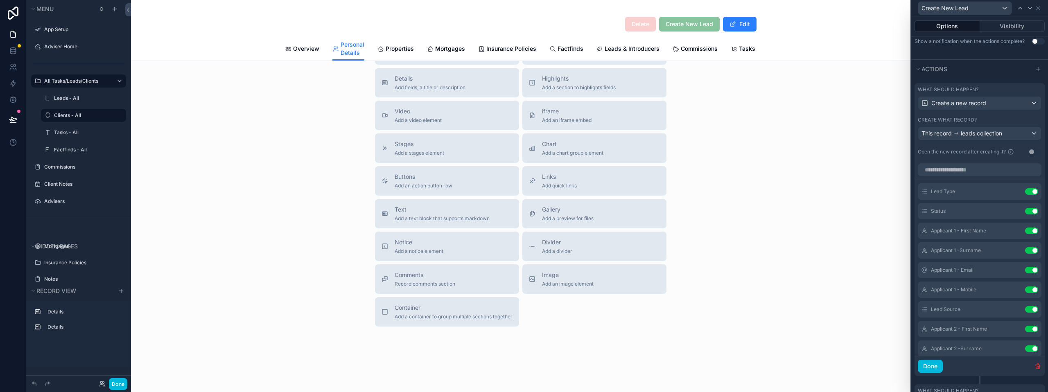
click at [984, 189] on div "Lead Type Use setting" at bounding box center [980, 191] width 124 height 16
click at [0, 0] on icon at bounding box center [0, 0] width 0 height 0
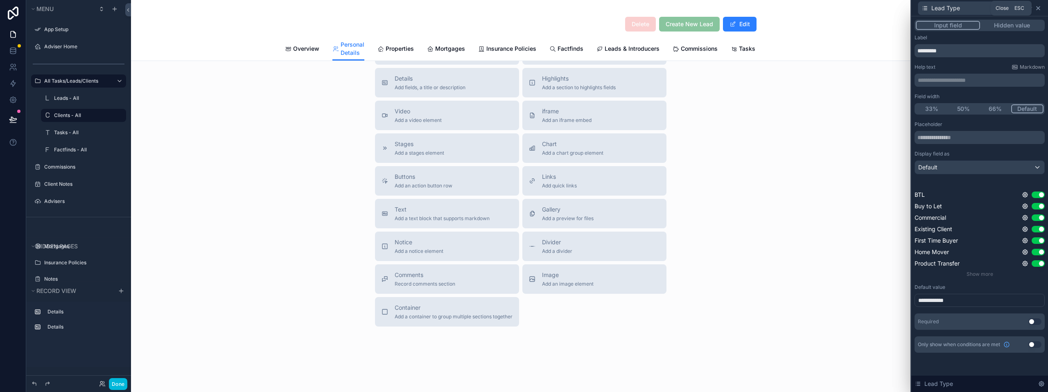
click at [1040, 10] on icon at bounding box center [1038, 8] width 7 height 7
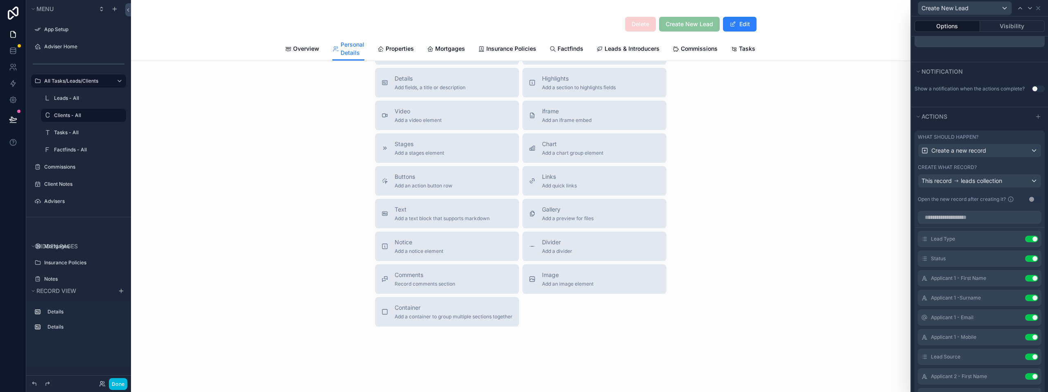
scroll to position [214, 0]
click at [1025, 231] on button "Use setting" at bounding box center [1031, 232] width 13 height 7
click at [1025, 232] on button "Use setting" at bounding box center [1031, 232] width 13 height 7
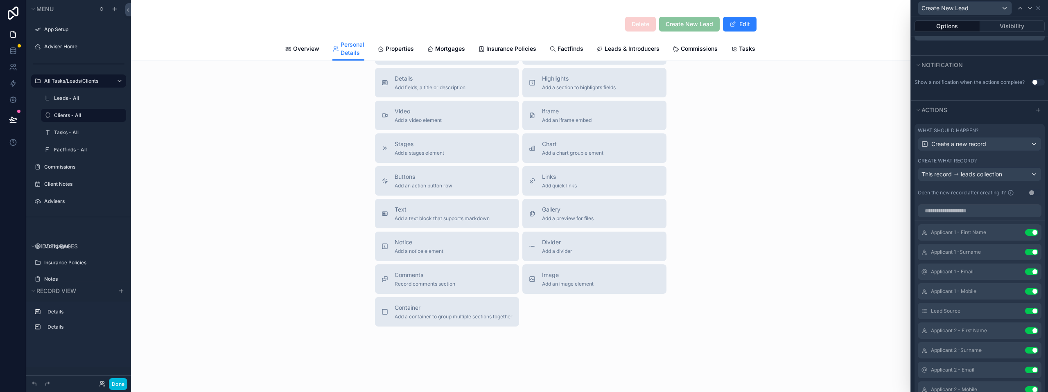
click at [0, 0] on icon at bounding box center [0, 0] width 0 height 0
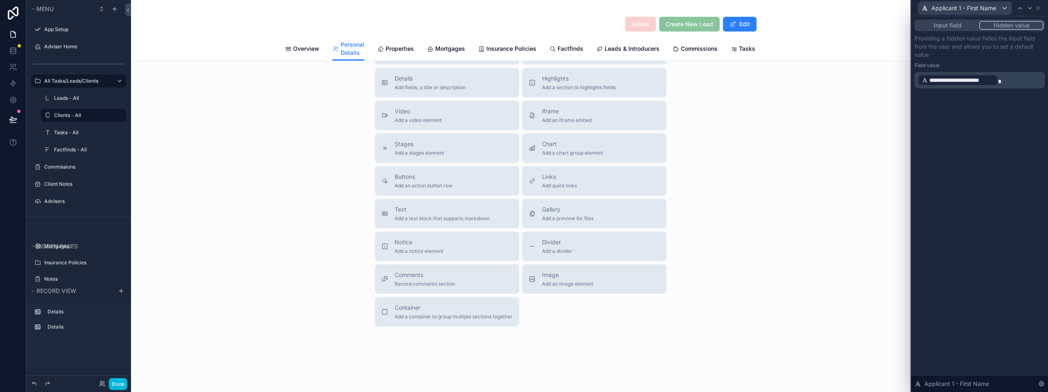
click at [1008, 84] on p "**********" at bounding box center [980, 80] width 125 height 13
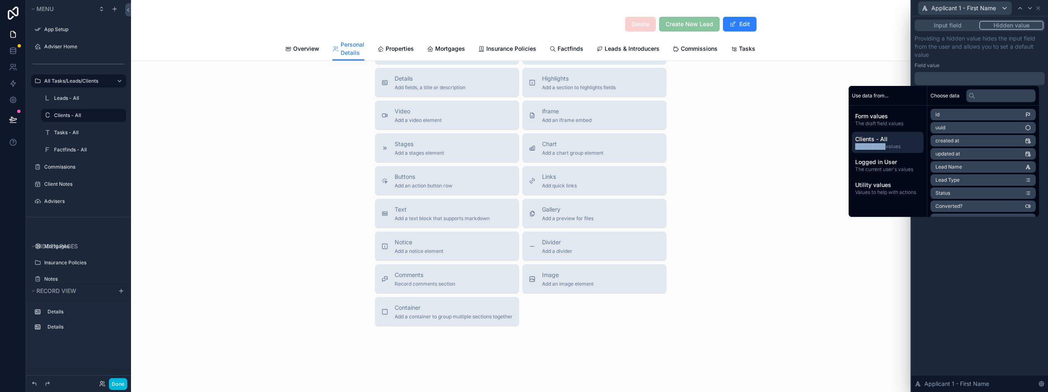
drag, startPoint x: 881, startPoint y: 144, endPoint x: 894, endPoint y: 137, distance: 14.8
click at [894, 137] on div "Clients - All Record page values" at bounding box center [888, 142] width 72 height 21
drag, startPoint x: 894, startPoint y: 137, endPoint x: 875, endPoint y: 117, distance: 27.8
click at [875, 117] on span "Form values" at bounding box center [888, 116] width 65 height 8
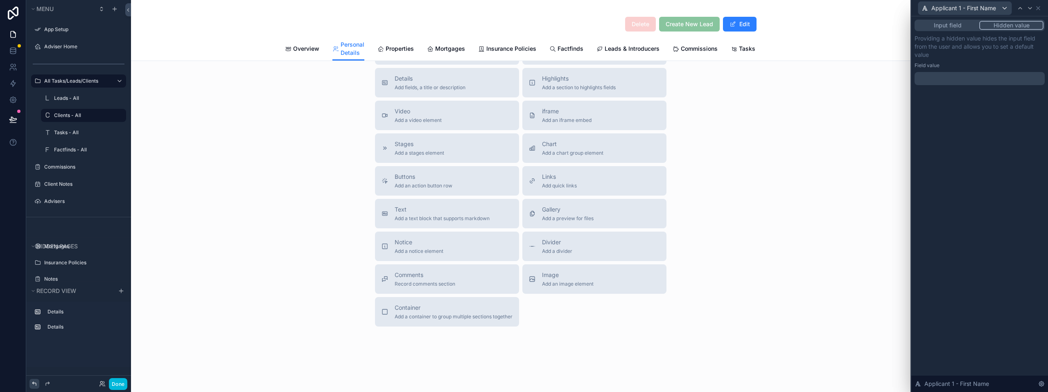
click at [35, 383] on icon at bounding box center [34, 384] width 7 height 7
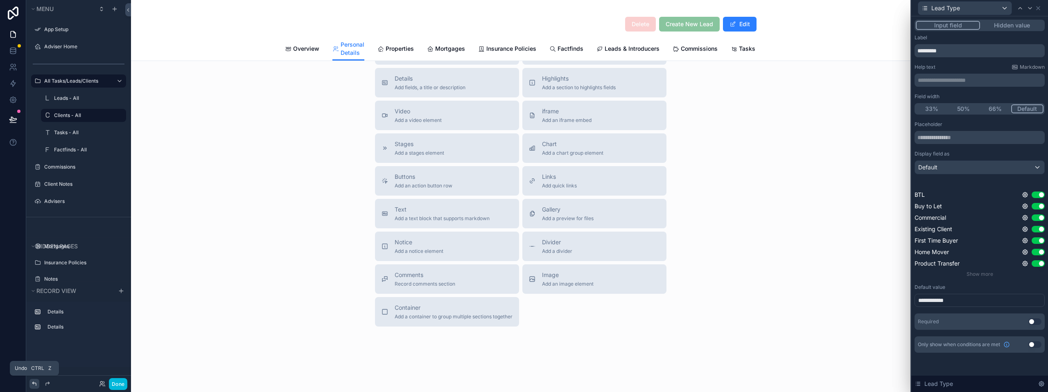
click at [35, 383] on icon at bounding box center [34, 384] width 7 height 7
click at [730, 237] on div "Title Add a title and subtitle List Add a list related to this record Details A…" at bounding box center [521, 181] width 780 height 292
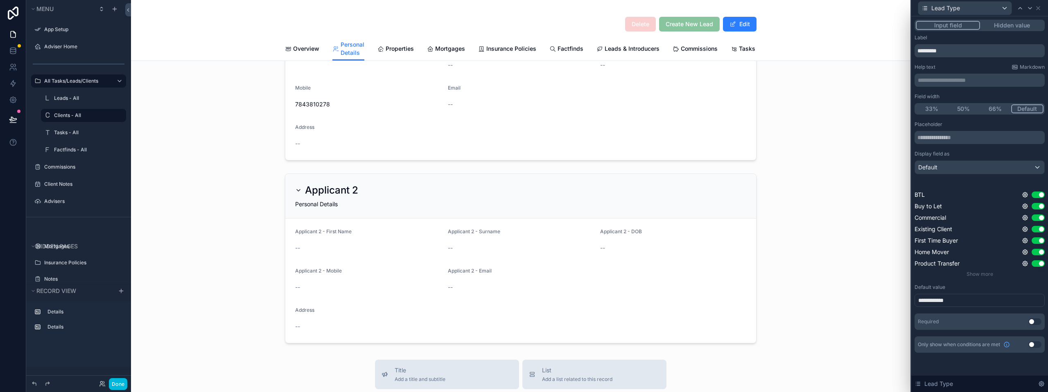
scroll to position [0, 0]
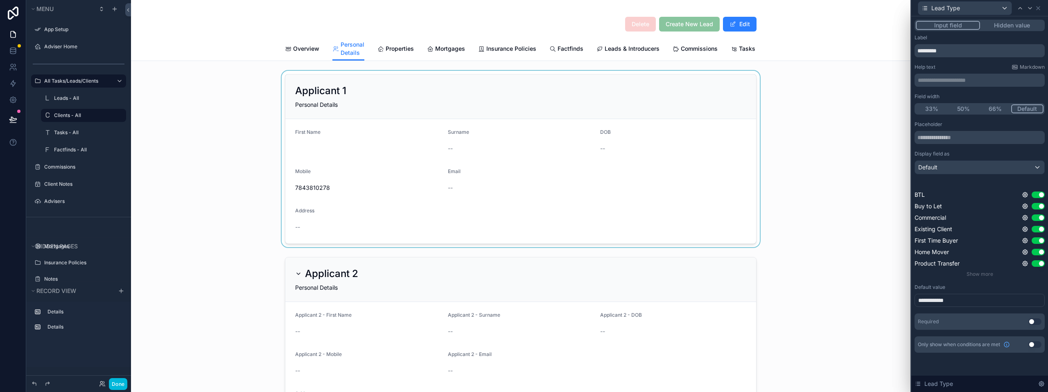
click at [872, 152] on div "scrollable content" at bounding box center [521, 159] width 780 height 177
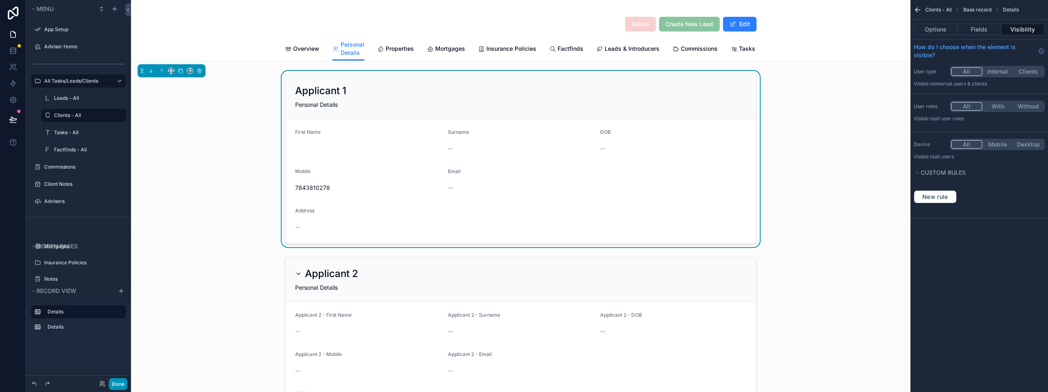
click at [118, 384] on button "Done" at bounding box center [118, 384] width 18 height 12
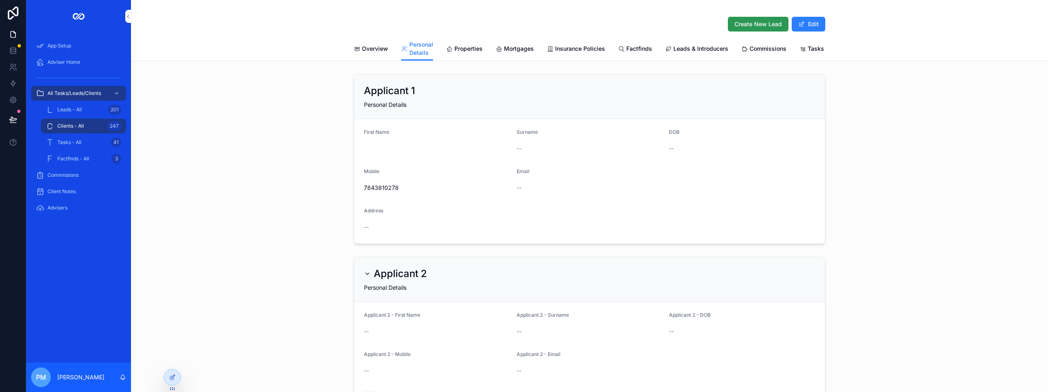
click at [735, 26] on span "Create New Lead" at bounding box center [759, 24] width 48 height 8
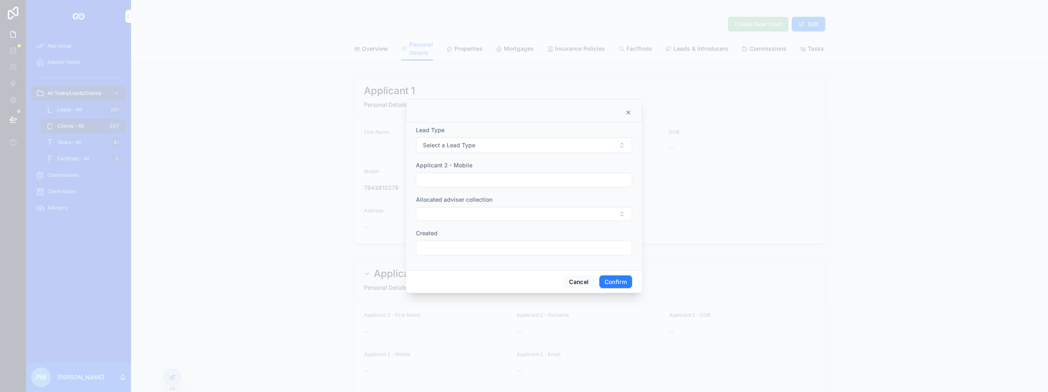
click at [627, 112] on icon at bounding box center [628, 112] width 7 height 7
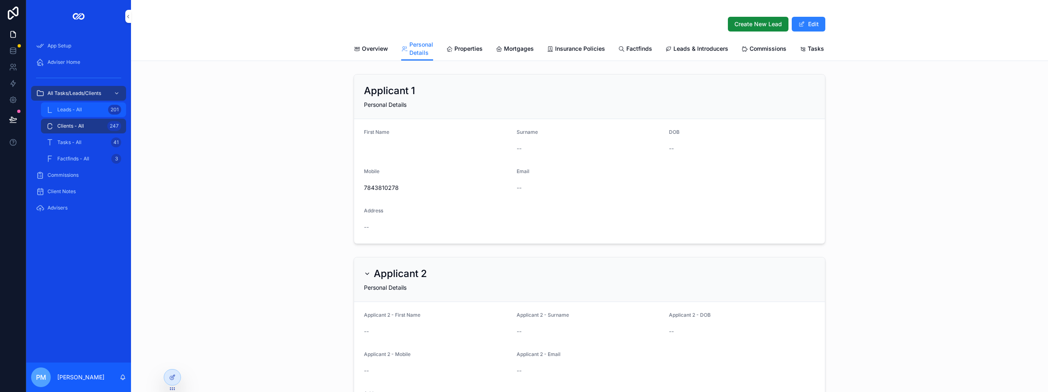
click at [67, 108] on span "Leads - All" at bounding box center [69, 109] width 25 height 7
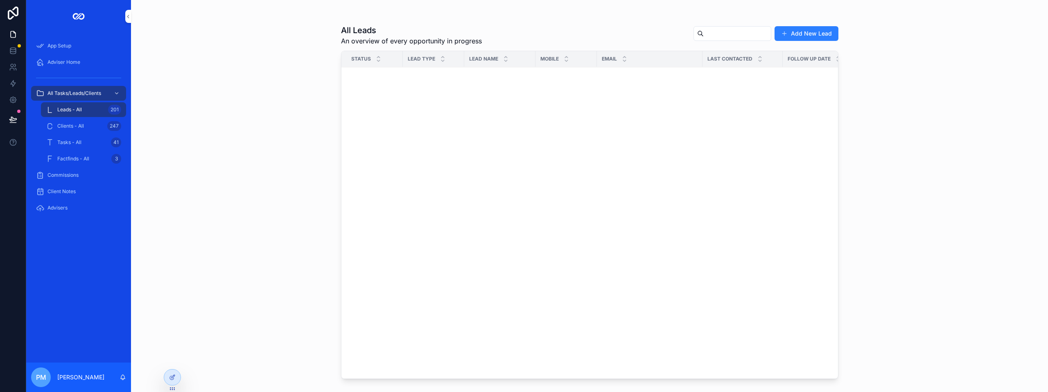
scroll to position [3033, 0]
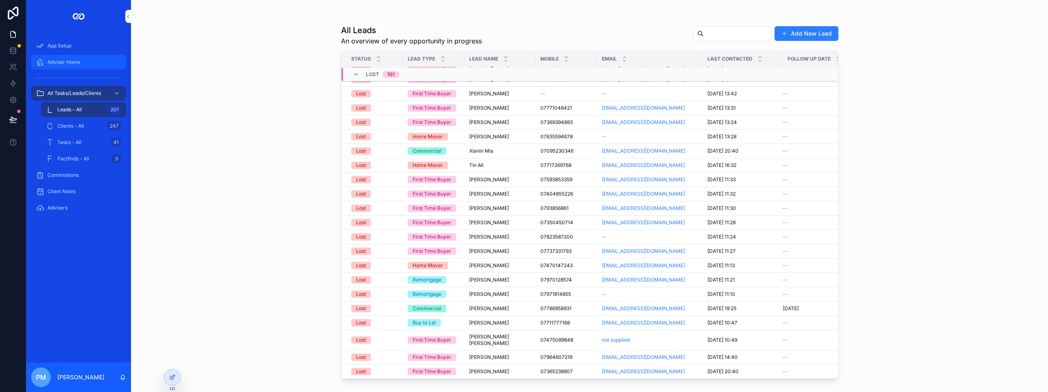
click at [57, 58] on div "Adviser Home" at bounding box center [78, 62] width 85 height 13
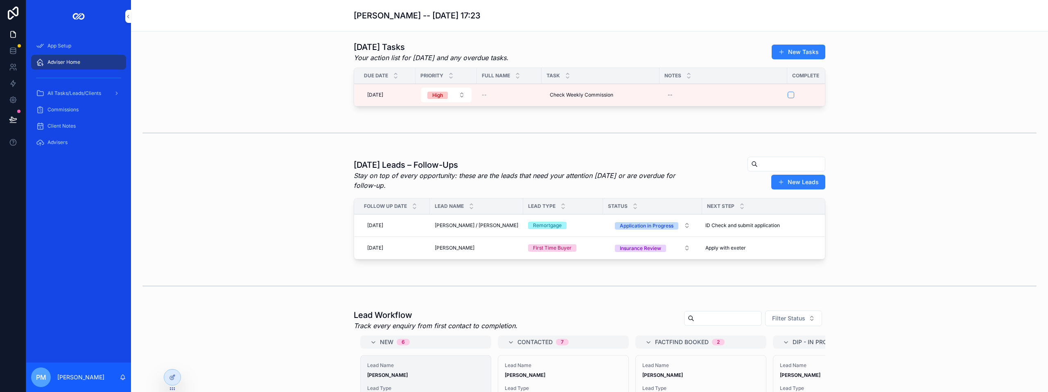
scroll to position [82, 0]
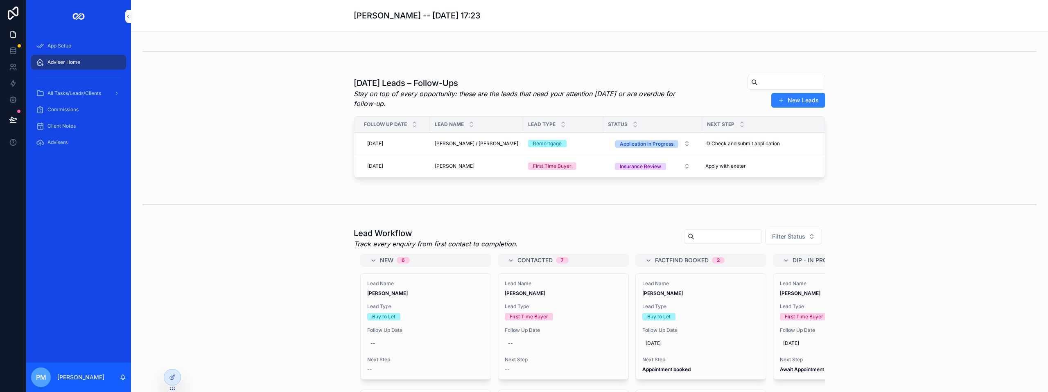
click at [421, 314] on div "Lead Name [PERSON_NAME] Lead Type Buy to Let Follow Up Date -- Next Step --" at bounding box center [426, 327] width 130 height 106
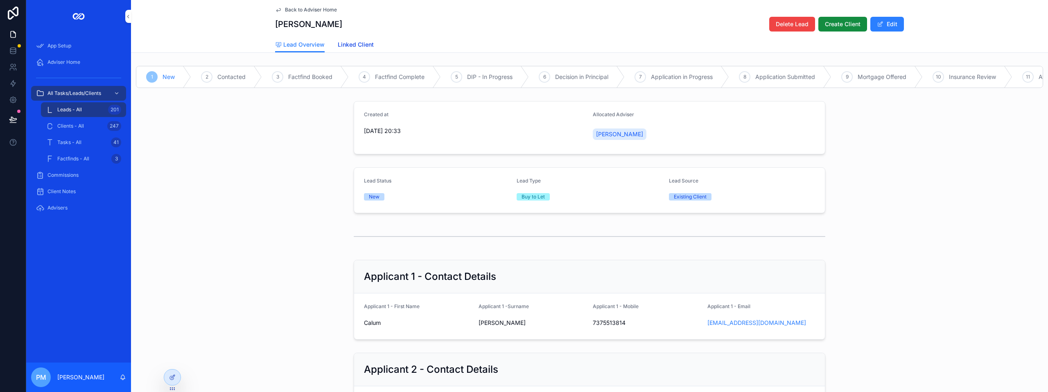
click at [347, 42] on span "Linked Client" at bounding box center [356, 45] width 36 height 8
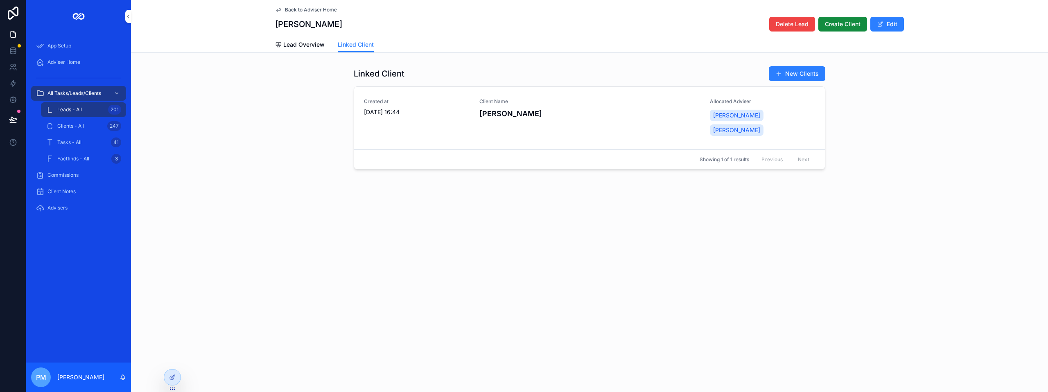
click at [446, 118] on div "Created at [DATE] 16:44" at bounding box center [417, 117] width 106 height 39
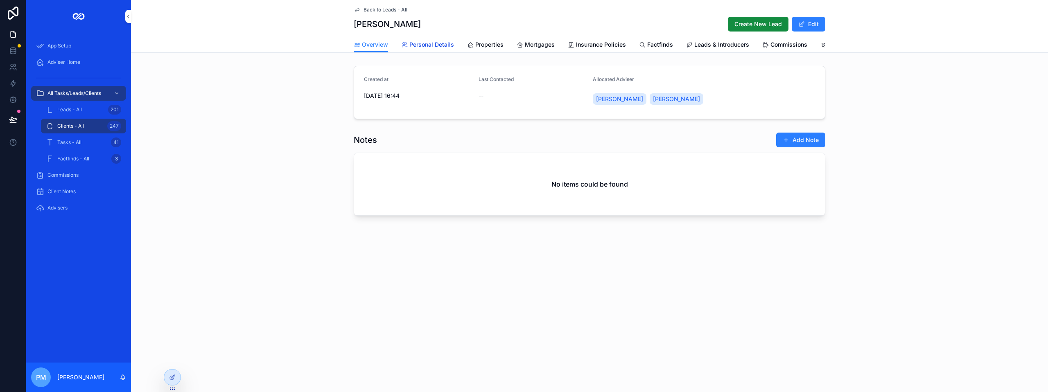
click at [428, 43] on span "Personal Details" at bounding box center [432, 45] width 45 height 8
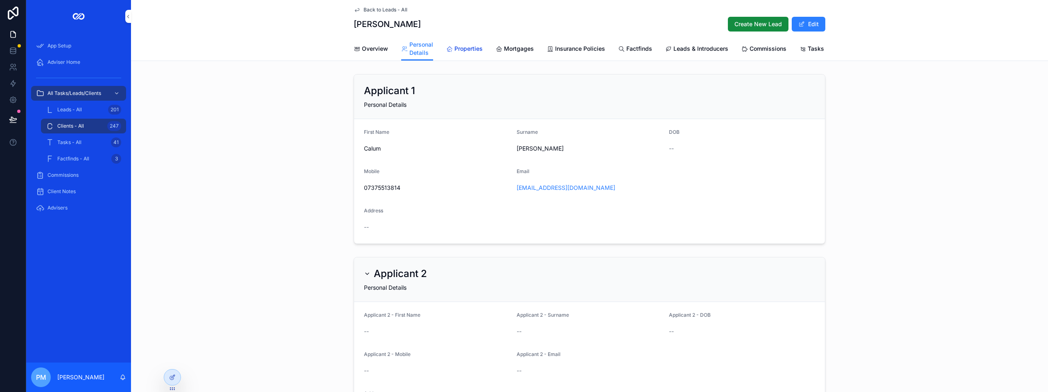
click at [464, 51] on span "Properties" at bounding box center [469, 49] width 28 height 8
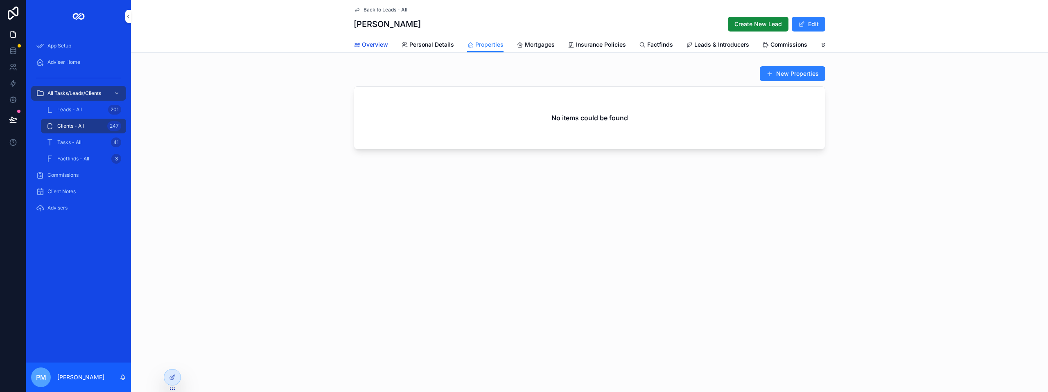
click at [371, 45] on span "Overview" at bounding box center [375, 45] width 26 height 8
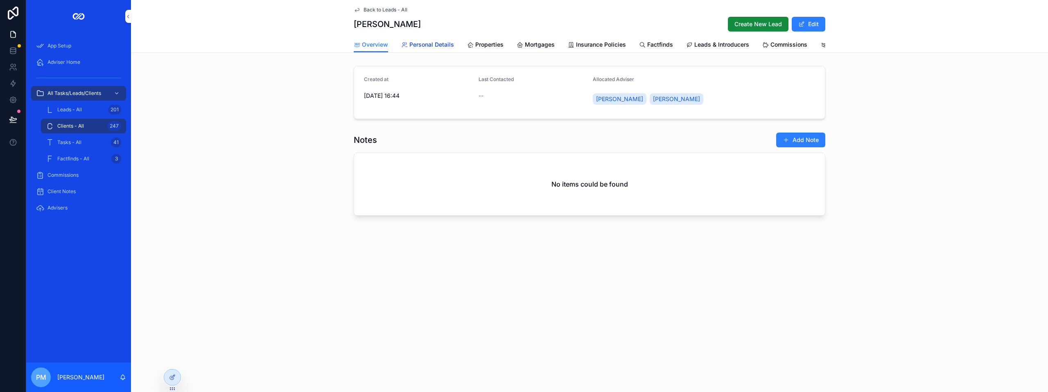
click at [426, 44] on span "Personal Details" at bounding box center [432, 45] width 45 height 8
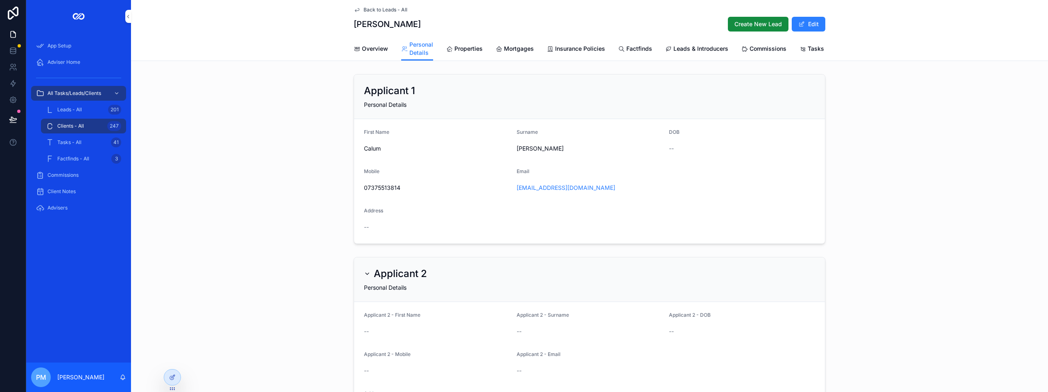
click at [379, 11] on span "Back to Leads - All" at bounding box center [386, 10] width 44 height 7
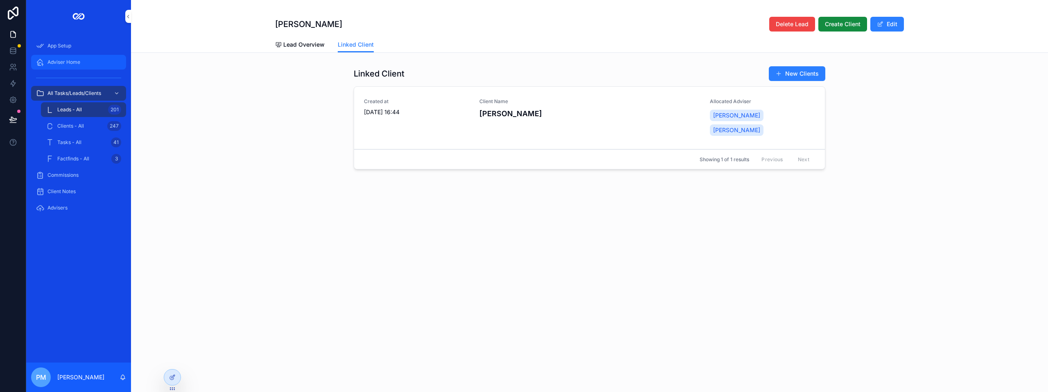
click at [67, 65] on span "Adviser Home" at bounding box center [64, 62] width 33 height 7
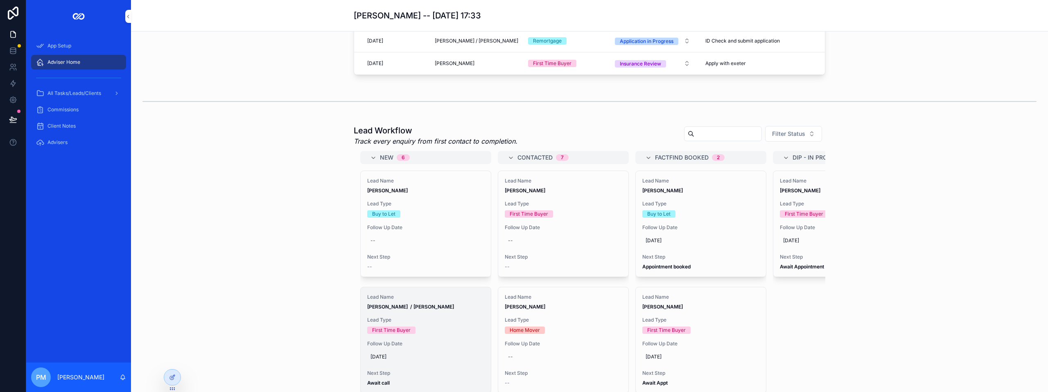
scroll to position [205, 0]
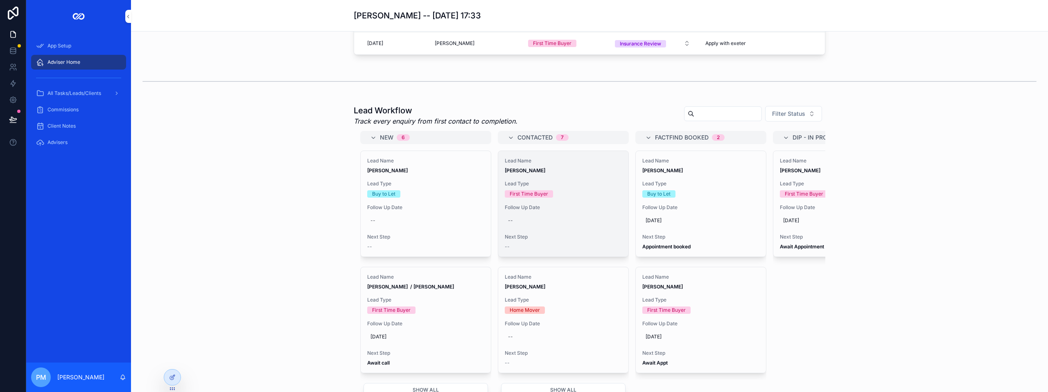
click at [555, 188] on div "Lead Name [PERSON_NAME] Lead Type First Time Buyer Follow Up Date -- Next Step …" at bounding box center [563, 204] width 130 height 106
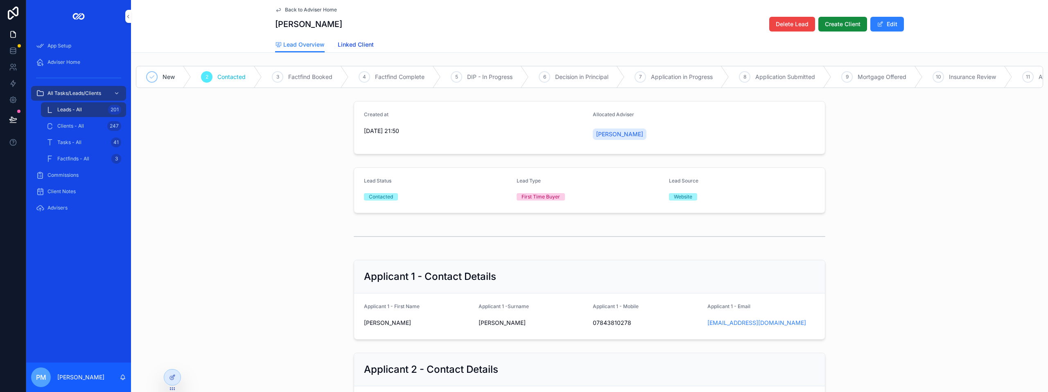
click at [358, 46] on span "Linked Client" at bounding box center [356, 45] width 36 height 8
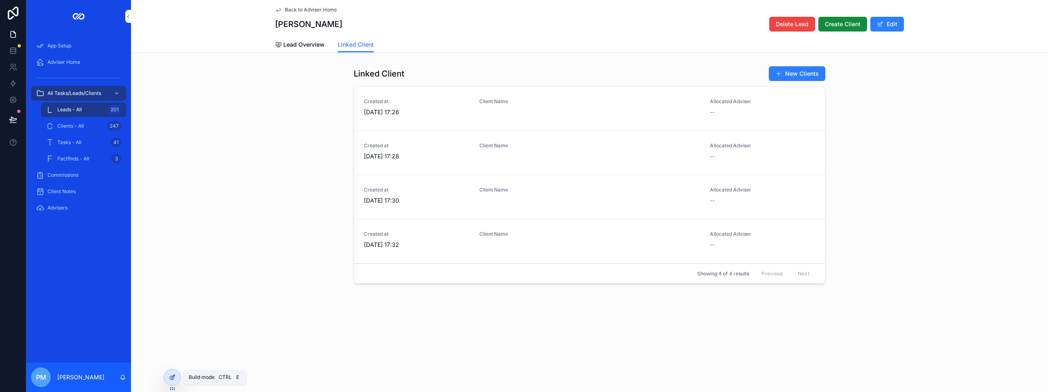
click at [179, 377] on div at bounding box center [172, 378] width 16 height 16
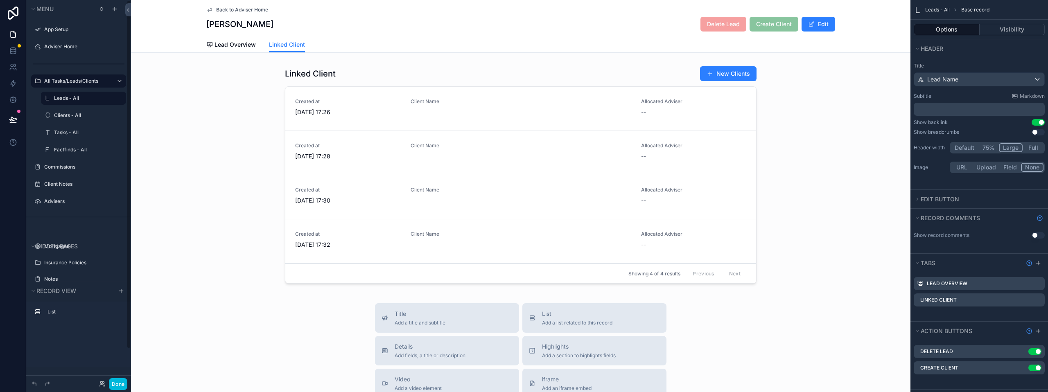
click at [120, 383] on button "Done" at bounding box center [118, 384] width 18 height 12
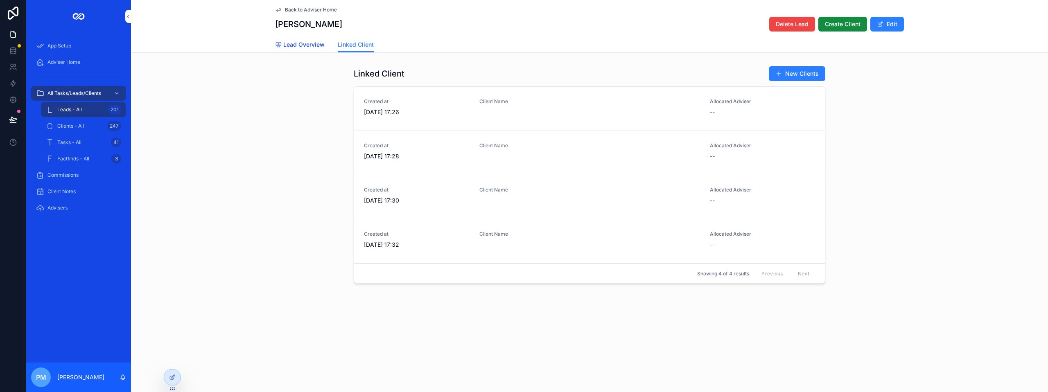
click at [292, 48] on span "Lead Overview" at bounding box center [303, 45] width 41 height 8
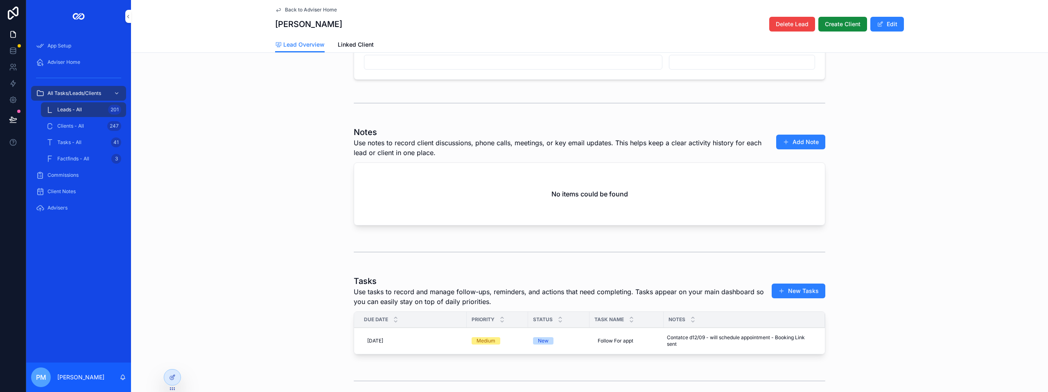
scroll to position [532, 0]
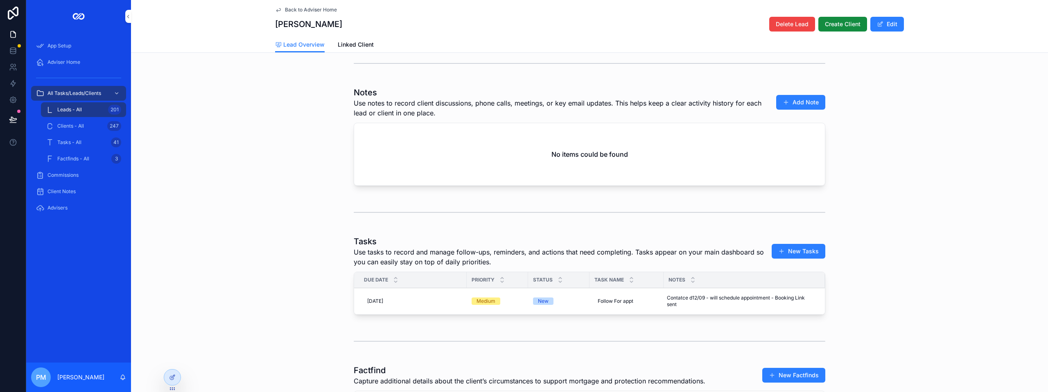
click at [644, 315] on td "Follow For appt Follow For appt" at bounding box center [627, 301] width 74 height 27
click at [643, 308] on div "Follow For appt Follow For appt" at bounding box center [627, 301] width 64 height 13
click at [642, 302] on div "Follow For appt Follow For appt" at bounding box center [627, 301] width 64 height 13
click at [477, 305] on div "Medium" at bounding box center [486, 301] width 19 height 7
click at [482, 302] on td "Medium" at bounding box center [497, 301] width 61 height 27
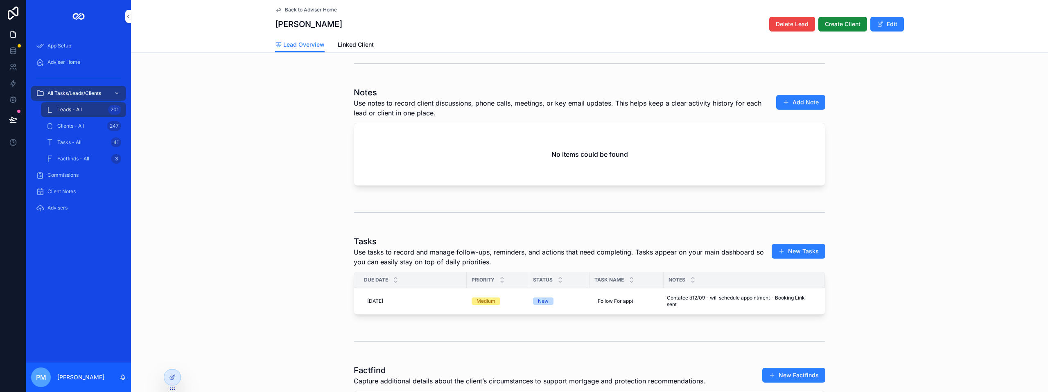
click at [494, 305] on span "Medium" at bounding box center [486, 301] width 29 height 7
click at [719, 308] on span "Contatce d12/09 - will schedule appointment - Booking Link sent" at bounding box center [739, 301] width 145 height 13
click at [736, 264] on span "Use tasks to record and manage follow-ups, reminders, and actions that need com…" at bounding box center [559, 257] width 410 height 20
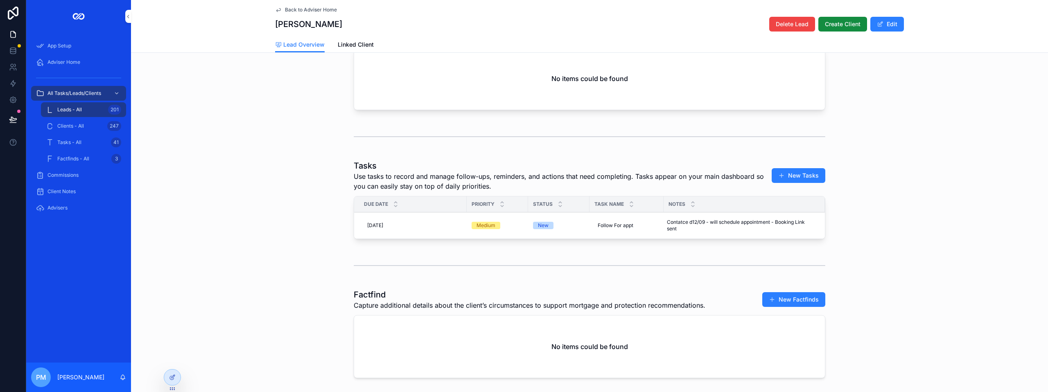
scroll to position [655, 0]
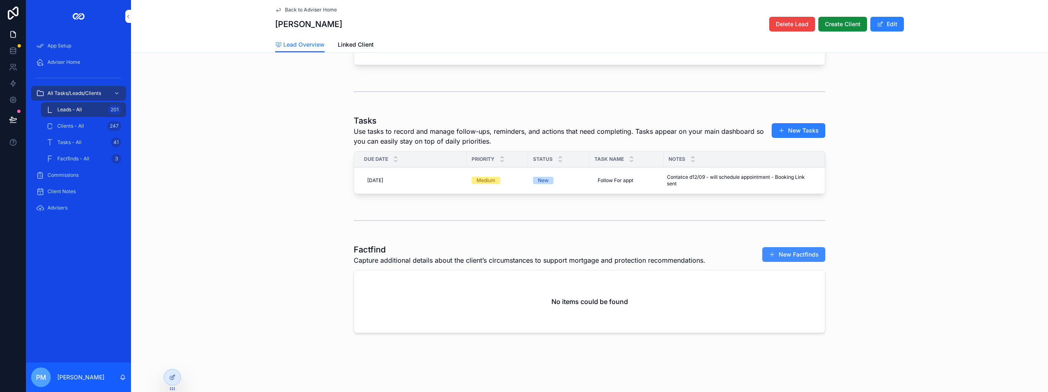
click at [769, 258] on span "scrollable content" at bounding box center [772, 254] width 7 height 7
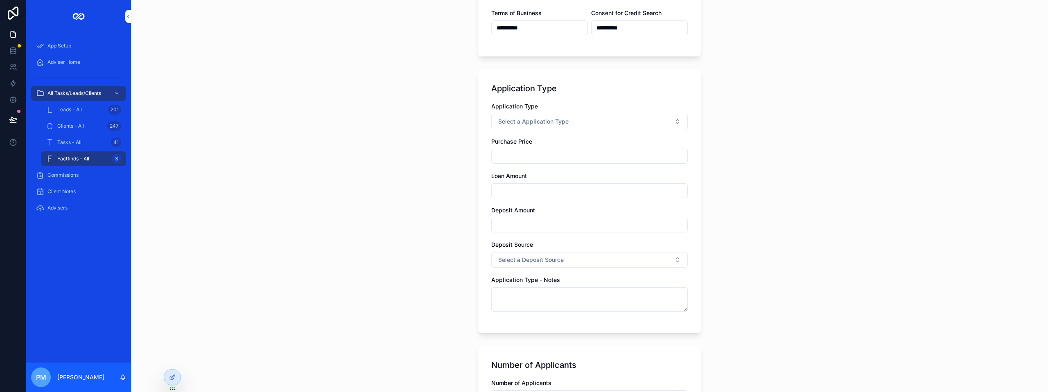
scroll to position [205, 0]
